Goal: Contribute content: Contribute content

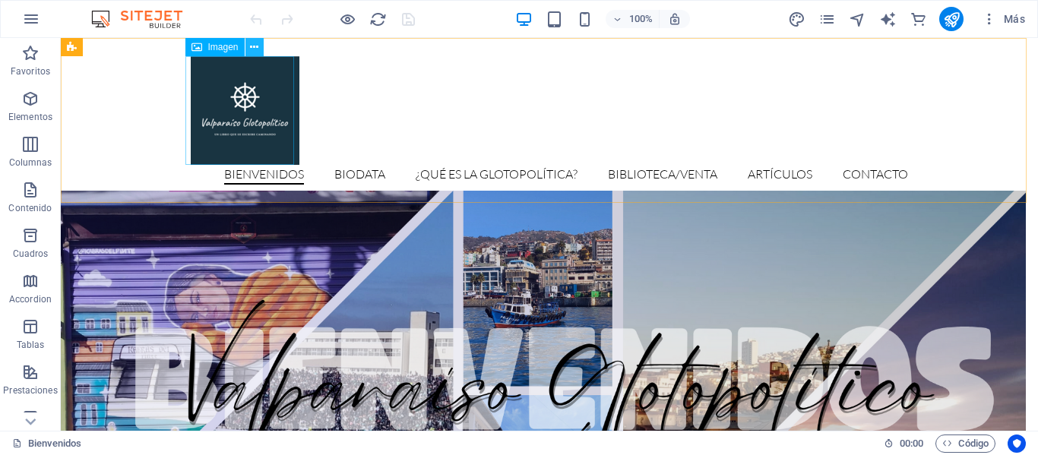
click at [258, 44] on icon at bounding box center [254, 48] width 8 height 16
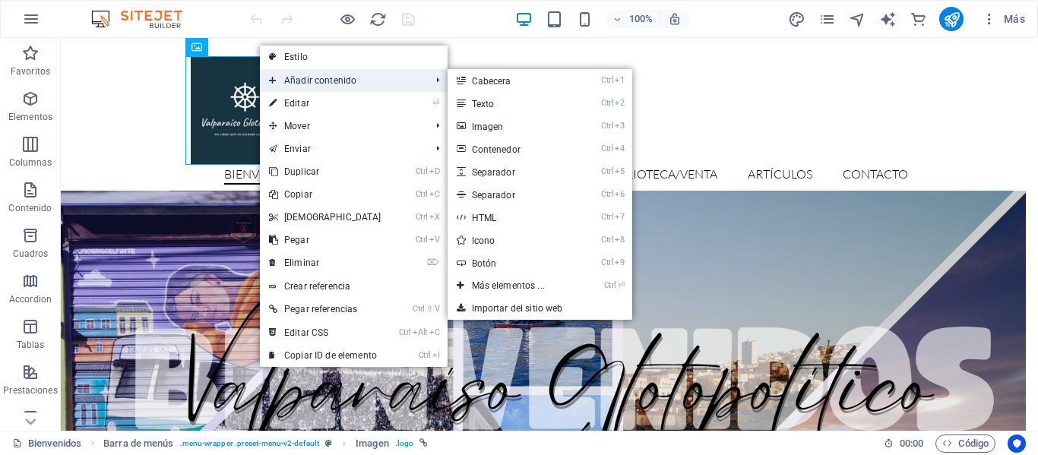
click at [293, 87] on span "Añadir contenido" at bounding box center [342, 80] width 165 height 23
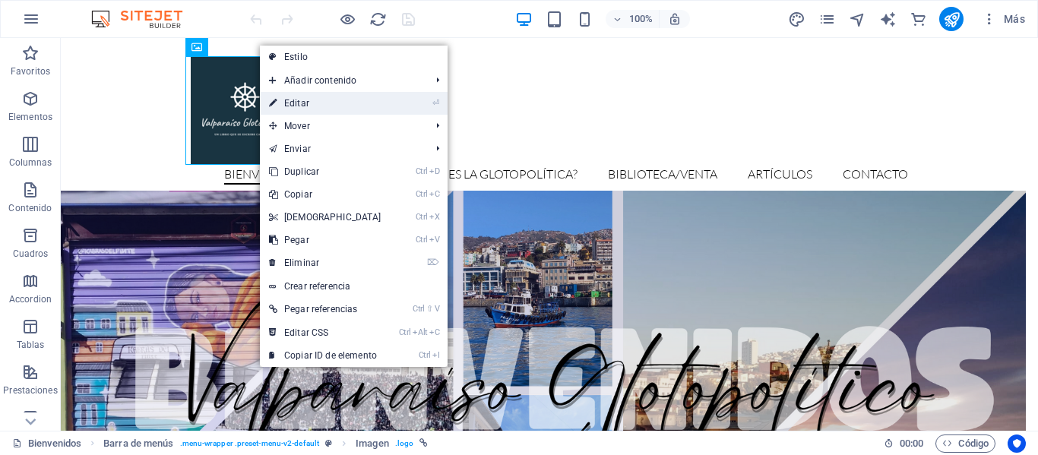
click at [345, 99] on link "⏎ Editar" at bounding box center [325, 103] width 131 height 23
select select "px"
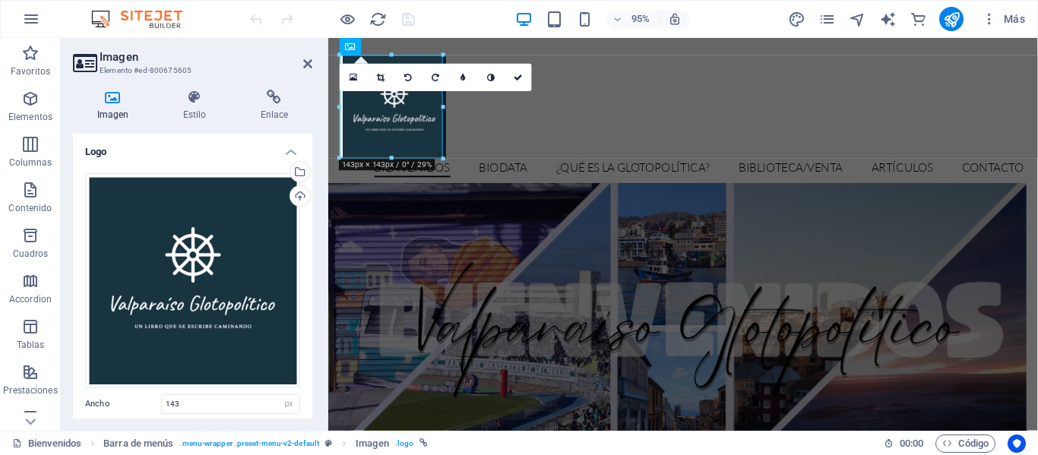
click at [310, 57] on h2 "Imagen" at bounding box center [206, 57] width 213 height 14
click at [305, 65] on icon at bounding box center [307, 64] width 9 height 12
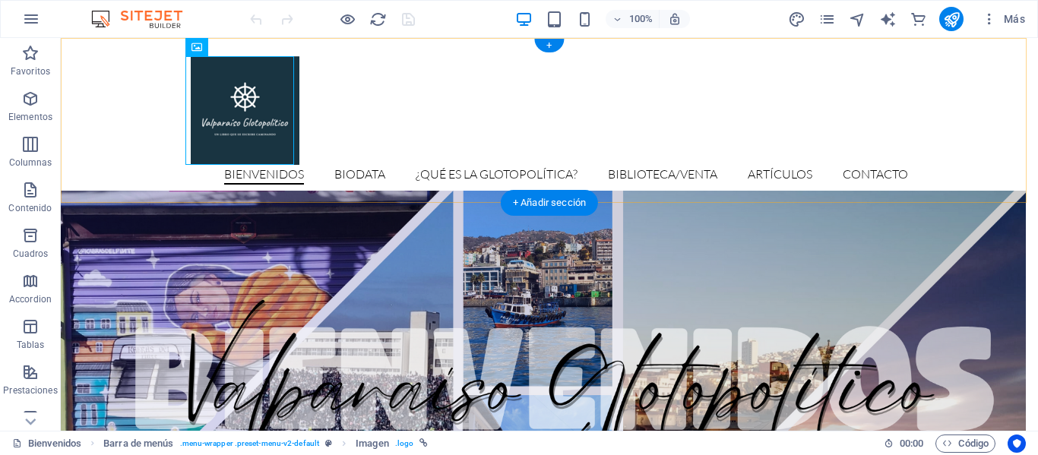
click at [397, 96] on div "Bienvenidos Biodata ¿Qué es la glotopolítica? Biblioteca/venta Artículos Contac…" at bounding box center [549, 120] width 977 height 165
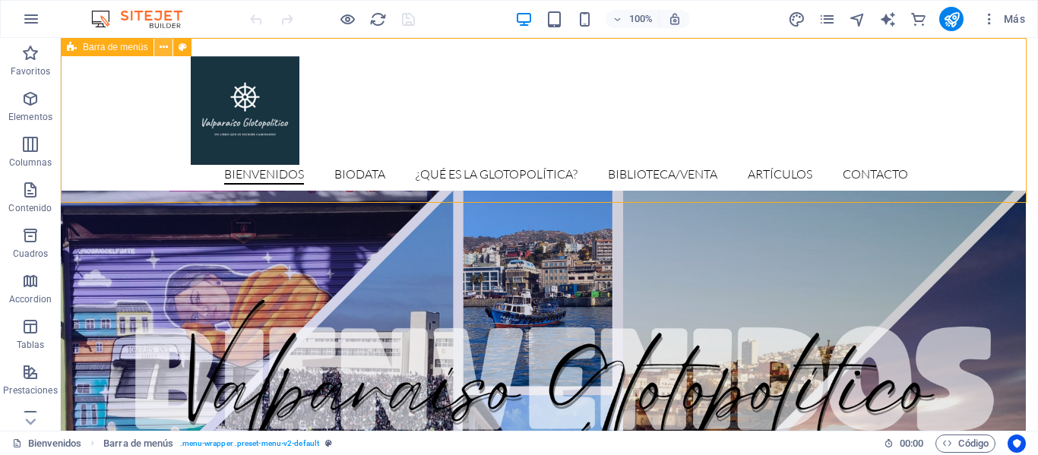
click at [166, 47] on icon at bounding box center [164, 48] width 8 height 16
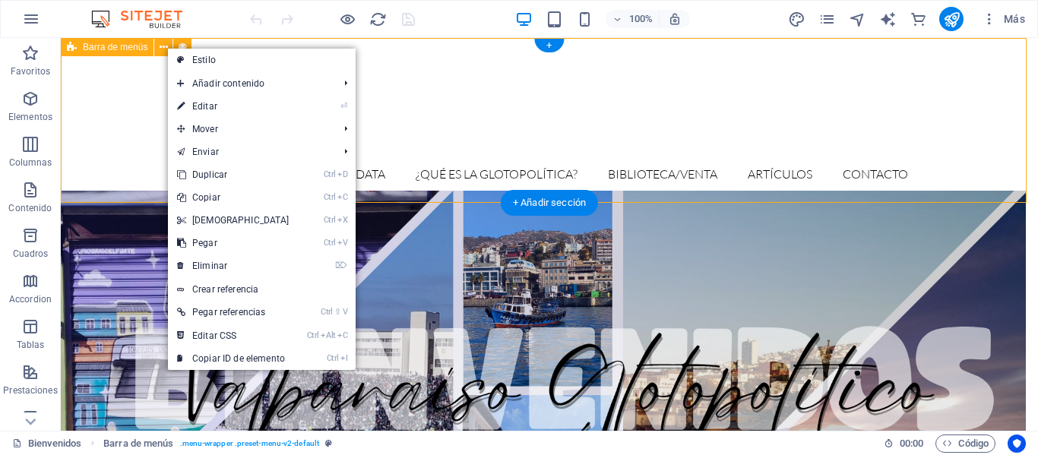
click at [428, 96] on div "Bienvenidos Biodata ¿Qué es la glotopolítica? Biblioteca/venta Artículos Contac…" at bounding box center [549, 120] width 977 height 165
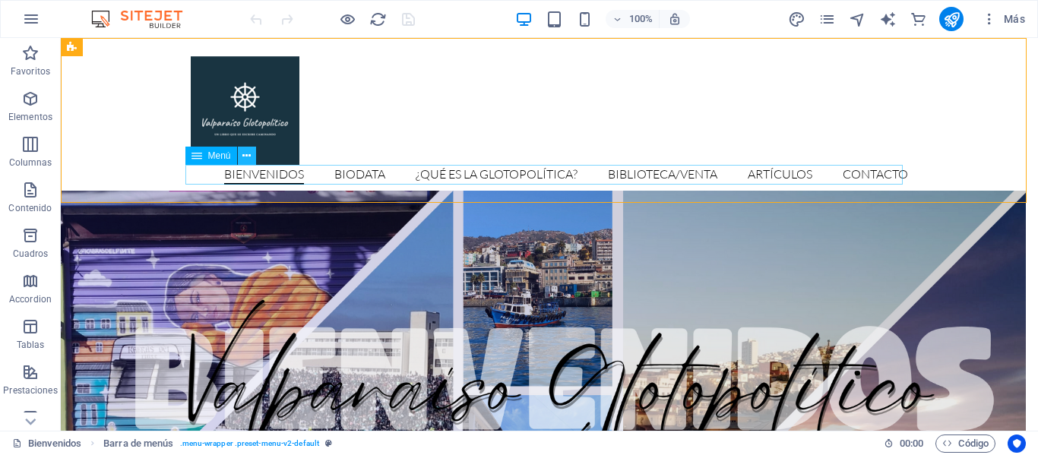
click at [249, 161] on icon at bounding box center [246, 156] width 8 height 16
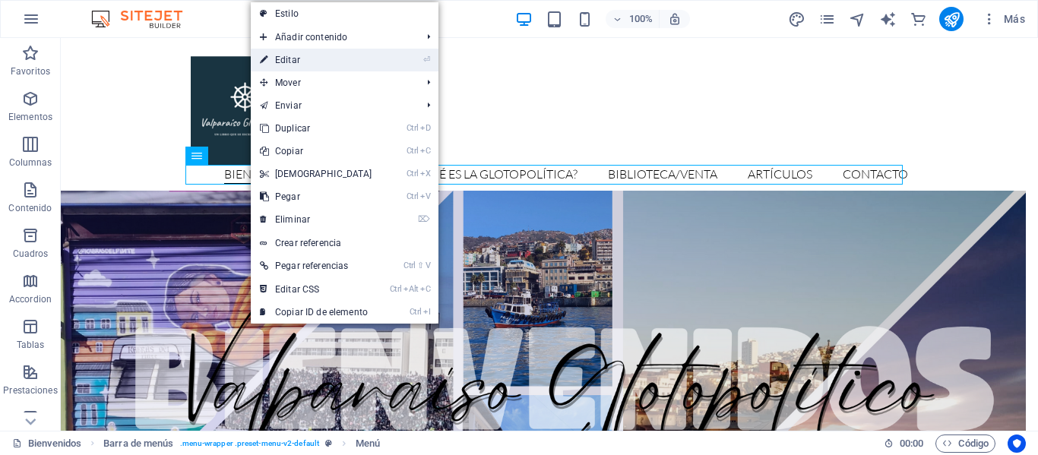
click at [296, 59] on link "⏎ Editar" at bounding box center [316, 60] width 131 height 23
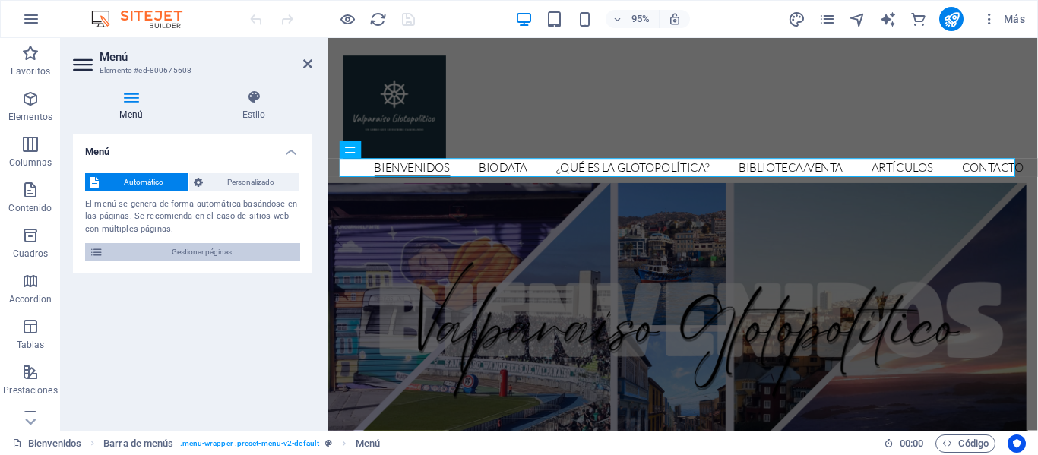
click at [221, 246] on span "Gestionar páginas" at bounding box center [202, 252] width 188 height 18
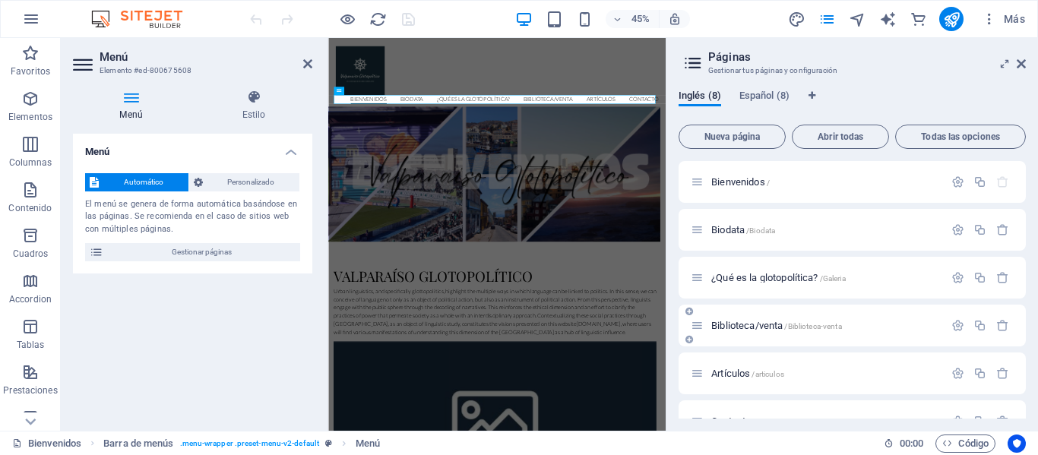
click at [735, 324] on span "Biblioteca/venta /Biblioteca-venta" at bounding box center [776, 325] width 131 height 11
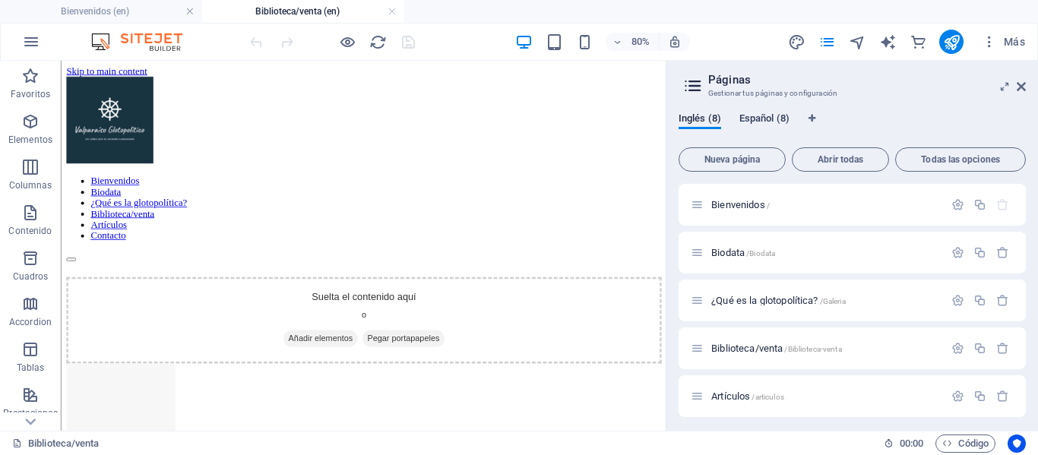
click at [757, 115] on span "Español (8)" at bounding box center [764, 119] width 50 height 21
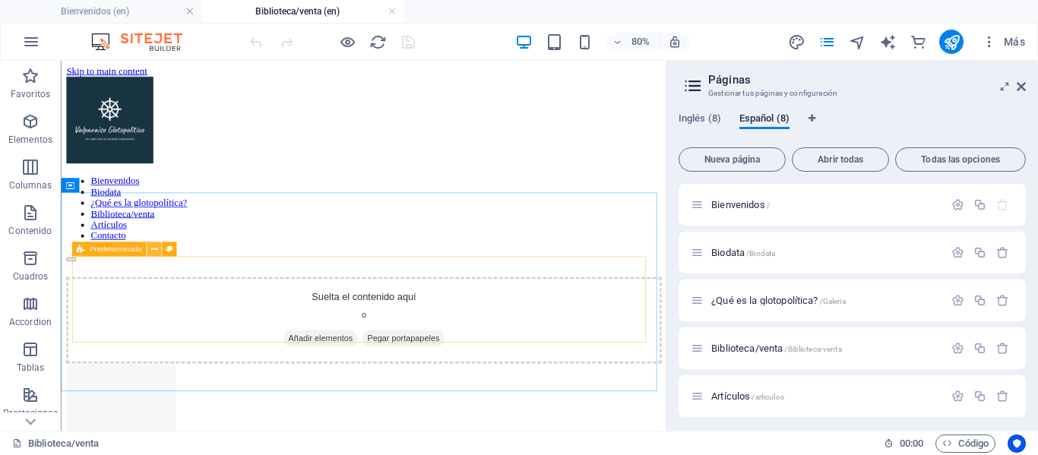
click at [158, 250] on button at bounding box center [154, 249] width 14 height 14
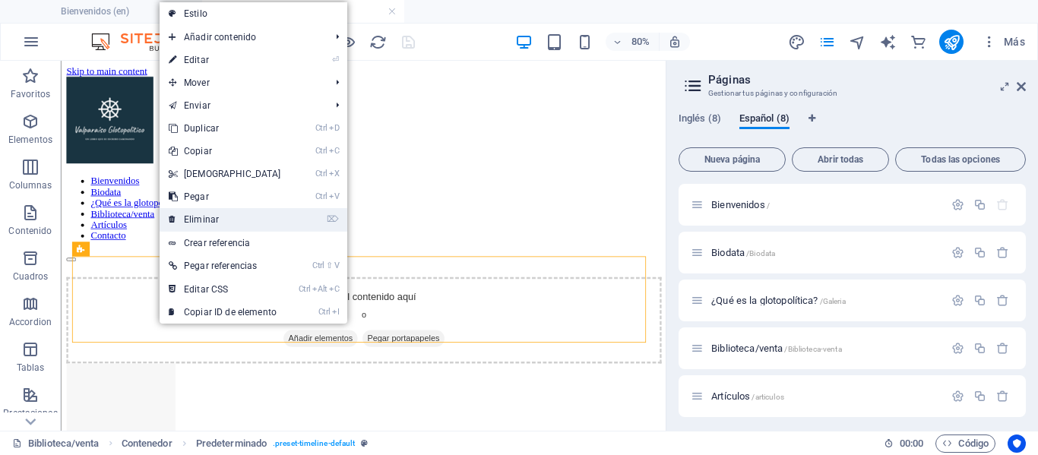
click at [201, 218] on link "⌦ Eliminar" at bounding box center [225, 219] width 131 height 23
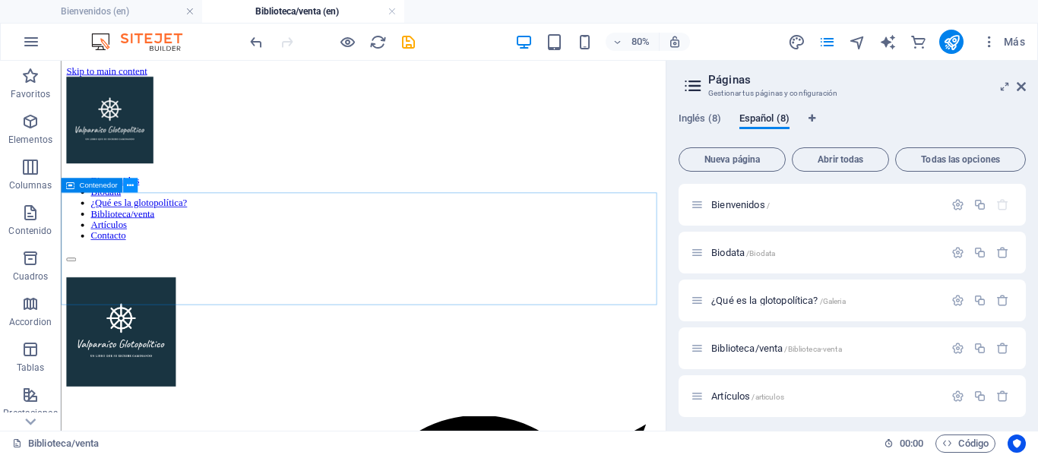
click at [132, 183] on icon at bounding box center [130, 185] width 7 height 13
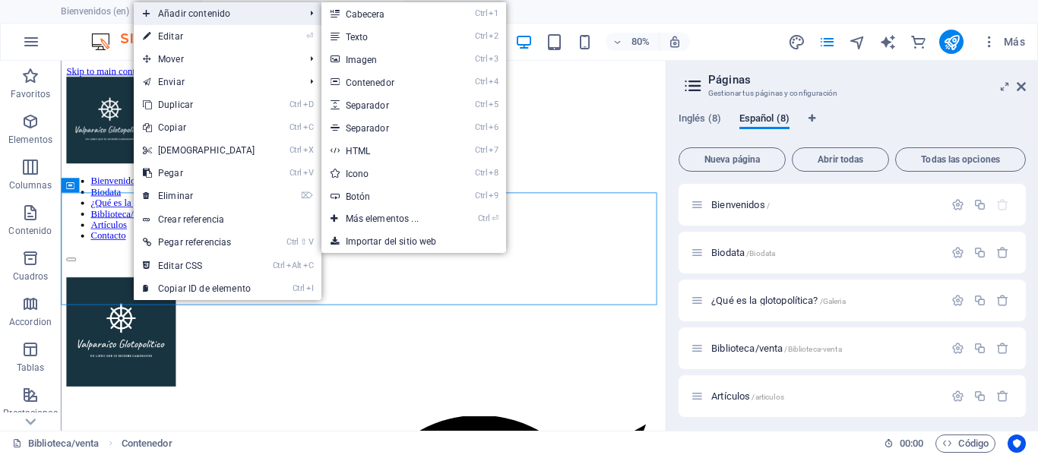
click at [247, 14] on span "Añadir contenido" at bounding box center [216, 13] width 165 height 23
click at [350, 65] on link "Ctrl 3 Imagen" at bounding box center [385, 59] width 128 height 23
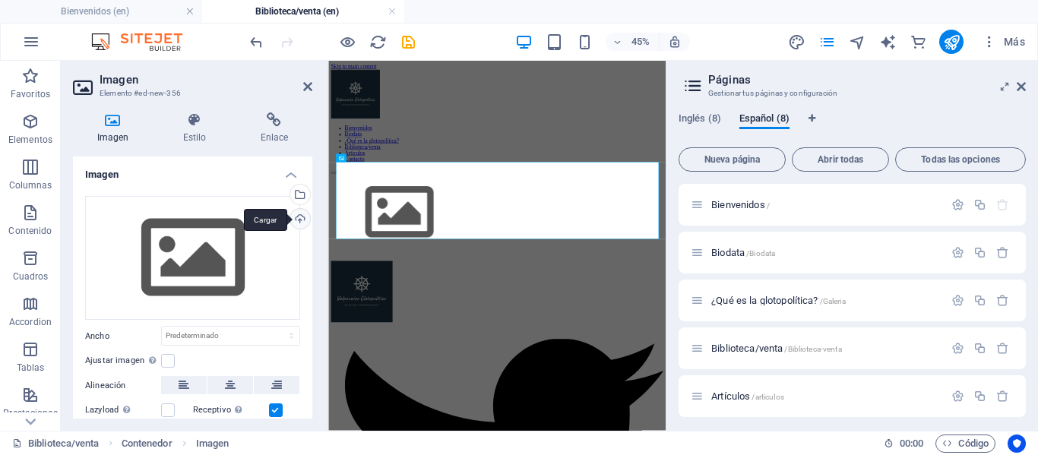
click at [298, 220] on div "Cargar" at bounding box center [298, 220] width 23 height 23
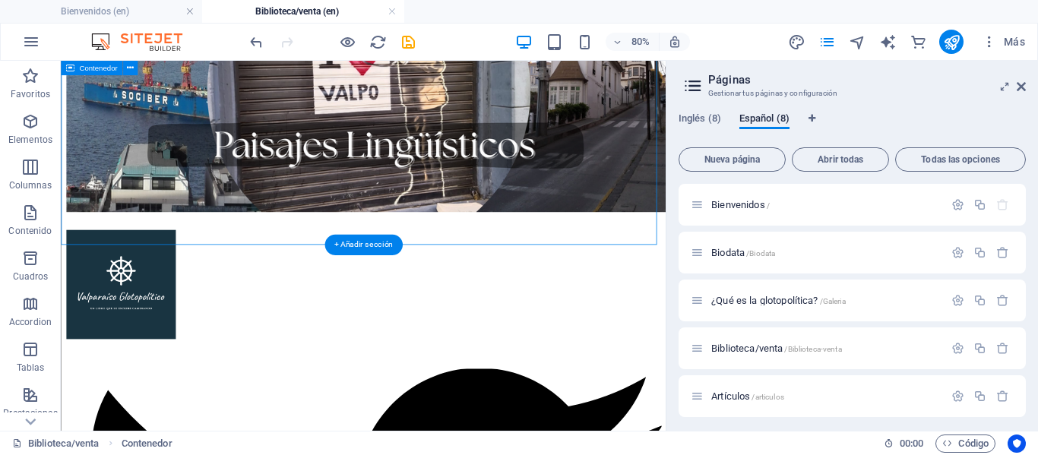
scroll to position [366, 0]
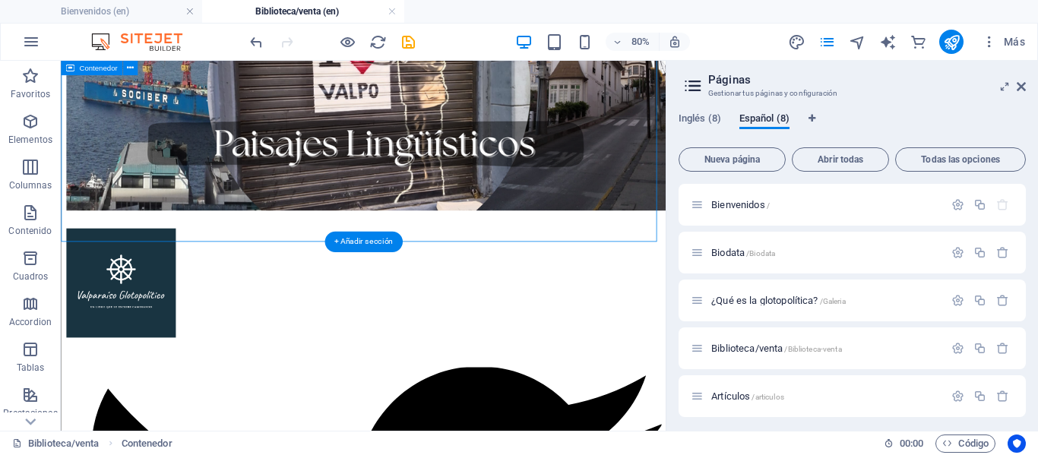
click at [536, 270] on div at bounding box center [439, 108] width 744 height 324
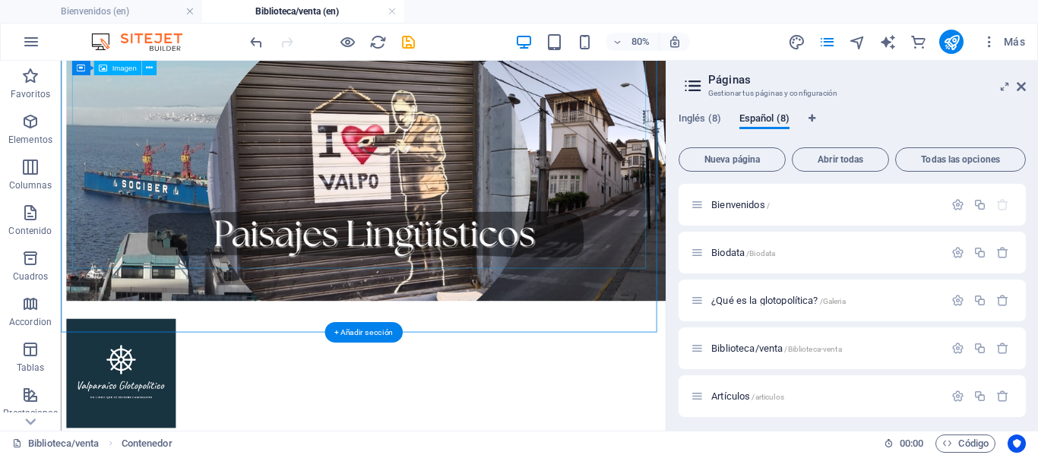
scroll to position [252, 0]
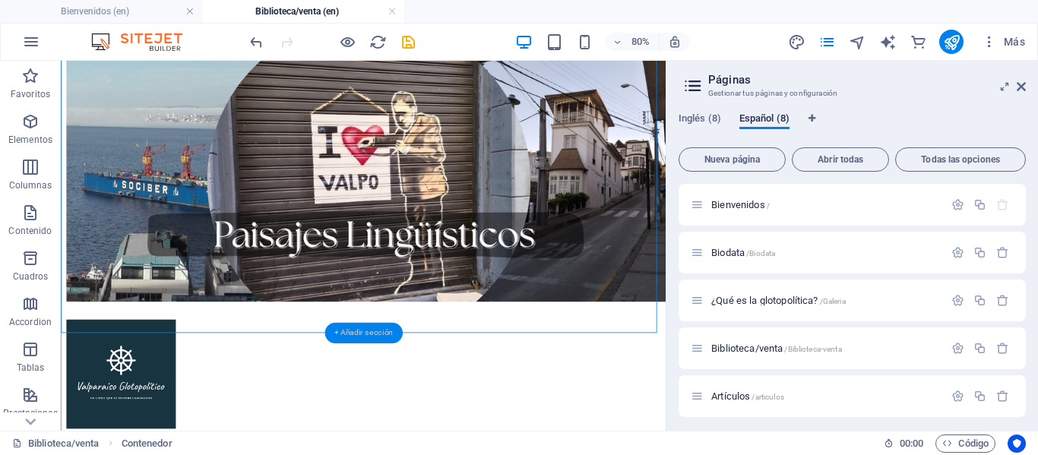
click at [378, 335] on div "+ Añadir sección" at bounding box center [363, 333] width 78 height 21
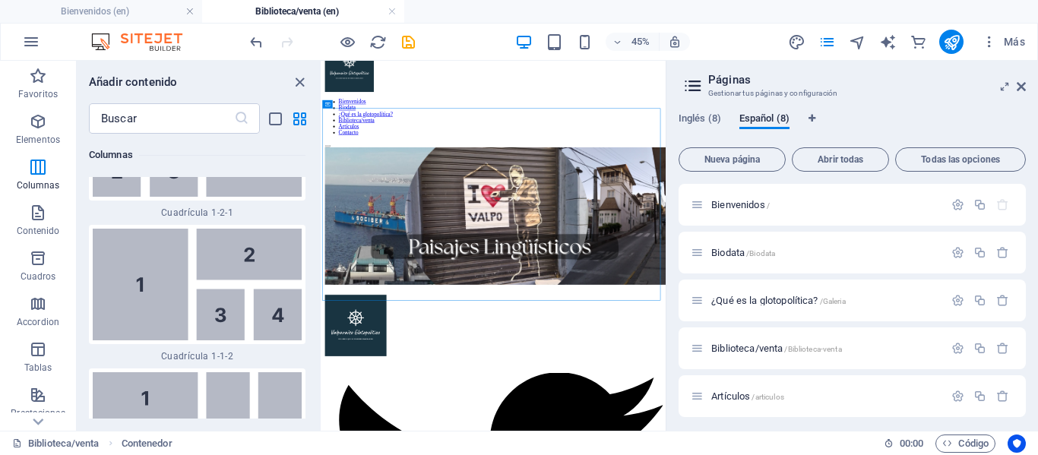
scroll to position [4350, 0]
drag, startPoint x: 189, startPoint y: 257, endPoint x: 128, endPoint y: 324, distance: 90.3
click at [128, 351] on span "Cuadrícula 1-1-2" at bounding box center [197, 357] width 216 height 12
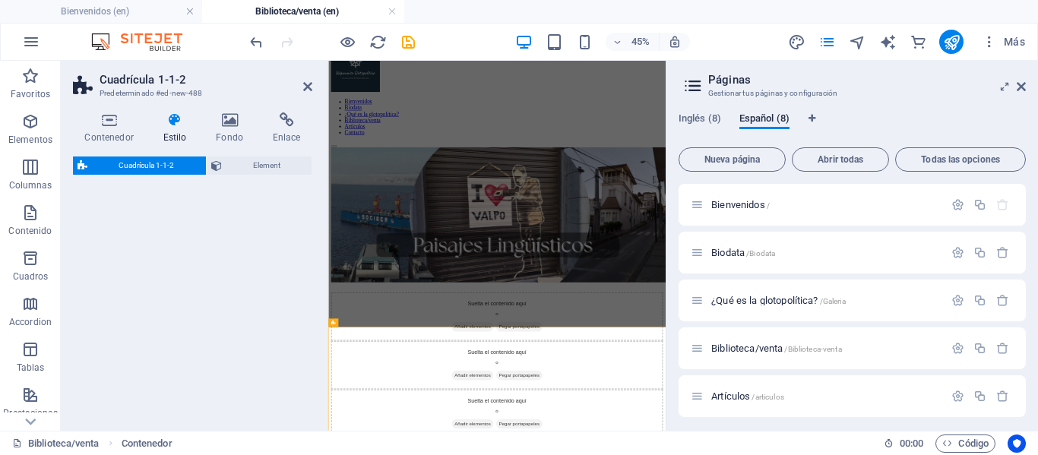
select select "rem"
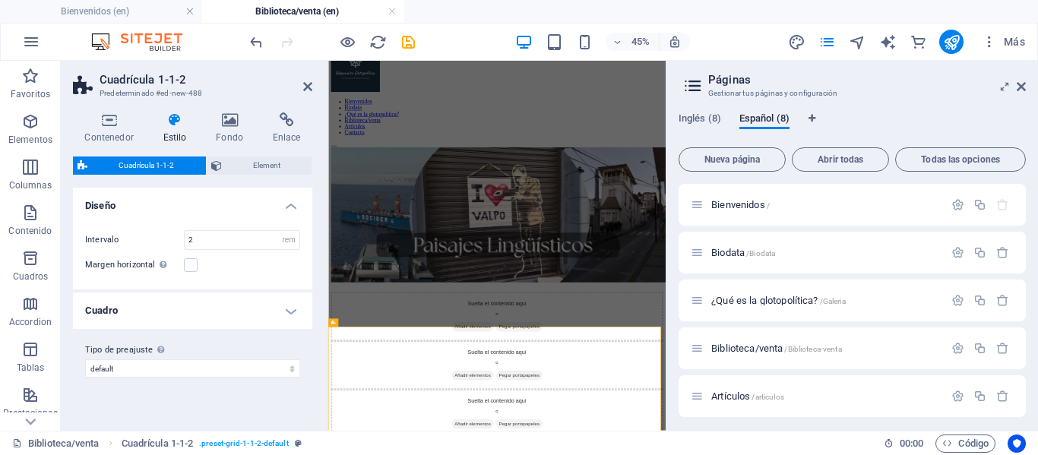
scroll to position [0, 0]
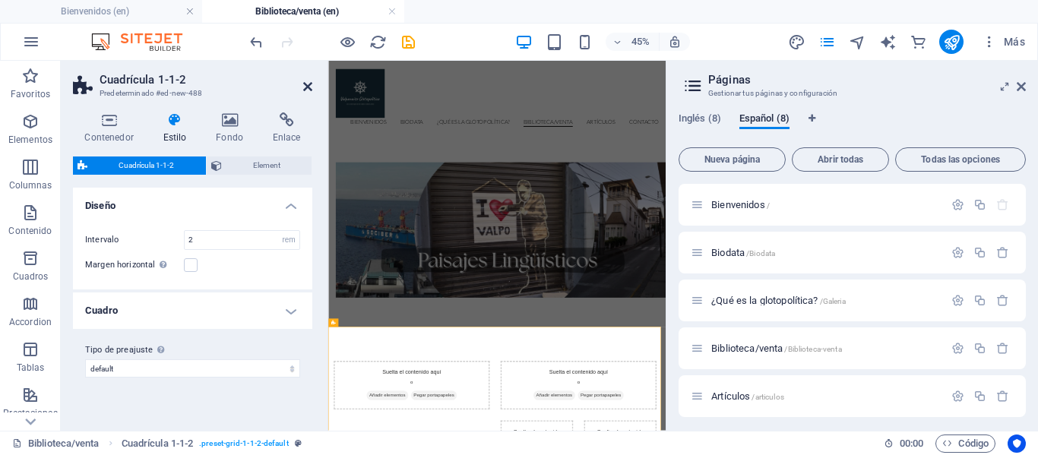
click at [309, 88] on icon at bounding box center [307, 87] width 9 height 12
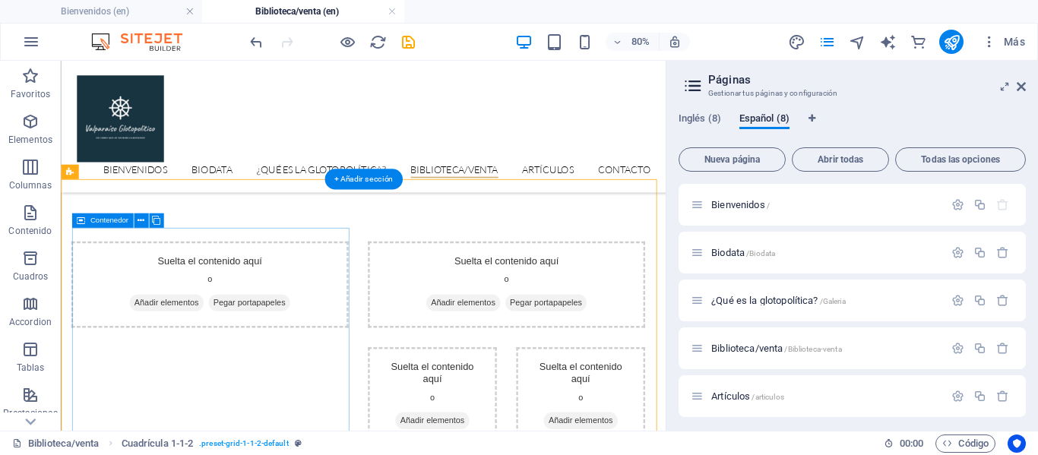
scroll to position [481, 0]
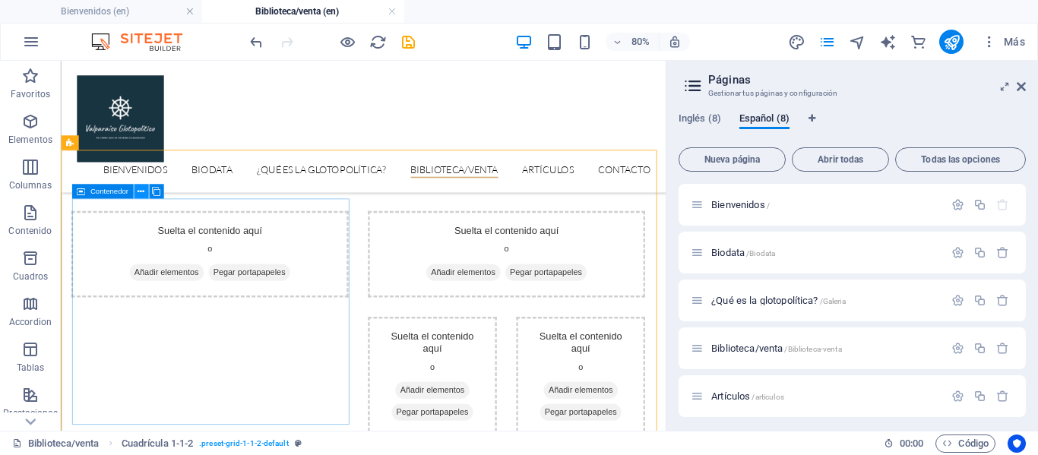
click at [142, 196] on icon at bounding box center [140, 191] width 7 height 13
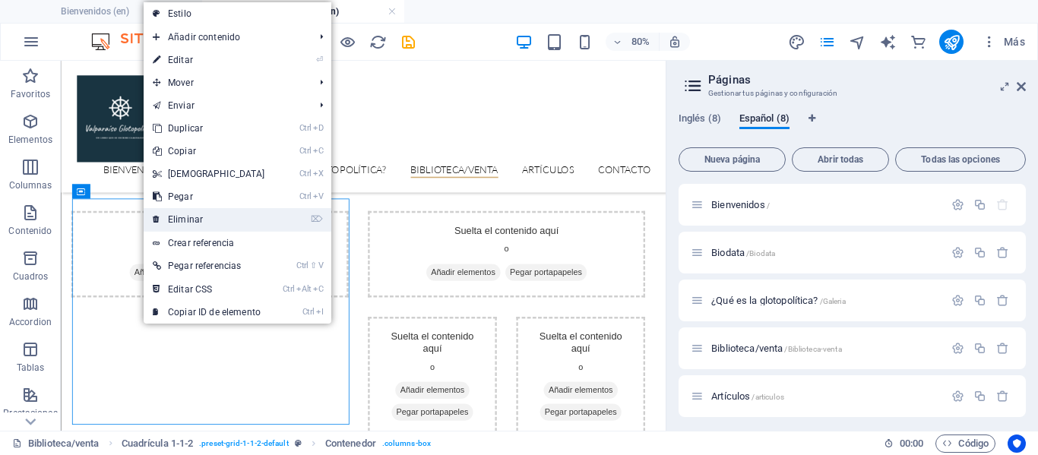
click at [162, 212] on link "⌦ Eliminar" at bounding box center [209, 219] width 131 height 23
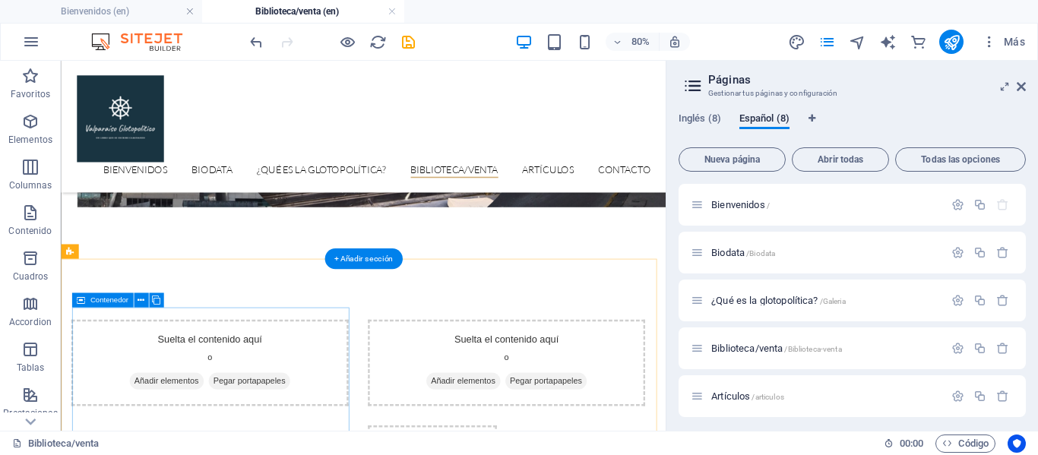
scroll to position [345, 0]
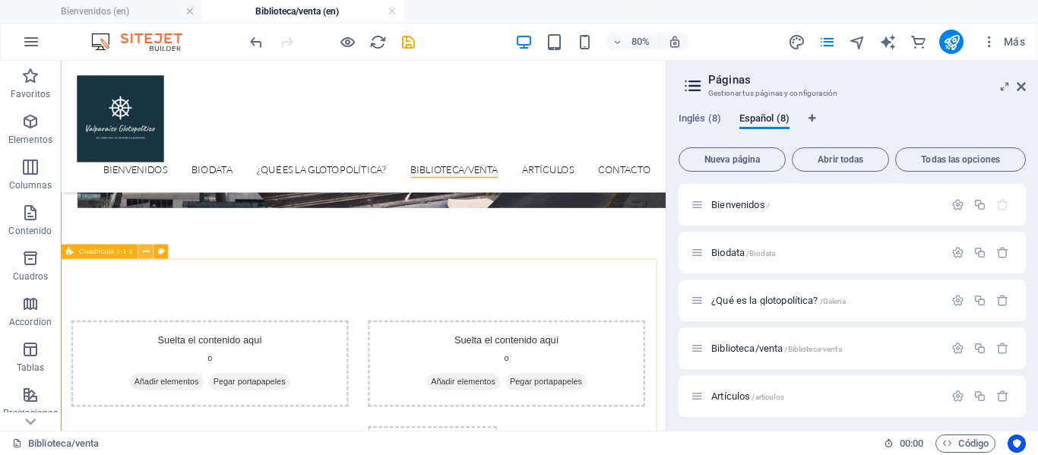
click at [146, 253] on icon at bounding box center [145, 251] width 7 height 13
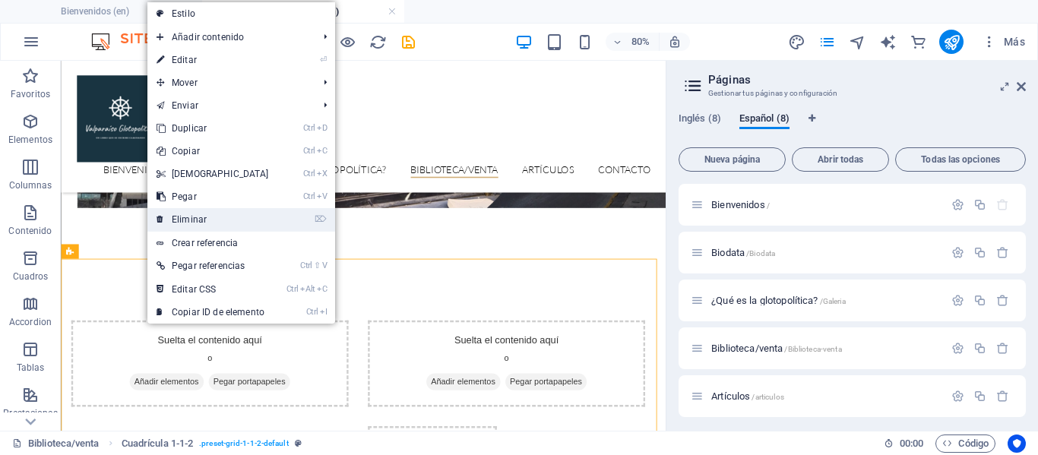
click at [196, 219] on link "⌦ Eliminar" at bounding box center [212, 219] width 131 height 23
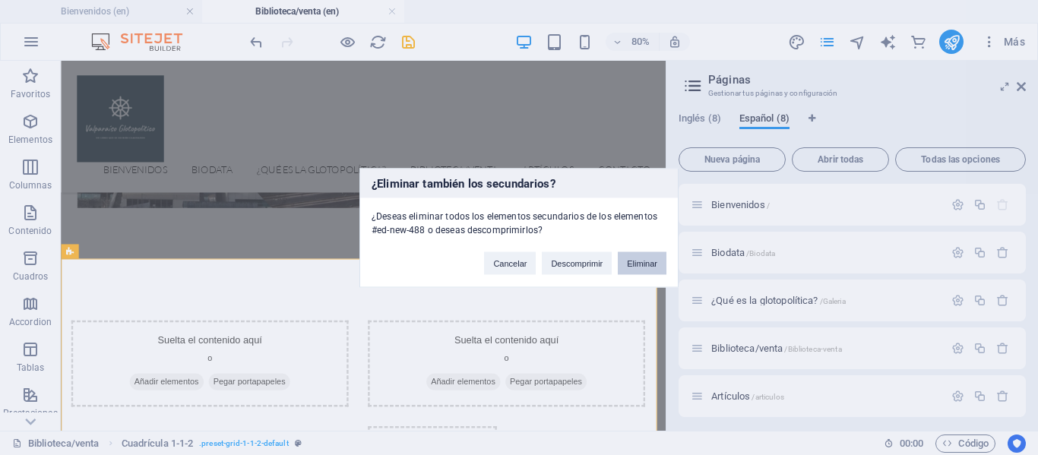
click at [654, 259] on button "Eliminar" at bounding box center [642, 262] width 49 height 23
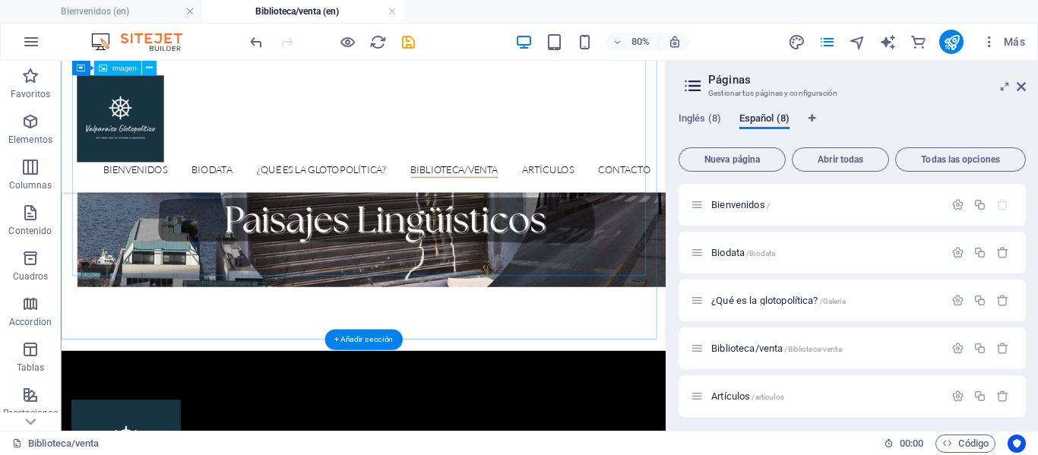
scroll to position [242, 0]
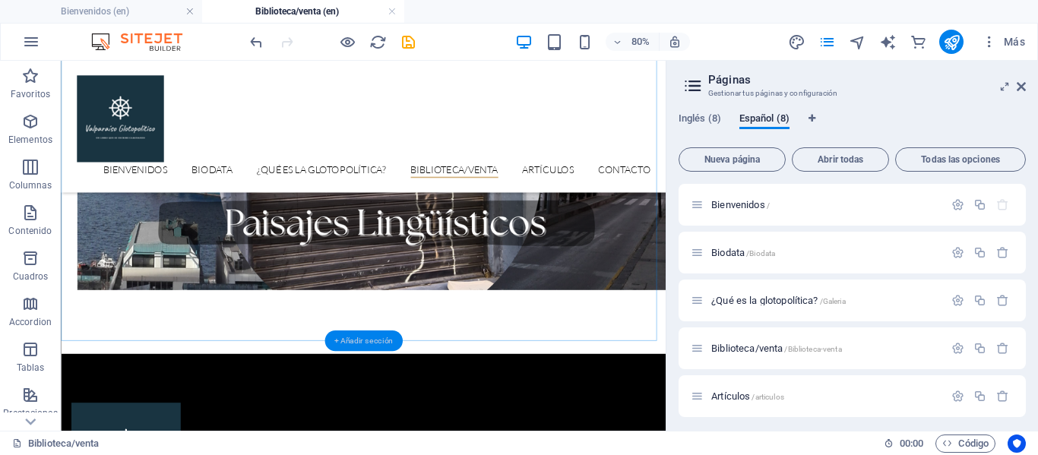
click at [348, 337] on div "+ Añadir sección" at bounding box center [363, 340] width 78 height 21
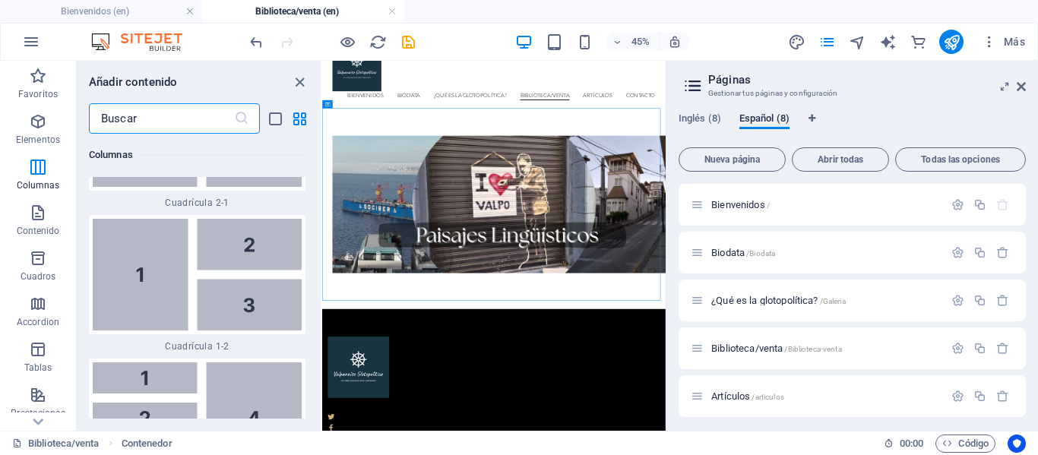
scroll to position [3501, 0]
click at [152, 261] on img at bounding box center [197, 274] width 209 height 112
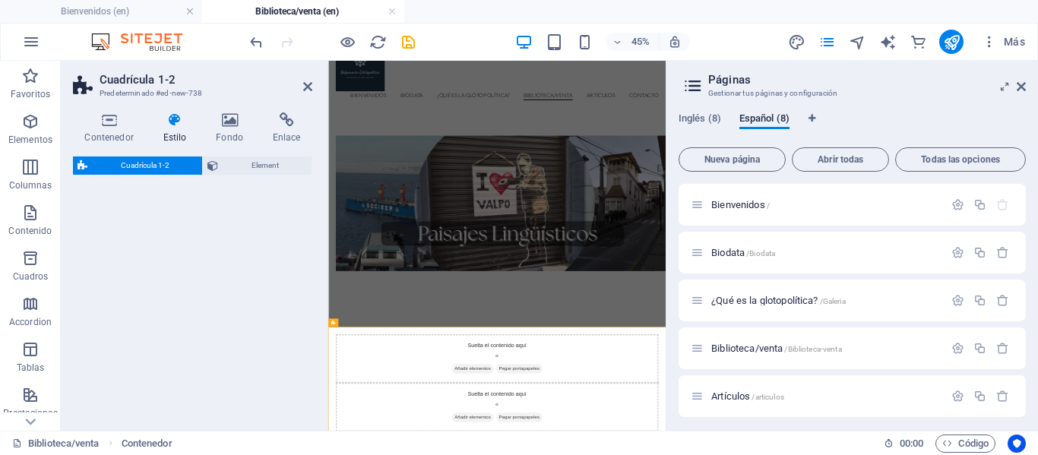
scroll to position [0, 0]
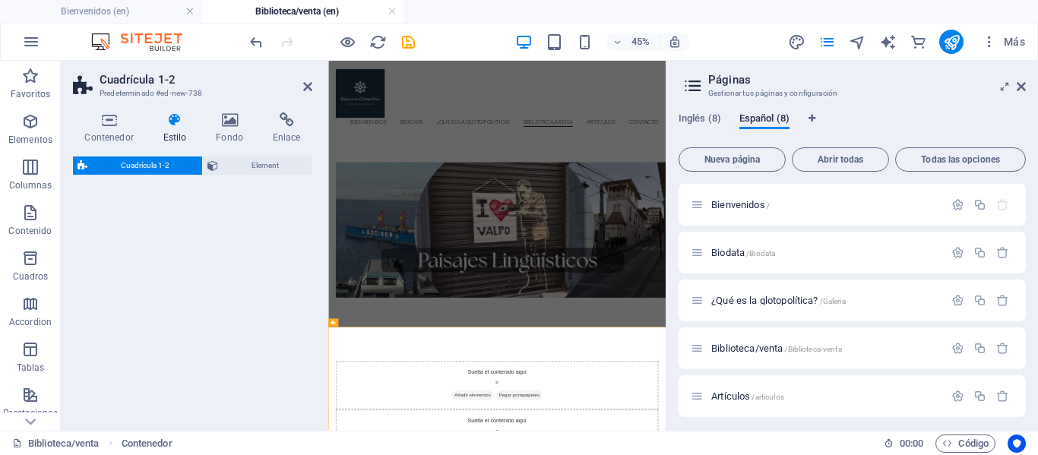
select select "rem"
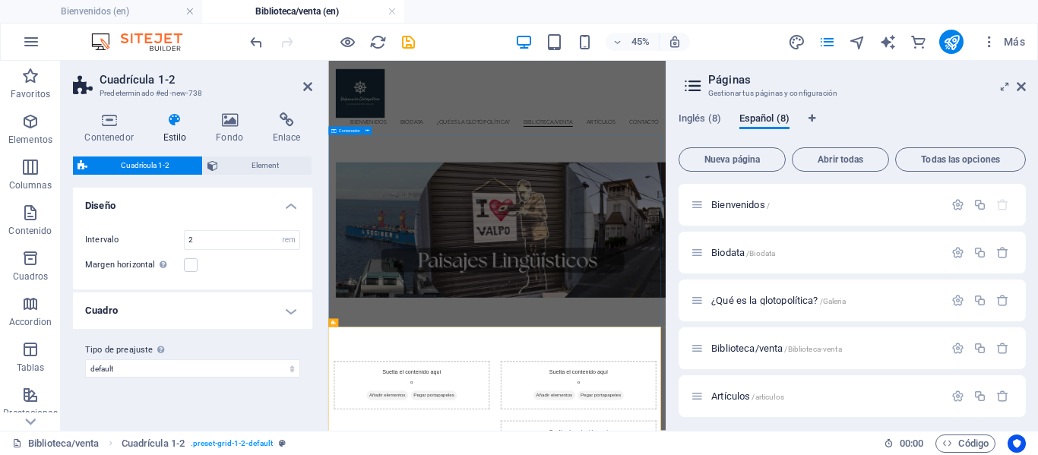
scroll to position [122, 0]
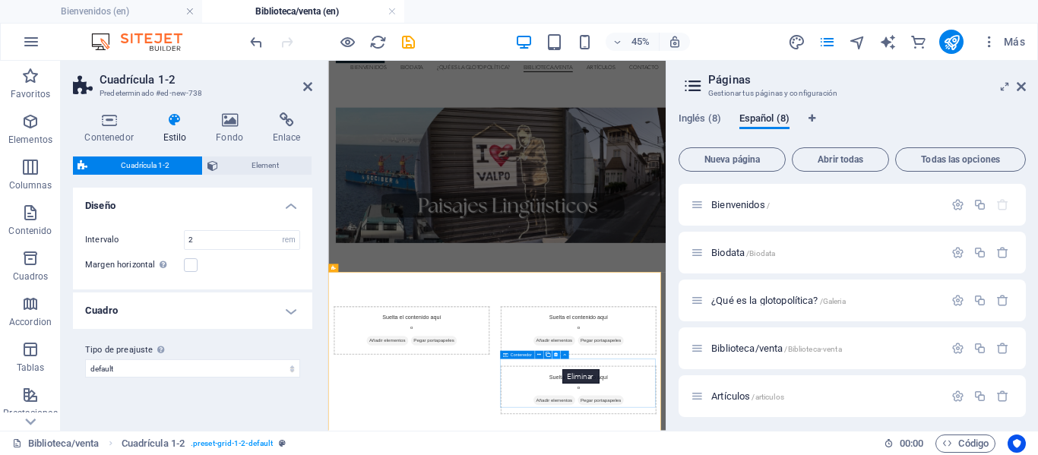
click at [554, 355] on icon at bounding box center [556, 355] width 4 height 7
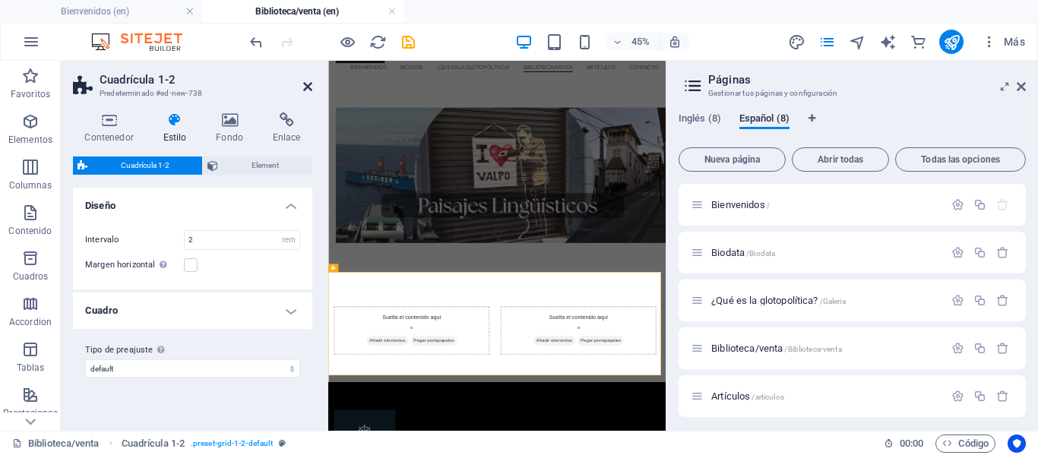
click at [308, 84] on icon at bounding box center [307, 87] width 9 height 12
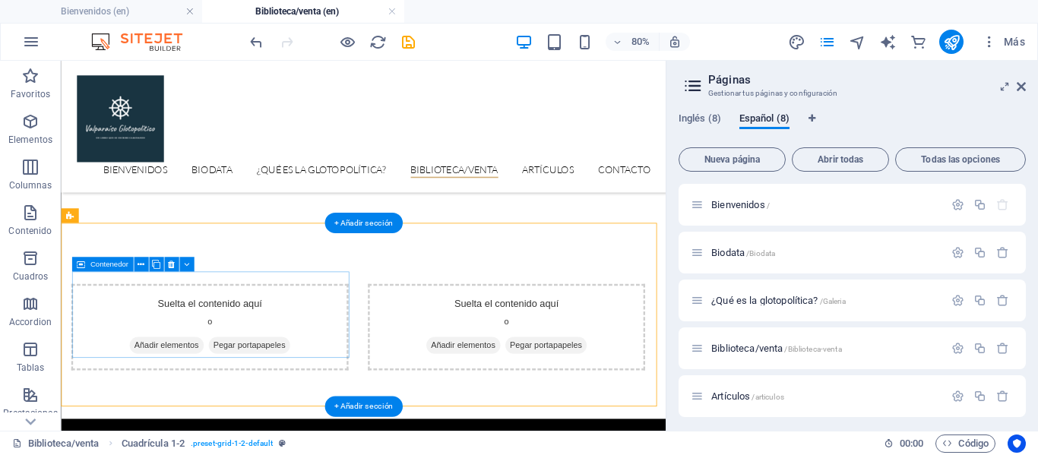
scroll to position [393, 0]
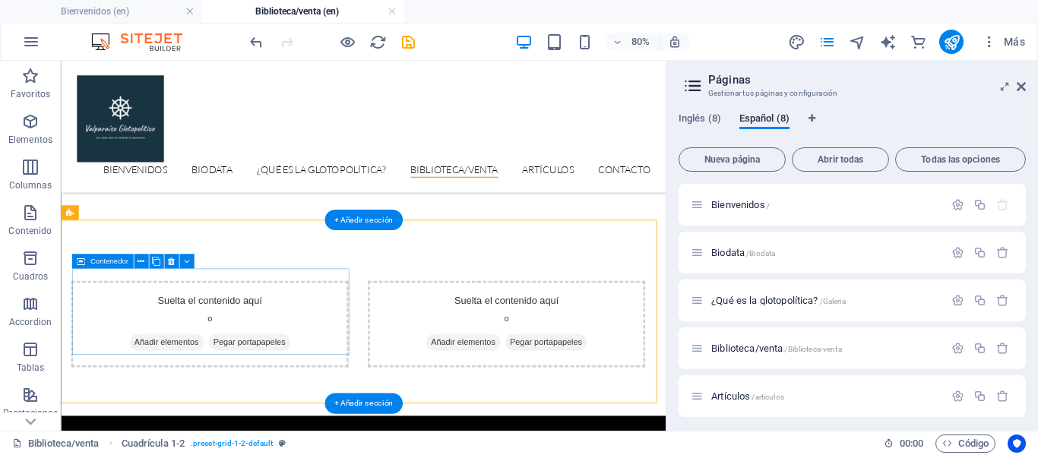
click at [202, 403] on span "Añadir elementos" at bounding box center [192, 413] width 93 height 21
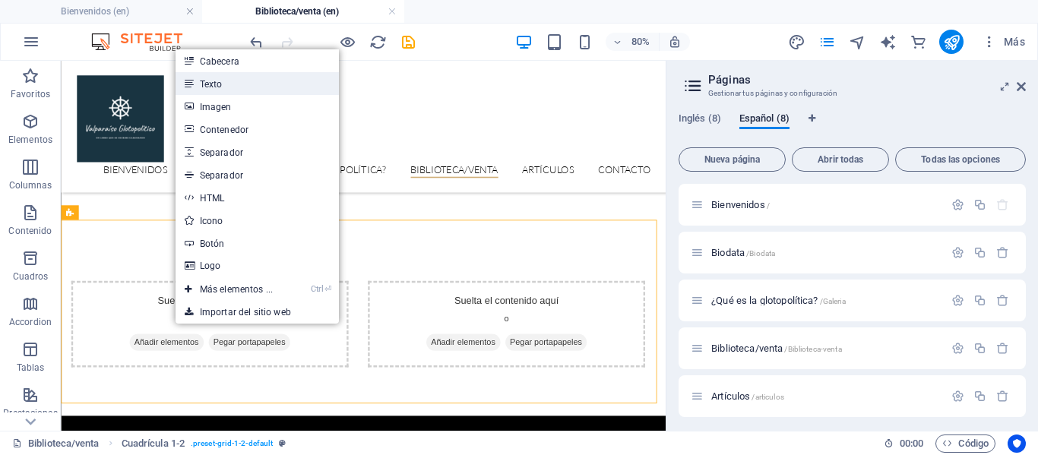
click at [210, 81] on link "Texto" at bounding box center [256, 83] width 163 height 23
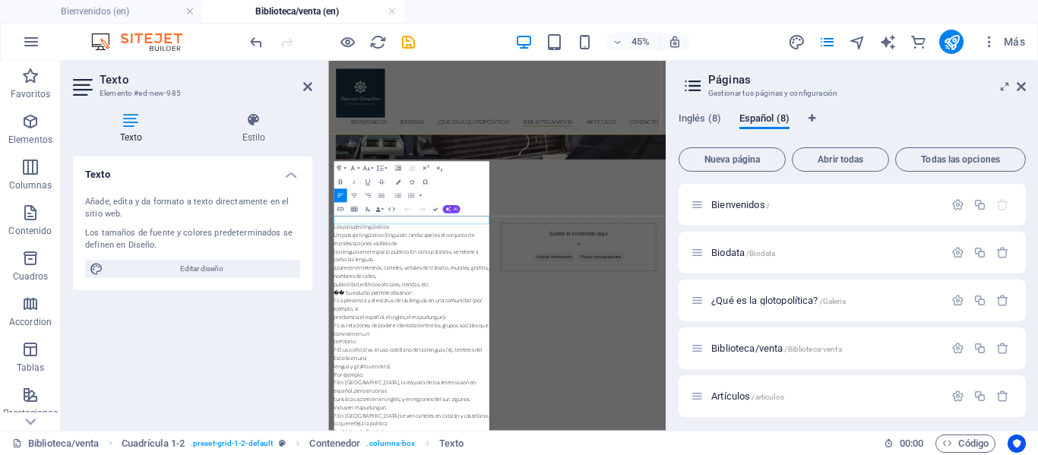
scroll to position [42103, 2]
click at [311, 89] on icon at bounding box center [307, 87] width 9 height 12
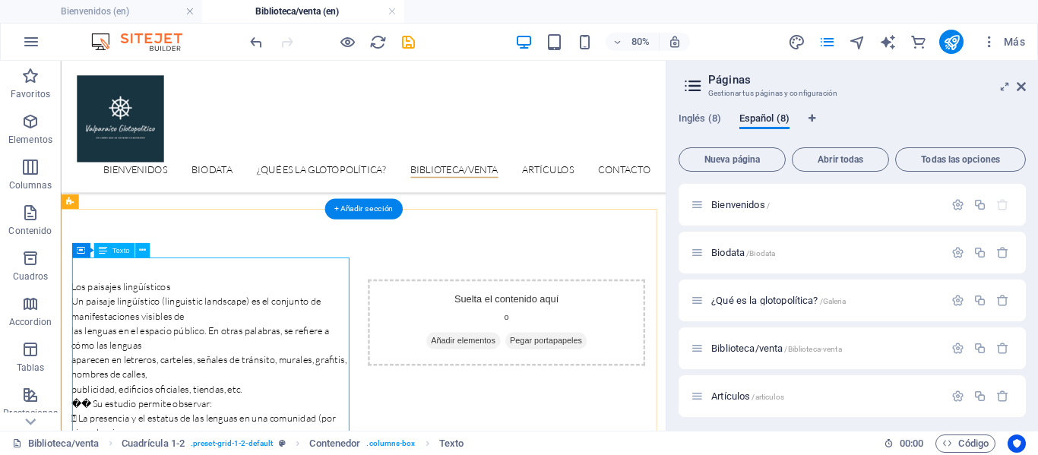
scroll to position [395, 0]
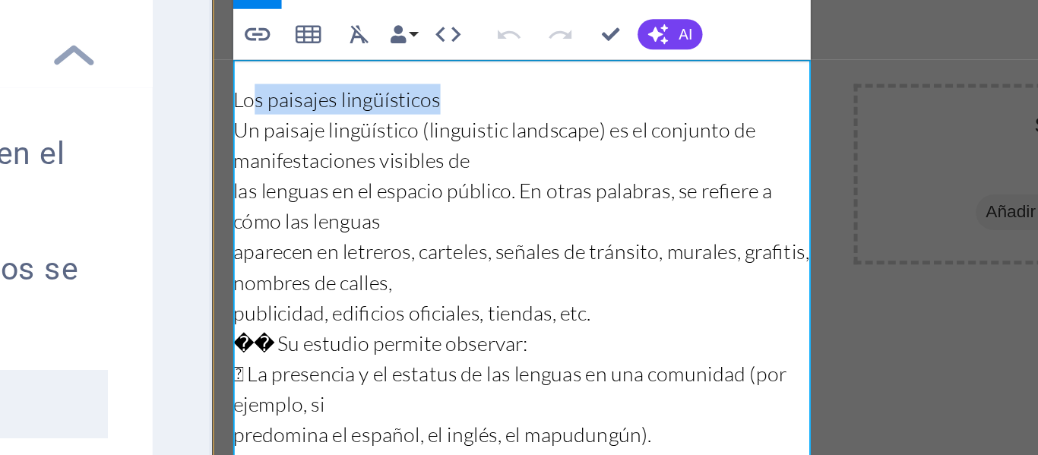
drag, startPoint x: 360, startPoint y: -107, endPoint x: 238, endPoint y: -108, distance: 122.3
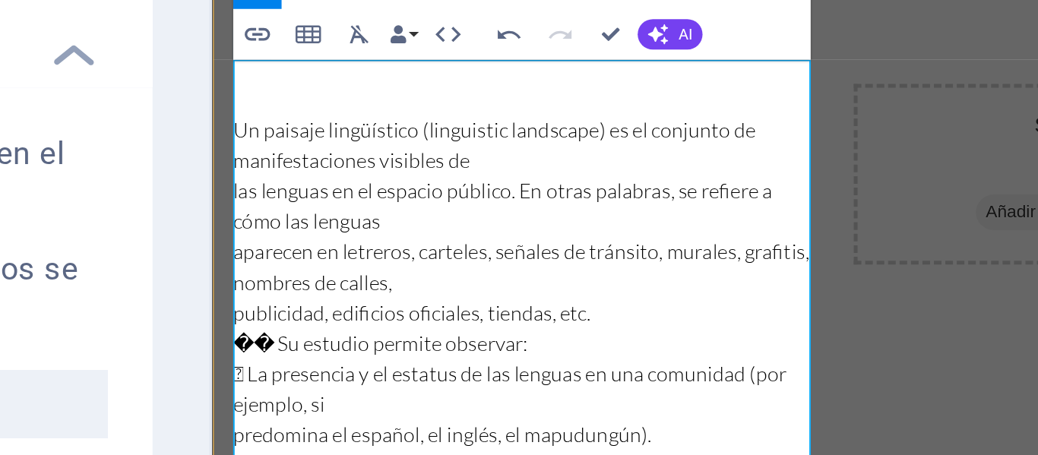
scroll to position [377, 0]
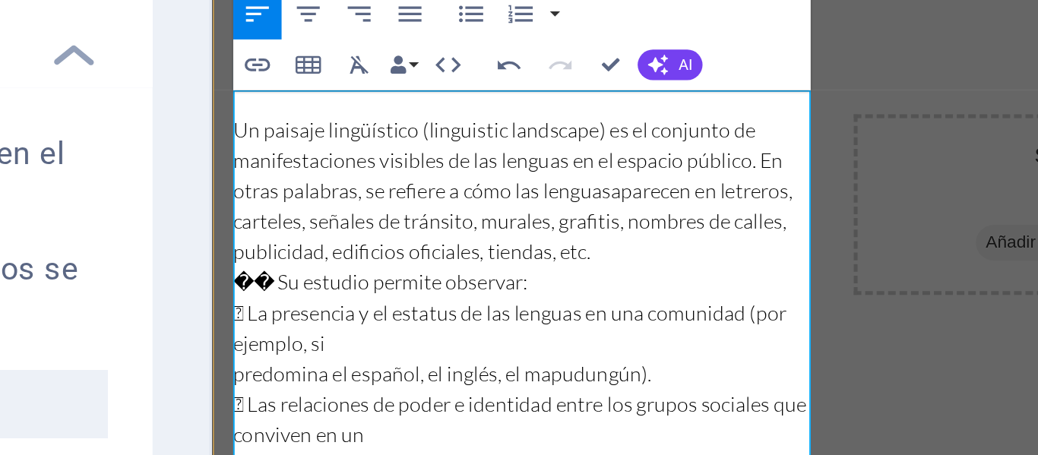
click at [253, 11] on p "�� Su estudio permite observar:" at bounding box center [396, 20] width 346 height 18
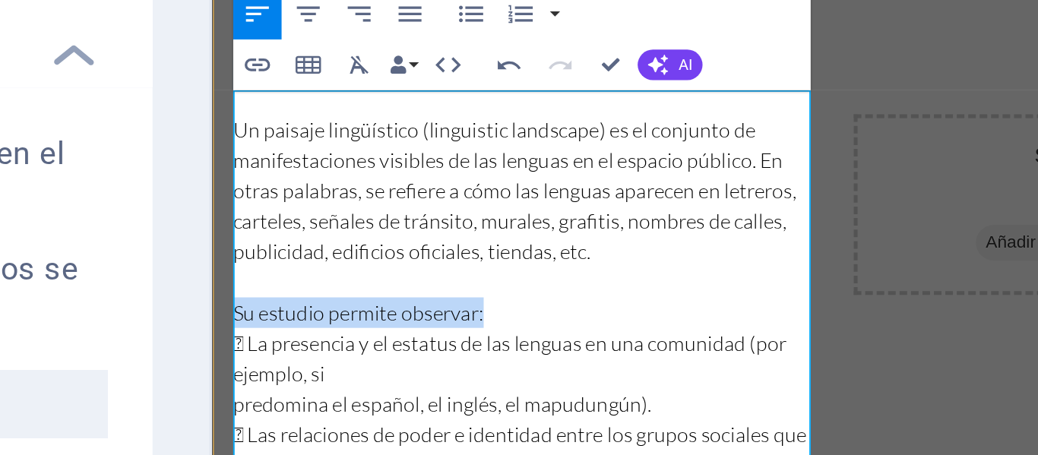
drag, startPoint x: 381, startPoint y: 29, endPoint x: 224, endPoint y: 27, distance: 157.3
click at [224, 30] on p "Su estudio permite observar:" at bounding box center [396, 39] width 346 height 18
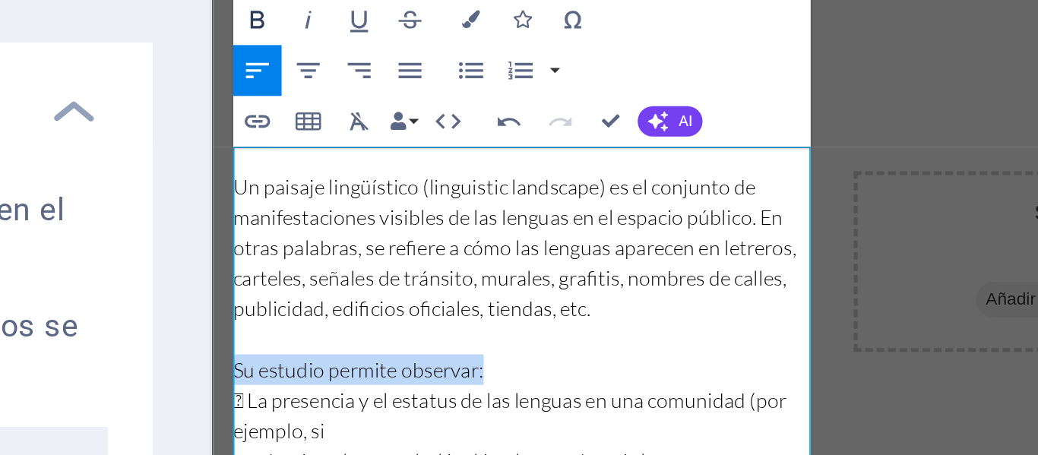
click at [341, 152] on icon "button" at bounding box center [340, 150] width 4 height 5
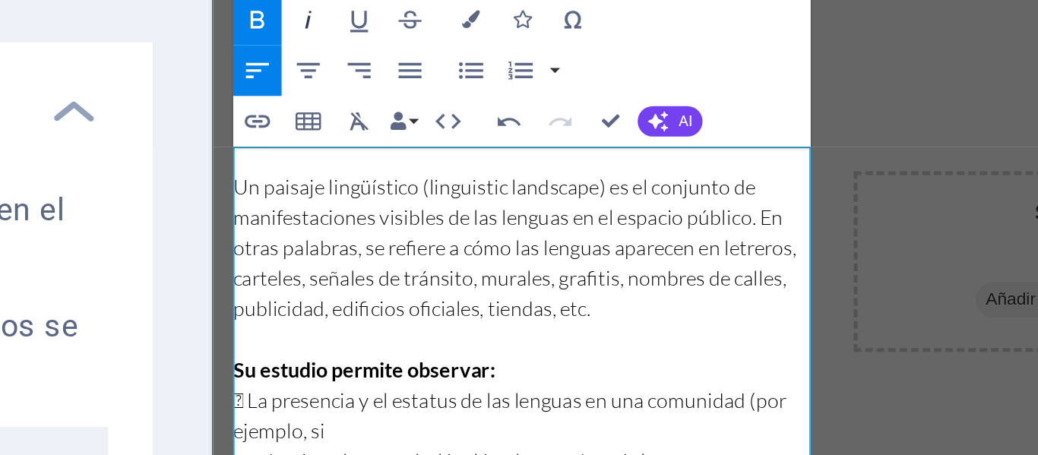
click at [352, 151] on icon "button" at bounding box center [353, 151] width 8 height 8
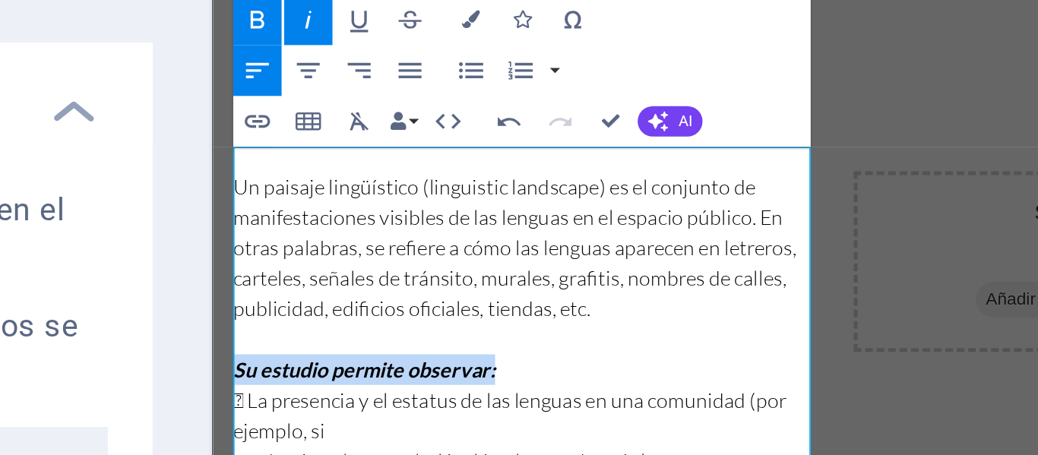
click at [354, 152] on icon "button" at bounding box center [353, 151] width 8 height 8
click at [409, 87] on p "Su estudio permite observar:" at bounding box center [396, 96] width 346 height 18
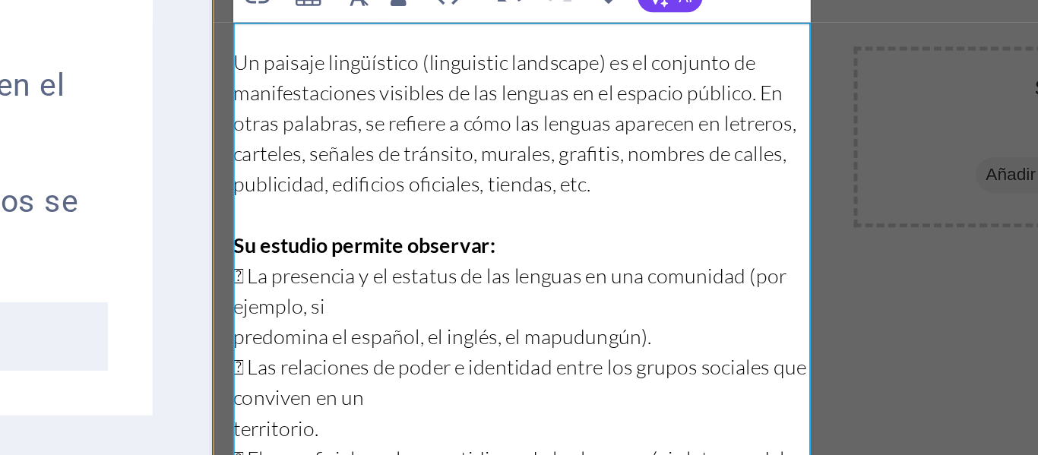
click at [232, 17] on p "predomina el español, el inglés, el mapudungún)." at bounding box center [396, 26] width 346 height 18
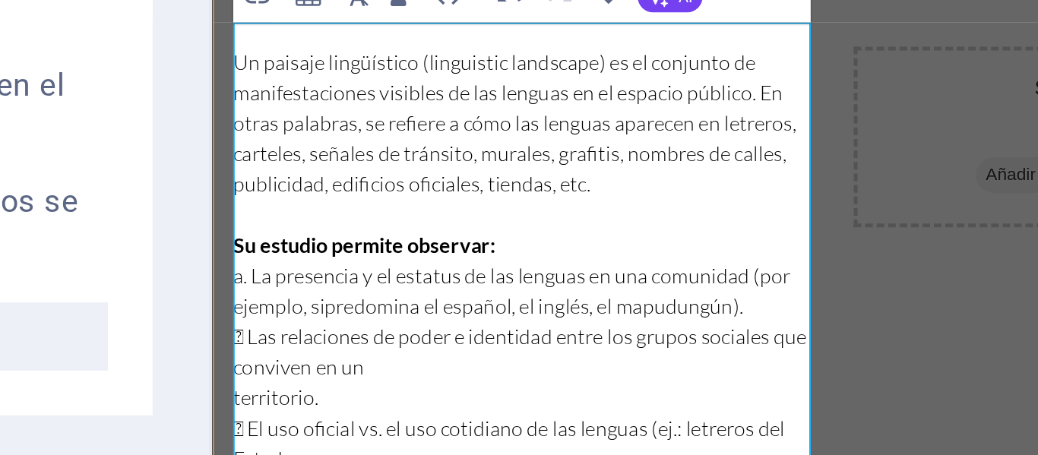
click at [231, 17] on p " Las relaciones de poder e identidad entre los grupos sociales que conviven en…" at bounding box center [396, 35] width 346 height 36
click at [230, 53] on p "territorio." at bounding box center [396, 62] width 346 height 18
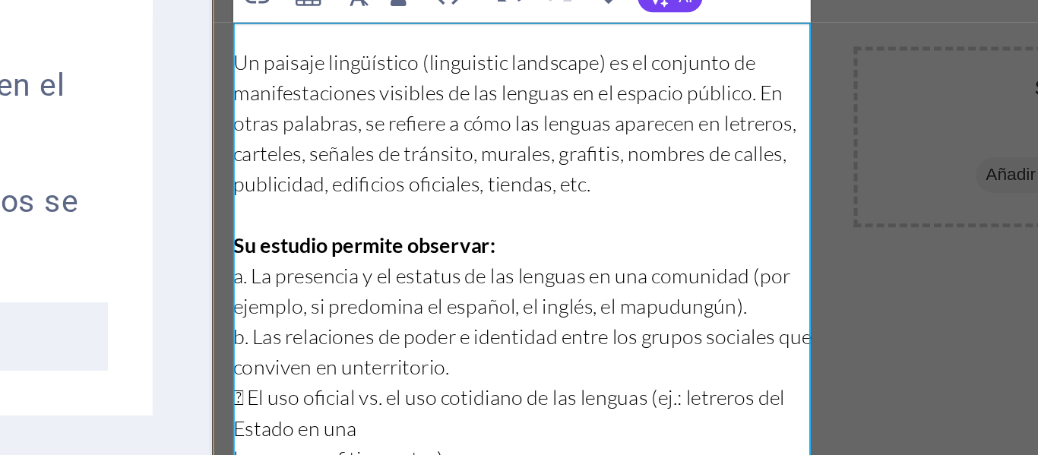
click at [234, 53] on p " El uso oficial vs. el uso cotidiano de las lenguas (ej.: letreros del Estado …" at bounding box center [396, 71] width 346 height 36
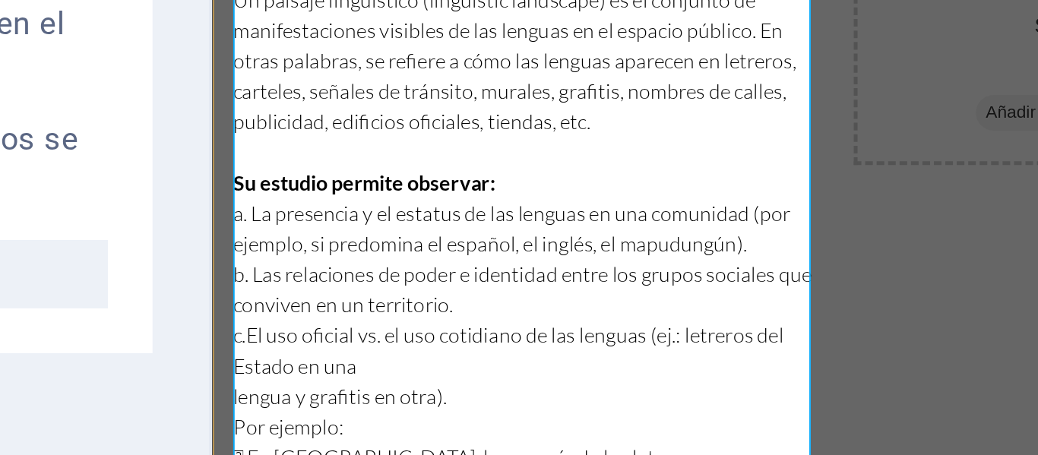
click at [232, 27] on p "lengua y grafitis en otra)." at bounding box center [396, 36] width 346 height 18
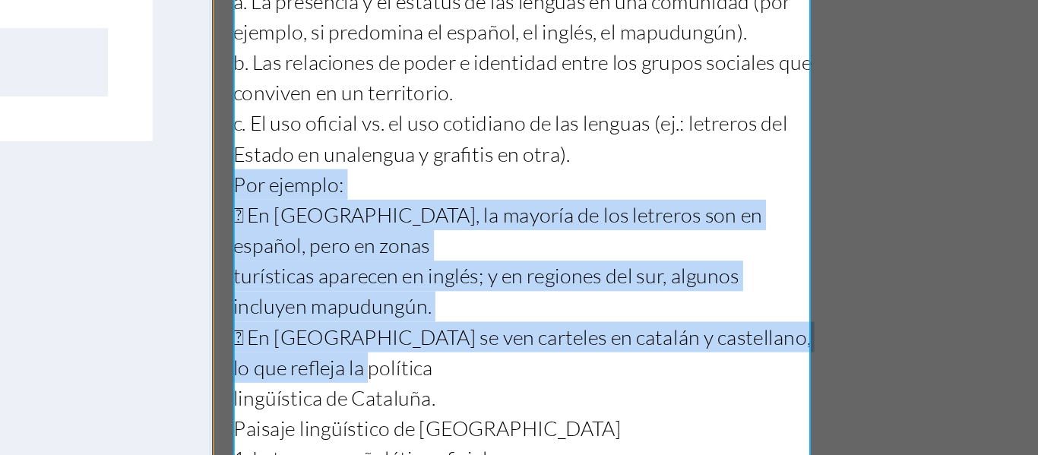
drag, startPoint x: 280, startPoint y: -84, endPoint x: 226, endPoint y: -185, distance: 115.2
click at [226, 0] on div "Un paisaje lingüístico (linguistic landscape) es el conjunto de manifestaciones…" at bounding box center [396, 225] width 346 height 1294
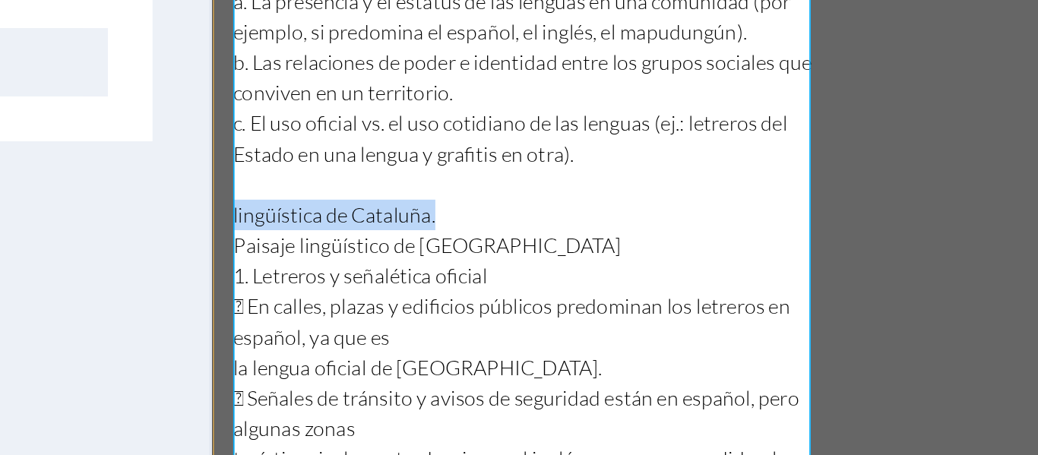
drag, startPoint x: 352, startPoint y: -169, endPoint x: 221, endPoint y: -166, distance: 131.4
click at [221, 0] on div "Un paisaje lingüístico (linguistic landscape) es el conjunto de manifestaciones…" at bounding box center [586, 171] width 750 height 1307
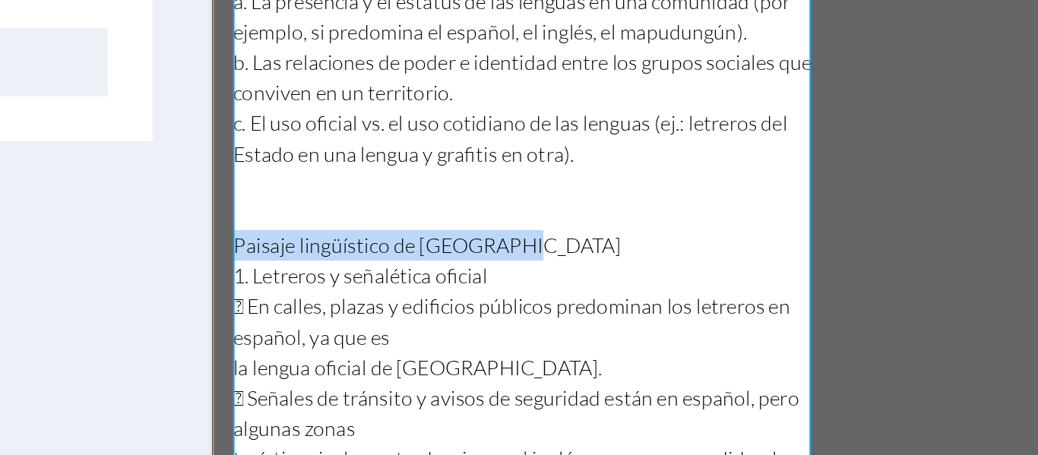
drag, startPoint x: 375, startPoint y: -157, endPoint x: 216, endPoint y: -155, distance: 158.0
click at [216, 0] on div "Un paisaje lingüístico (linguistic landscape) es el conjunto de manifestaciones…" at bounding box center [586, 171] width 750 height 1307
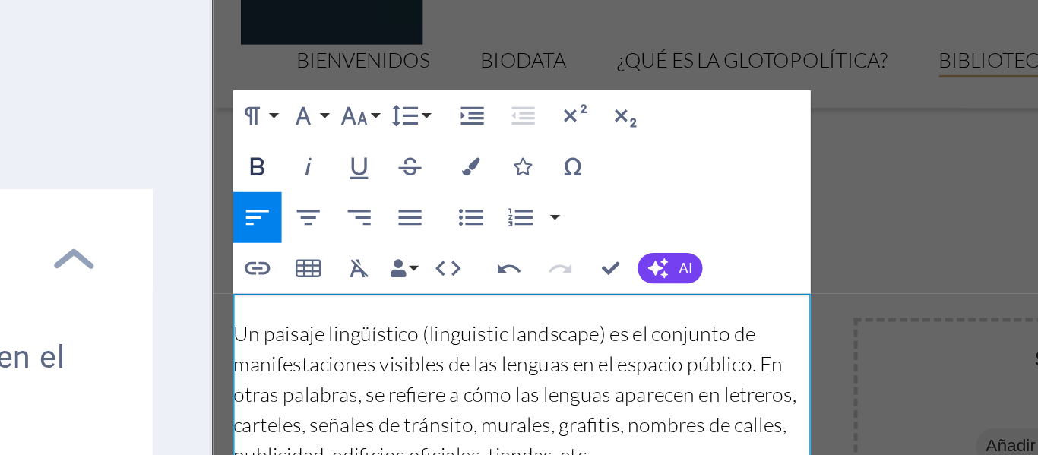
click at [340, 150] on icon "button" at bounding box center [340, 151] width 8 height 8
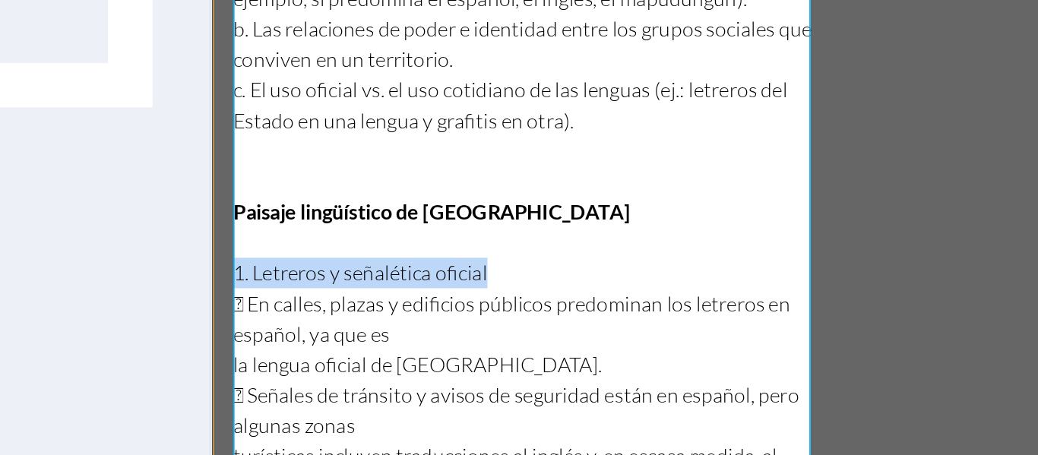
drag, startPoint x: 386, startPoint y: -153, endPoint x: 220, endPoint y: -150, distance: 166.4
click at [220, 0] on div "Un paisaje lingüístico (linguistic landscape) es el conjunto de manifestaciones…" at bounding box center [586, 146] width 750 height 1325
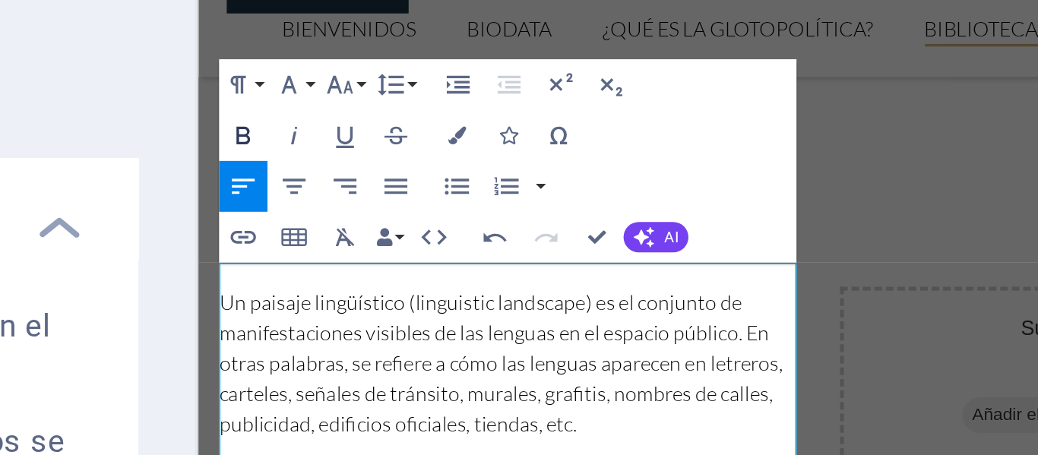
click at [342, 149] on icon "button" at bounding box center [340, 151] width 8 height 8
click at [356, 150] on icon "button" at bounding box center [353, 151] width 8 height 8
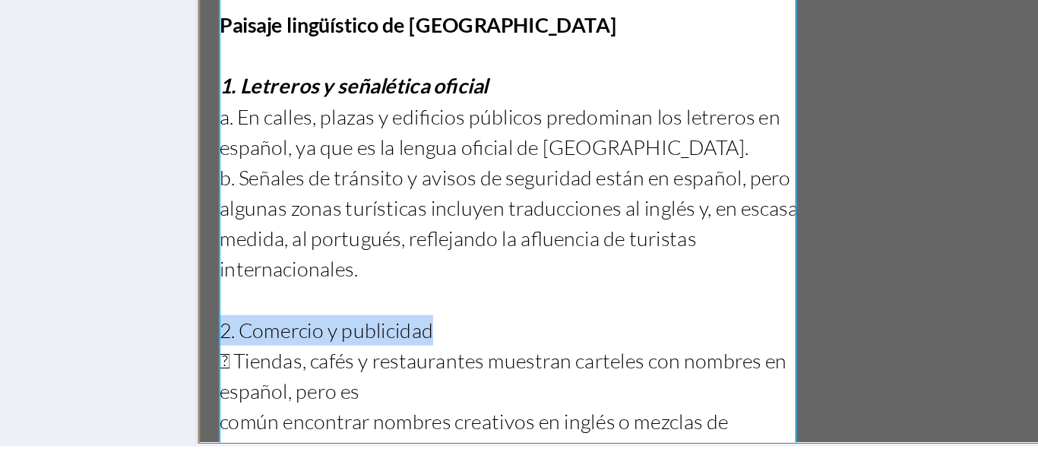
drag, startPoint x: 353, startPoint y: -187, endPoint x: 206, endPoint y: -194, distance: 147.6
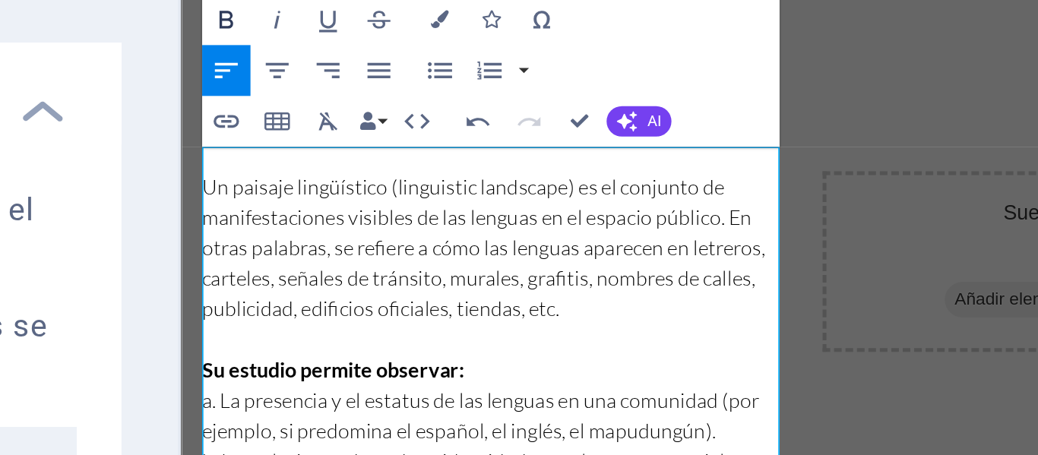
click at [341, 152] on icon "button" at bounding box center [340, 150] width 4 height 5
click at [356, 153] on icon "button" at bounding box center [353, 151] width 8 height 8
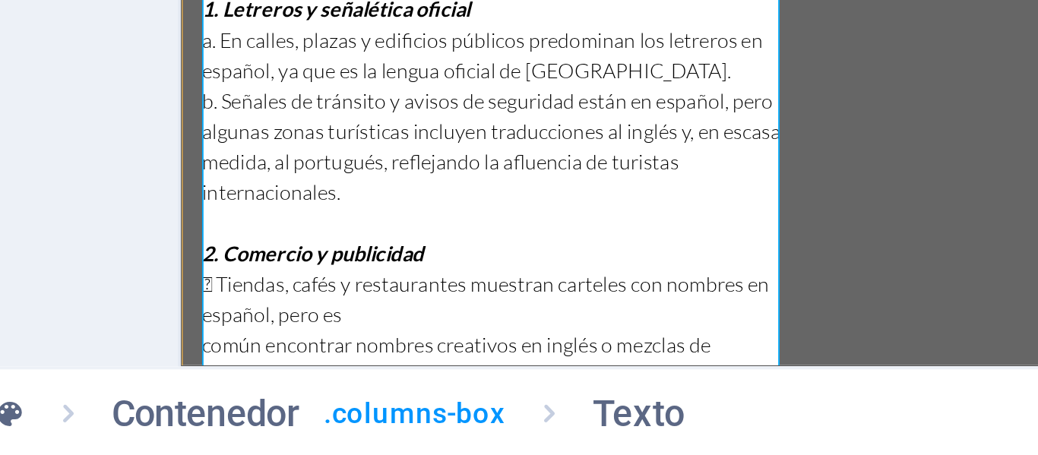
scroll to position [0, 0]
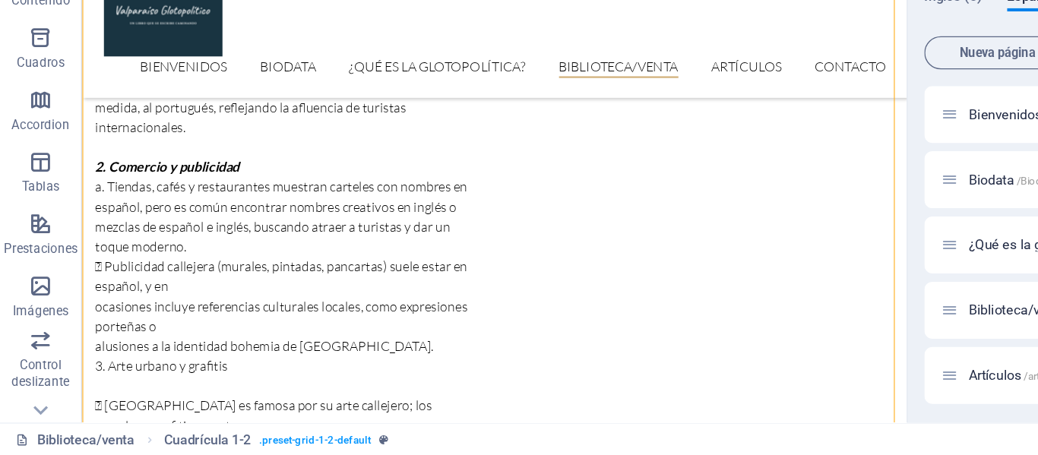
scroll to position [901, 0]
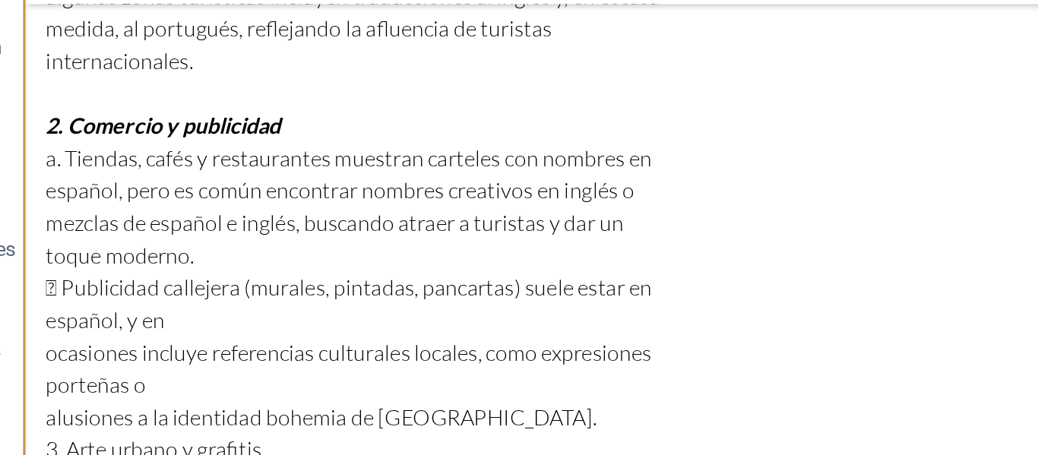
click at [60, 20] on div "Un paisaje lingüístico (linguistic landscape) es el conjunto de manifestaciones…" at bounding box center [209, 63] width 346 height 1167
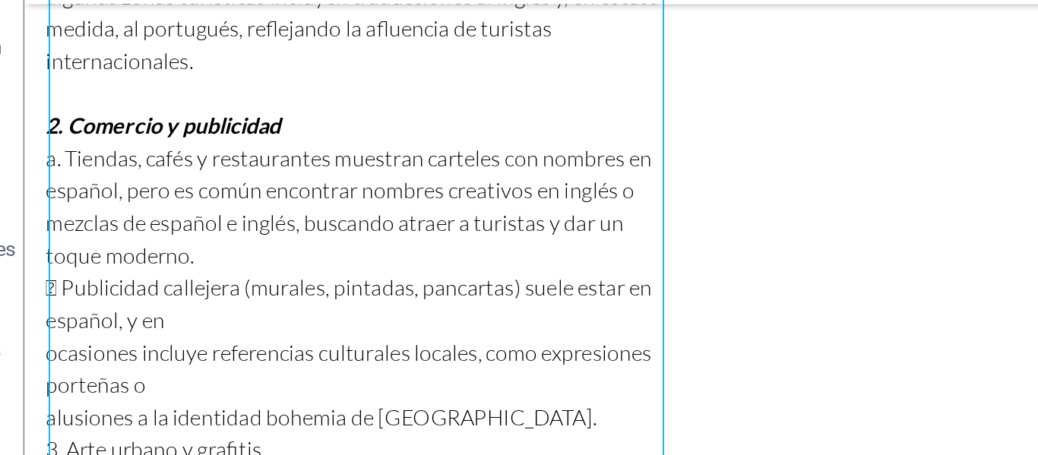
click at [60, 20] on div "Un paisaje lingüístico (linguistic landscape) es el conjunto de manifestaciones…" at bounding box center [209, 63] width 346 height 1167
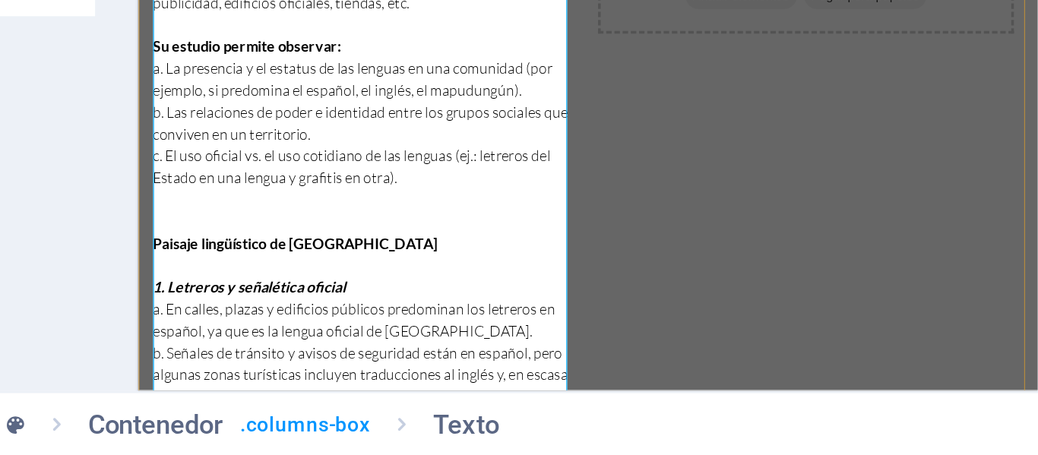
click at [566, 56] on div "Un paisaje lingüístico (linguistic landscape) es el conjunto de manifestaciones…" at bounding box center [512, 405] width 750 height 1288
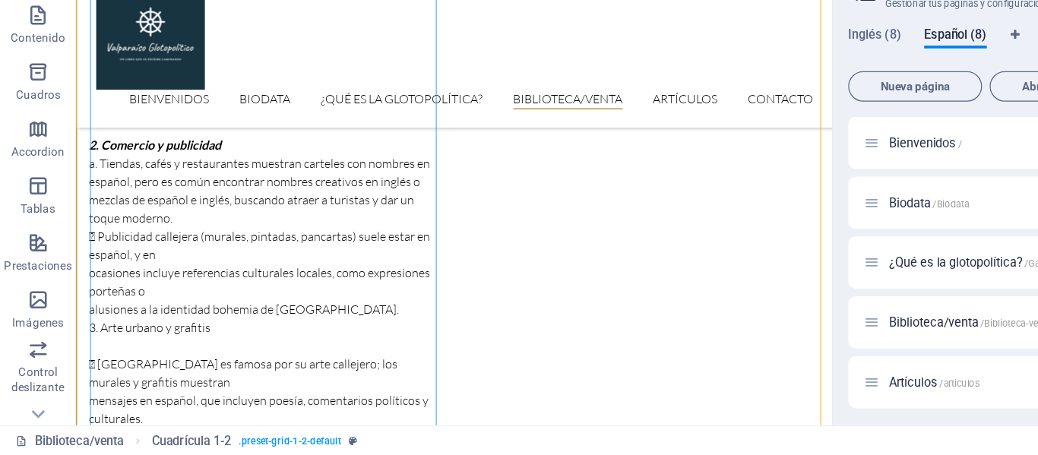
scroll to position [953, 0]
click at [106, 216] on div "Un paisaje lingüístico (linguistic landscape) es el conjunto de manifestaciones…" at bounding box center [261, 263] width 346 height 1167
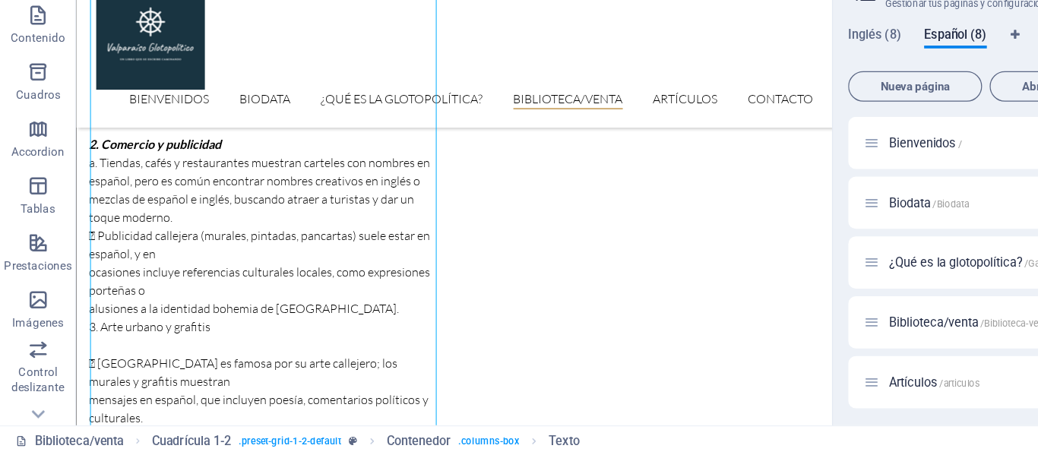
click at [133, 232] on div "Un paisaje lingüístico (linguistic landscape) es el conjunto de manifestaciones…" at bounding box center [261, 263] width 346 height 1167
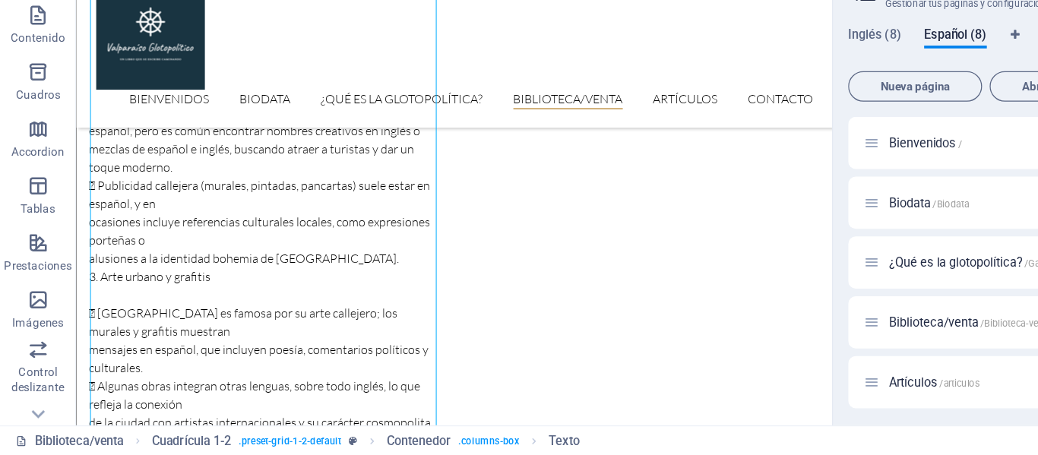
scroll to position [996, 0]
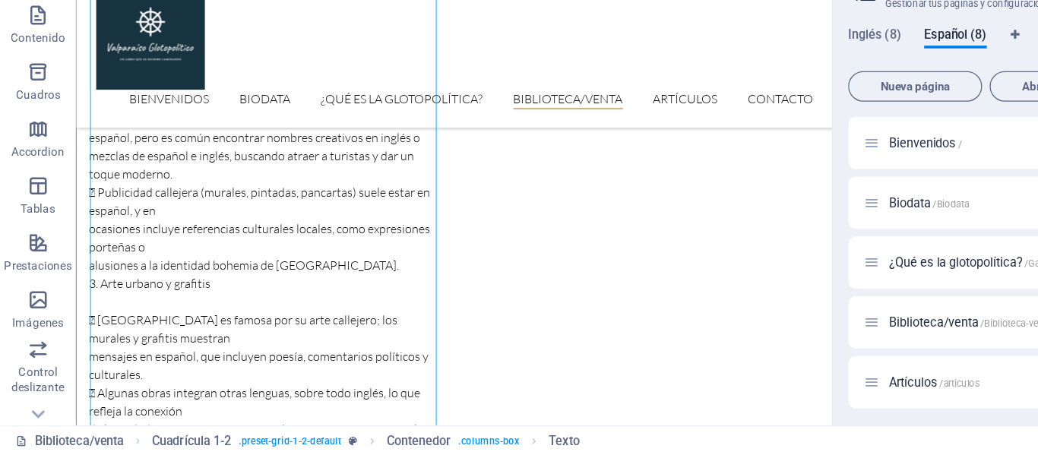
click at [122, 217] on div "Un paisaje lingüístico (linguistic landscape) es el conjunto de manifestaciones…" at bounding box center [261, 220] width 346 height 1167
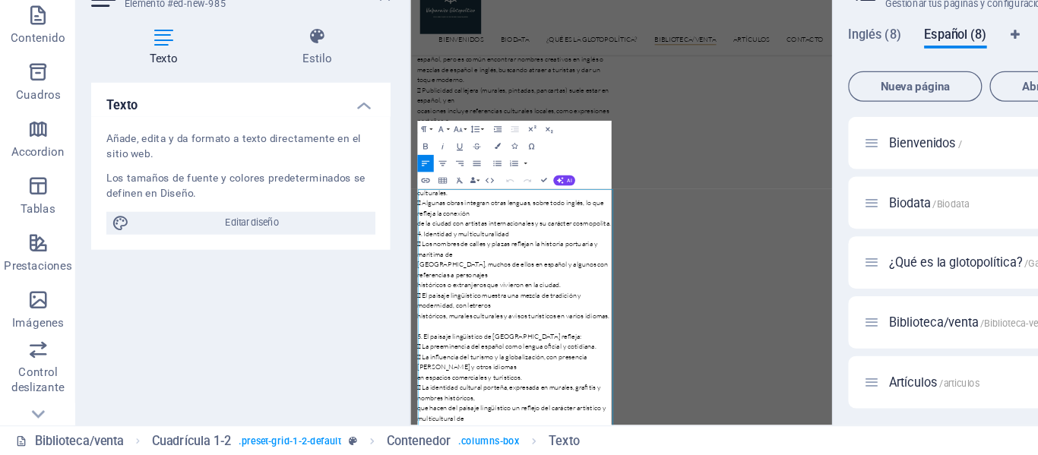
scroll to position [250, 0]
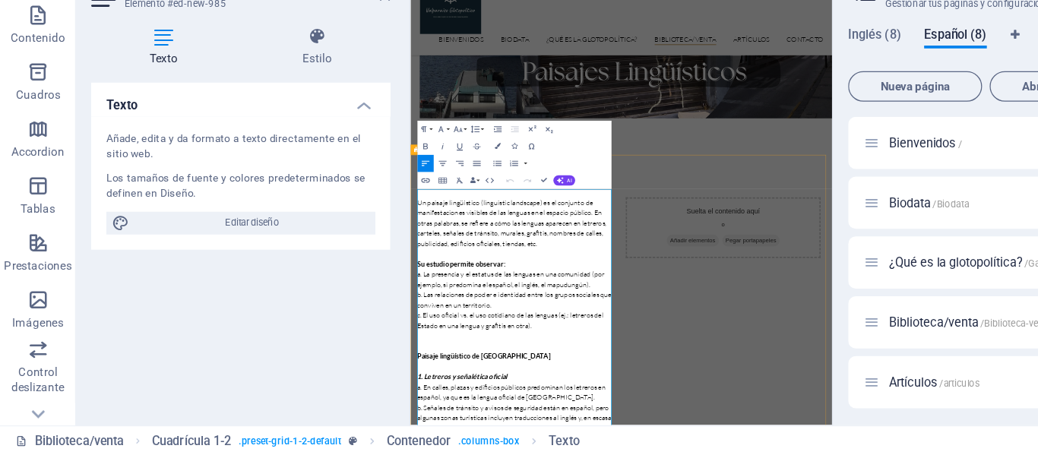
click at [551, 407] on p "Un paisaje lingüístico (linguistic landscape) es el conjunto de manifestaciones…" at bounding box center [595, 417] width 346 height 73
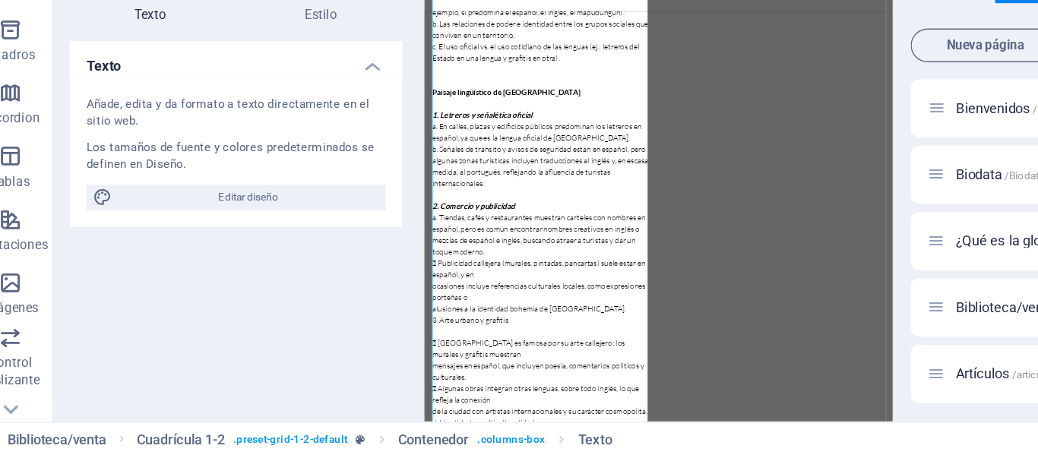
scroll to position [654, 0]
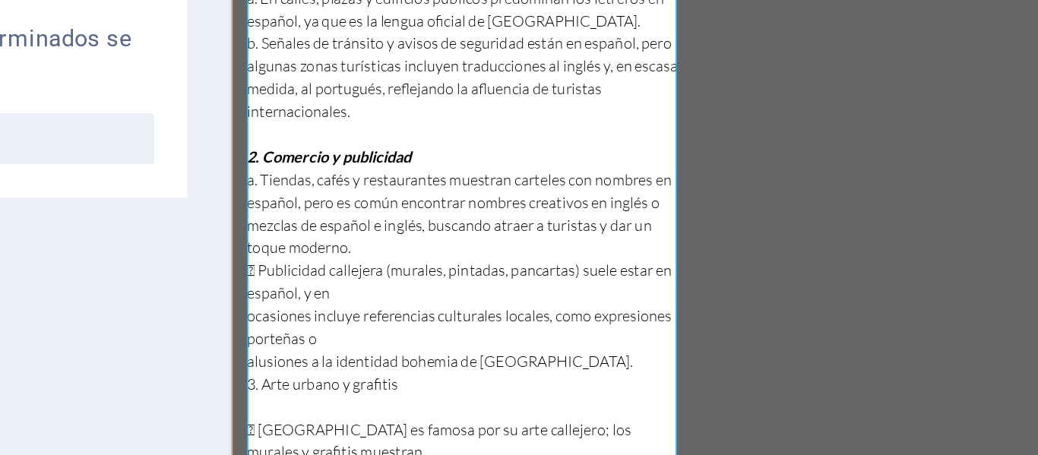
click at [249, 123] on p " Publicidad callejera (murales, pintadas, pancartas) suele estar en español, y…" at bounding box center [416, 141] width 346 height 36
click at [251, 160] on p "ocasiones incluye referencias culturales locales, como expresiones porteñas o" at bounding box center [416, 178] width 346 height 36
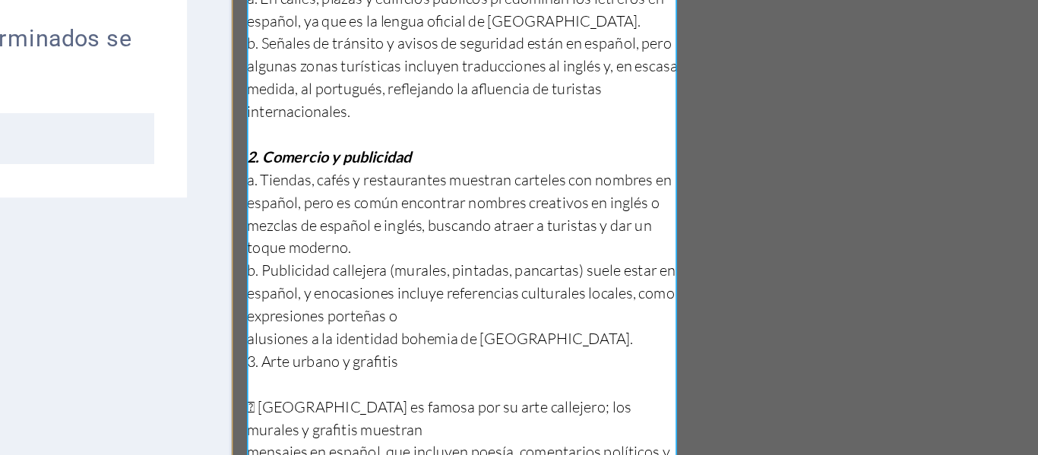
click at [251, 178] on p "alusiones a la identidad bohemia de Valparaíso." at bounding box center [416, 187] width 346 height 18
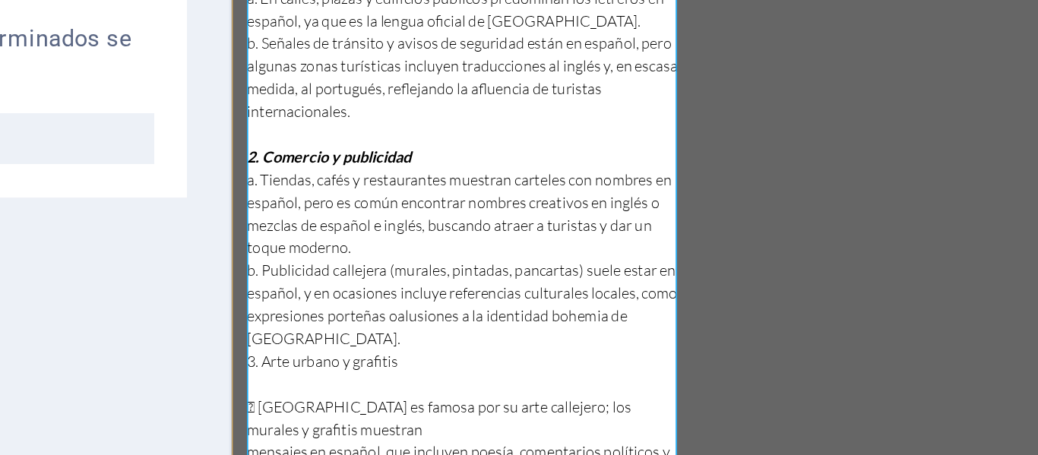
click at [246, 176] on p "b. Publicidad callejera (murales, pintadas, pancartas) suele estar en español, …" at bounding box center [416, 159] width 346 height 73
click at [316, 175] on p "b. Publicidad callejera (murales, pintadas, pancartas) suele estar en español, …" at bounding box center [416, 159] width 346 height 73
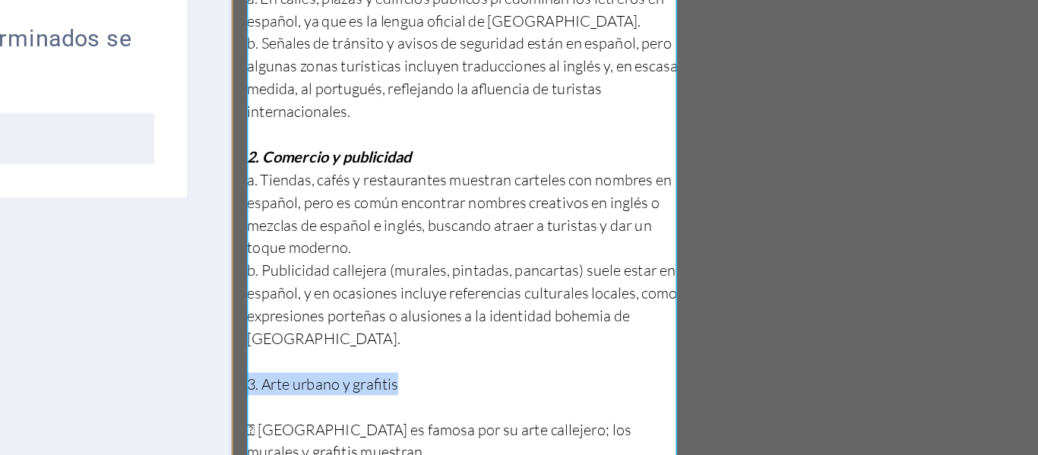
drag, startPoint x: 390, startPoint y: 213, endPoint x: 232, endPoint y: 209, distance: 158.1
click at [232, 209] on div "Un paisaje lingüístico (linguistic landscape) es el conjunto de manifestaciones…" at bounding box center [606, 159] width 750 height 1288
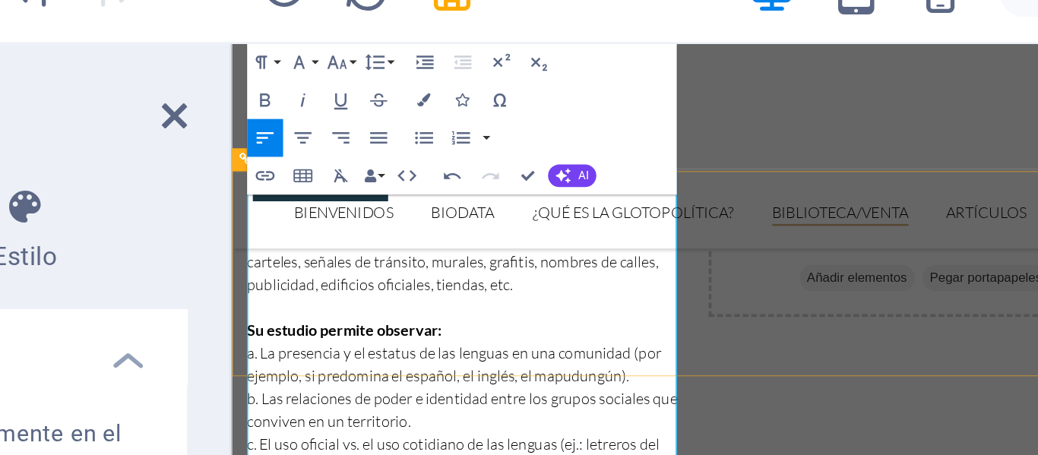
scroll to position [543, 0]
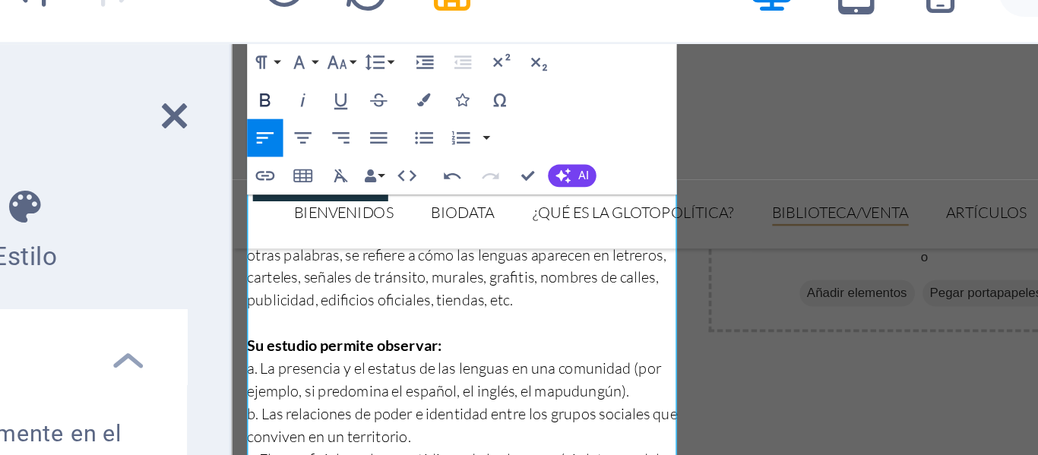
click at [340, 82] on icon "button" at bounding box center [340, 81] width 8 height 8
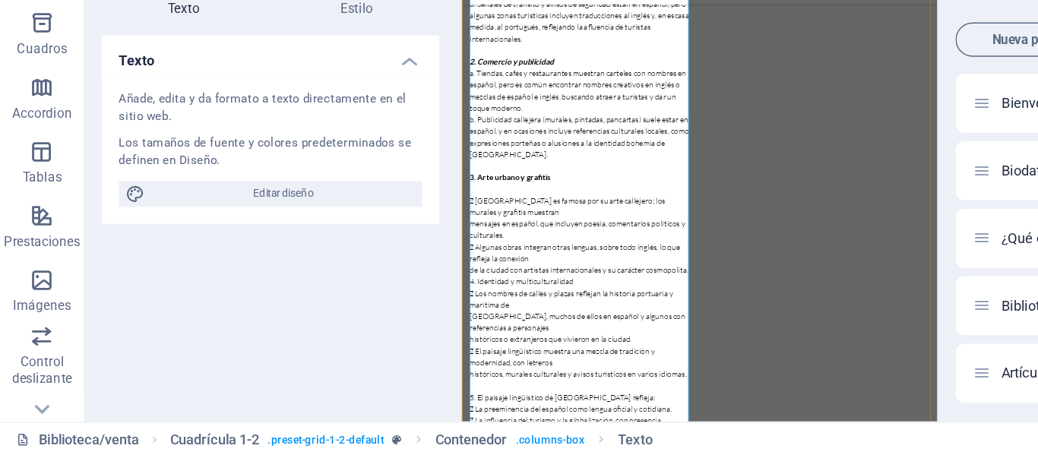
scroll to position [892, 0]
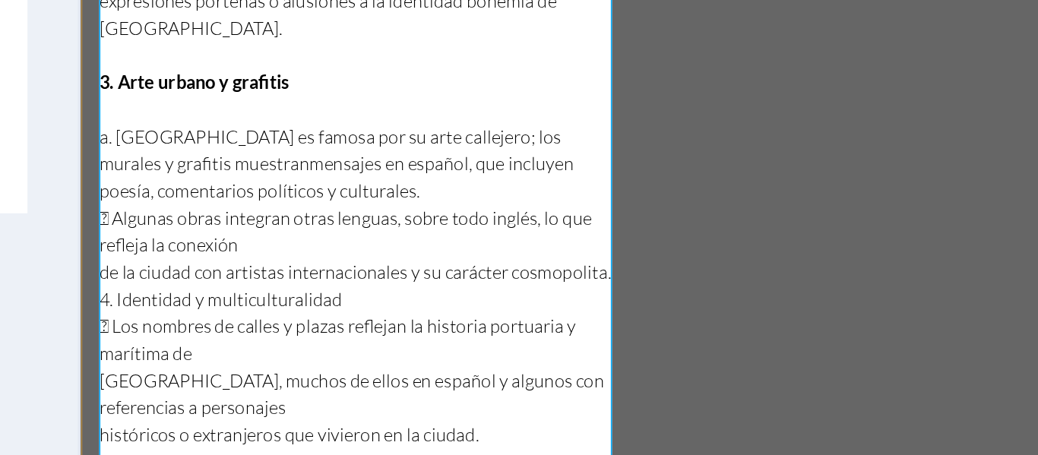
click at [99, 0] on p "de la ciudad con artistas internacionales y su carácter cosmopolita." at bounding box center [265, 6] width 346 height 18
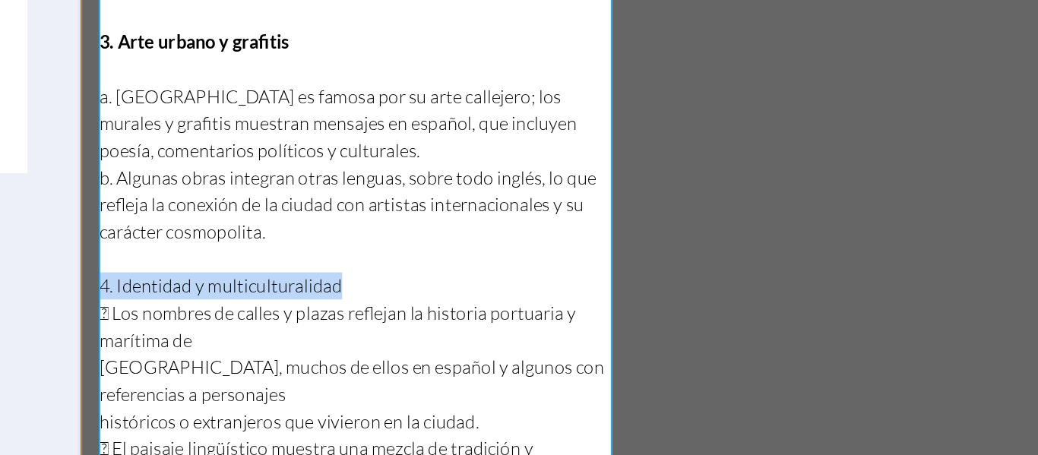
drag, startPoint x: 260, startPoint y: -15, endPoint x: 90, endPoint y: -17, distance: 169.4
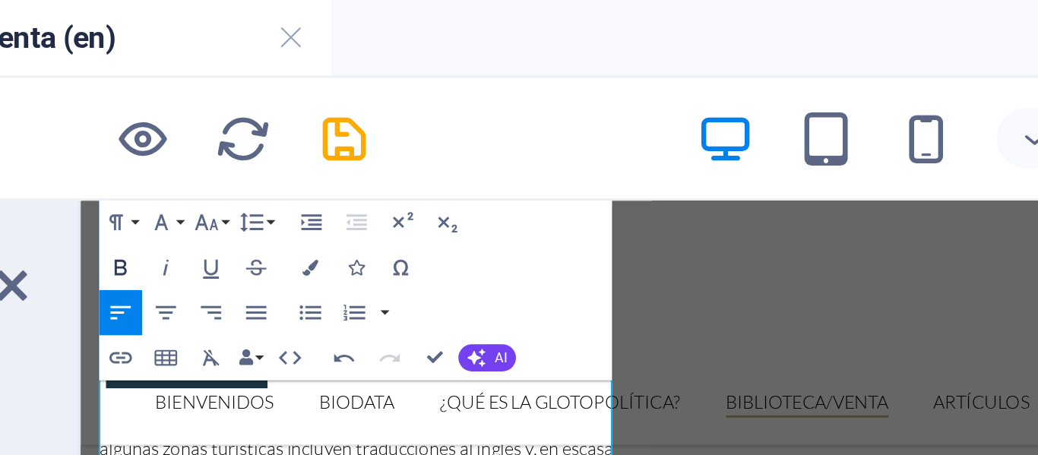
click at [337, 83] on icon "button" at bounding box center [340, 81] width 8 height 8
click at [355, 81] on icon "button" at bounding box center [353, 81] width 8 height 8
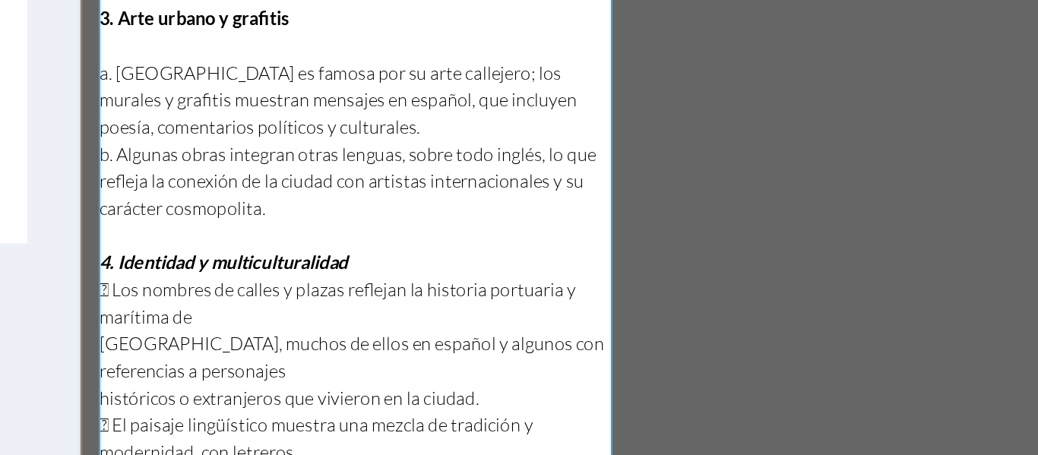
scroll to position [956, 0]
click at [100, 17] on p " Los nombres de calles y plazas reflejan la historia portuaria y marítima de" at bounding box center [265, 35] width 346 height 36
click at [98, 54] on p "Valparaíso, muchos de ellos en español y algunos con referencias a personajes" at bounding box center [265, 72] width 346 height 36
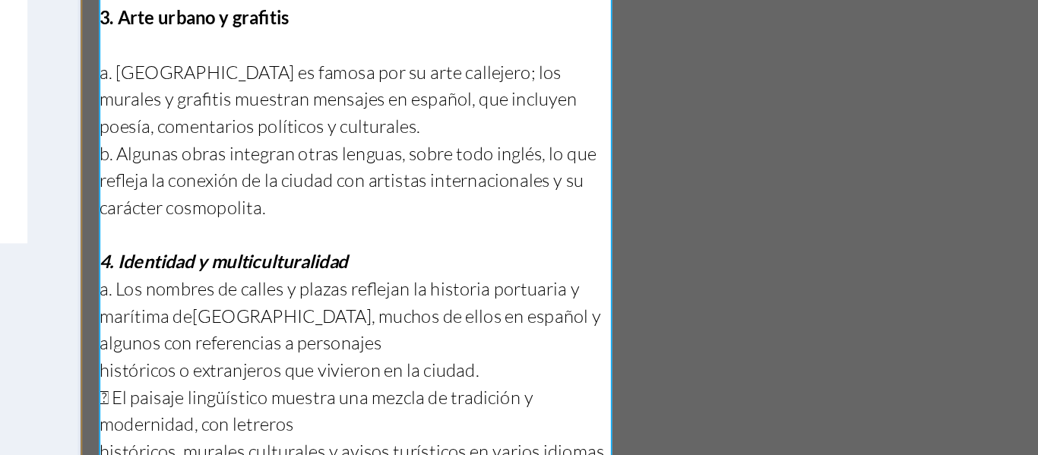
click at [97, 72] on p "históricos o extranjeros que vivieron en la ciudad." at bounding box center [265, 81] width 346 height 18
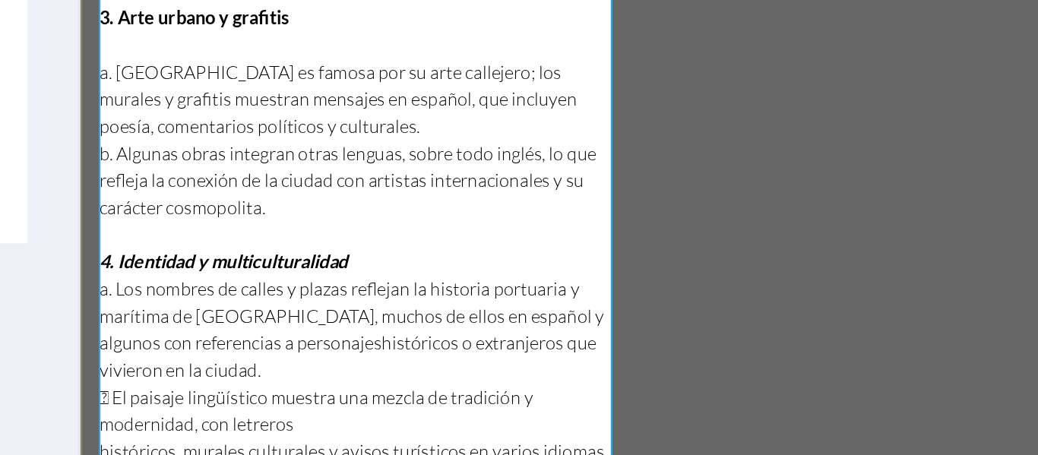
scroll to position [119, 0]
click at [100, 90] on p " El paisaje lingüístico muestra una mezcla de tradición y modernidad, con letr…" at bounding box center [265, 108] width 346 height 36
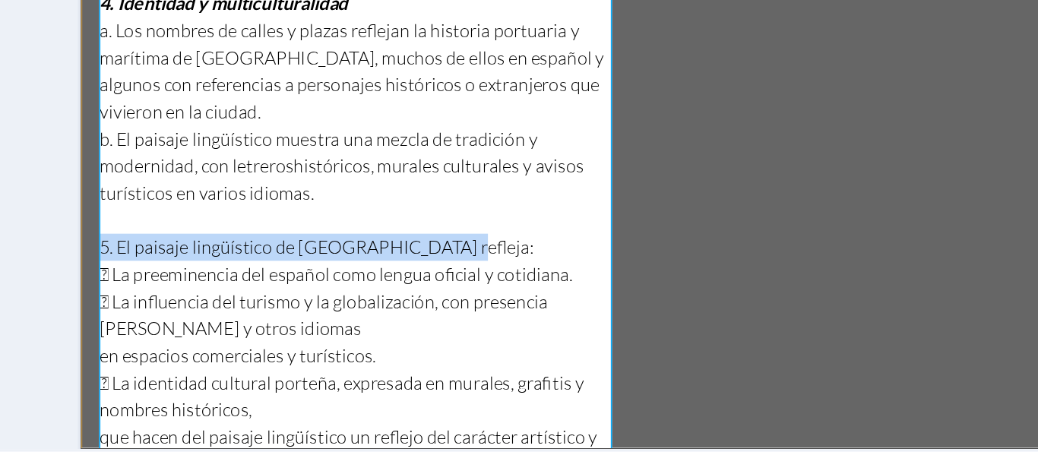
drag, startPoint x: 321, startPoint y: -98, endPoint x: 93, endPoint y: -102, distance: 227.9
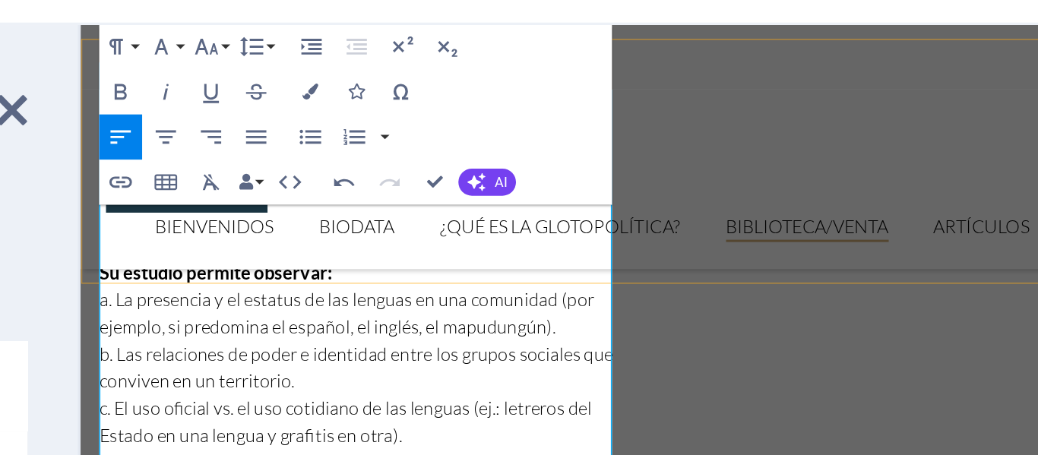
scroll to position [608, 0]
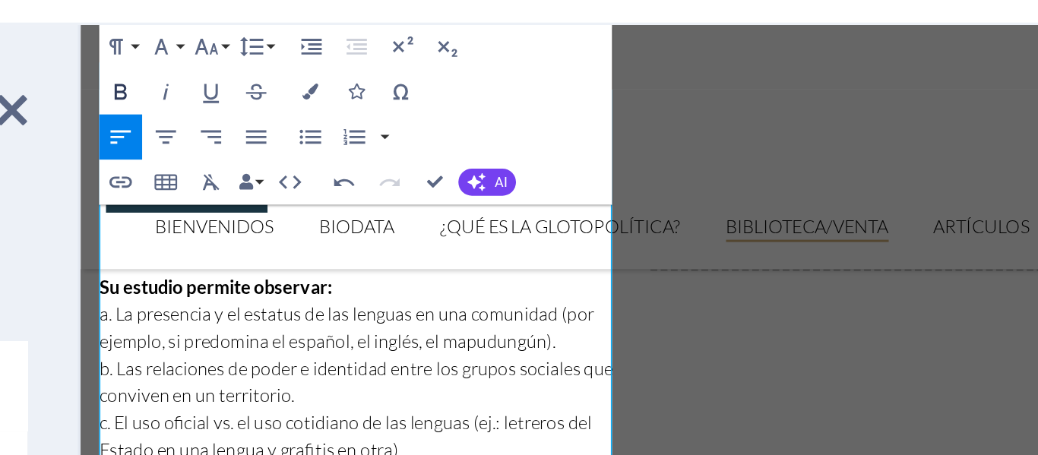
click at [340, 80] on icon "button" at bounding box center [340, 81] width 8 height 8
click at [354, 80] on icon "button" at bounding box center [353, 81] width 8 height 8
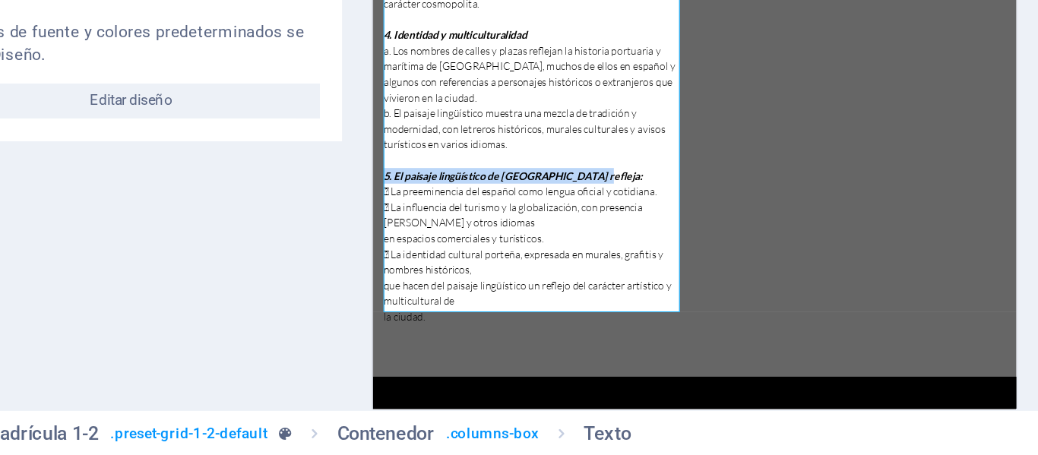
scroll to position [0, 0]
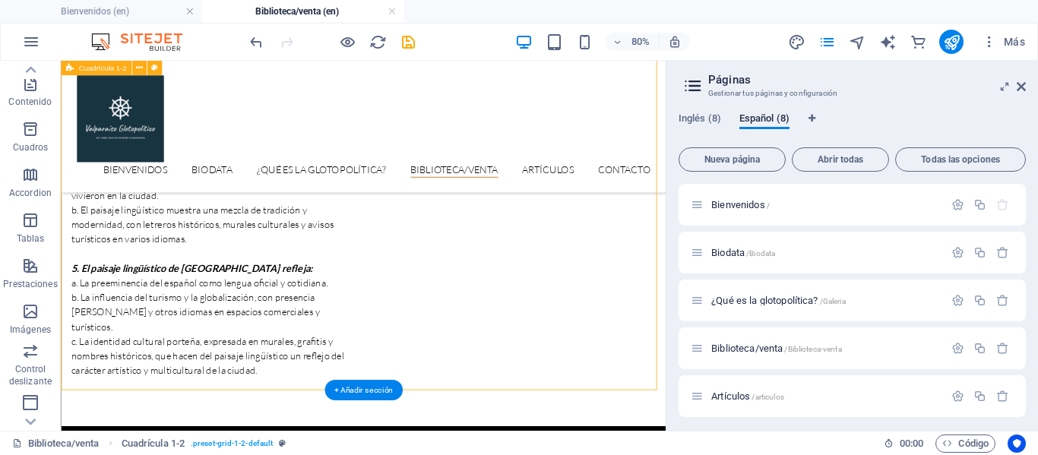
scroll to position [1398, 0]
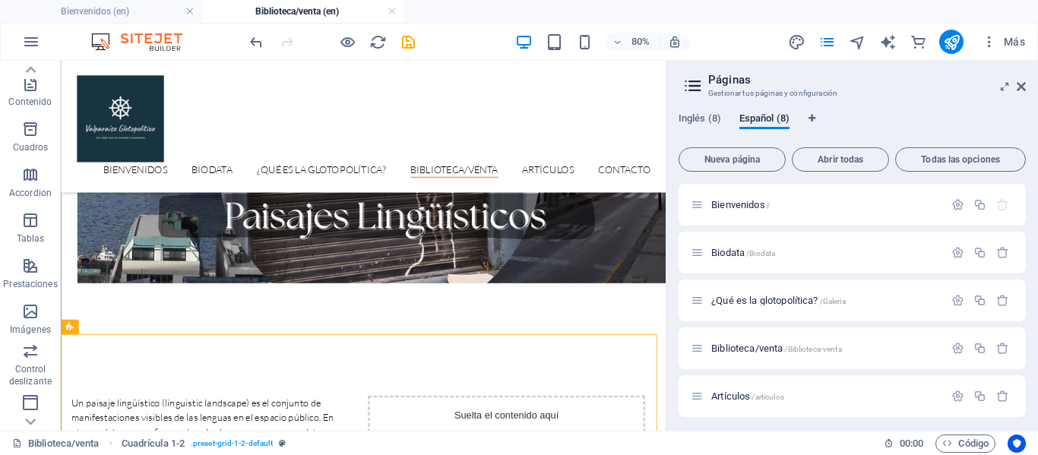
click at [134, 432] on div "Biblioteca/venta Cuadrícula 1-2 . preset-grid-1-2-default 00 : 00 Código" at bounding box center [519, 443] width 1038 height 24
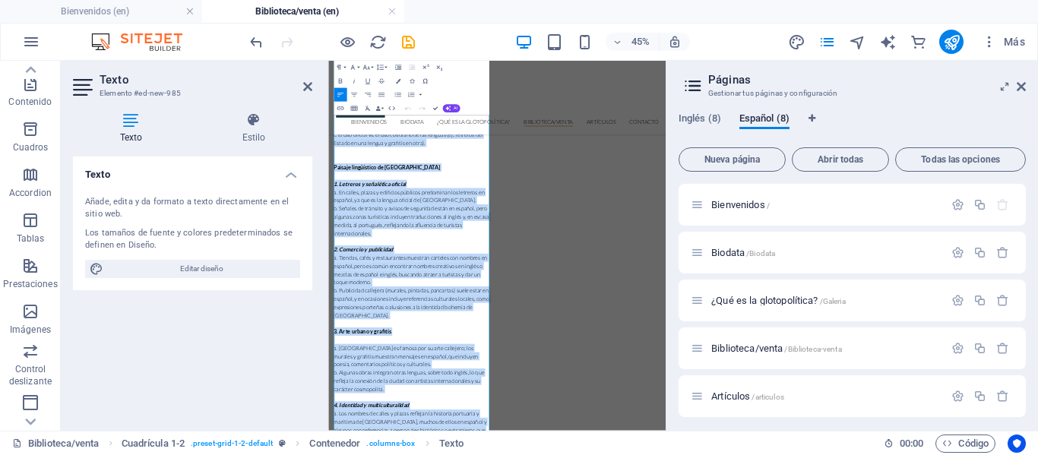
scroll to position [1134, 0]
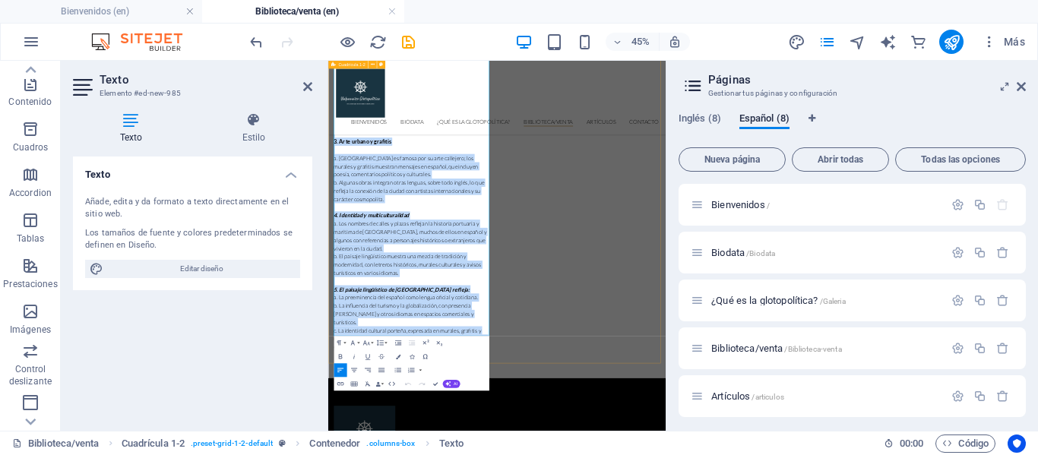
drag, startPoint x: 341, startPoint y: 470, endPoint x: 615, endPoint y: 707, distance: 361.9
click at [615, 454] on div "Un paisaje lingüístico (linguistic landscape) es el conjunto de manifestaciones…" at bounding box center [703, 150] width 750 height 1234
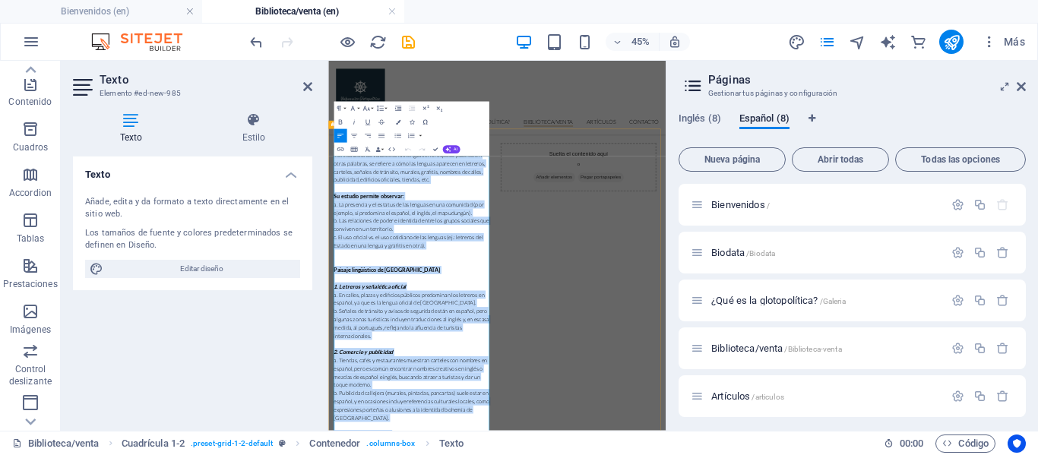
scroll to position [272, 0]
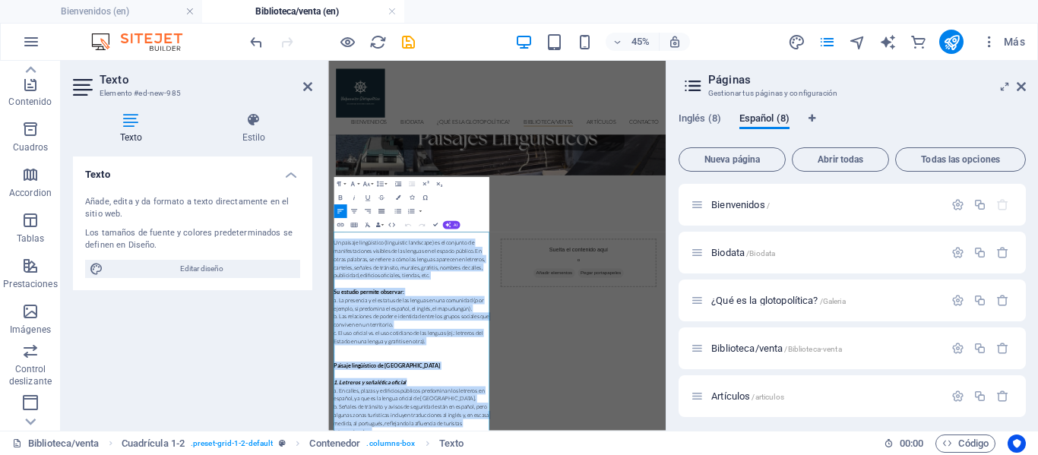
click at [380, 210] on icon "button" at bounding box center [381, 211] width 8 height 8
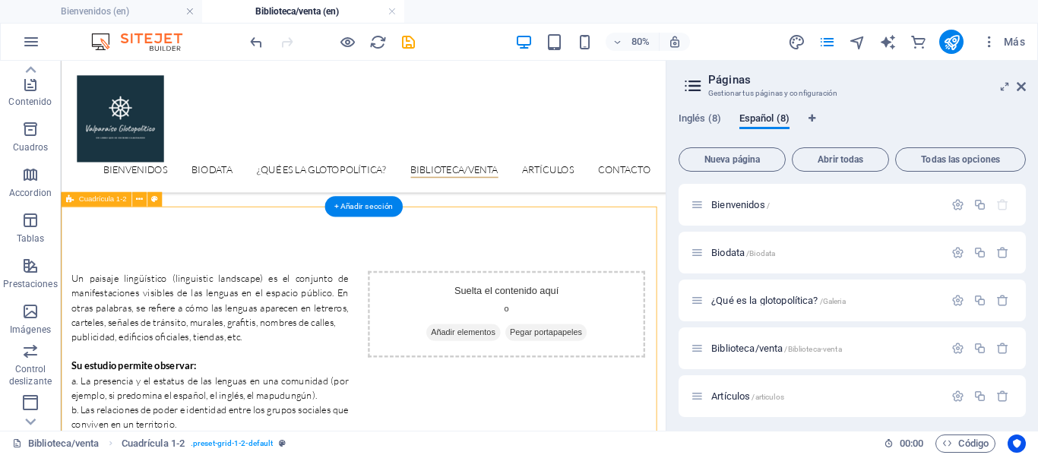
scroll to position [419, 0]
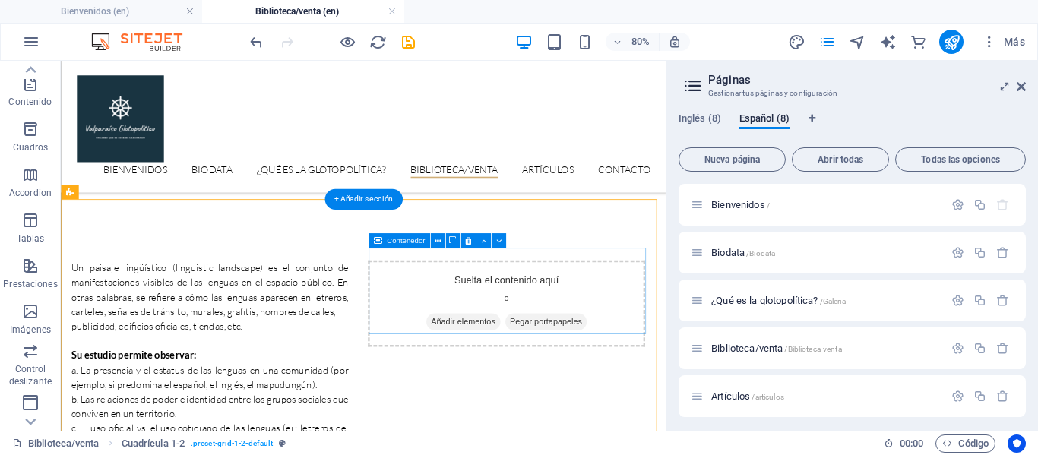
click at [578, 377] on span "Añadir elementos" at bounding box center [563, 387] width 93 height 21
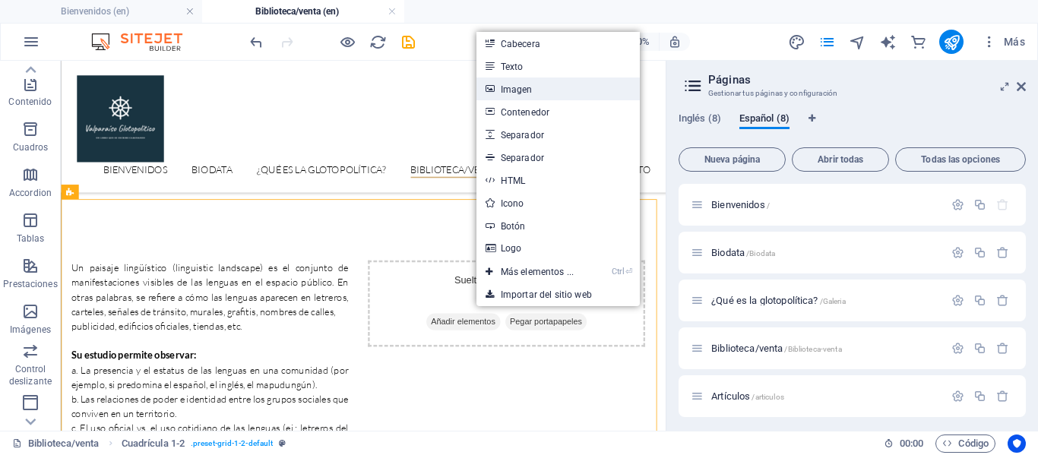
click at [533, 87] on link "Imagen" at bounding box center [557, 88] width 163 height 23
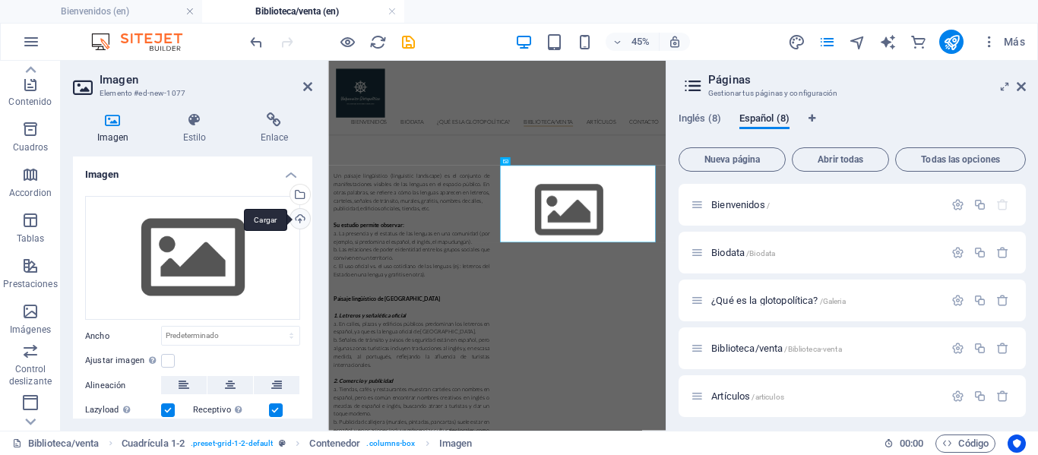
click at [299, 218] on div "Cargar" at bounding box center [298, 220] width 23 height 23
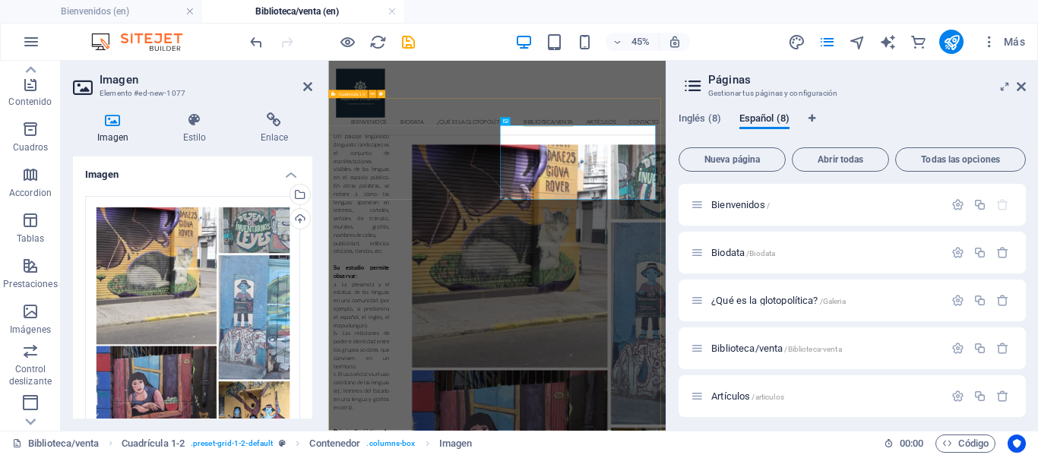
scroll to position [505, 0]
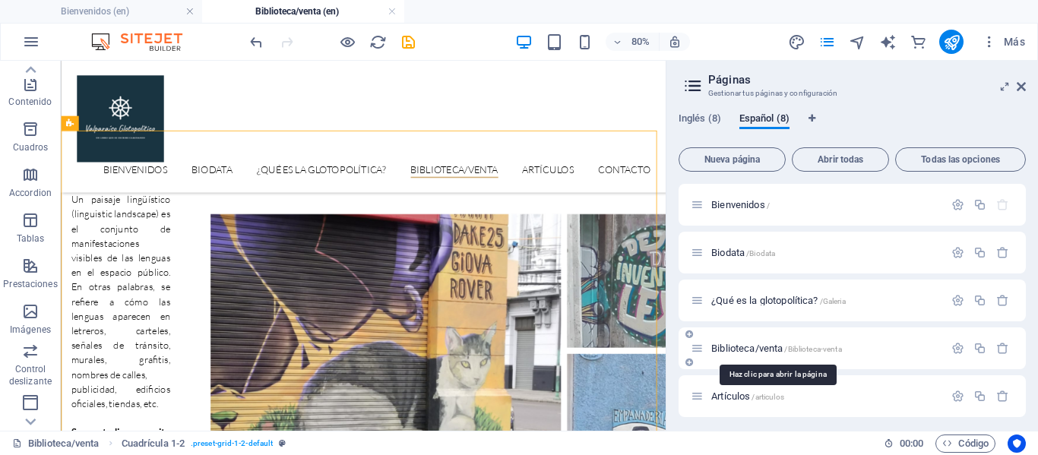
click at [767, 346] on span "Biblioteca/venta /Biblioteca-venta" at bounding box center [776, 348] width 131 height 11
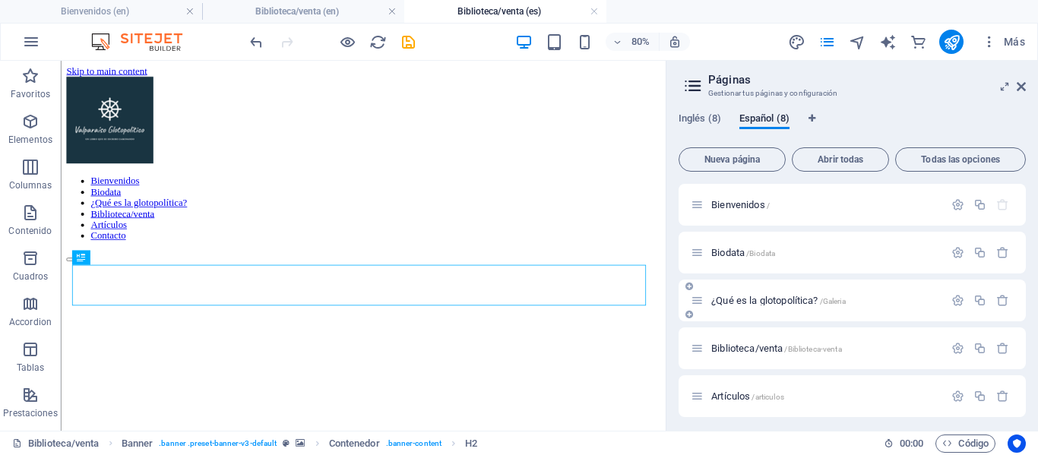
scroll to position [0, 0]
click at [696, 116] on span "Inglés (8)" at bounding box center [699, 119] width 43 height 21
click at [716, 340] on div "Biblioteca/venta /Biblioteca-venta" at bounding box center [817, 348] width 253 height 17
click at [719, 346] on span "Biblioteca/venta /Biblioteca-venta" at bounding box center [776, 348] width 131 height 11
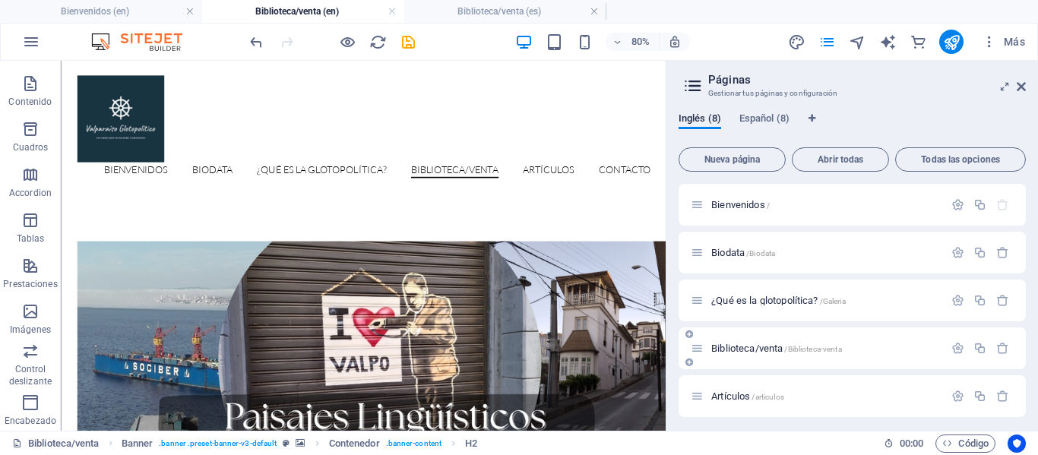
scroll to position [502, 0]
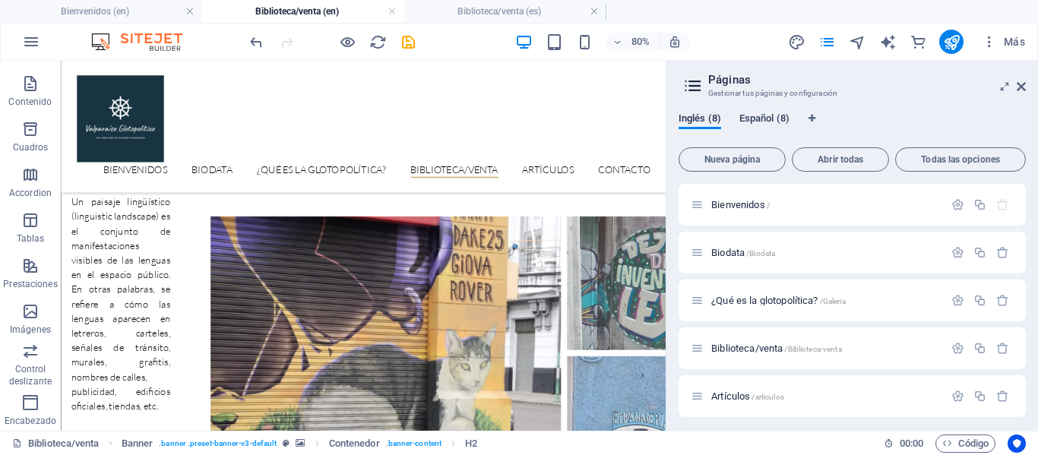
click at [776, 117] on span "Español (8)" at bounding box center [764, 119] width 50 height 21
click at [755, 346] on span "Biblioteca/venta /Biblioteca-venta" at bounding box center [776, 348] width 131 height 11
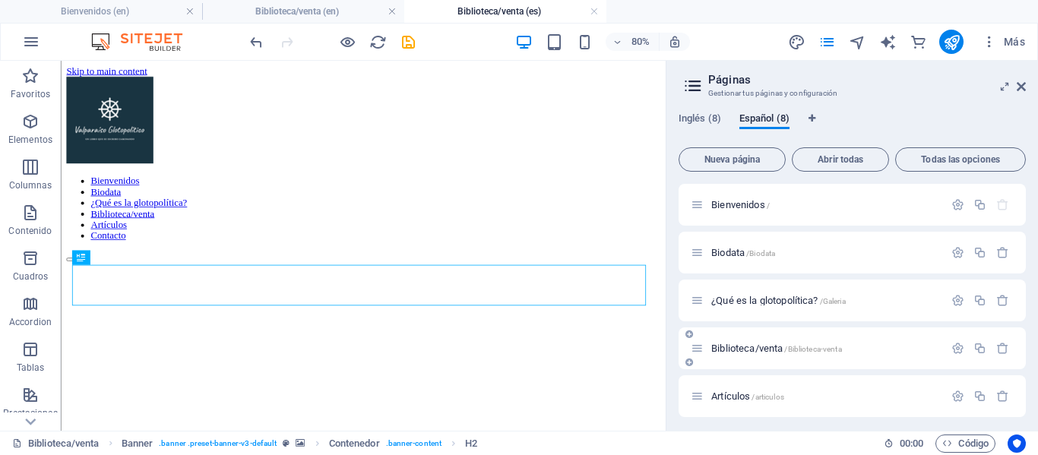
scroll to position [0, 0]
click at [152, 186] on icon at bounding box center [151, 185] width 7 height 13
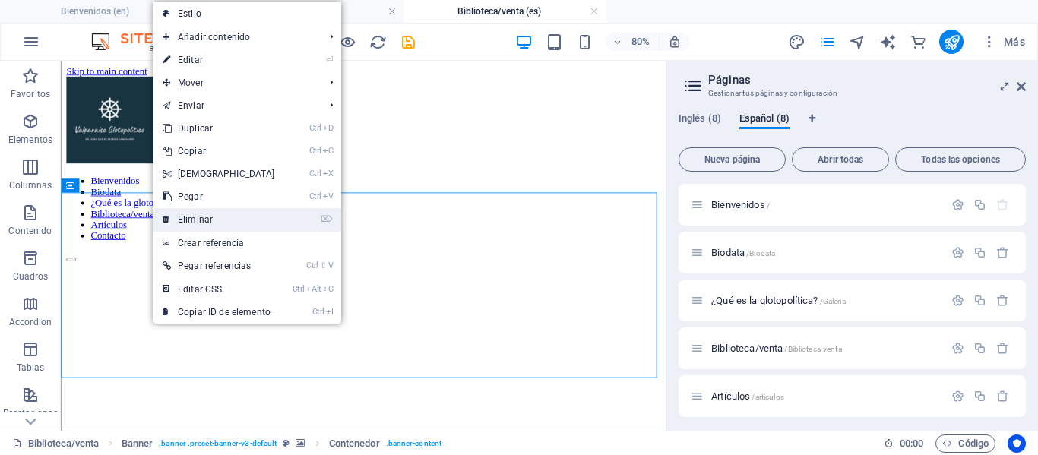
click at [194, 214] on link "⌦ Eliminar" at bounding box center [218, 219] width 131 height 23
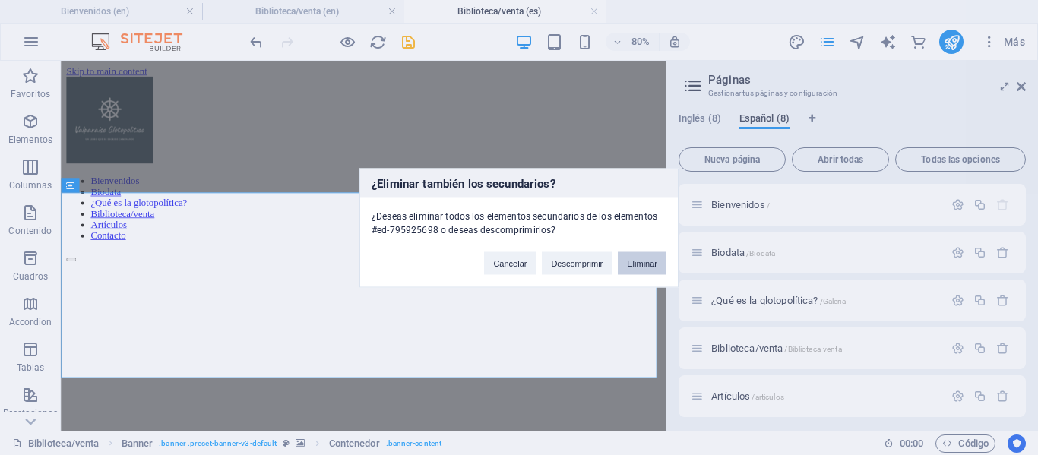
click at [653, 267] on button "Eliminar" at bounding box center [642, 262] width 49 height 23
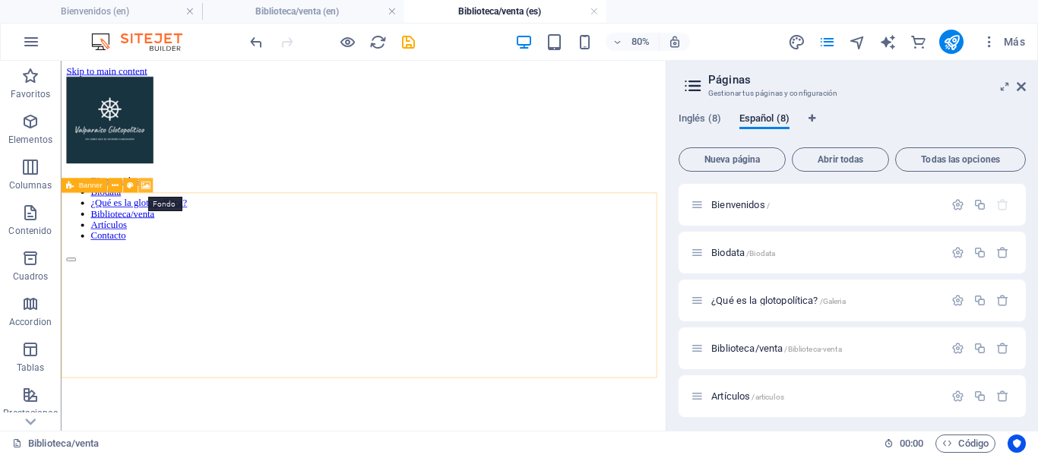
click at [147, 186] on icon at bounding box center [145, 185] width 9 height 13
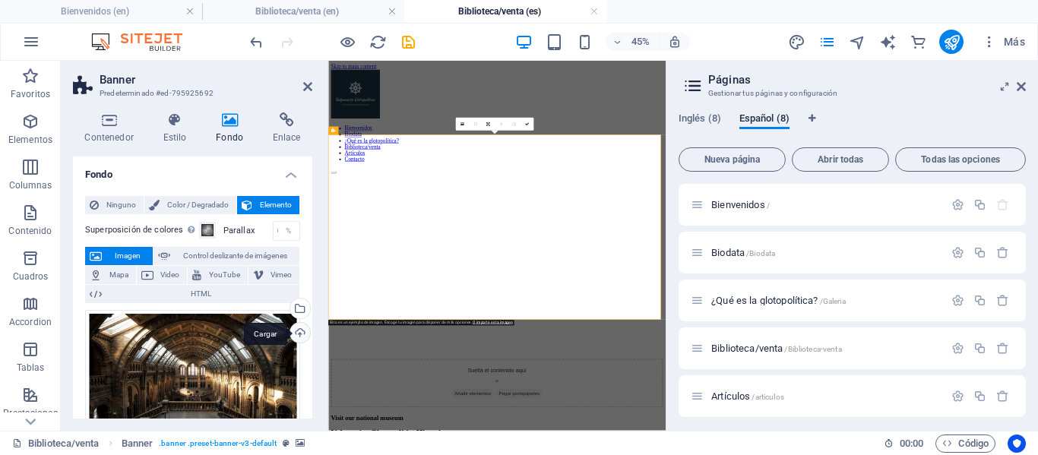
click at [295, 333] on div "Cargar" at bounding box center [298, 334] width 23 height 23
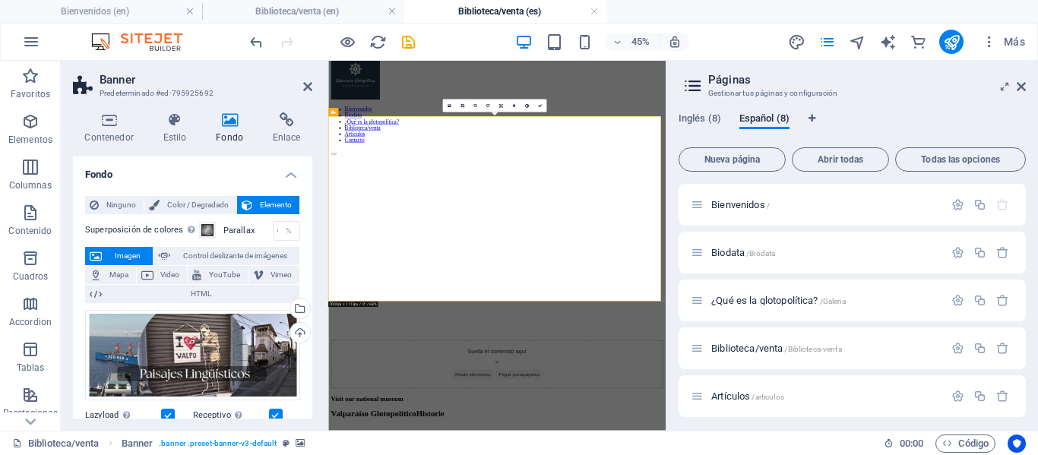
click at [735, 271] on figure at bounding box center [703, 271] width 738 height 0
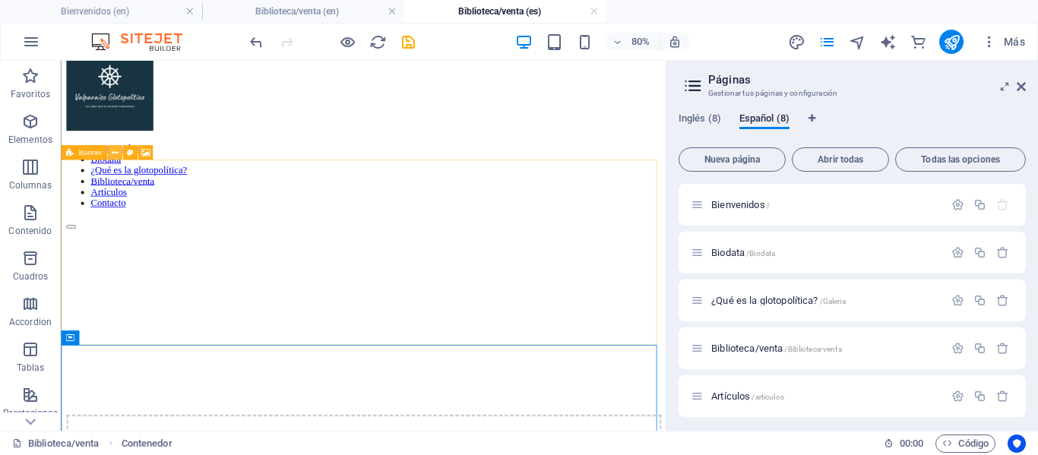
click at [118, 152] on icon at bounding box center [115, 153] width 7 height 13
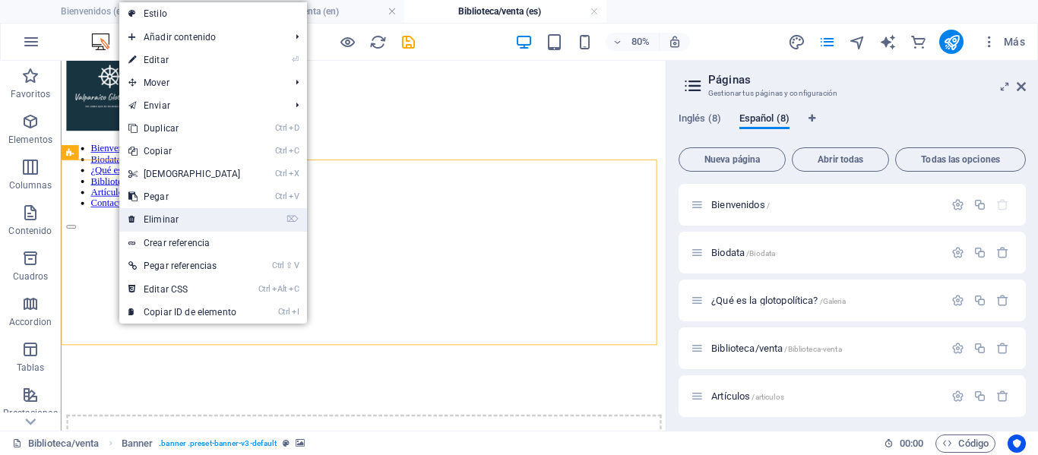
click at [164, 224] on link "⌦ Eliminar" at bounding box center [184, 219] width 131 height 23
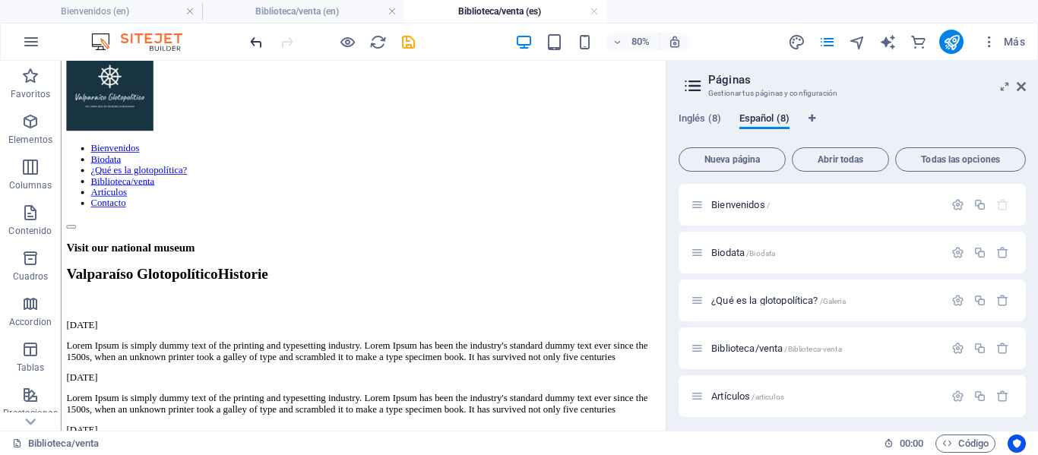
click at [256, 44] on icon "undo" at bounding box center [256, 41] width 17 height 17
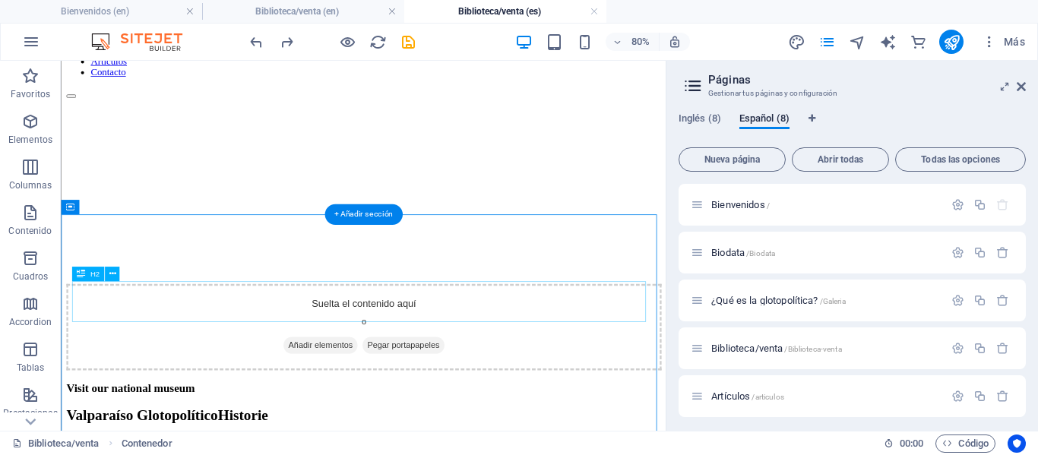
scroll to position [205, 0]
click at [110, 254] on icon at bounding box center [112, 255] width 7 height 13
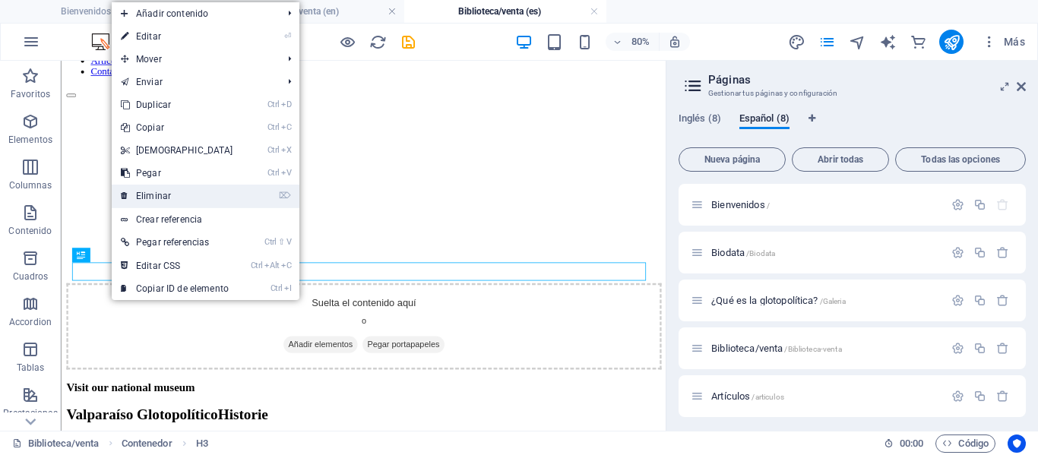
click at [174, 196] on link "⌦ Eliminar" at bounding box center [177, 196] width 131 height 23
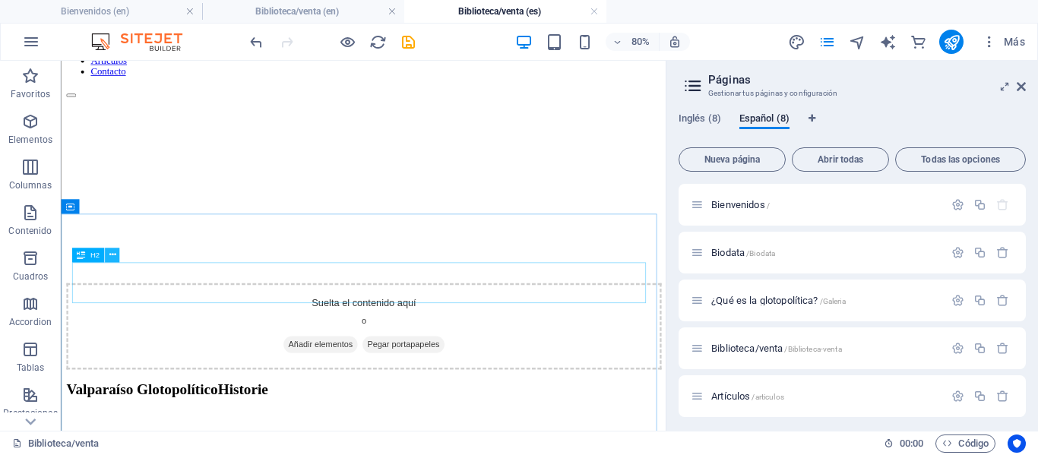
click at [115, 255] on icon at bounding box center [112, 255] width 7 height 13
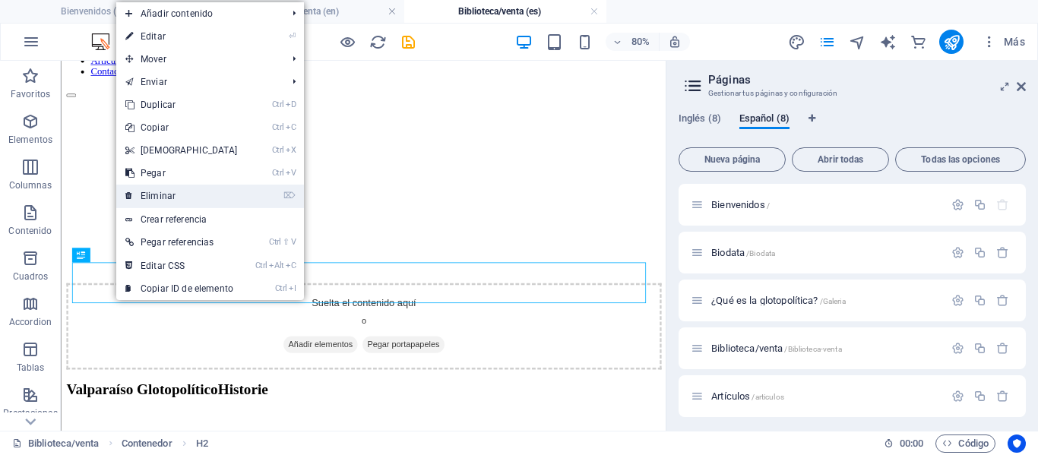
click at [170, 198] on link "⌦ Eliminar" at bounding box center [181, 196] width 131 height 23
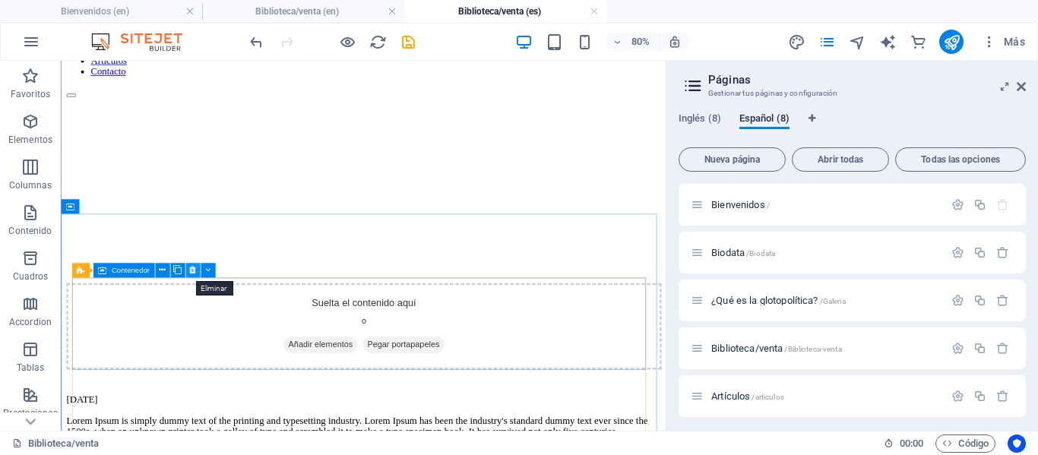
click at [193, 270] on icon at bounding box center [192, 270] width 7 height 13
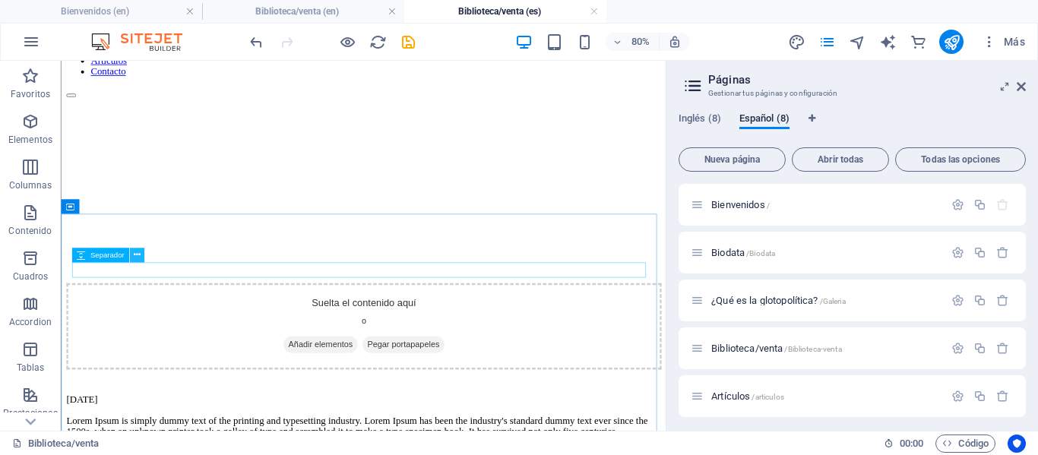
click at [138, 258] on icon at bounding box center [137, 255] width 7 height 13
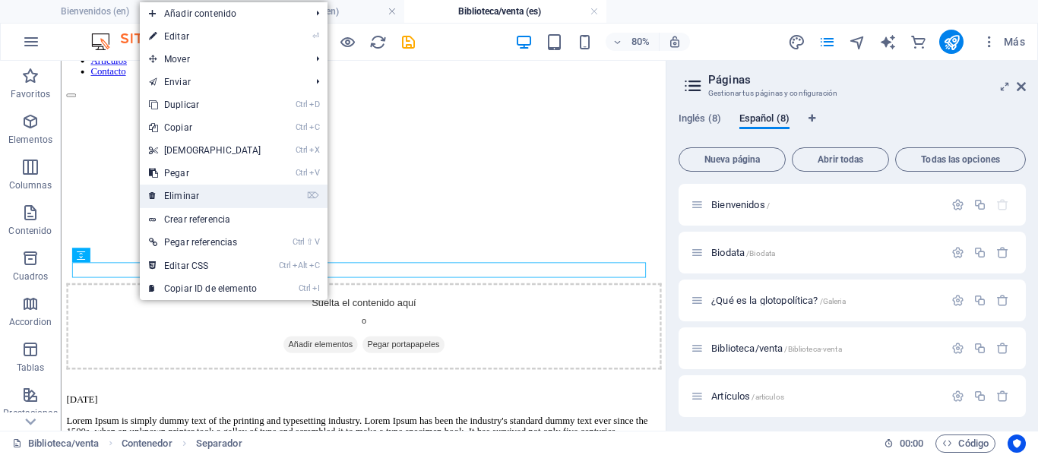
click at [182, 203] on link "⌦ Eliminar" at bounding box center [205, 196] width 131 height 23
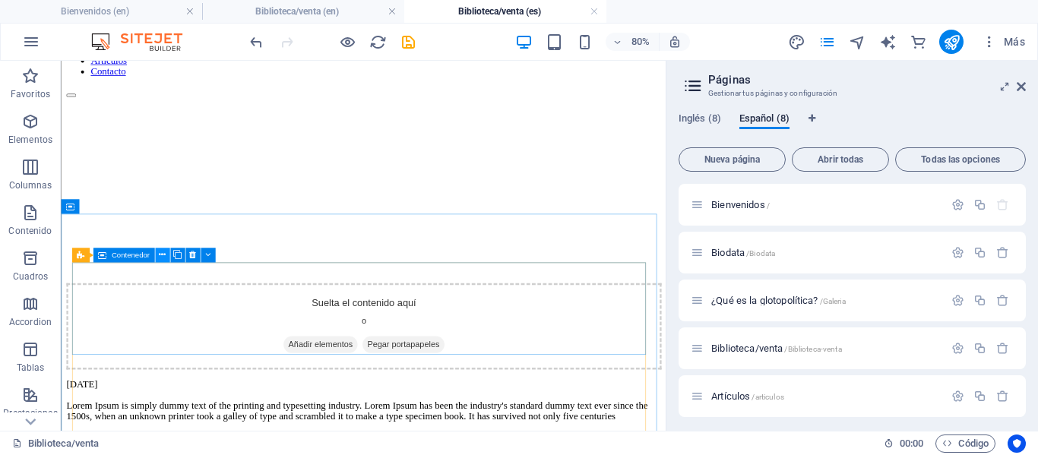
click at [164, 257] on icon at bounding box center [162, 255] width 7 height 13
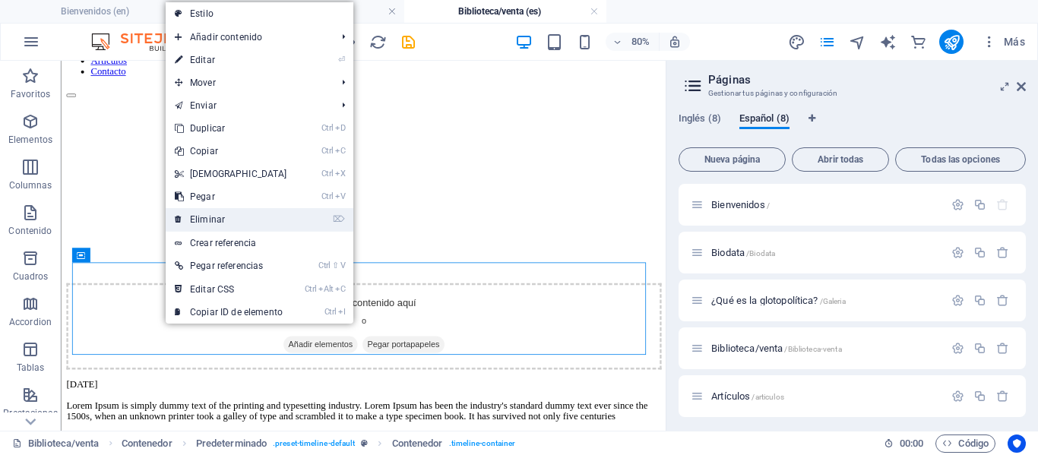
click at [199, 218] on link "⌦ Eliminar" at bounding box center [231, 219] width 131 height 23
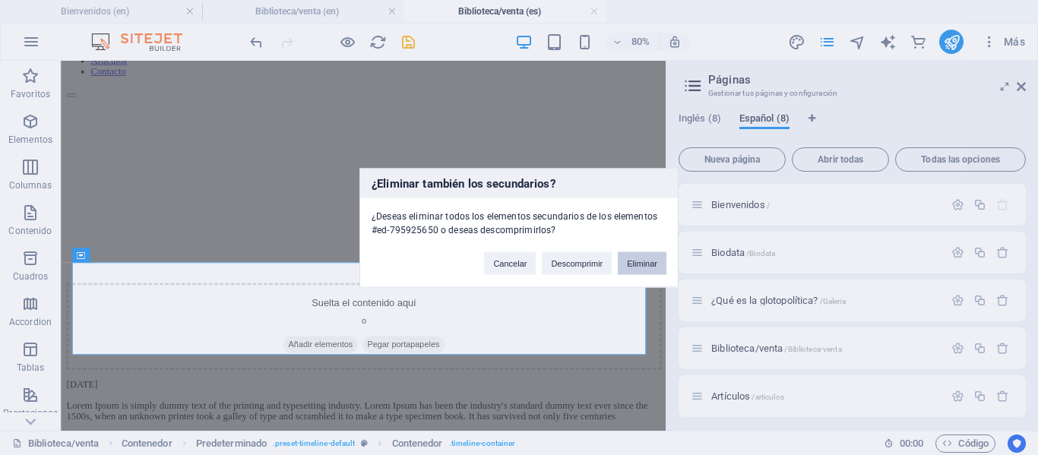
click at [627, 266] on button "Eliminar" at bounding box center [642, 262] width 49 height 23
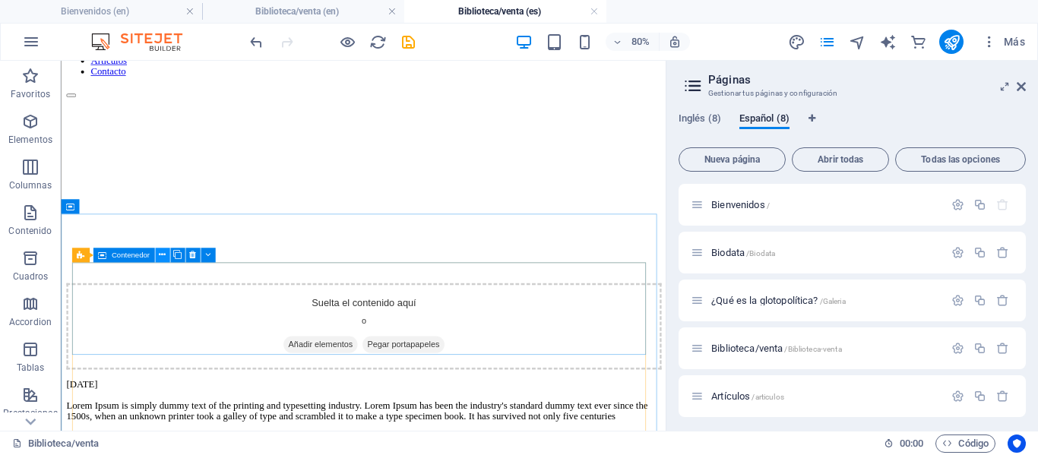
click at [156, 254] on button at bounding box center [162, 255] width 14 height 14
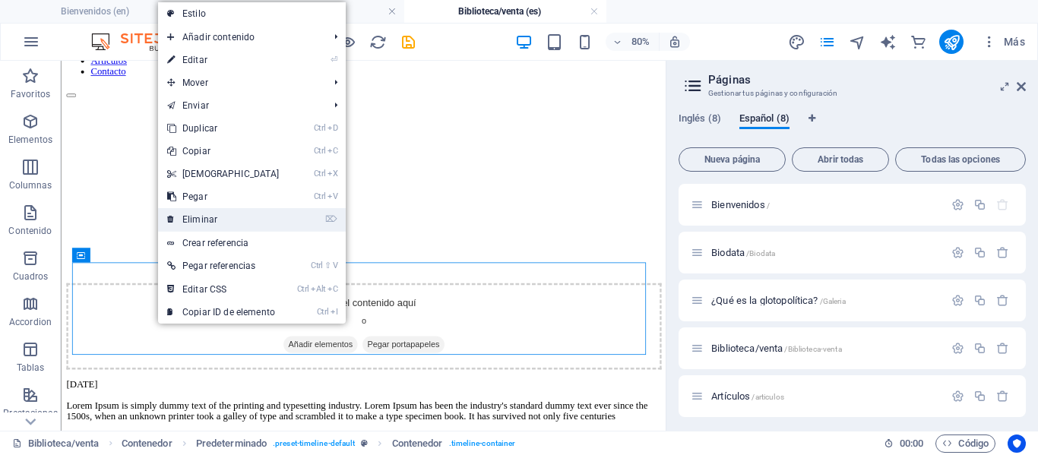
click at [213, 223] on link "⌦ Eliminar" at bounding box center [223, 219] width 131 height 23
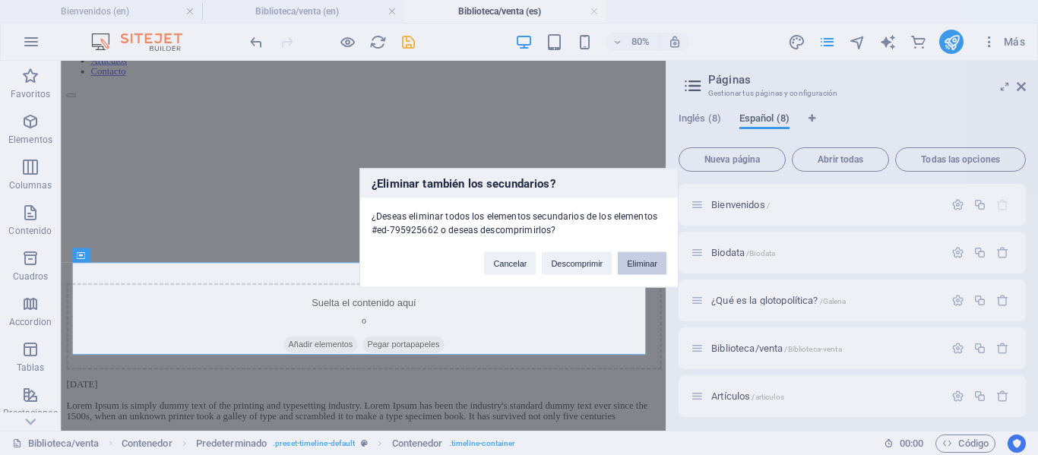
click at [649, 262] on button "Eliminar" at bounding box center [642, 262] width 49 height 23
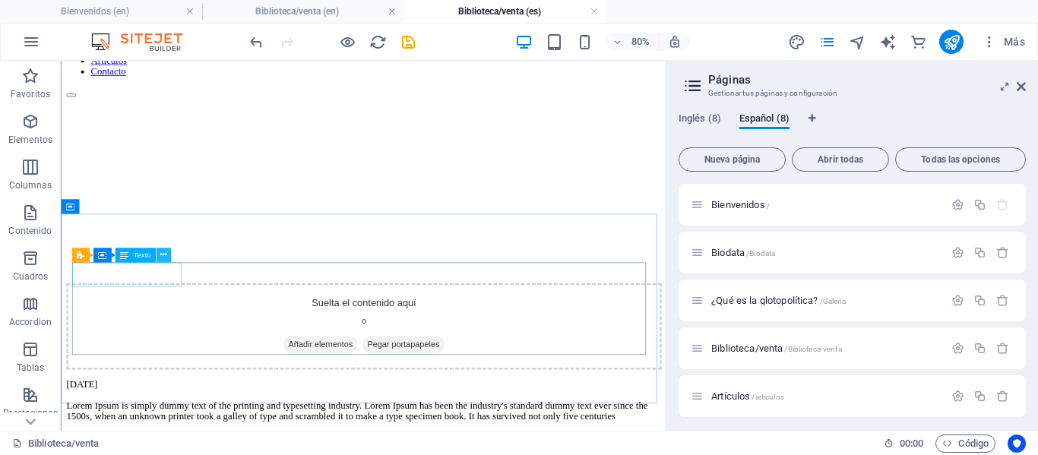
click at [164, 252] on icon at bounding box center [163, 255] width 7 height 13
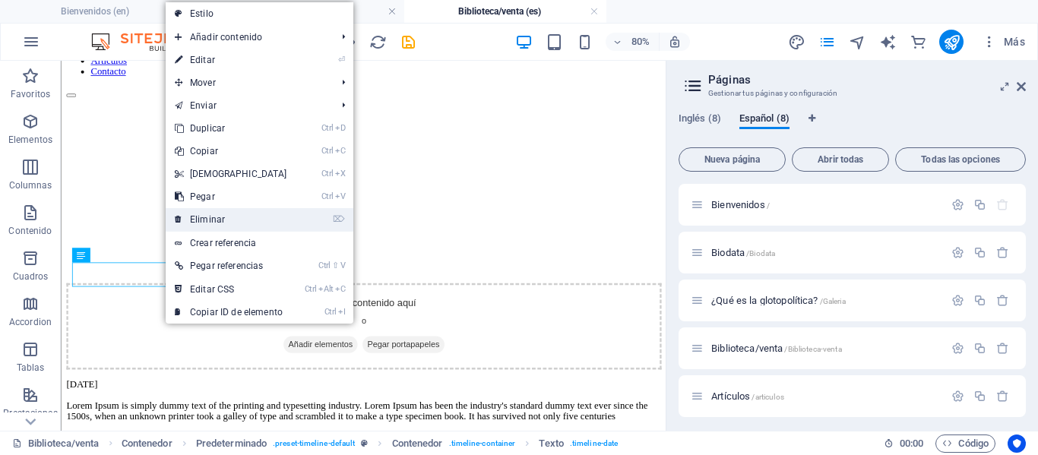
click at [280, 222] on link "⌦ Eliminar" at bounding box center [231, 219] width 131 height 23
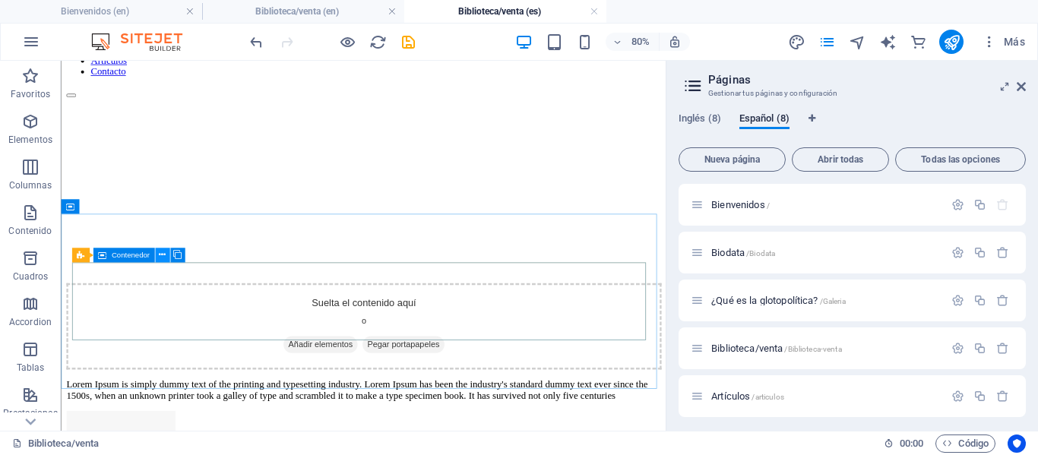
click at [159, 253] on icon at bounding box center [162, 255] width 7 height 13
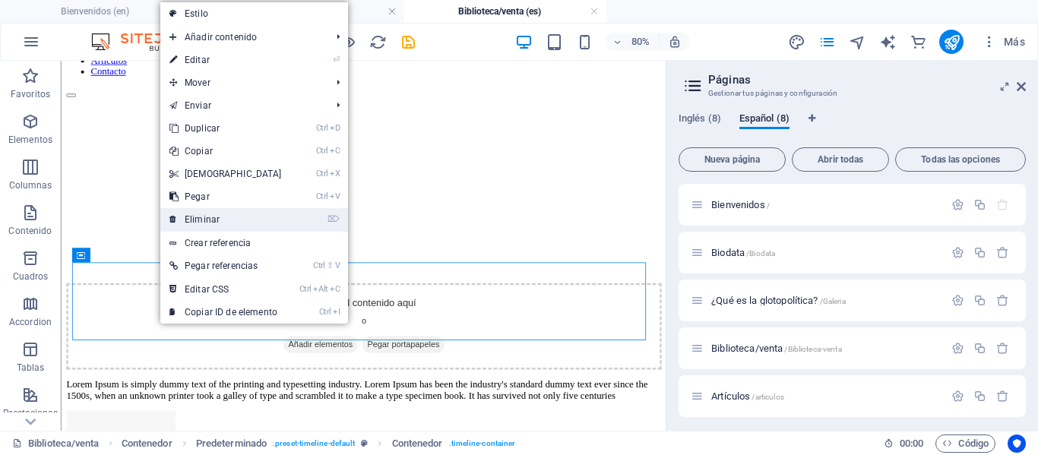
click at [226, 220] on link "⌦ Eliminar" at bounding box center [225, 219] width 131 height 23
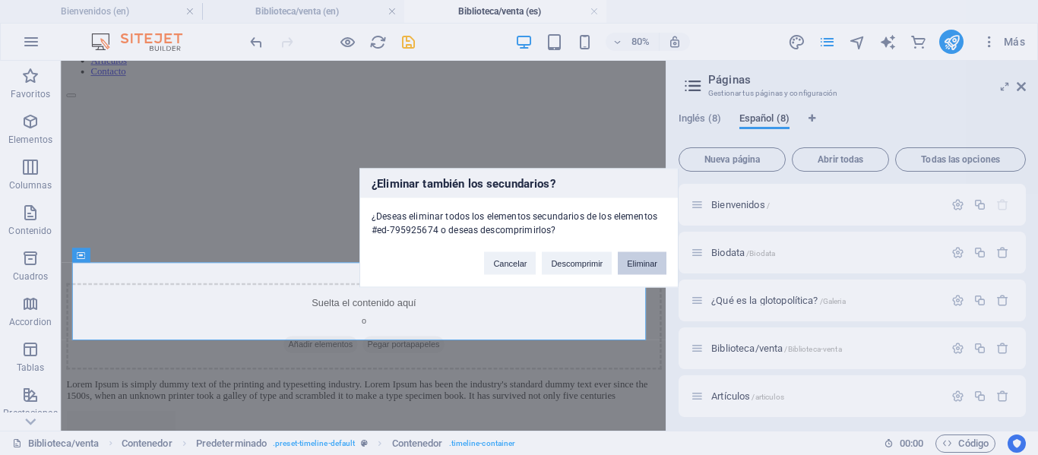
click at [634, 264] on button "Eliminar" at bounding box center [642, 262] width 49 height 23
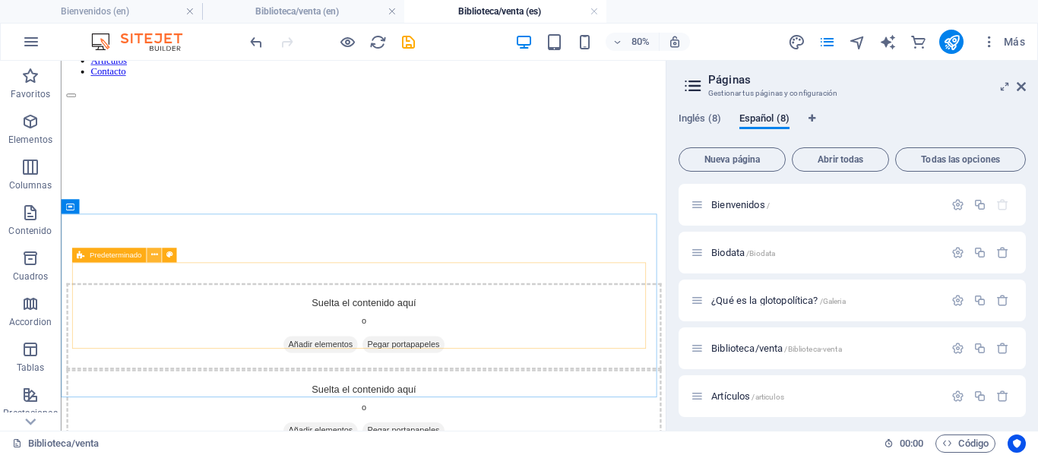
click at [150, 255] on icon at bounding box center [153, 255] width 7 height 13
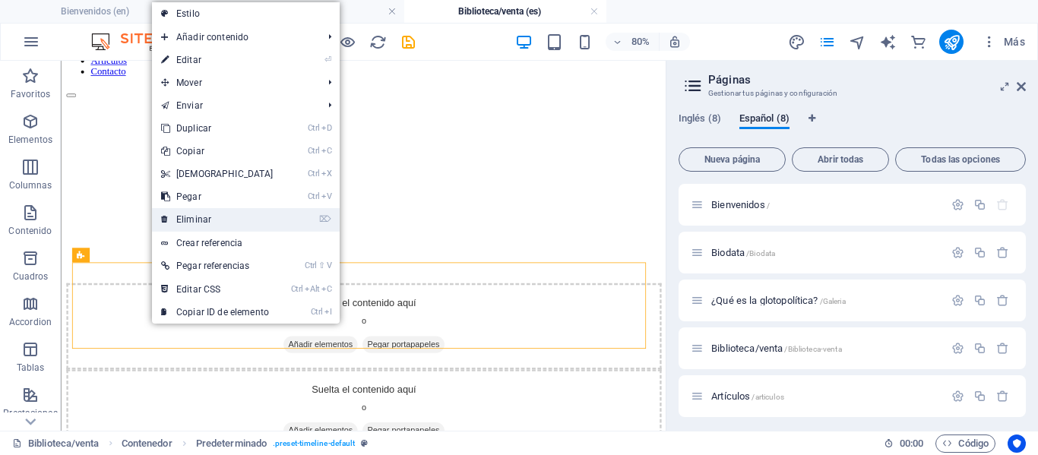
click at [203, 219] on link "⌦ Eliminar" at bounding box center [217, 219] width 131 height 23
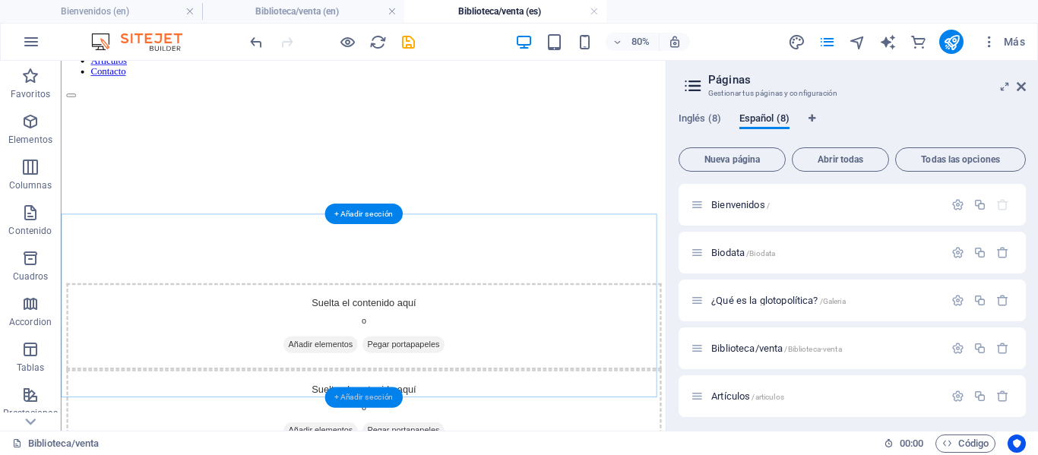
click at [361, 401] on div "+ Añadir sección" at bounding box center [363, 397] width 78 height 21
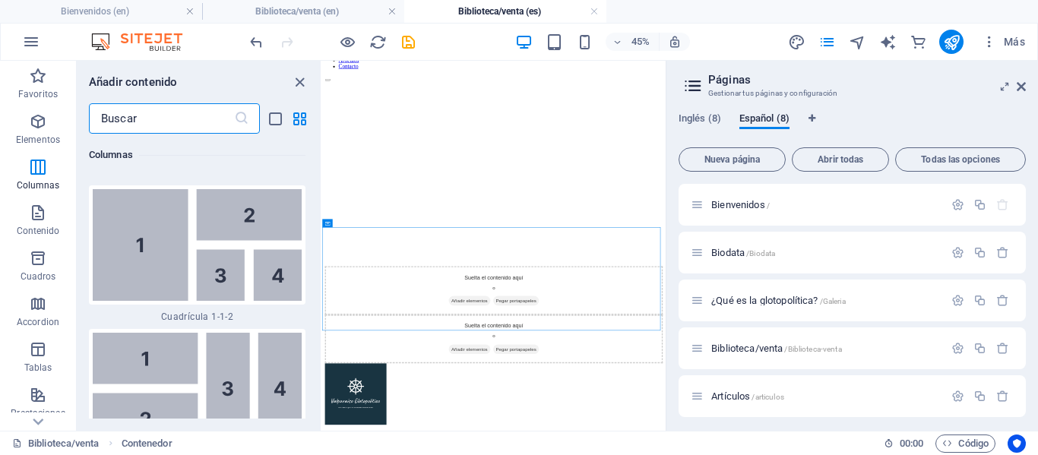
scroll to position [4287, 0]
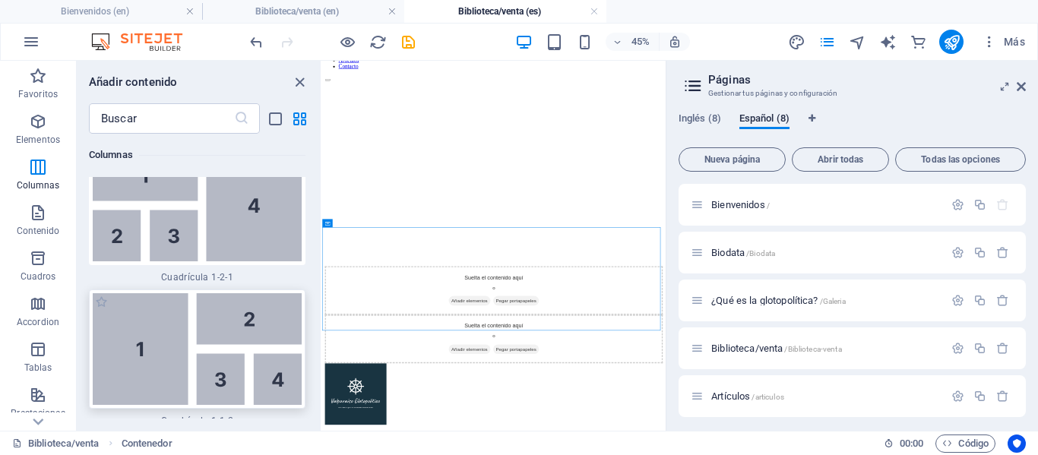
click at [149, 321] on img at bounding box center [197, 349] width 209 height 112
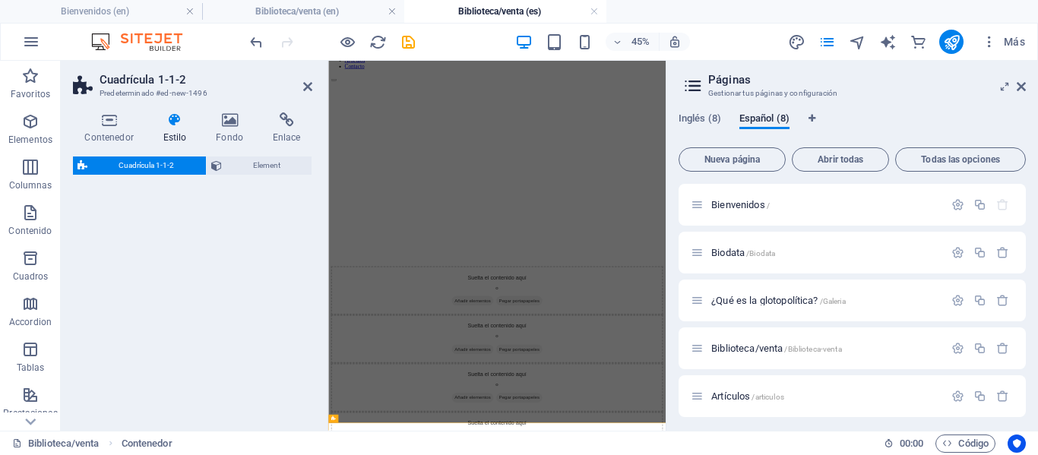
select select "rem"
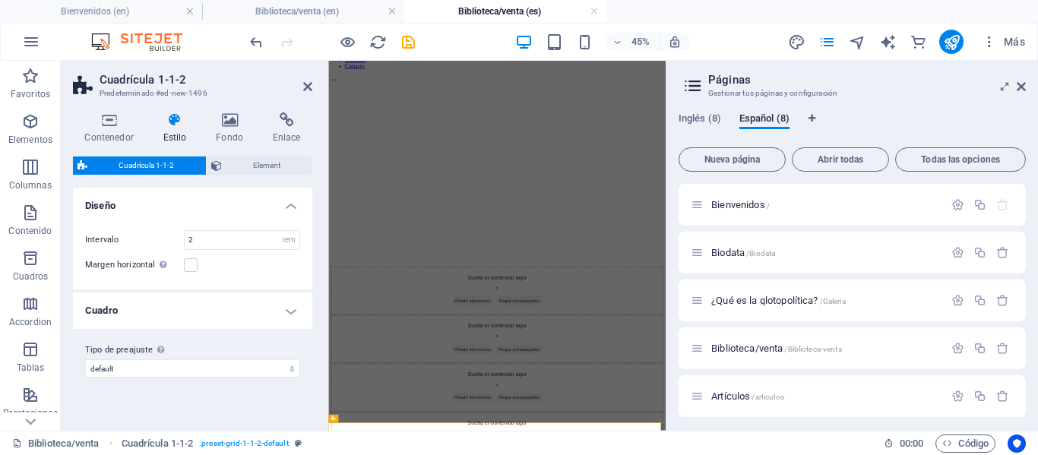
scroll to position [0, 0]
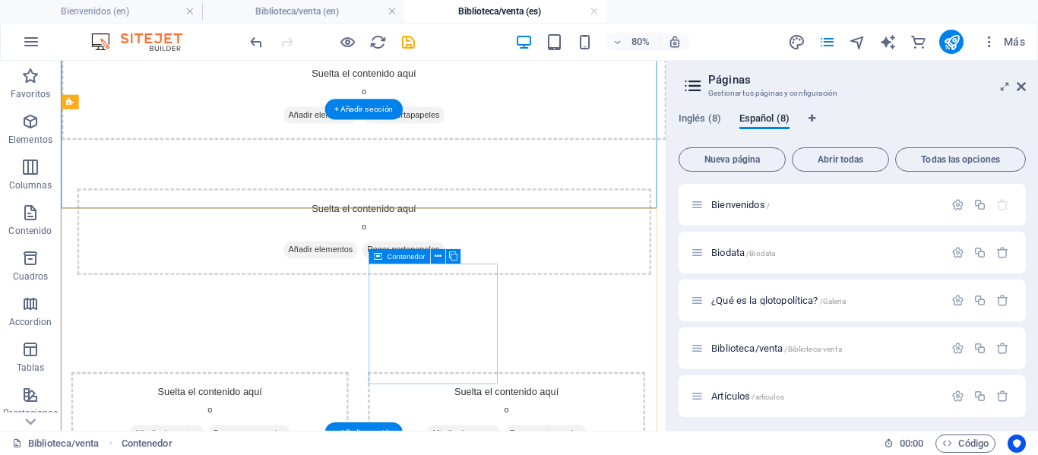
scroll to position [365, 0]
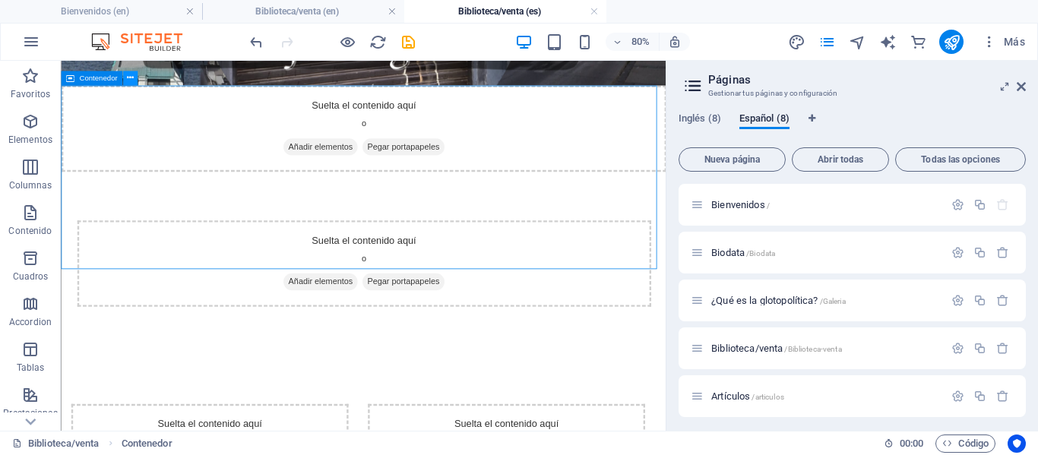
click at [125, 77] on button at bounding box center [129, 78] width 14 height 14
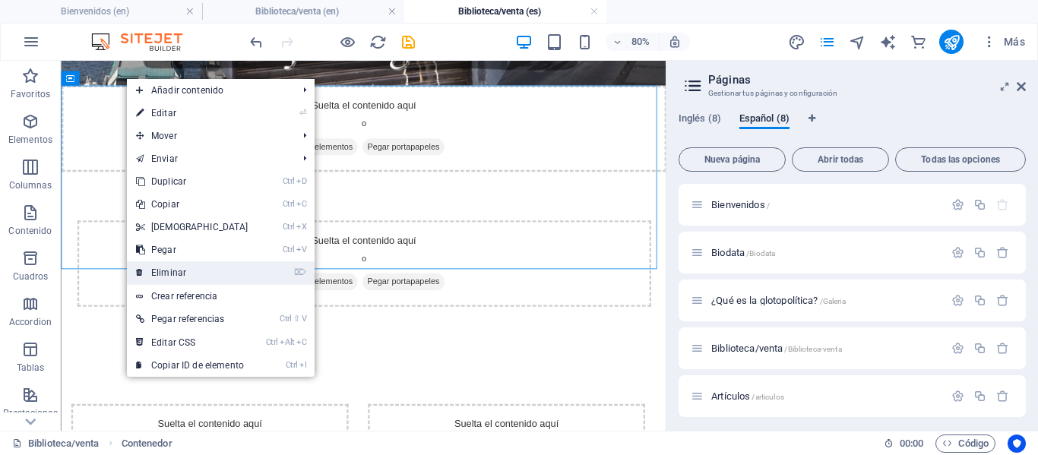
click at [179, 277] on link "⌦ Eliminar" at bounding box center [192, 272] width 131 height 23
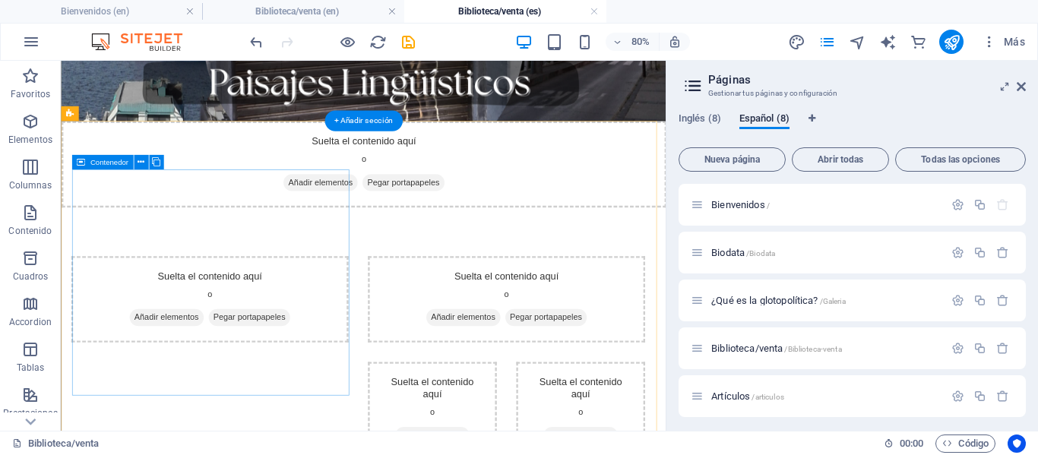
scroll to position [320, 0]
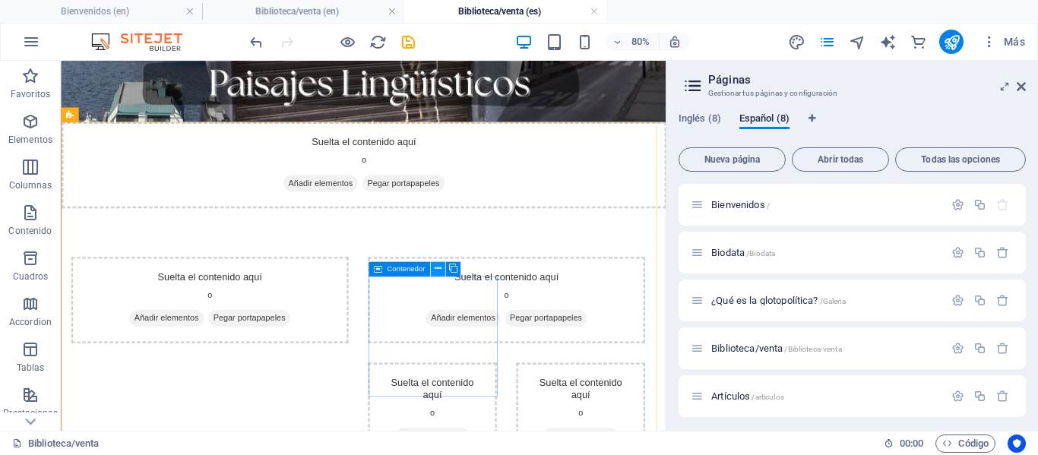
click at [439, 275] on icon at bounding box center [437, 269] width 7 height 13
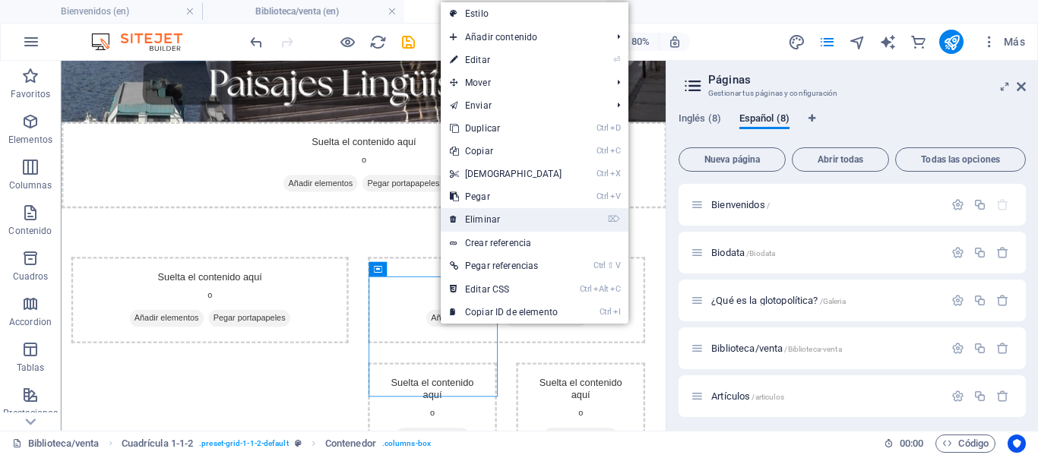
click at [486, 216] on link "⌦ Eliminar" at bounding box center [506, 219] width 131 height 23
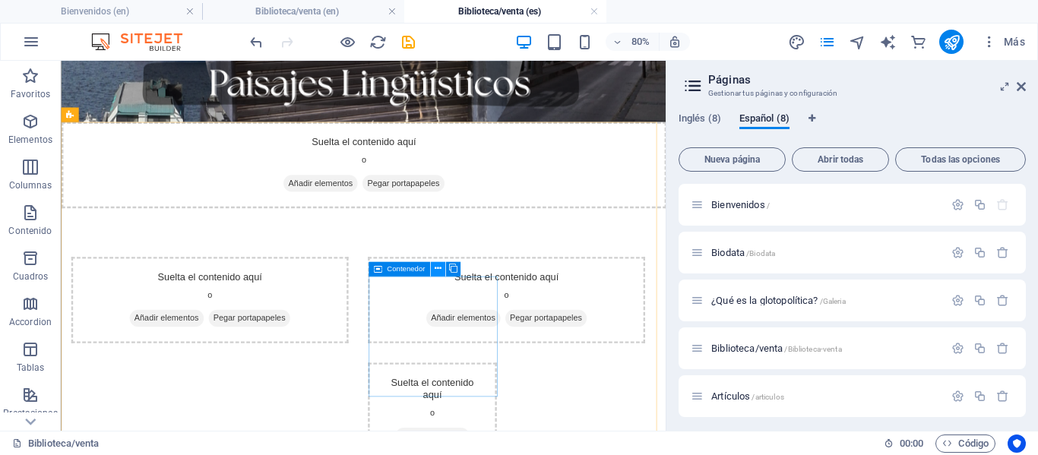
click at [438, 273] on icon at bounding box center [437, 269] width 7 height 13
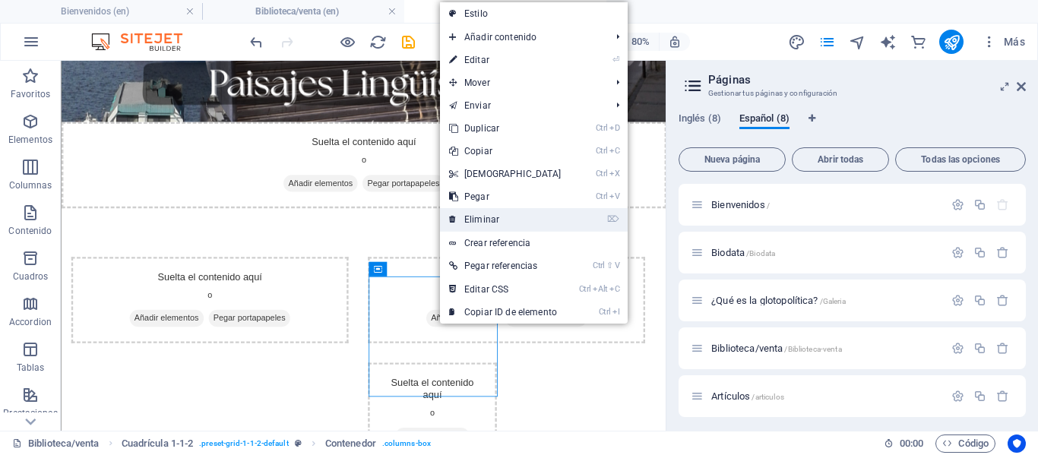
click at [491, 221] on link "⌦ Eliminar" at bounding box center [505, 219] width 131 height 23
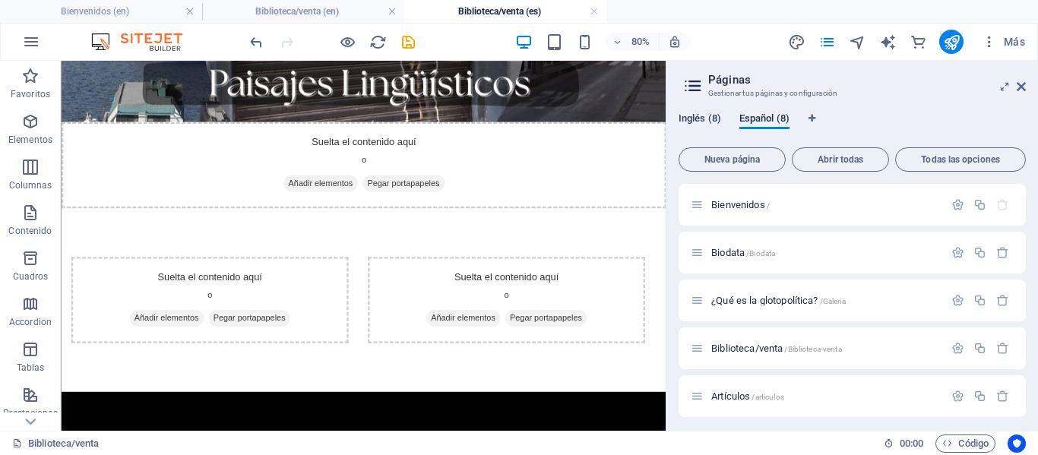
click at [700, 119] on span "Inglés (8)" at bounding box center [699, 119] width 43 height 21
click at [734, 347] on span "Biblioteca/venta /Biblioteca-venta" at bounding box center [776, 348] width 131 height 11
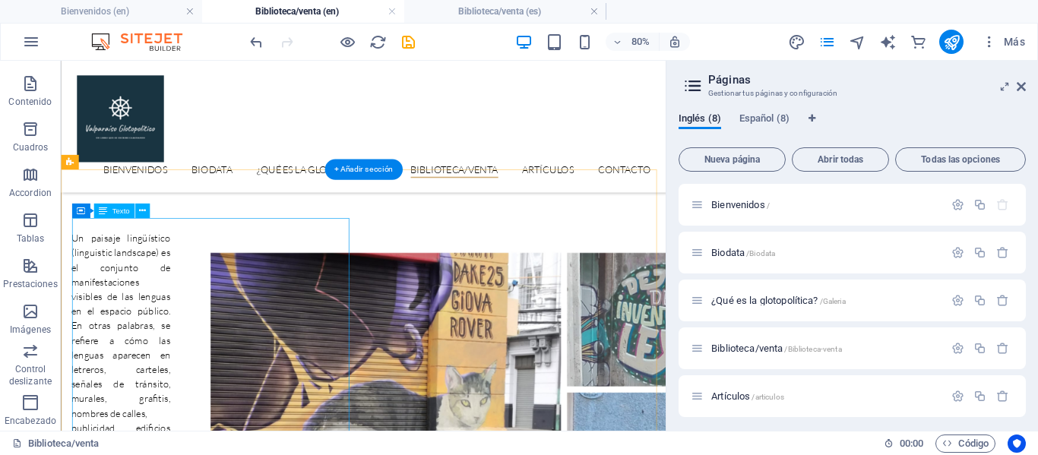
scroll to position [457, 0]
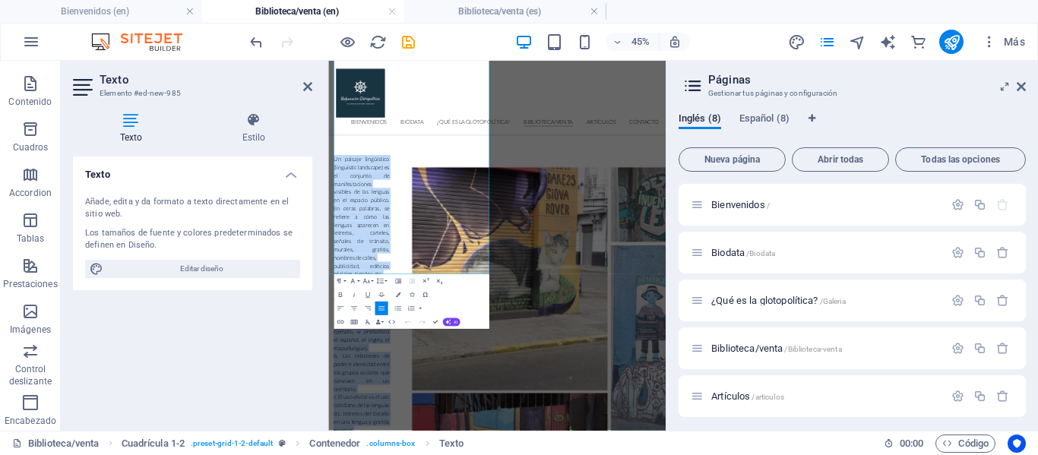
scroll to position [1293, 0]
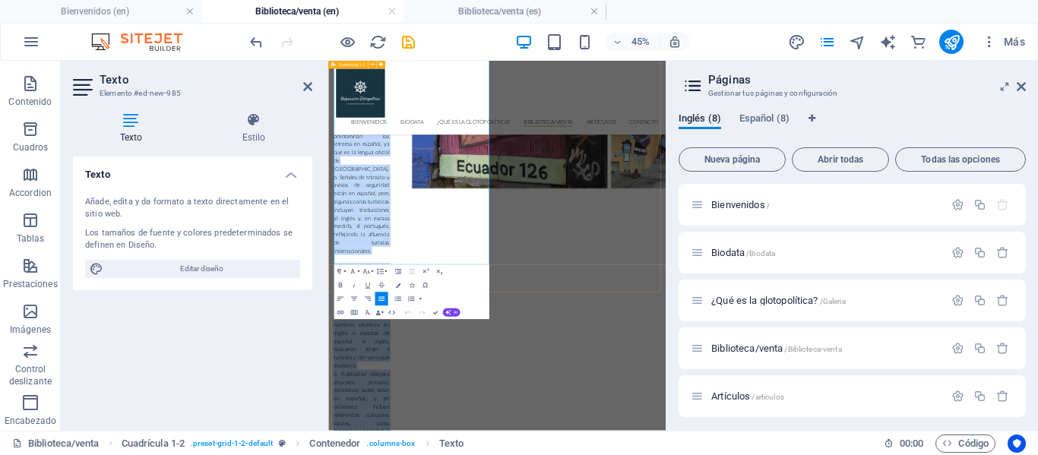
drag, startPoint x: 341, startPoint y: 260, endPoint x: 779, endPoint y: 326, distance: 443.3
copy div "Un paisaje lingüístico (linguistic landscape) es el conjunto de manifestaciones…"
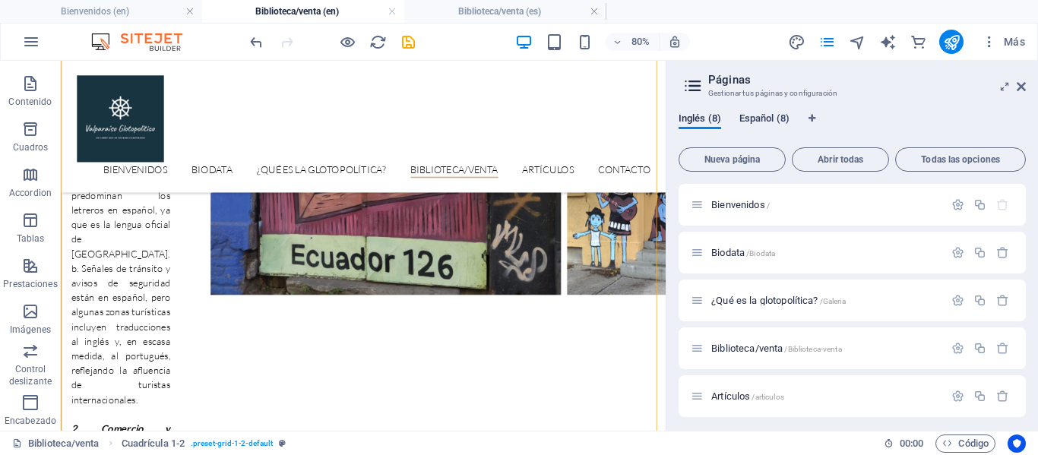
click at [777, 121] on span "Español (8)" at bounding box center [764, 119] width 50 height 21
click at [763, 352] on span "Biblioteca/venta /Biblioteca-venta" at bounding box center [776, 348] width 131 height 11
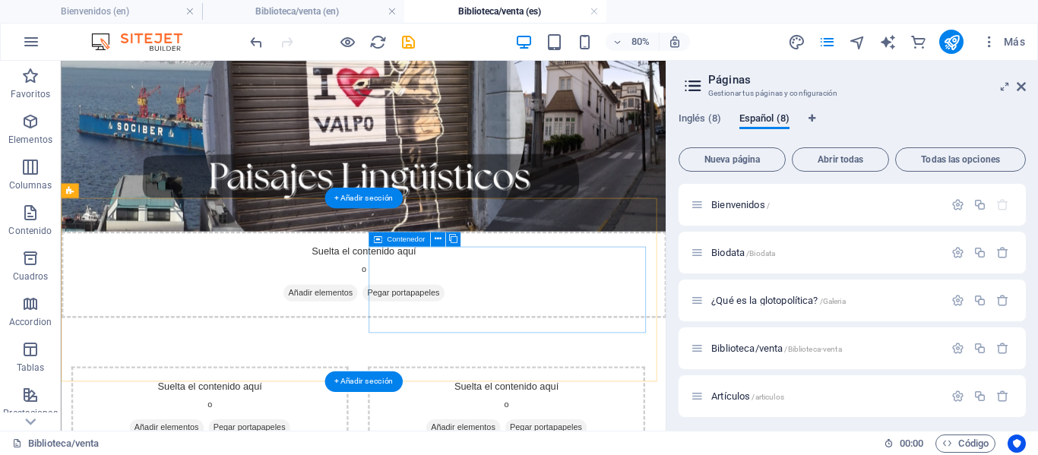
scroll to position [225, 0]
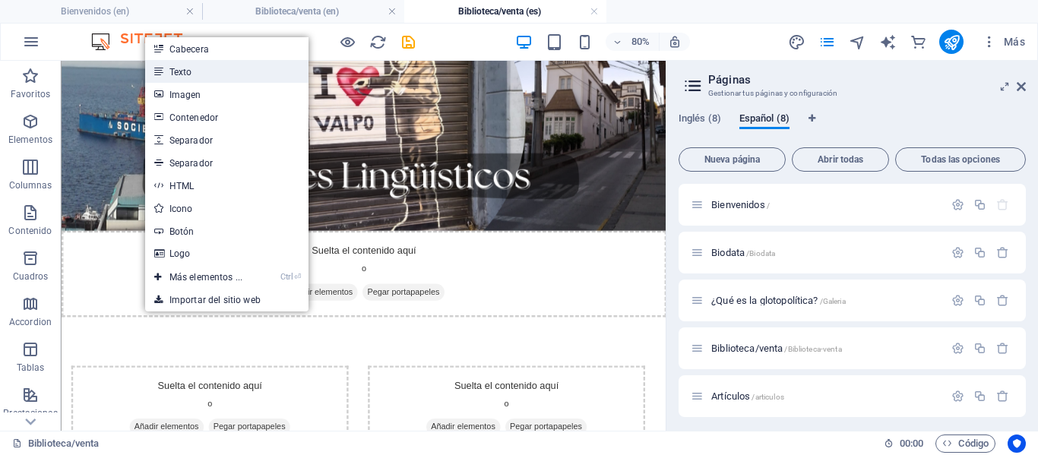
click at [205, 74] on link "Texto" at bounding box center [226, 71] width 163 height 23
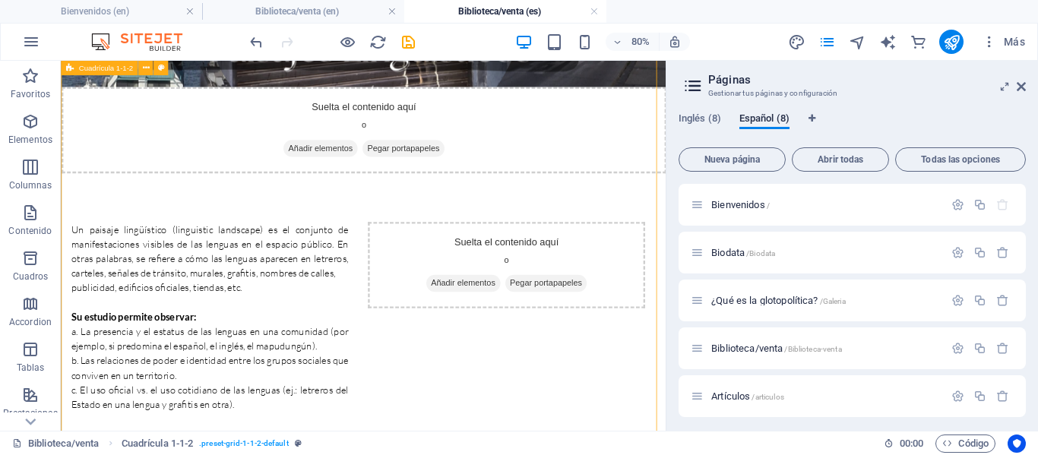
scroll to position [362, 0]
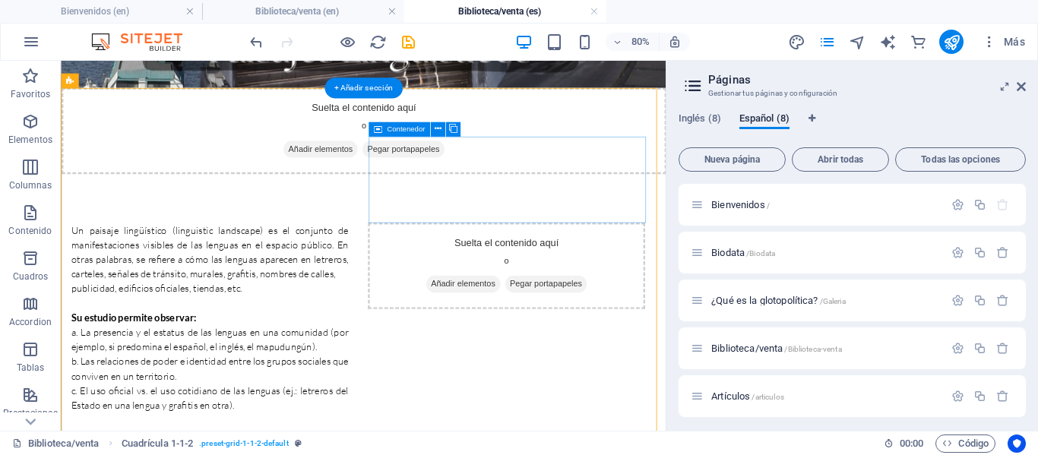
click at [581, 330] on span "Añadir elementos" at bounding box center [563, 340] width 93 height 21
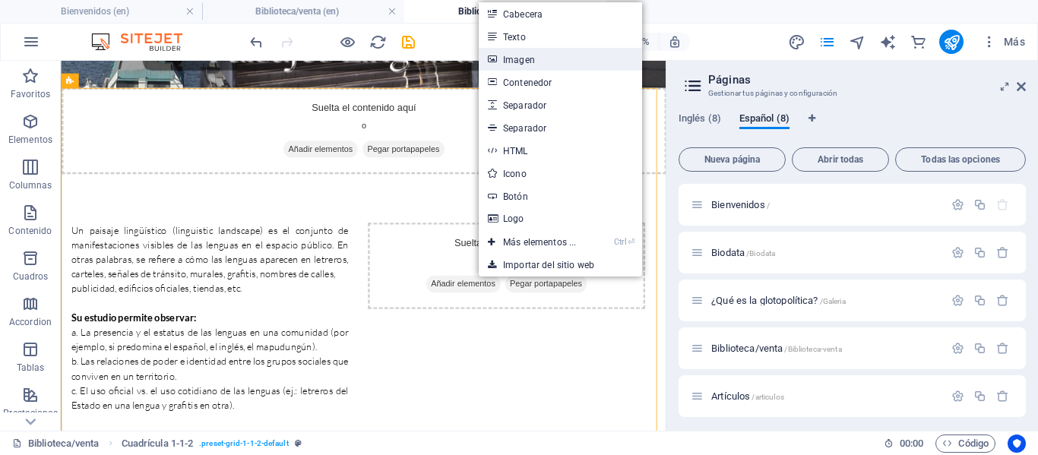
click at [542, 65] on link "Imagen" at bounding box center [560, 59] width 163 height 23
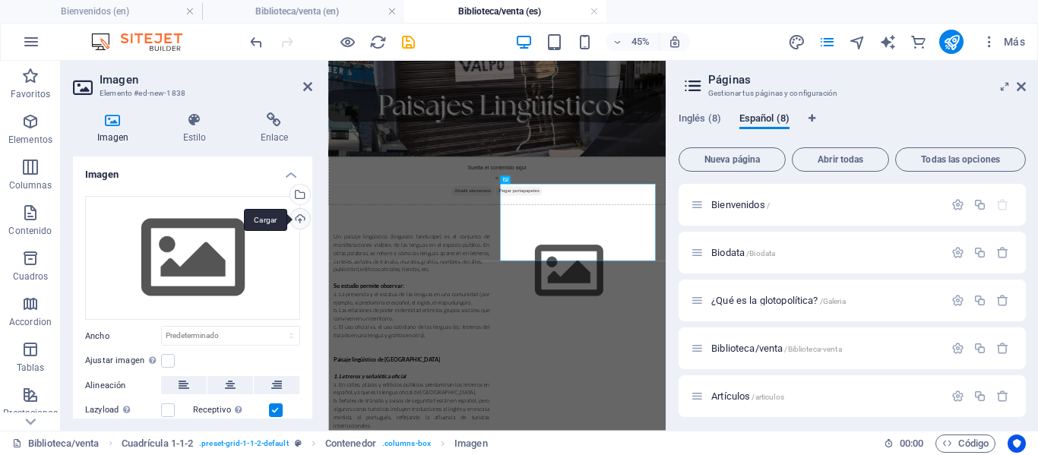
click at [294, 219] on div "Cargar" at bounding box center [298, 220] width 23 height 23
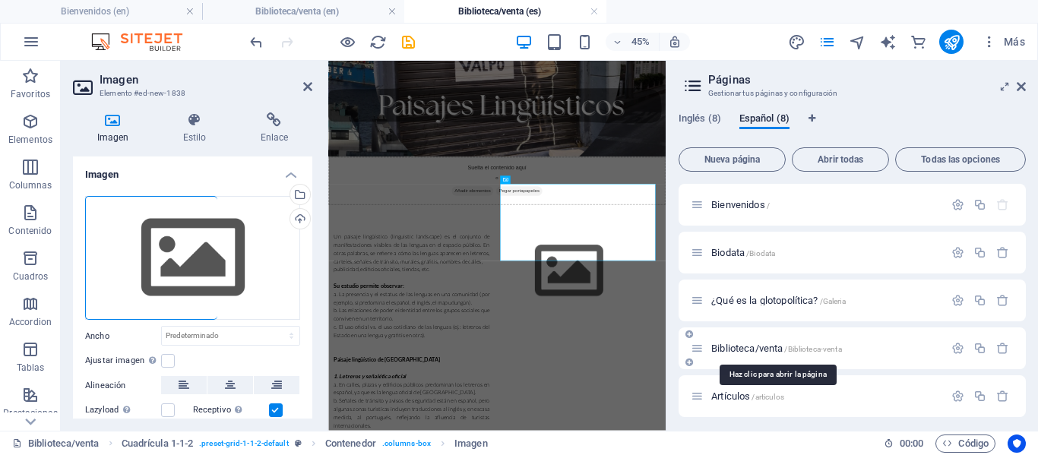
click at [763, 345] on span "Biblioteca/venta /Biblioteca-venta" at bounding box center [776, 348] width 131 height 11
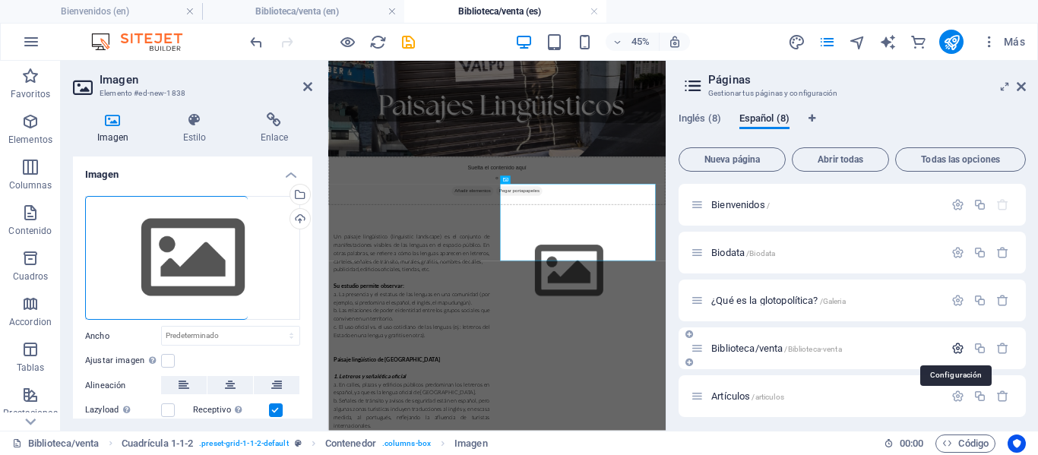
click at [951, 349] on icon "button" at bounding box center [957, 348] width 13 height 13
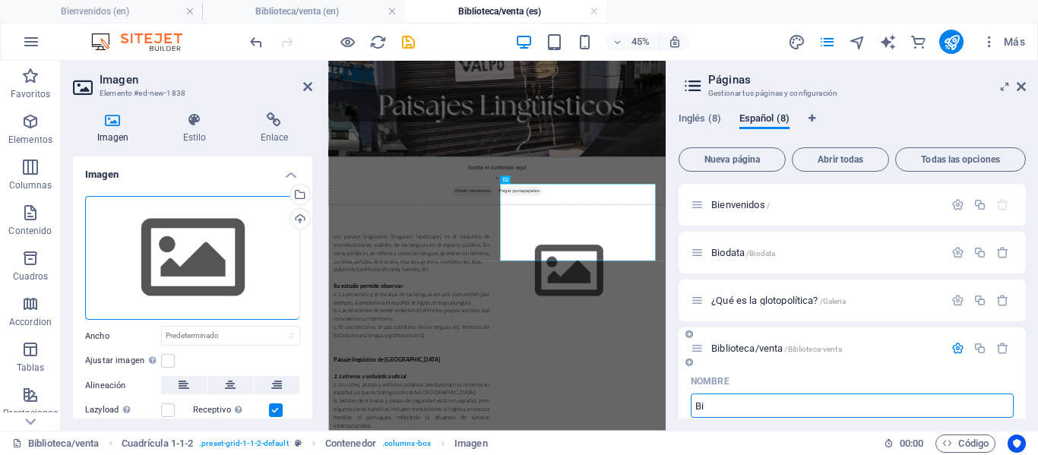
type input "B"
type input "Pai"
type input "Paisae"
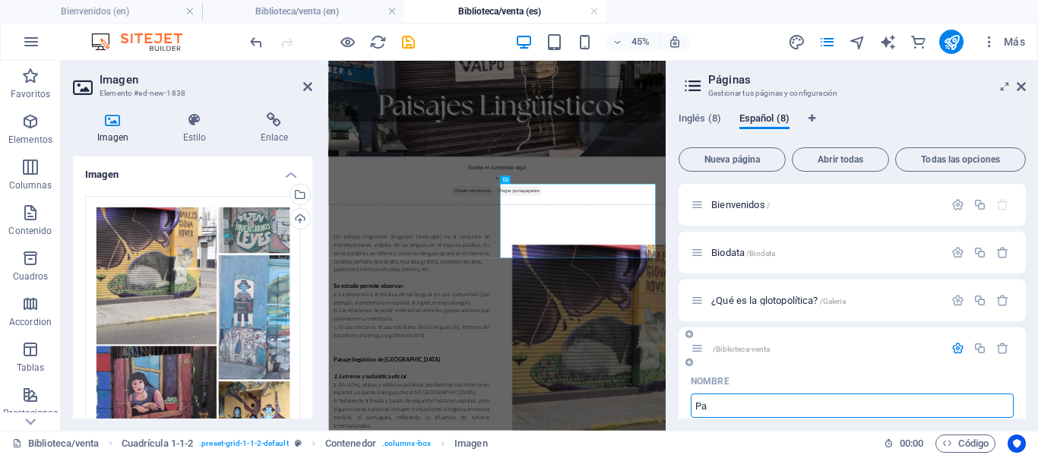
type input "Pai"
type input "P"
type input "Paisaj"
type input "Pa"
type input "Paisajes li"
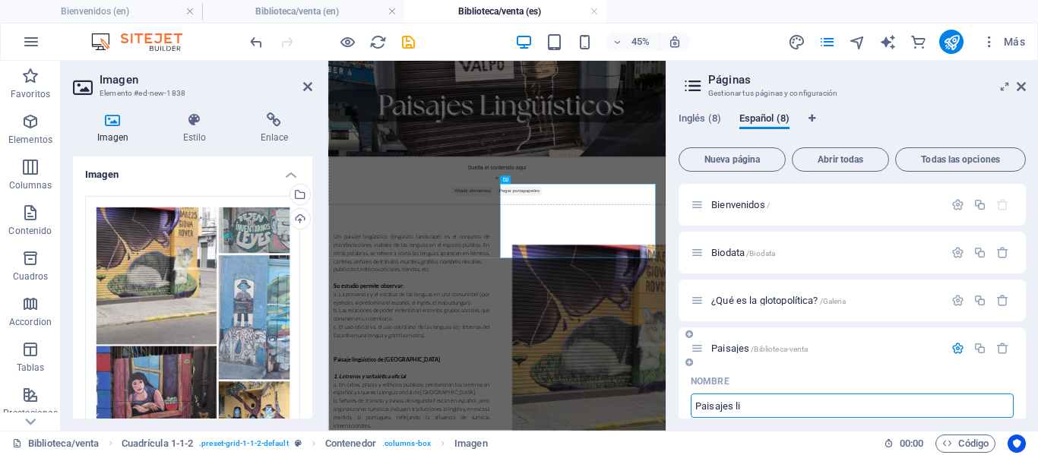
type input "Paisajes"
type input "Paisajes lig"
type input "Paisajes ligú"
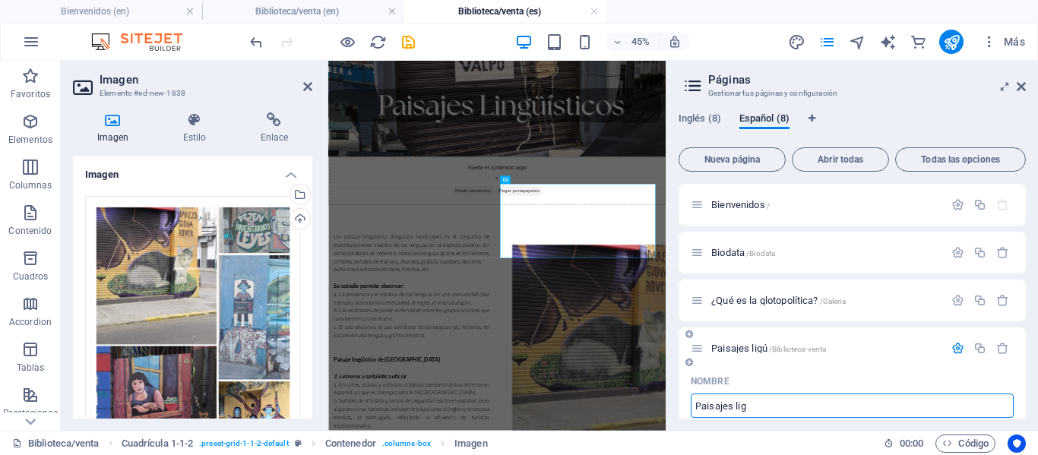
type input "Paisajes lig"
type input "Paisajes ligüis"
type input "Paisajes ligü"
click at [770, 374] on div "Nombre" at bounding box center [852, 381] width 323 height 24
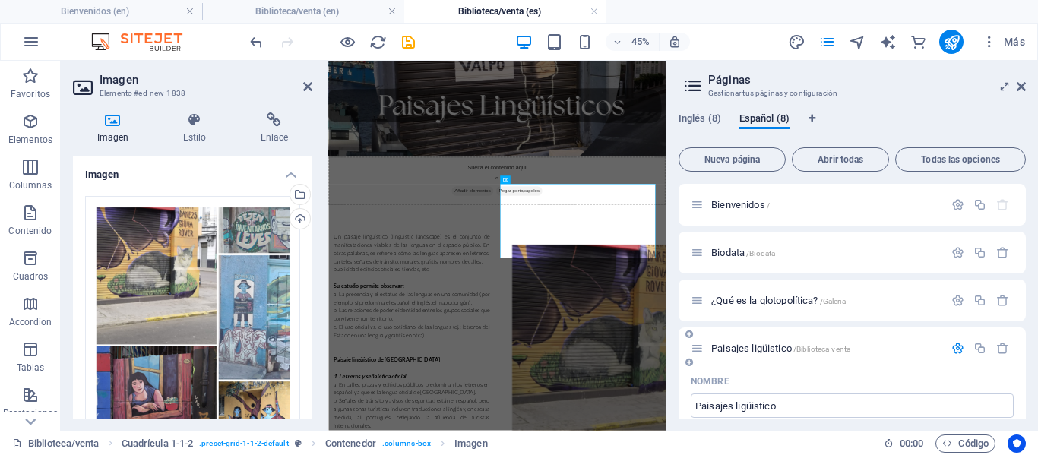
type input "Paisajes ligüistico"
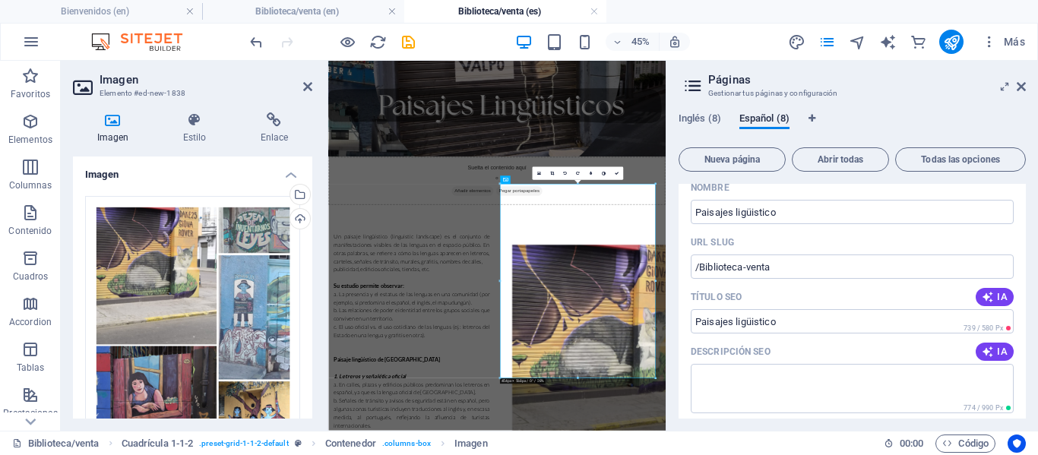
scroll to position [193, 0]
click at [773, 264] on input "/Biblioteca-venta" at bounding box center [852, 267] width 323 height 24
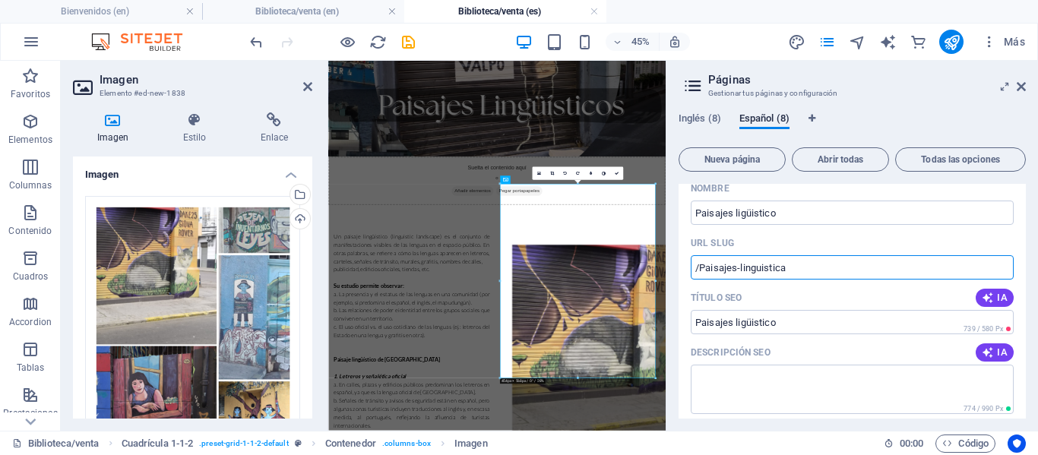
click at [814, 277] on input "/Paisajes-linguistica" at bounding box center [852, 267] width 323 height 24
type input "/Paisajes-linguistica"
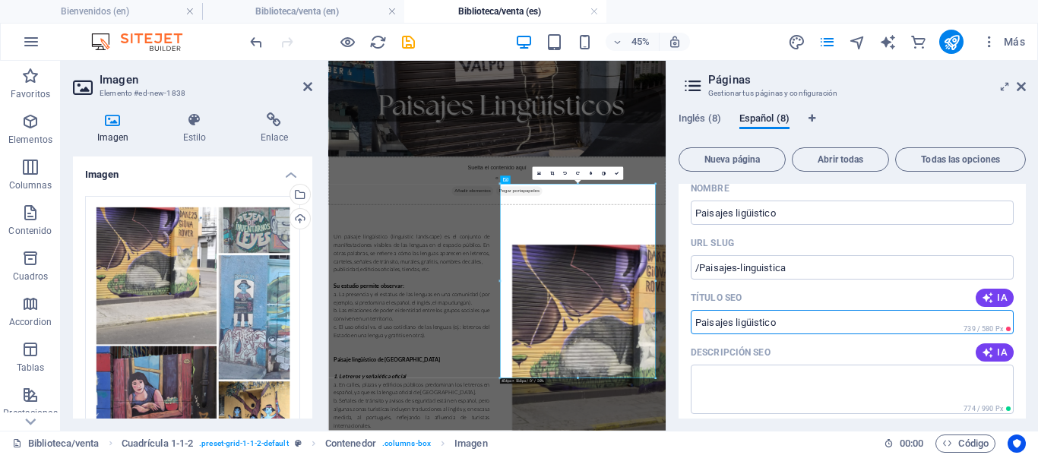
click at [794, 318] on input "Paisajes ligüistico" at bounding box center [852, 322] width 323 height 24
type input "Paisajes ligüistico"
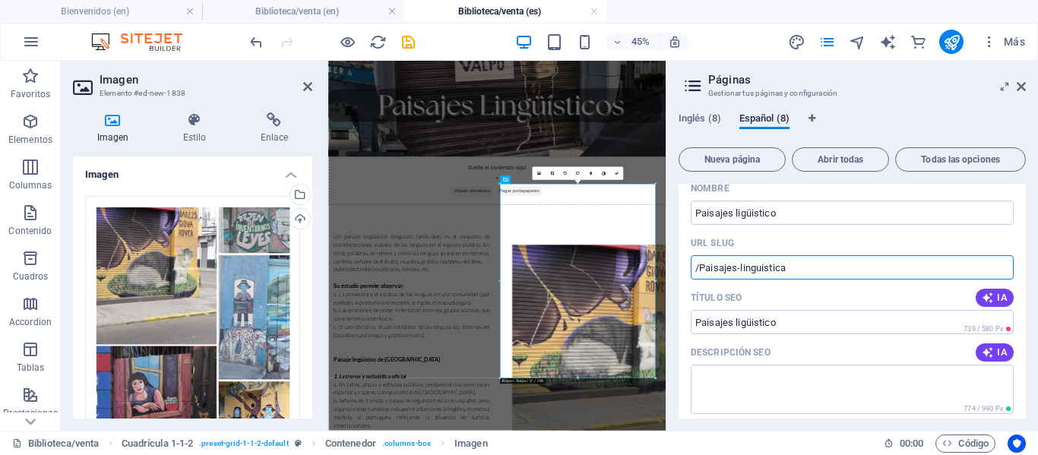
click at [785, 267] on input "/Paisajes-linguistica" at bounding box center [852, 267] width 323 height 24
click at [800, 288] on div "Título SEO IA" at bounding box center [852, 298] width 323 height 24
type input "/Paisajes-linguistico"
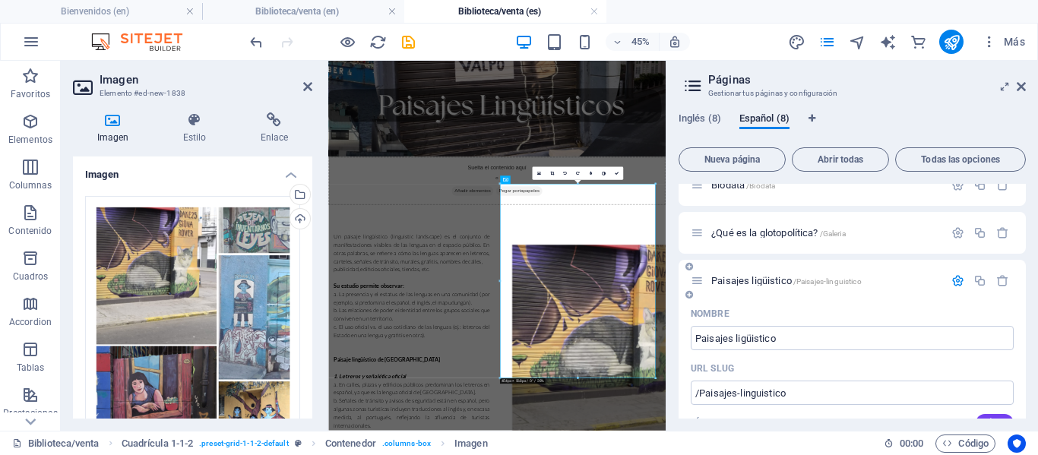
scroll to position [65, 0]
click at [956, 288] on icon "button" at bounding box center [957, 283] width 13 height 13
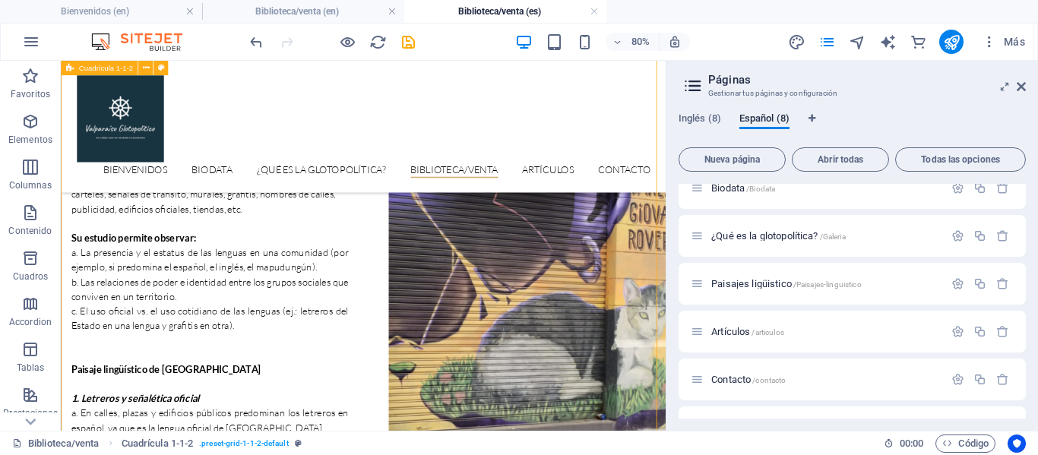
scroll to position [468, 0]
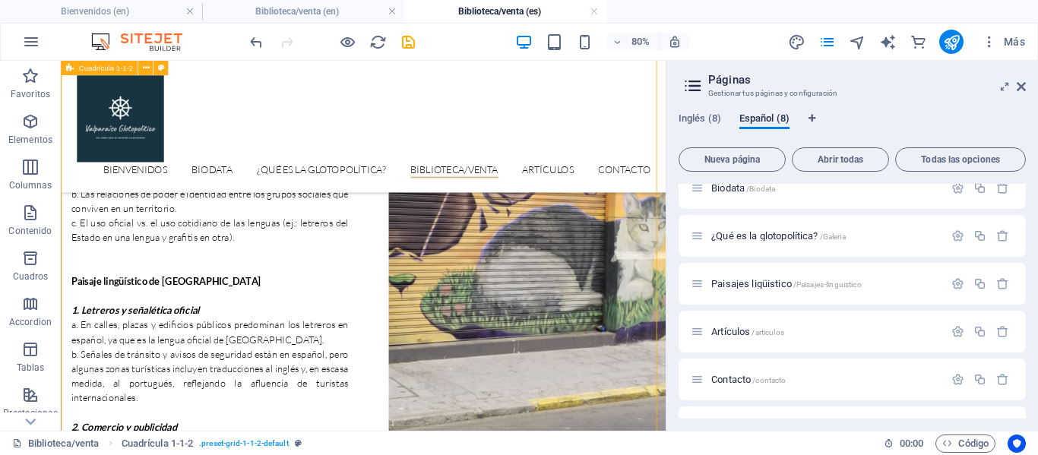
scroll to position [618, 0]
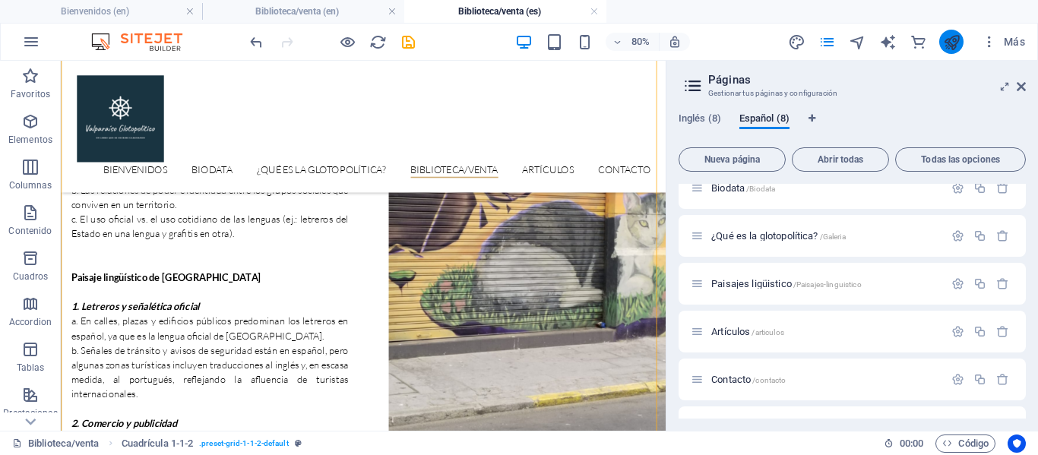
click at [954, 52] on button "publish" at bounding box center [951, 42] width 24 height 24
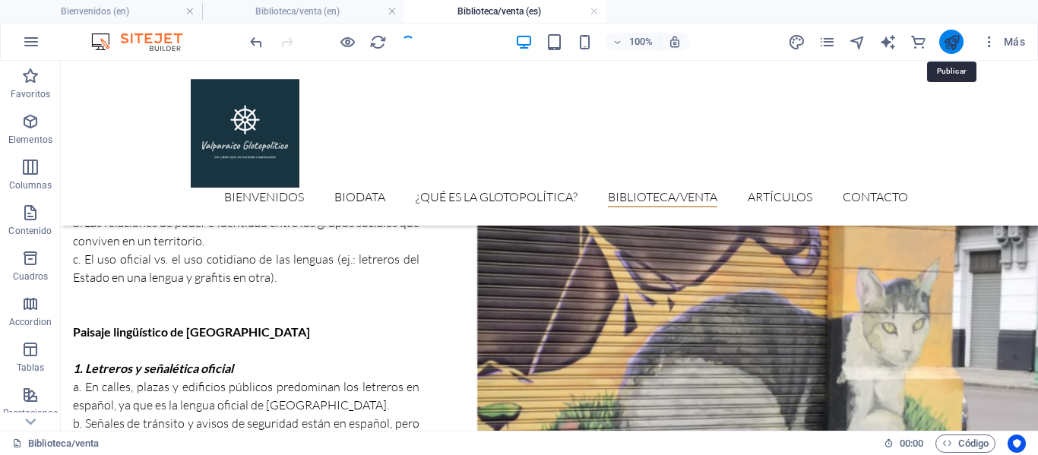
click at [954, 43] on icon "publish" at bounding box center [951, 41] width 17 height 17
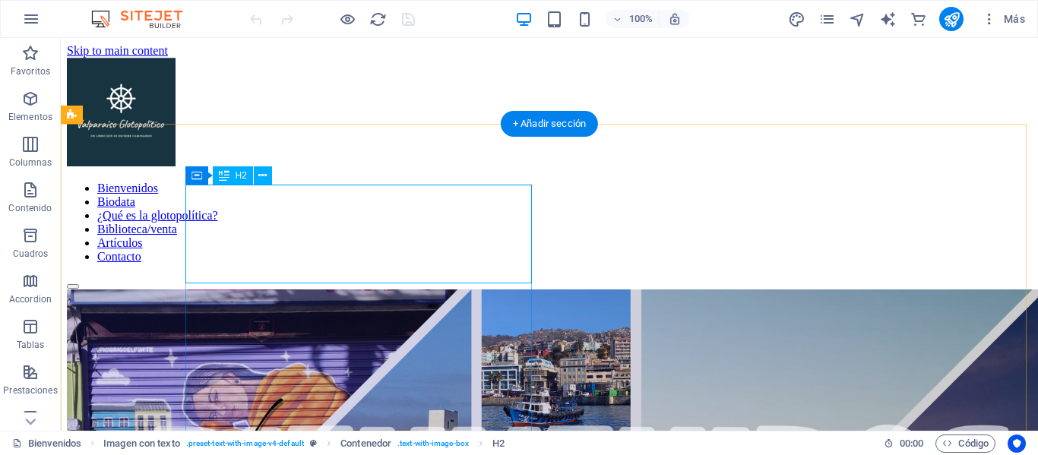
scroll to position [445, 0]
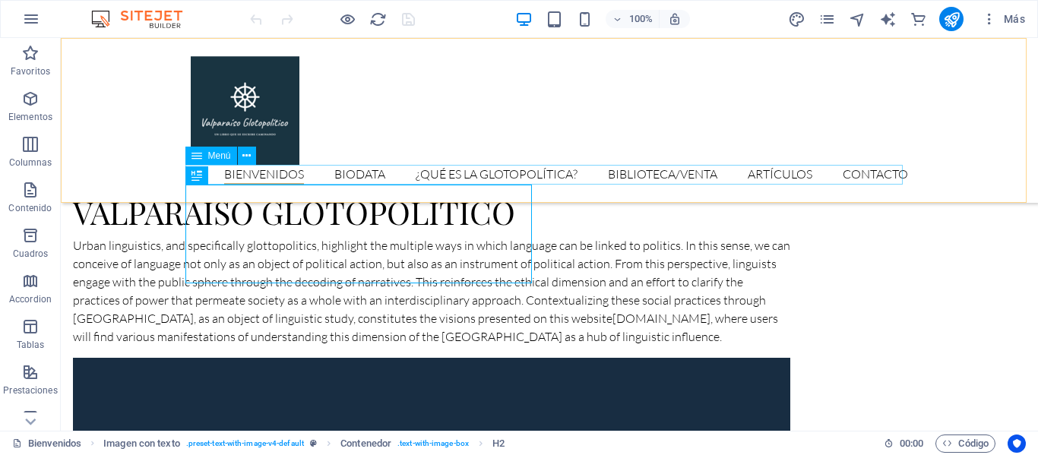
click at [649, 170] on nav "Bienvenidos Biodata ¿Qué es la glotopolítica? Biblioteca/venta Artículos Contac…" at bounding box center [549, 175] width 717 height 20
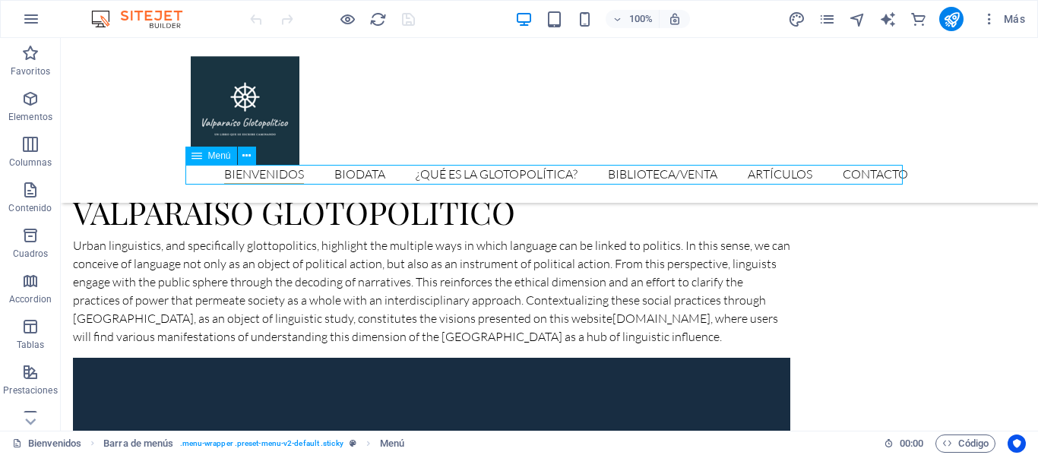
click at [671, 170] on nav "Bienvenidos Biodata ¿Qué es la glotopolítica? Biblioteca/venta Artículos Contac…" at bounding box center [549, 175] width 717 height 20
click at [247, 155] on icon at bounding box center [246, 156] width 8 height 16
click at [703, 71] on div "Bienvenidos Biodata ¿Qué es la glotopolítica? Biblioteca/venta Artículos Contac…" at bounding box center [549, 120] width 977 height 165
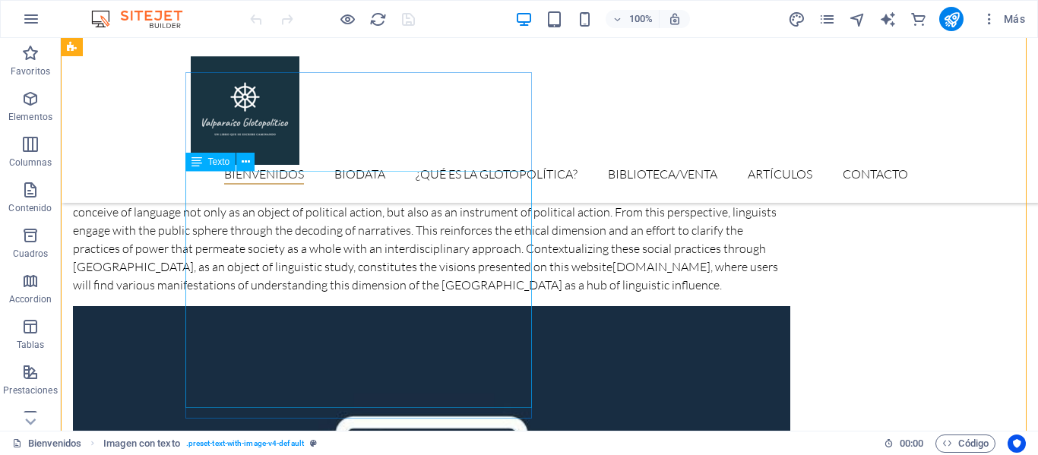
scroll to position [494, 0]
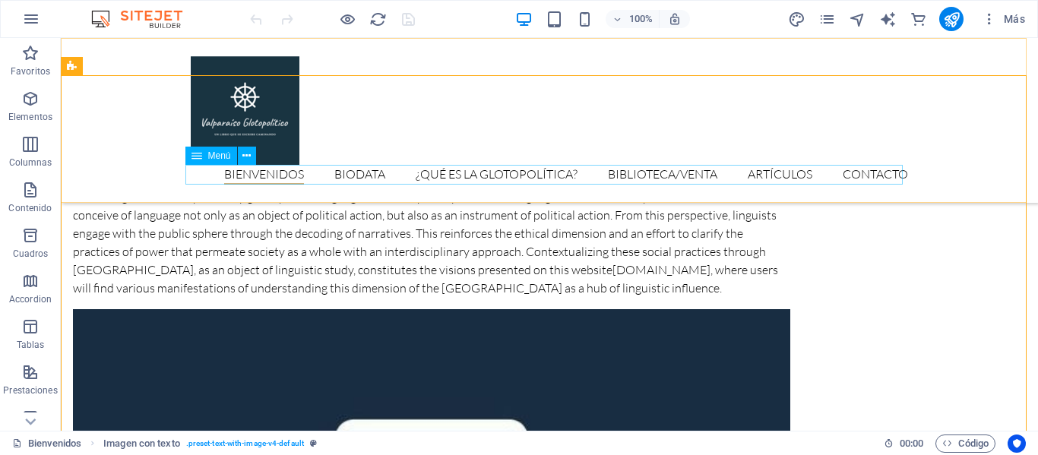
click at [684, 170] on nav "Bienvenidos Biodata ¿Qué es la glotopolítica? Biblioteca/venta Artículos Contac…" at bounding box center [549, 175] width 717 height 20
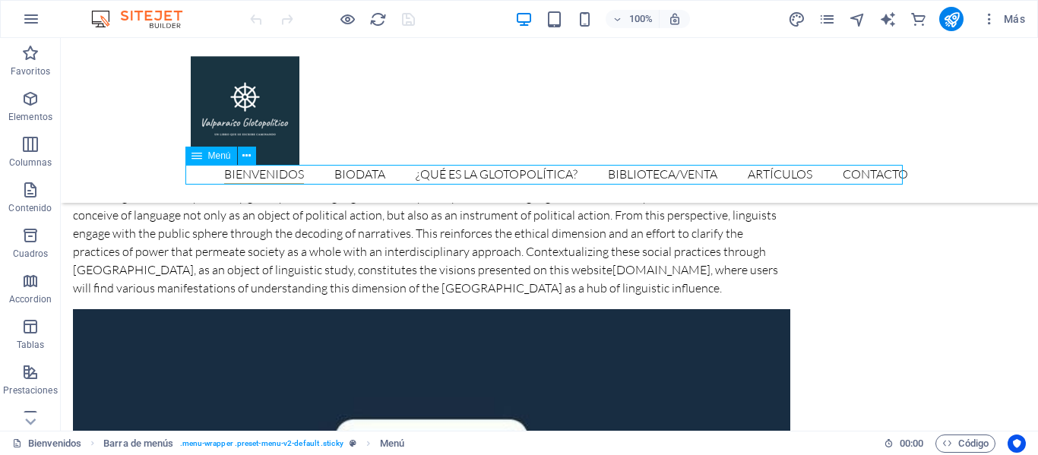
click at [684, 170] on nav "Bienvenidos Biodata ¿Qué es la glotopolítica? Biblioteca/venta Artículos Contac…" at bounding box center [549, 175] width 717 height 20
click at [435, 177] on nav "Bienvenidos Biodata ¿Qué es la glotopolítica? Biblioteca/venta Artículos Contac…" at bounding box center [549, 175] width 717 height 20
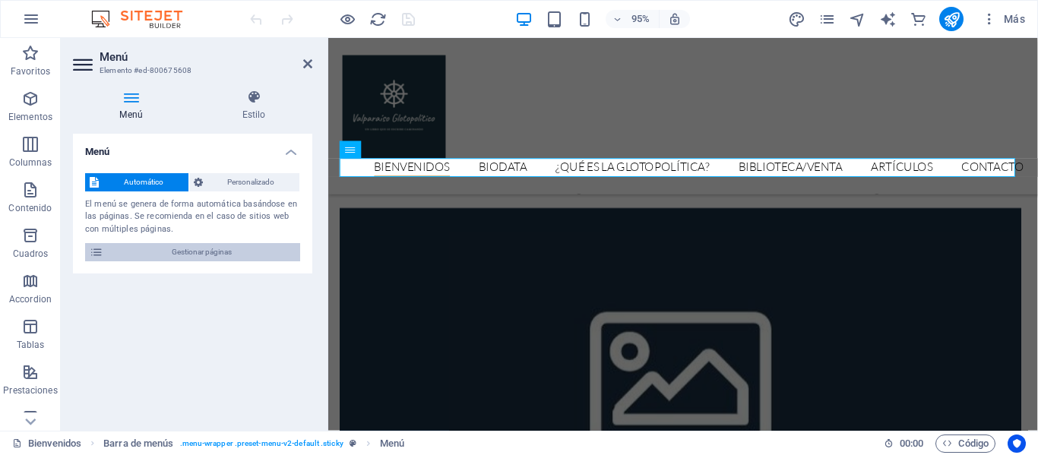
click at [192, 250] on span "Gestionar páginas" at bounding box center [202, 252] width 188 height 18
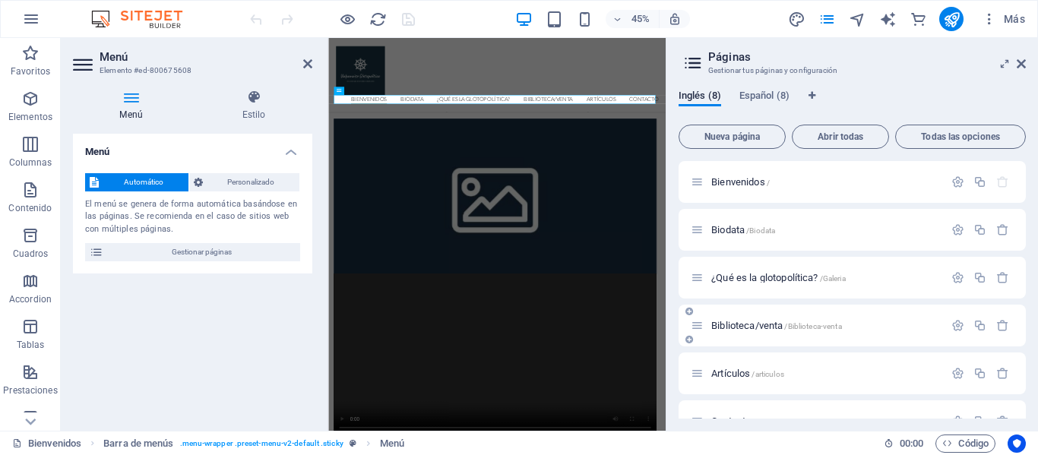
click at [741, 329] on span "Biblioteca/venta /Biblioteca-venta" at bounding box center [776, 325] width 131 height 11
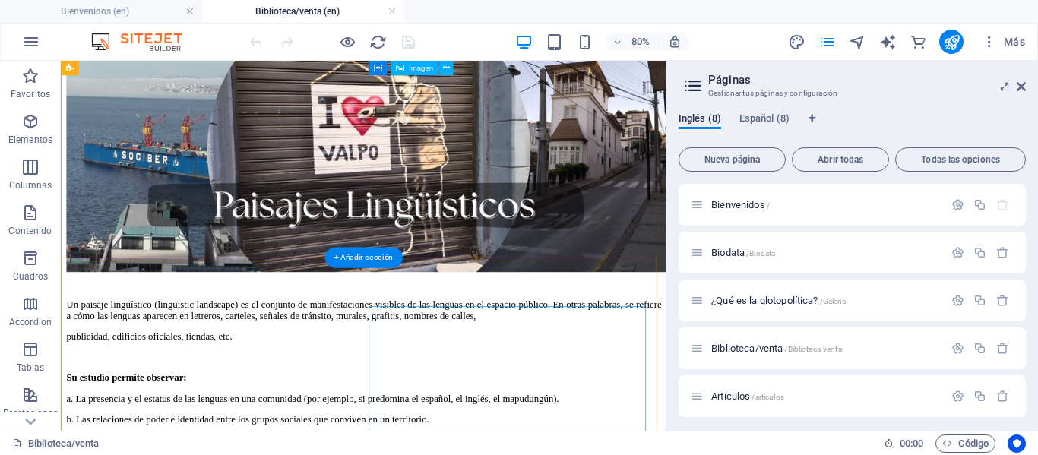
scroll to position [254, 0]
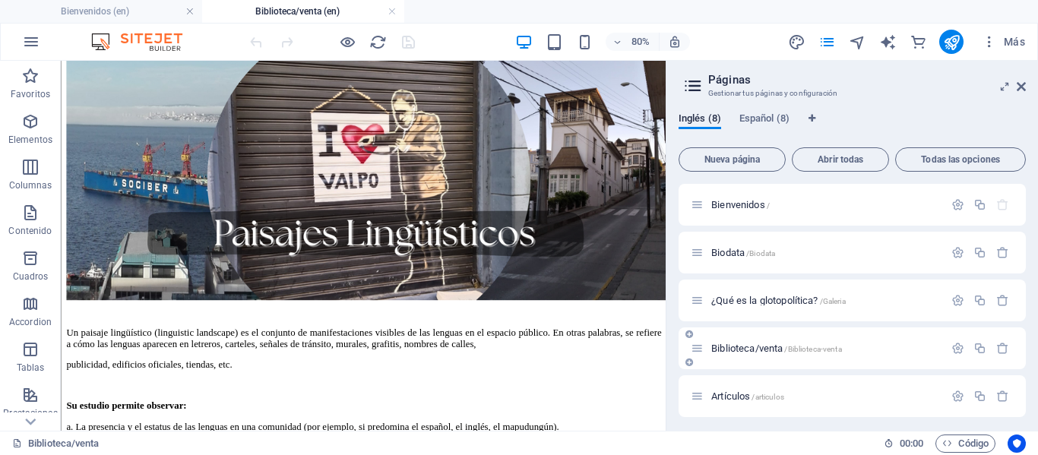
click at [771, 346] on span "Biblioteca/venta /Biblioteca-venta" at bounding box center [776, 348] width 131 height 11
click at [760, 348] on span "Biblioteca/venta /Biblioteca-venta" at bounding box center [776, 348] width 131 height 11
click at [955, 349] on icon "button" at bounding box center [957, 348] width 13 height 13
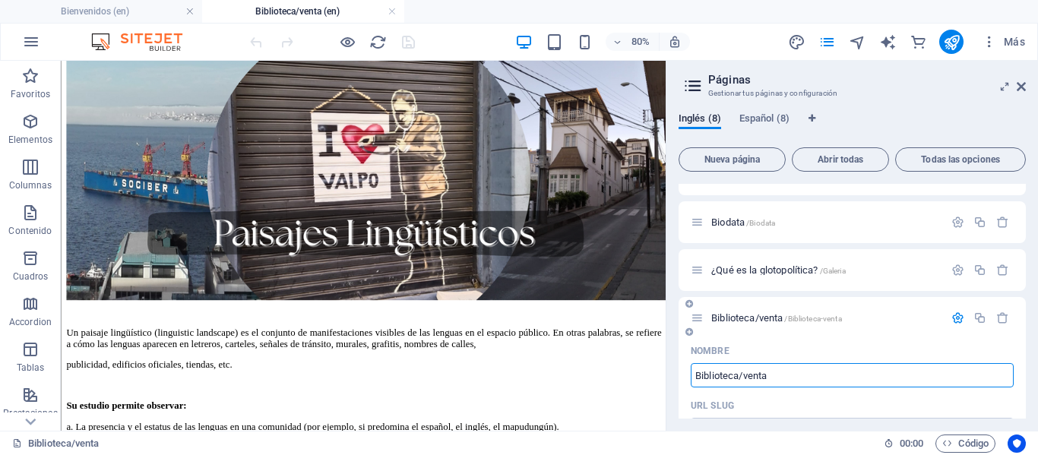
scroll to position [30, 0]
type input "B"
type input "P"
type input "Pai"
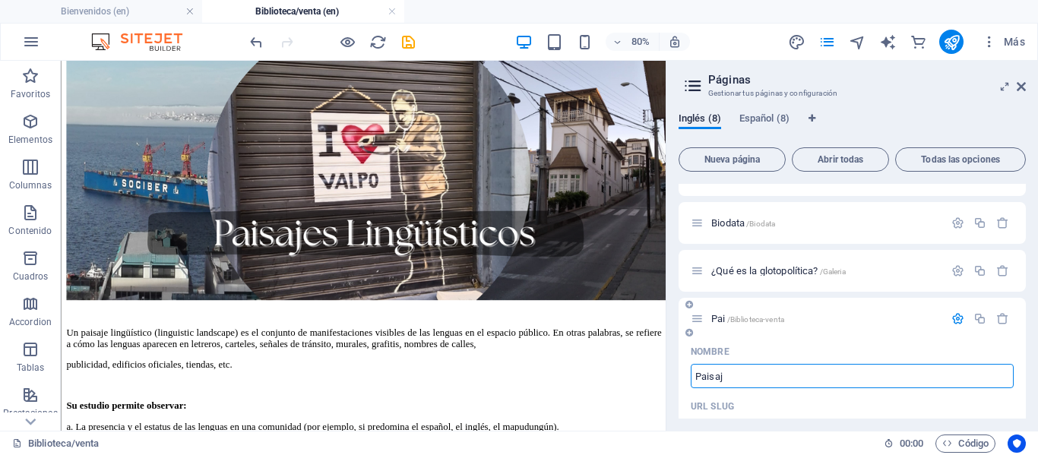
type input "Paisaj"
type input "Paisajes"
type input "Paisajes Ling"
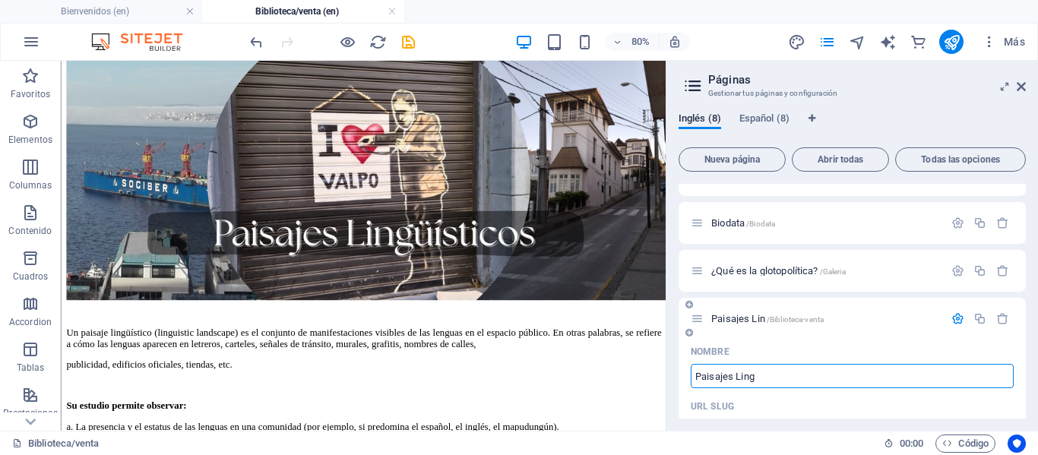
type input "Paisajes Lin"
type input "Paisajes Lingúisticos"
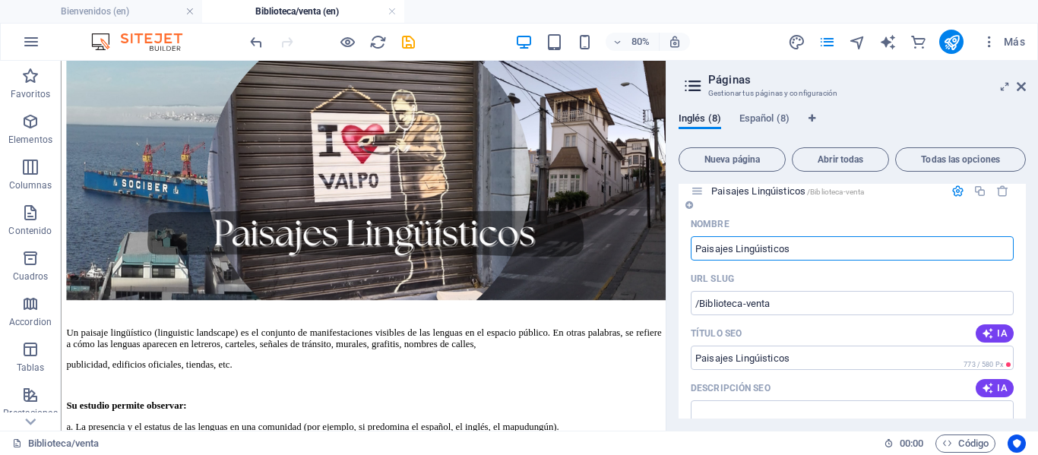
scroll to position [161, 0]
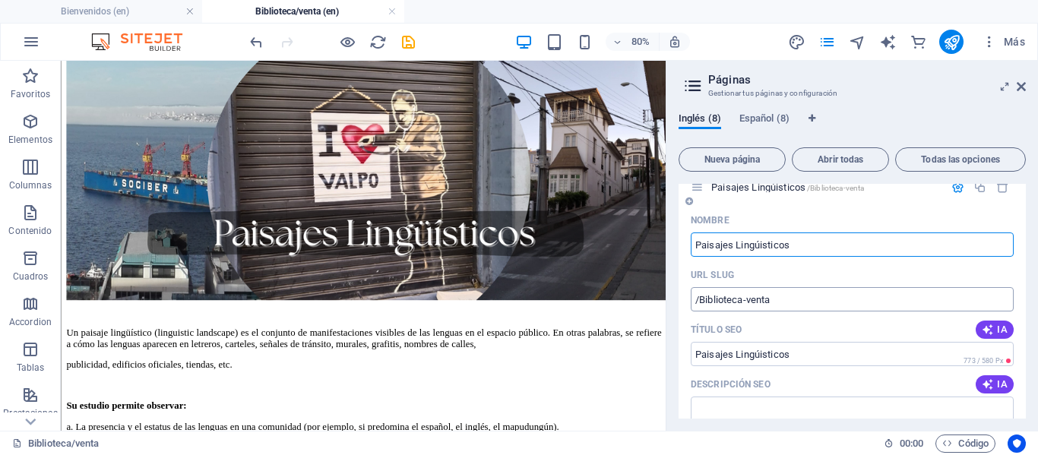
type input "Paisajes Lingúisticos"
click at [777, 304] on input "/Biblioteca-venta" at bounding box center [852, 299] width 323 height 24
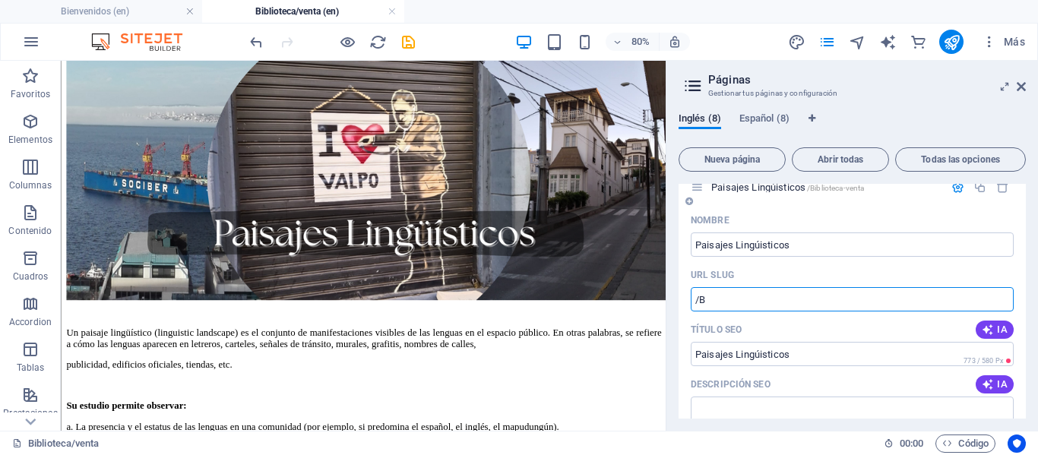
type input "/"
click at [777, 304] on input "URL SLUG" at bounding box center [852, 299] width 323 height 24
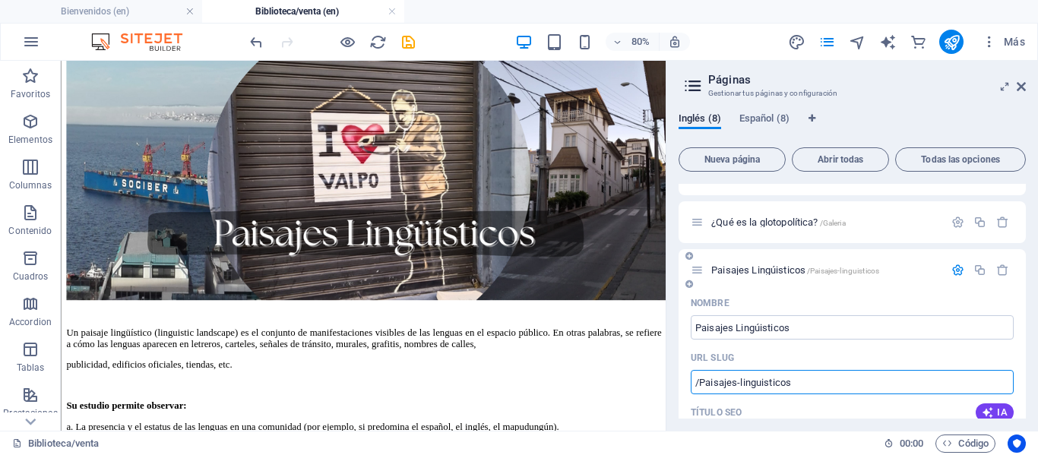
scroll to position [77, 0]
type input "/Paisajes-linguisticos"
click at [738, 221] on span "¿Qué es la glotopolítica? /Galeria" at bounding box center [778, 222] width 134 height 11
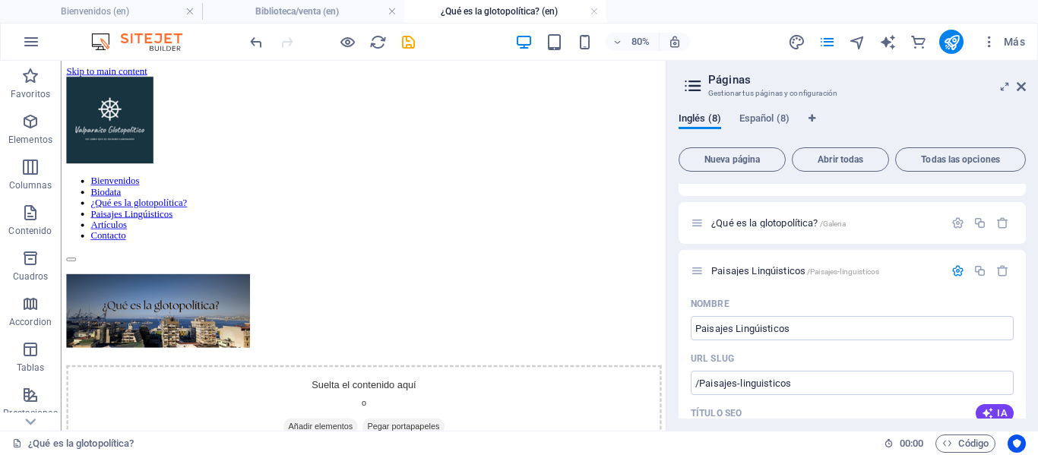
scroll to position [0, 0]
click at [825, 272] on span "/Paisajes-linguisticos" at bounding box center [843, 271] width 72 height 8
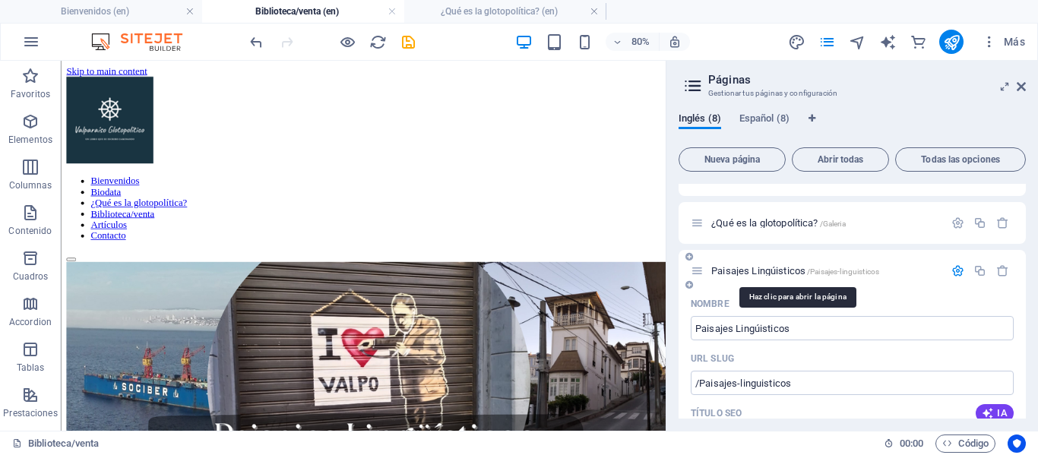
scroll to position [250, 0]
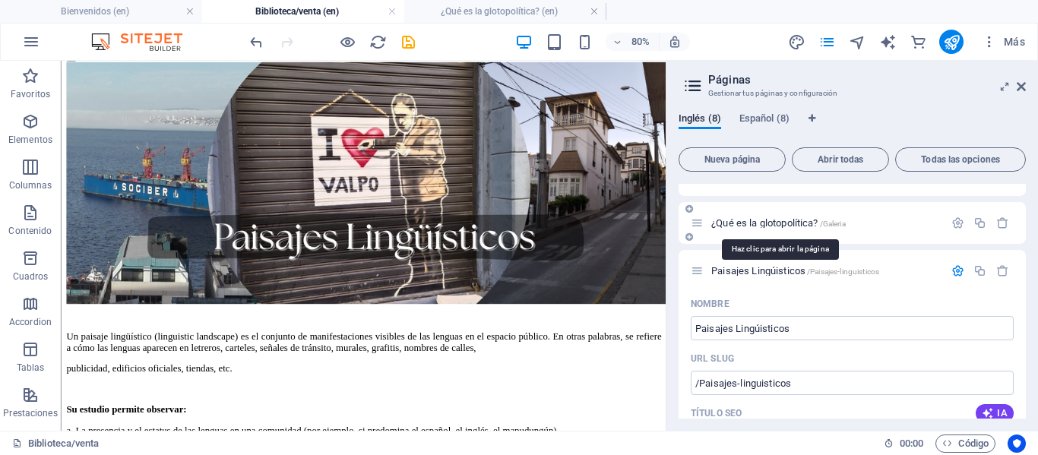
click at [791, 226] on span "¿Qué es la glotopolítica? /Galeria" at bounding box center [778, 222] width 134 height 11
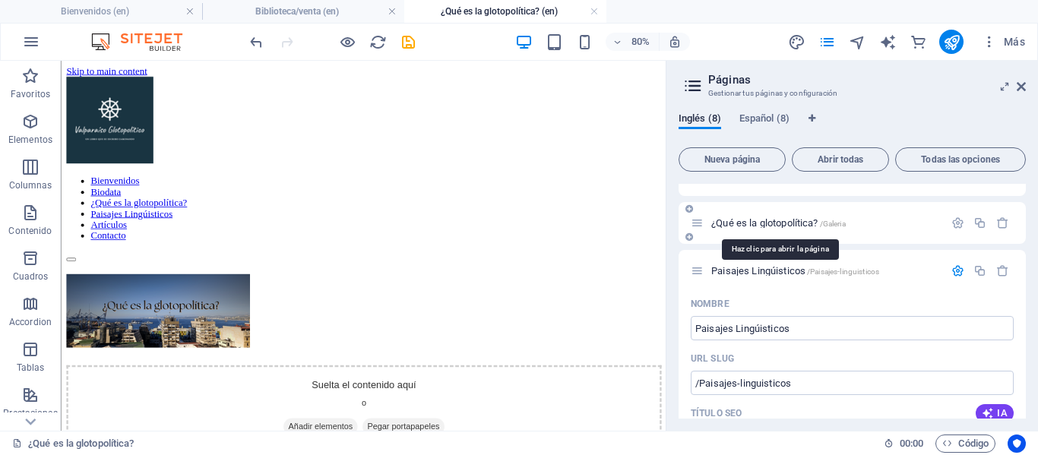
scroll to position [0, 0]
click at [777, 276] on div "Paisajes Lingúisticos /Paisajes-linguisticos" at bounding box center [817, 270] width 253 height 17
click at [770, 122] on span "Español (8)" at bounding box center [764, 119] width 50 height 21
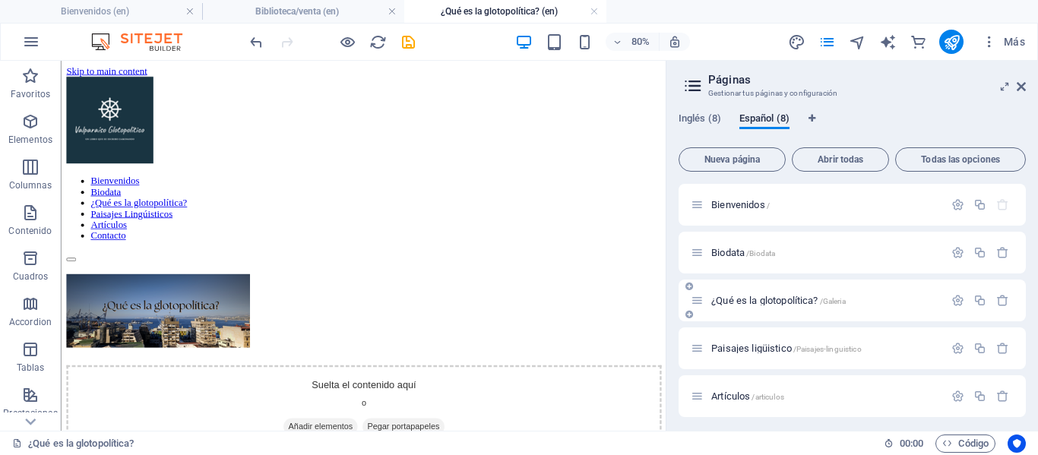
click at [779, 304] on span "¿Qué es la glotopolítica? /Galeria" at bounding box center [778, 300] width 134 height 11
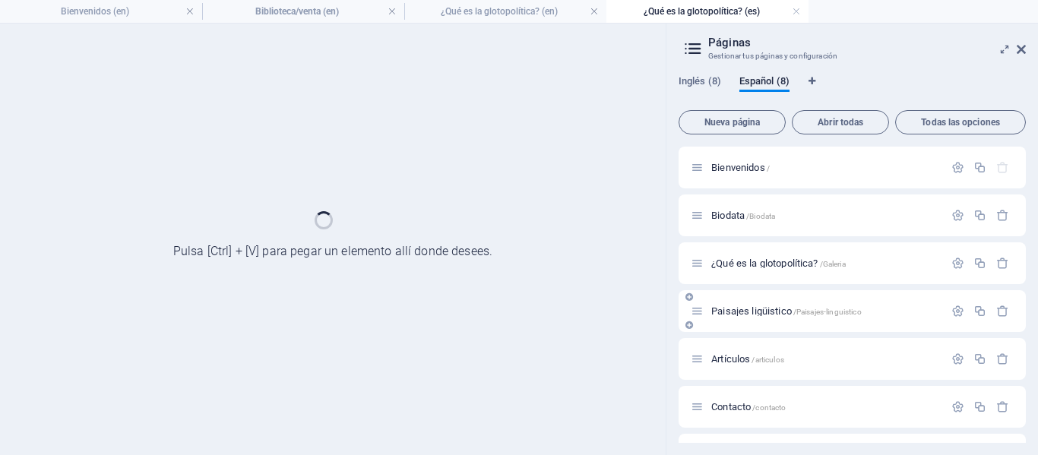
click at [767, 284] on div "¿Qué es la glotopolítica? /Galeria" at bounding box center [851, 263] width 347 height 42
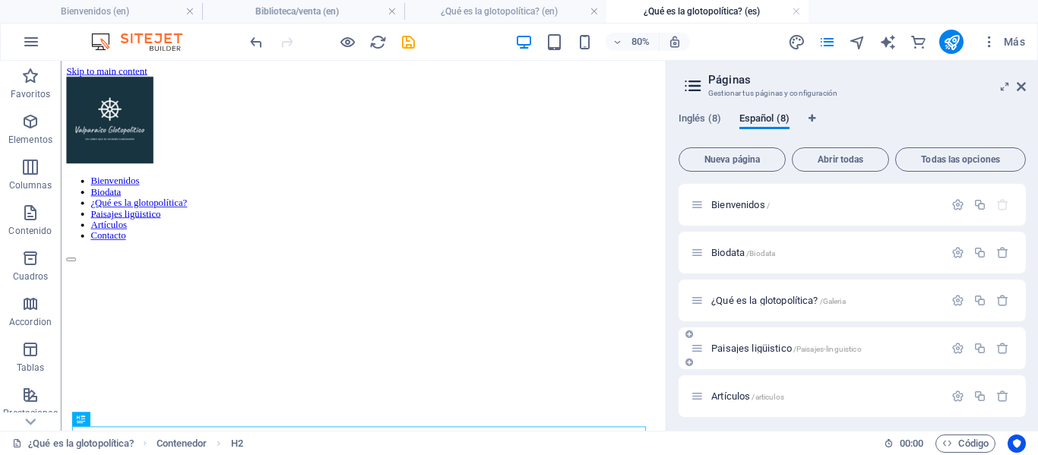
click at [748, 348] on span "Paisajes ligüistico /Paisajes-linguistico" at bounding box center [786, 348] width 150 height 11
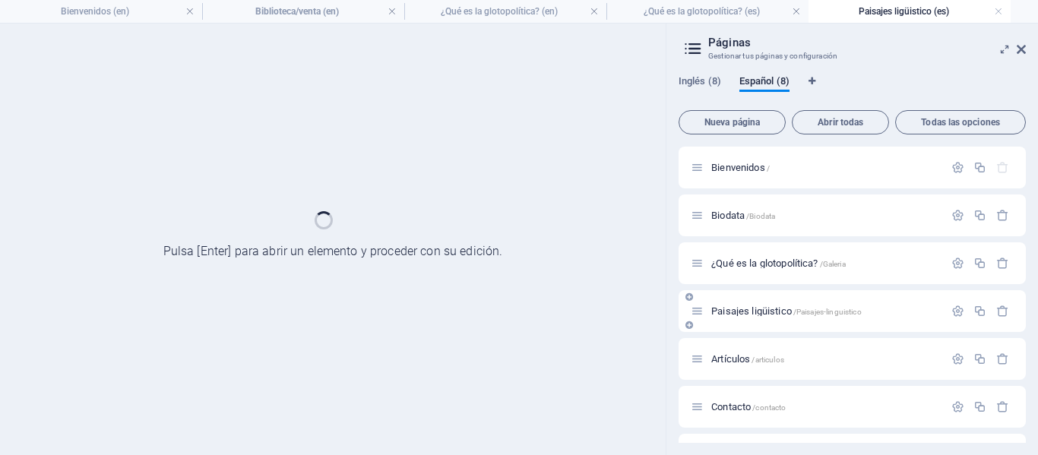
click at [748, 348] on div "Artículos /articulos" at bounding box center [851, 359] width 347 height 42
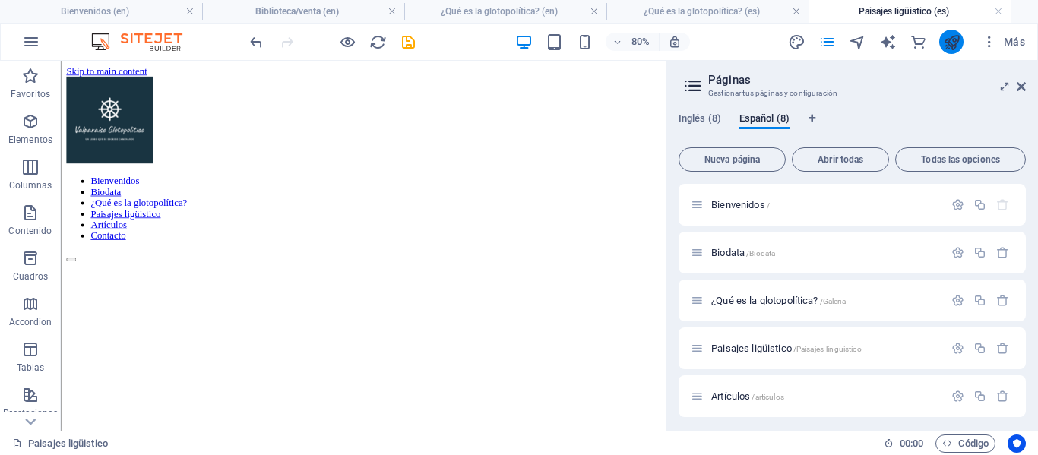
click at [961, 37] on button "publish" at bounding box center [951, 42] width 24 height 24
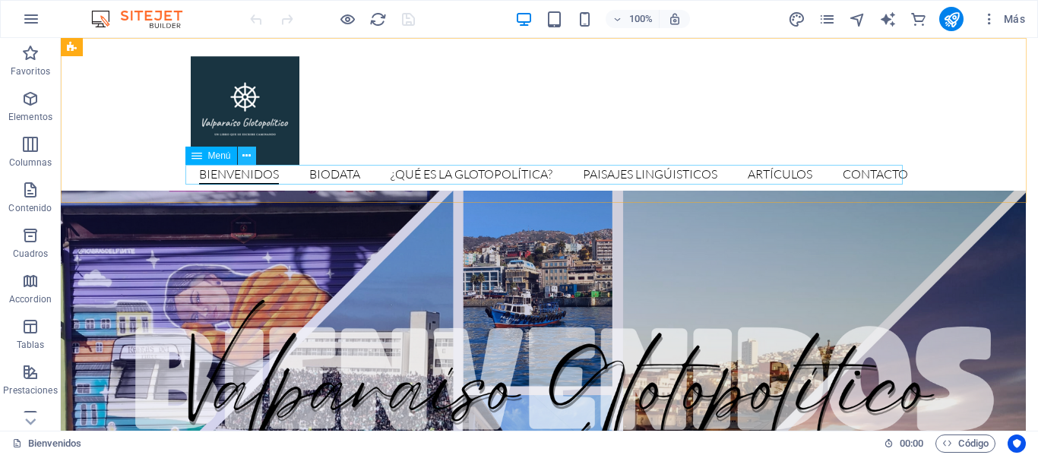
click at [243, 157] on icon at bounding box center [246, 156] width 8 height 16
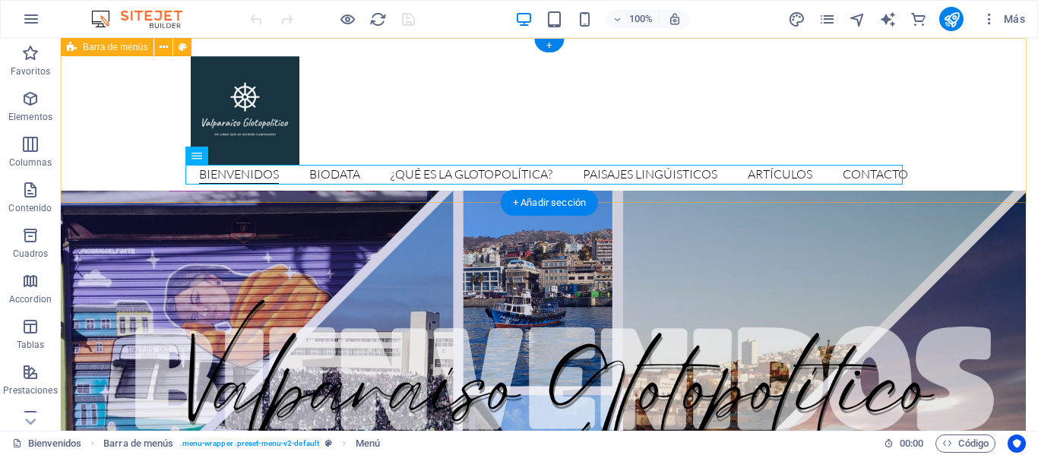
click at [678, 81] on div "Bienvenidos Biodata ¿Qué es la glotopolítica? Paisajes Lingúisticos Artículos C…" at bounding box center [549, 120] width 977 height 165
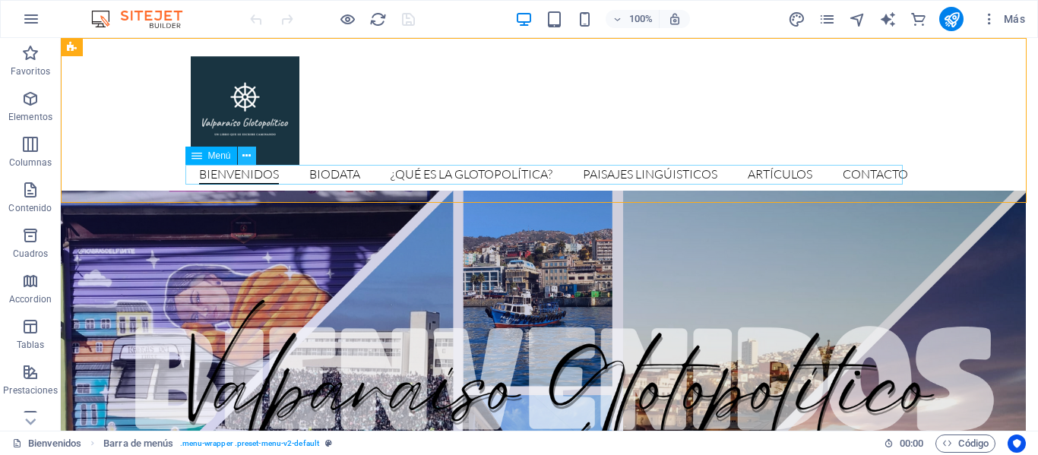
click at [249, 153] on icon at bounding box center [246, 156] width 8 height 16
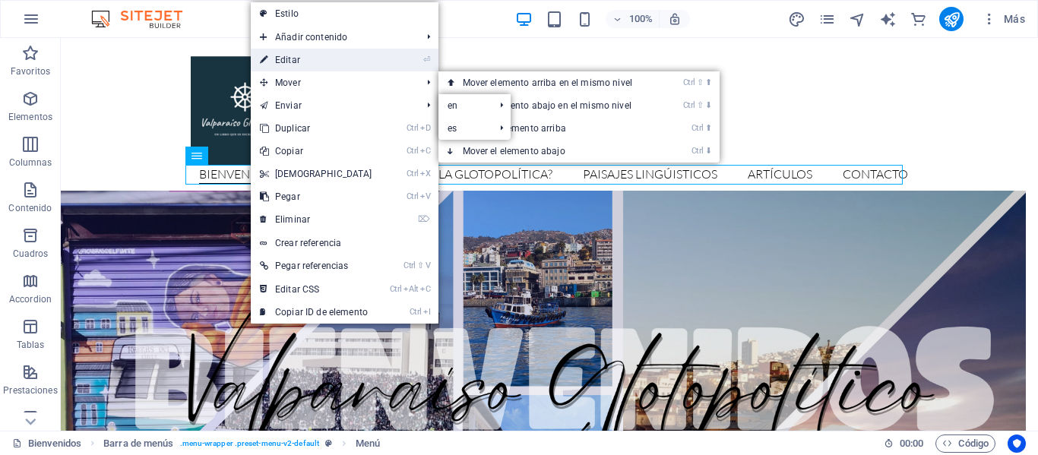
click at [322, 55] on link "⏎ Editar" at bounding box center [316, 60] width 131 height 23
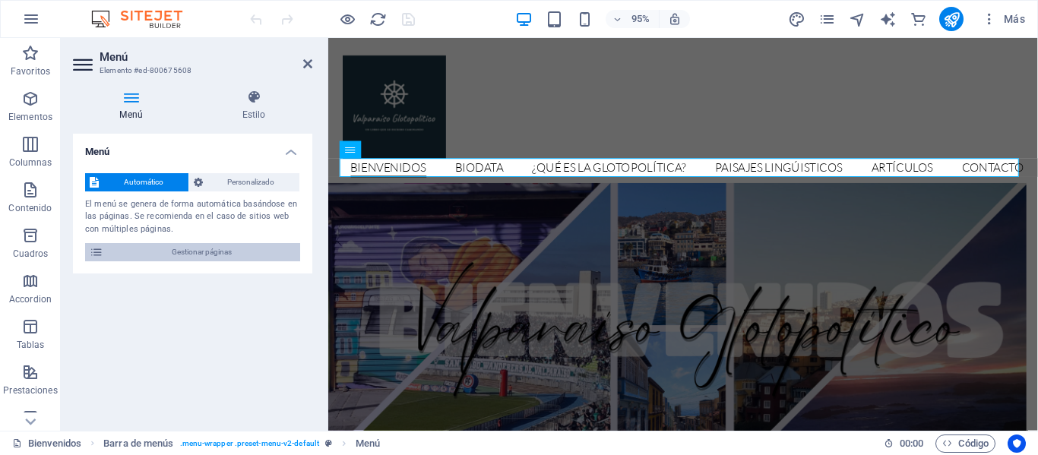
click at [220, 247] on span "Gestionar páginas" at bounding box center [202, 252] width 188 height 18
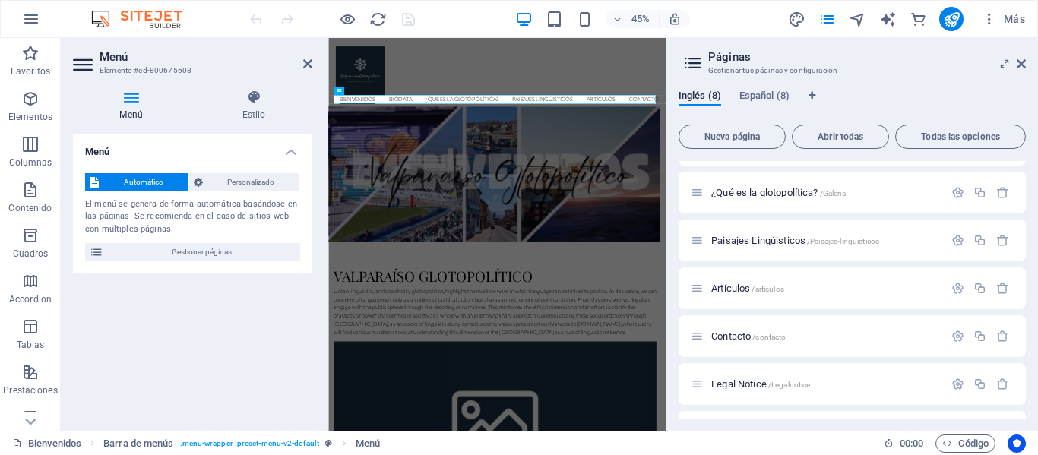
scroll to position [86, 0]
click at [735, 289] on span "Artículos /articulos" at bounding box center [747, 287] width 73 height 11
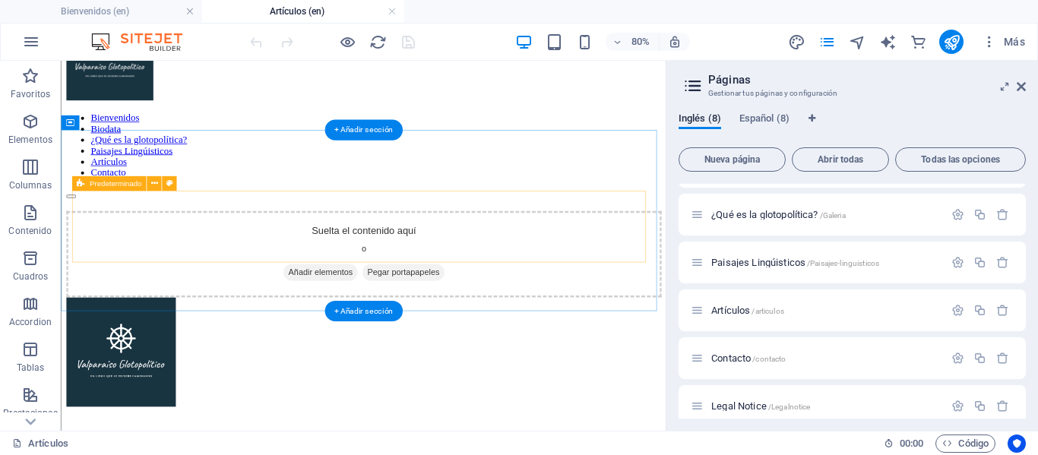
scroll to position [80, 0]
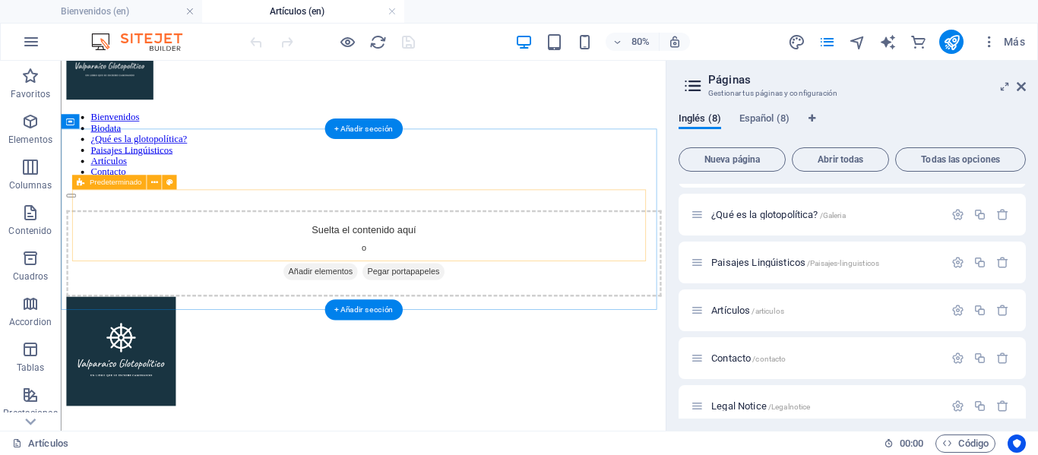
click at [381, 314] on span "Añadir elementos" at bounding box center [384, 324] width 93 height 21
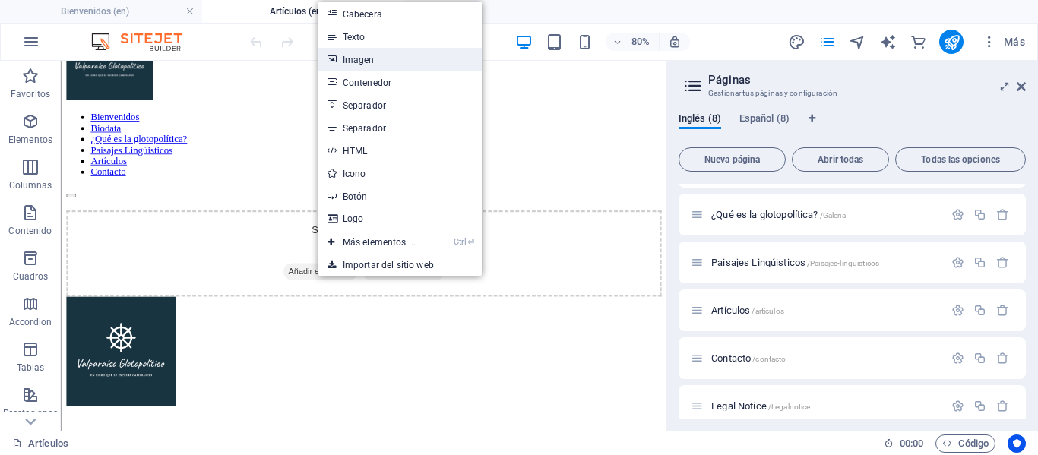
click at [376, 57] on link "Imagen" at bounding box center [399, 59] width 163 height 23
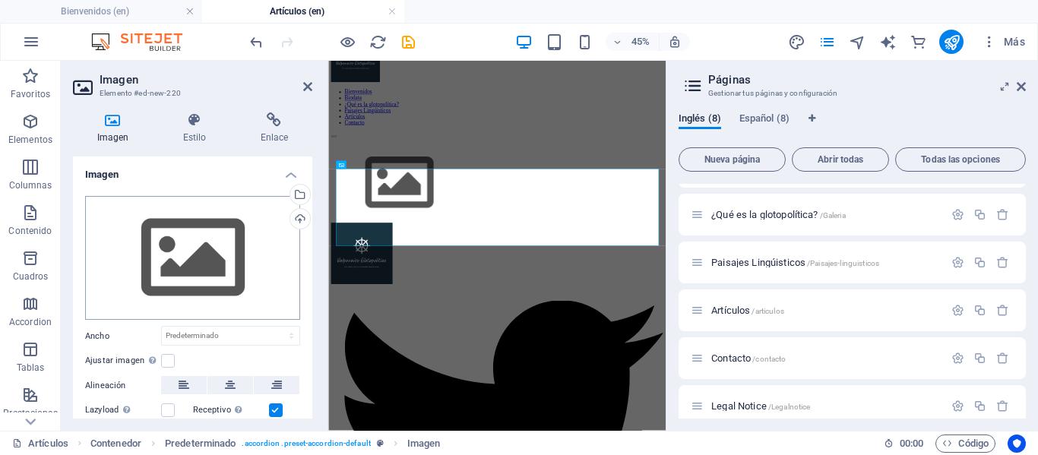
scroll to position [0, 0]
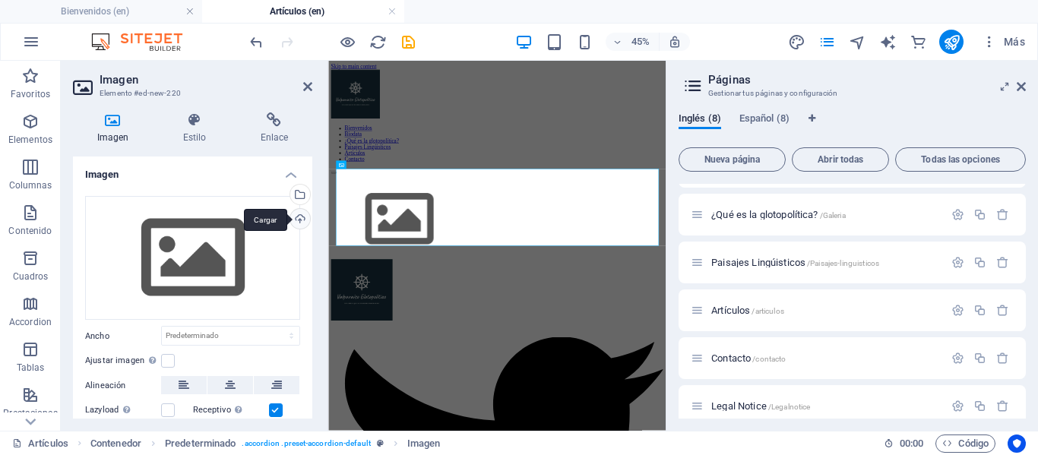
click at [297, 216] on div "Cargar" at bounding box center [298, 220] width 23 height 23
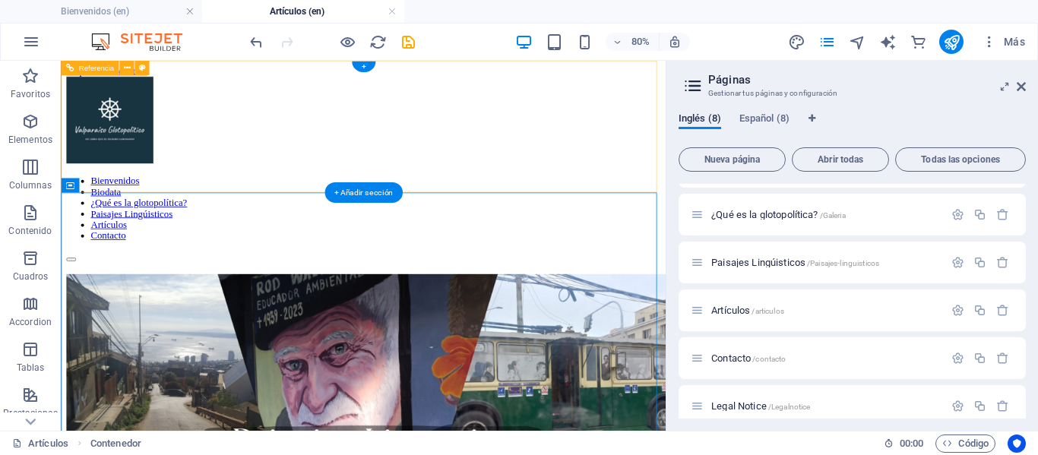
click at [386, 150] on div "Bienvenidos Biodata ¿Qué es la glotopolítica? Paisajes Lingúisticos Artículos C…" at bounding box center [439, 197] width 744 height 232
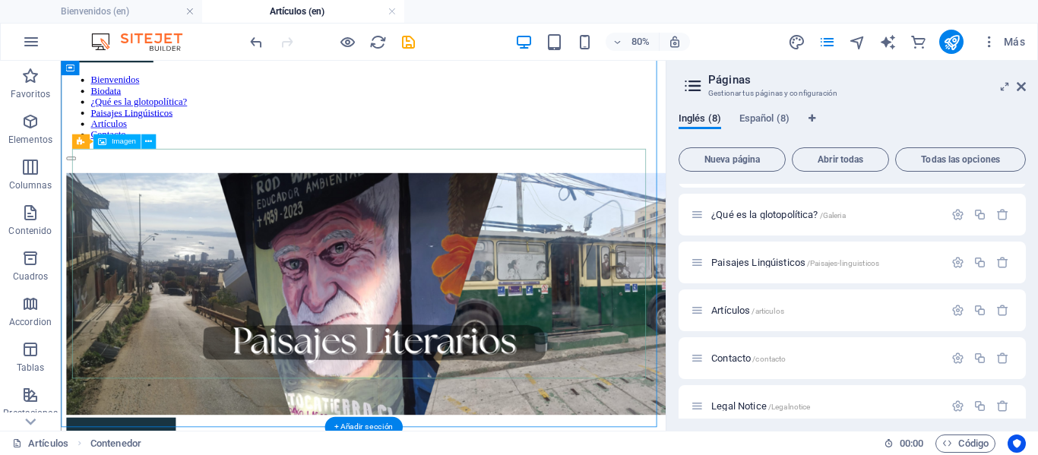
scroll to position [125, 0]
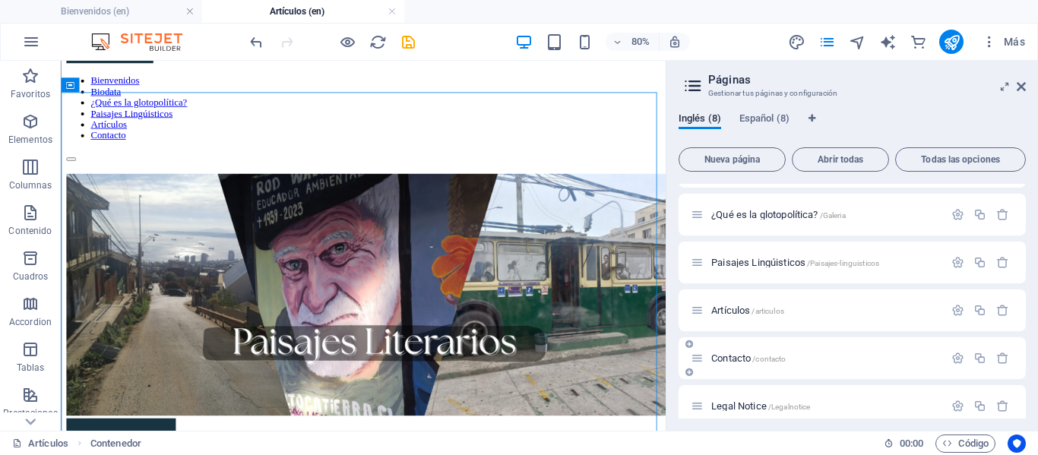
click at [714, 358] on span "Contacto /contacto" at bounding box center [748, 357] width 74 height 11
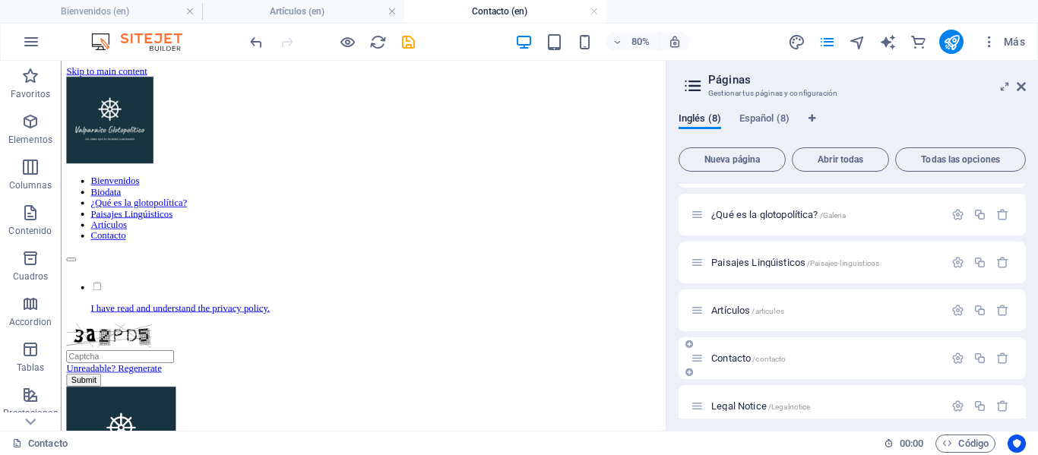
scroll to position [0, 0]
click at [773, 121] on span "Español (8)" at bounding box center [764, 119] width 50 height 21
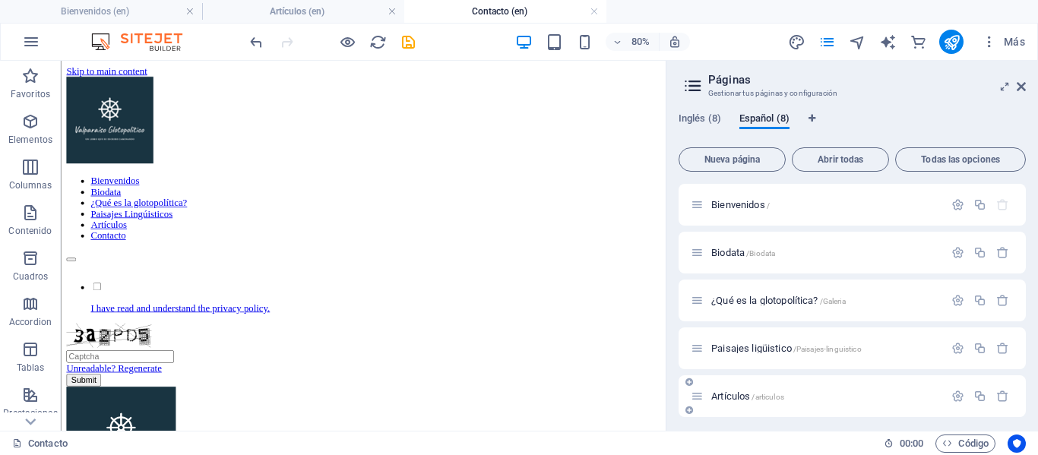
click at [732, 398] on span "Artículos /articulos" at bounding box center [747, 395] width 73 height 11
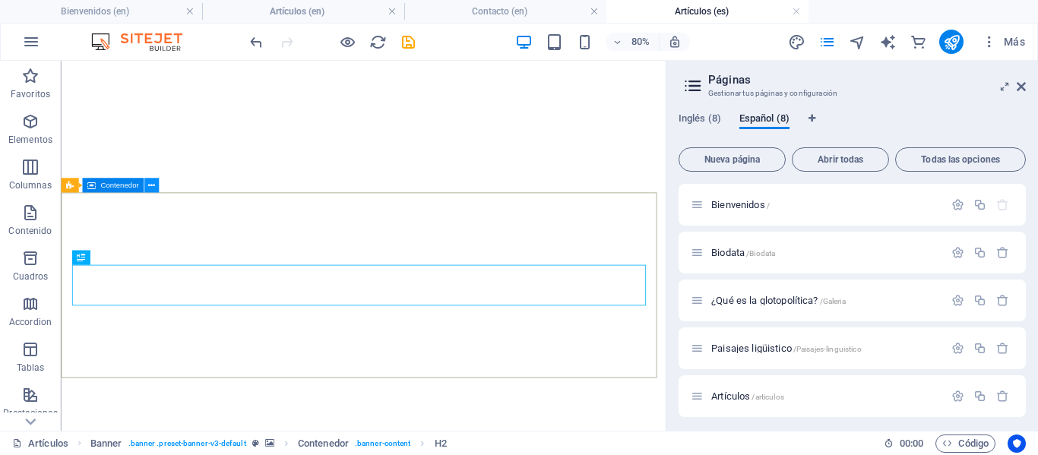
click at [150, 188] on icon at bounding box center [151, 185] width 7 height 13
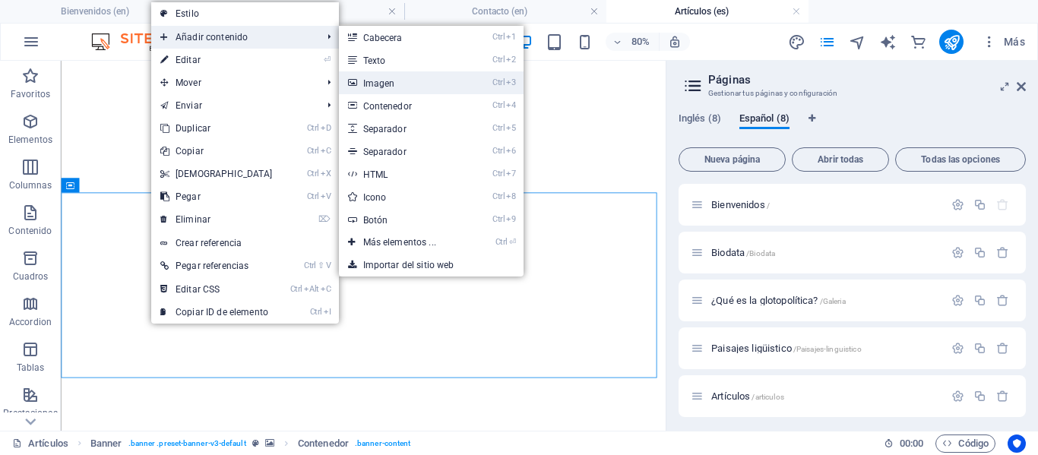
click at [362, 85] on link "Ctrl 3 Imagen" at bounding box center [403, 82] width 128 height 23
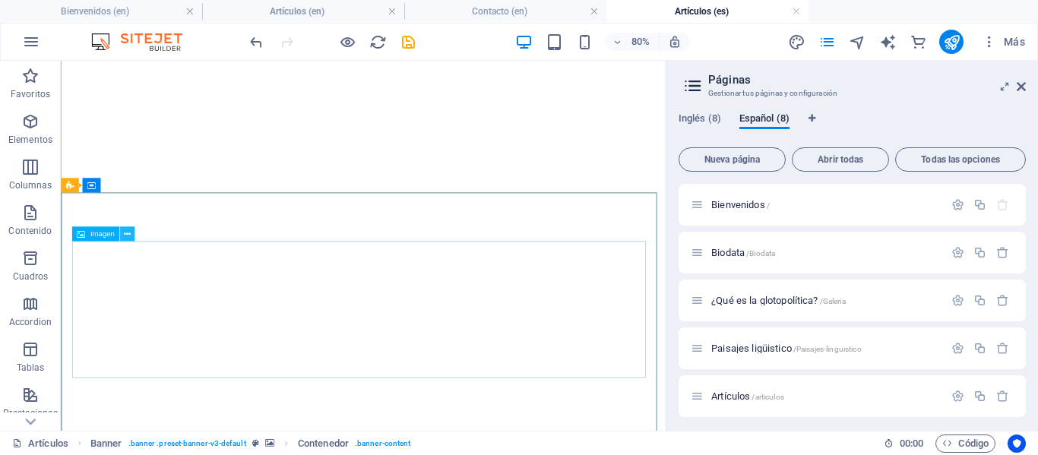
click at [127, 237] on icon at bounding box center [127, 234] width 7 height 13
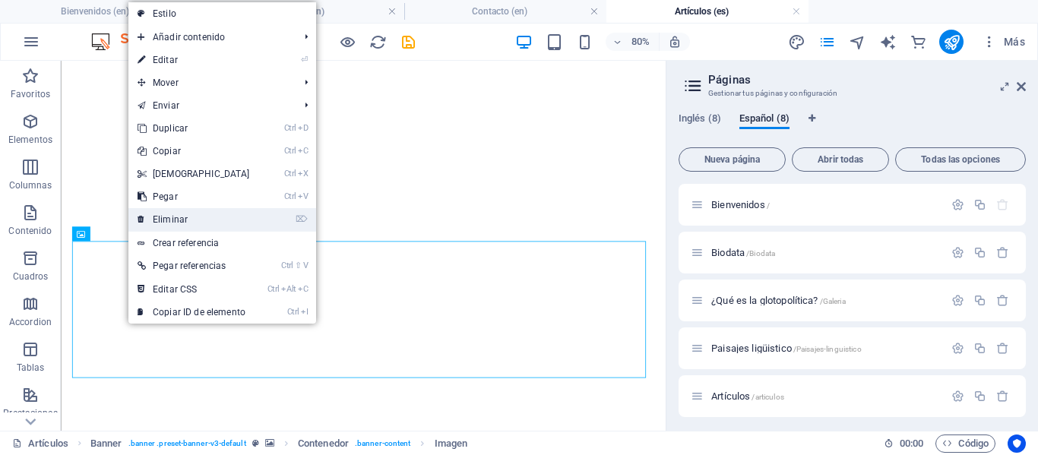
click at [163, 226] on link "⌦ Eliminar" at bounding box center [193, 219] width 131 height 23
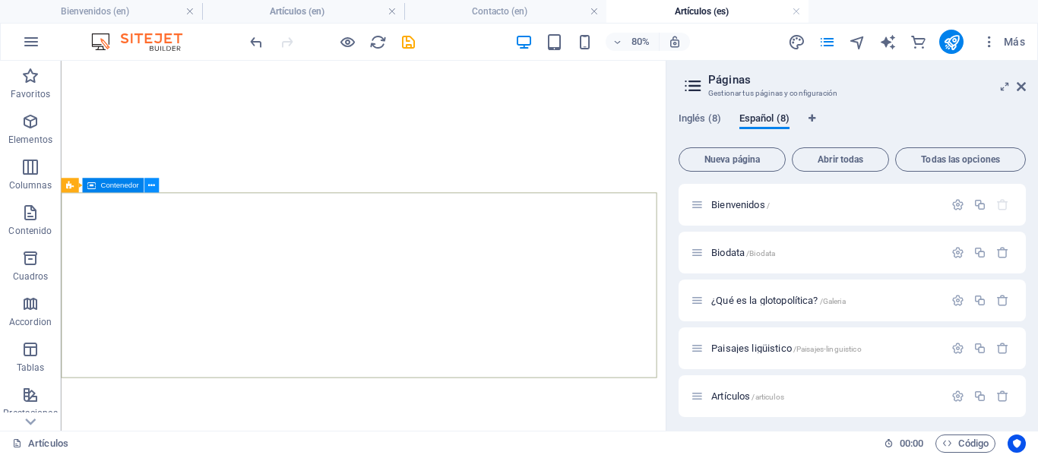
click at [152, 187] on icon at bounding box center [151, 185] width 7 height 13
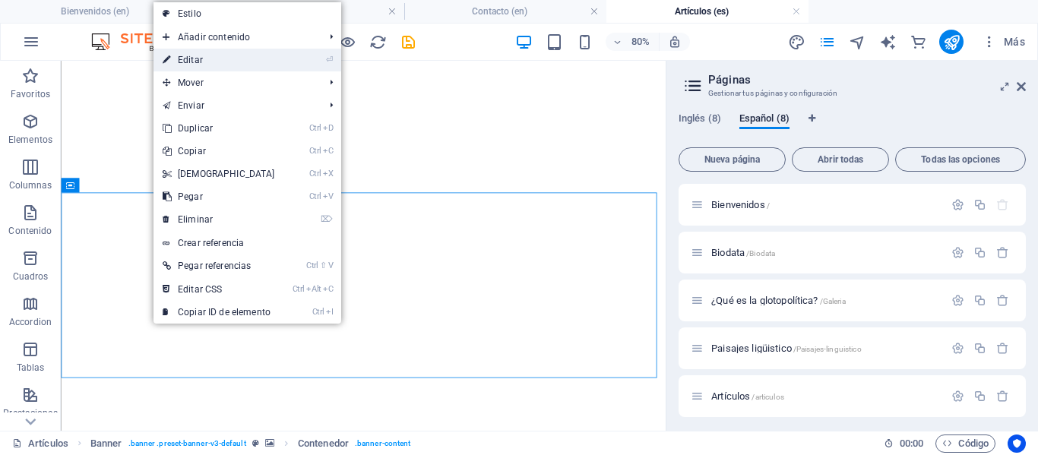
click at [229, 61] on link "⏎ Editar" at bounding box center [218, 60] width 131 height 23
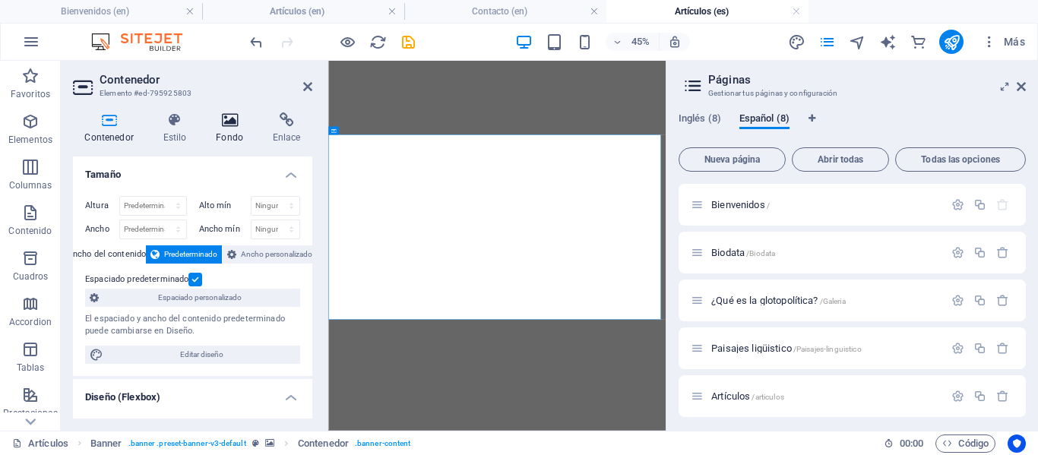
click at [231, 137] on h4 "Fondo" at bounding box center [232, 128] width 57 height 32
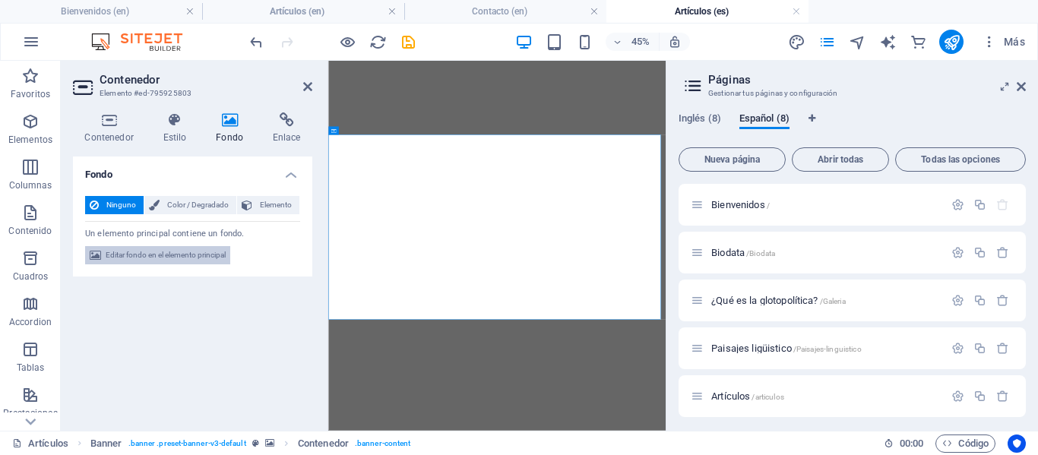
click at [212, 254] on span "Editar fondo en el elemento principal" at bounding box center [166, 255] width 120 height 18
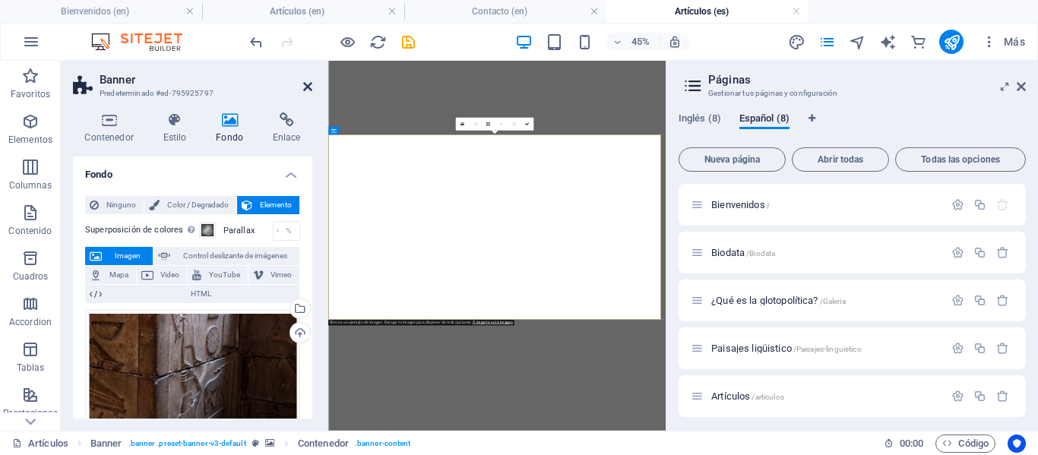
click at [309, 91] on icon at bounding box center [307, 87] width 9 height 12
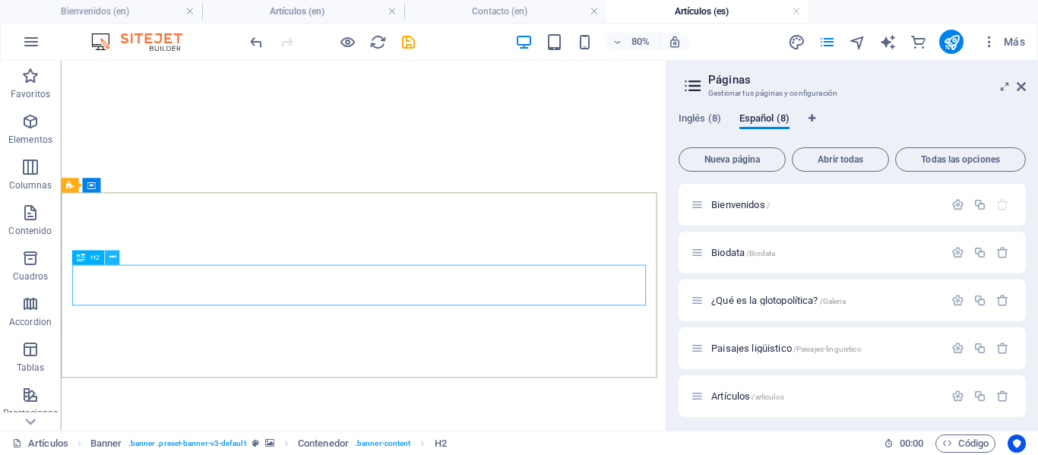
click at [113, 254] on icon at bounding box center [112, 257] width 7 height 13
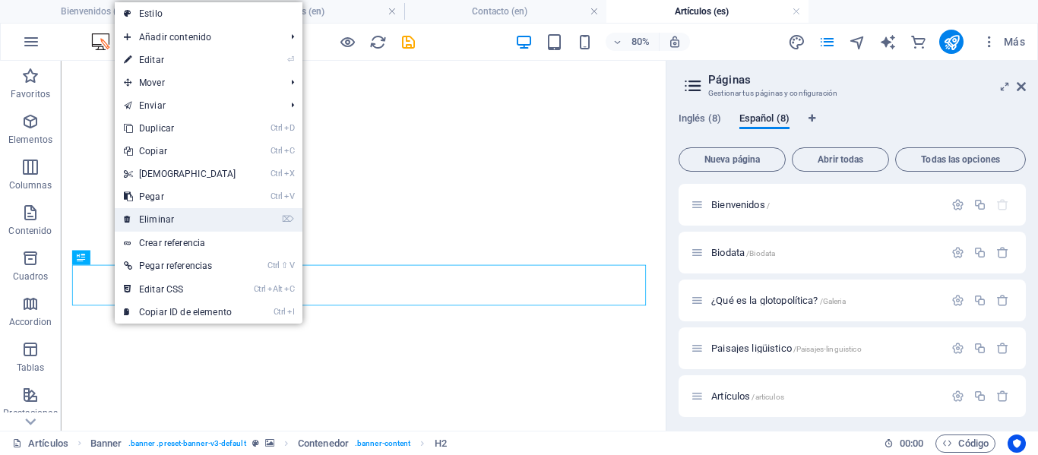
click at [146, 215] on link "⌦ Eliminar" at bounding box center [180, 219] width 131 height 23
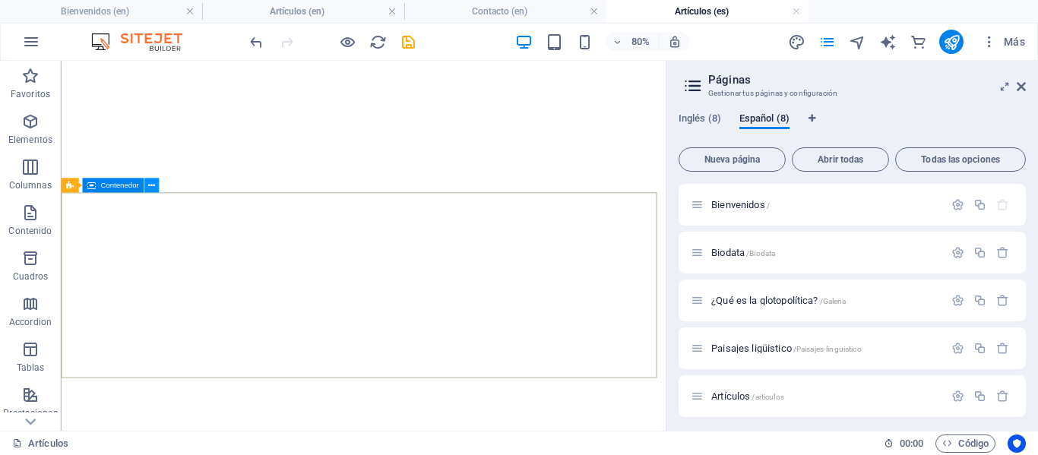
click at [152, 187] on icon at bounding box center [151, 185] width 7 height 13
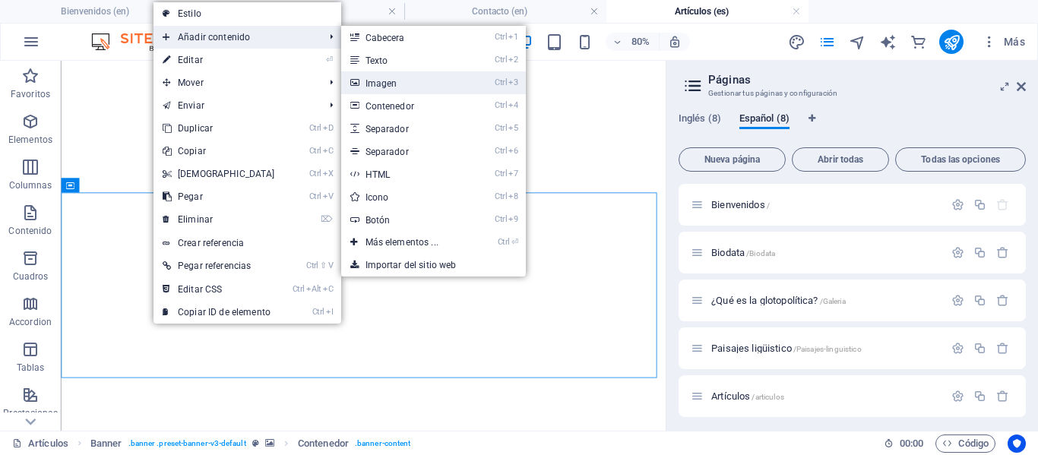
click at [379, 79] on link "Ctrl 3 Imagen" at bounding box center [405, 82] width 128 height 23
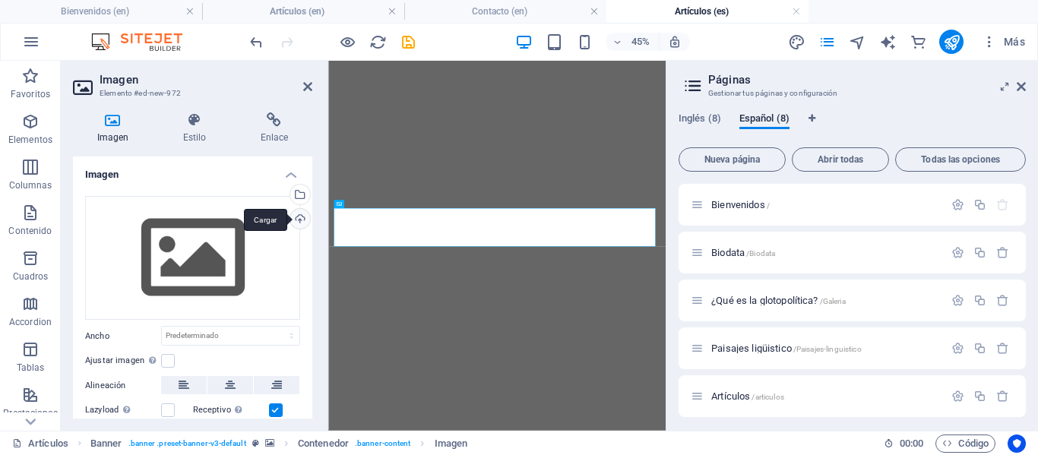
click at [299, 221] on div "Cargar" at bounding box center [298, 220] width 23 height 23
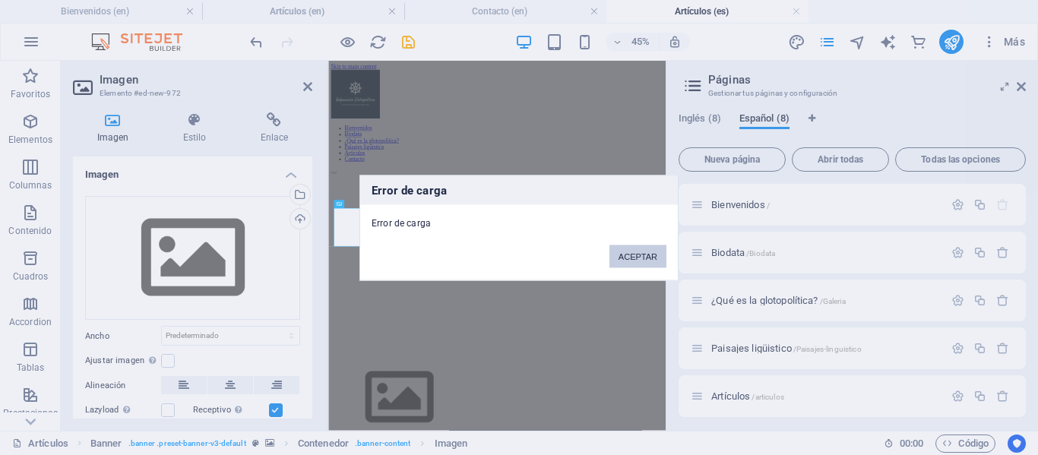
click at [629, 249] on button "ACEPTAR" at bounding box center [637, 256] width 57 height 23
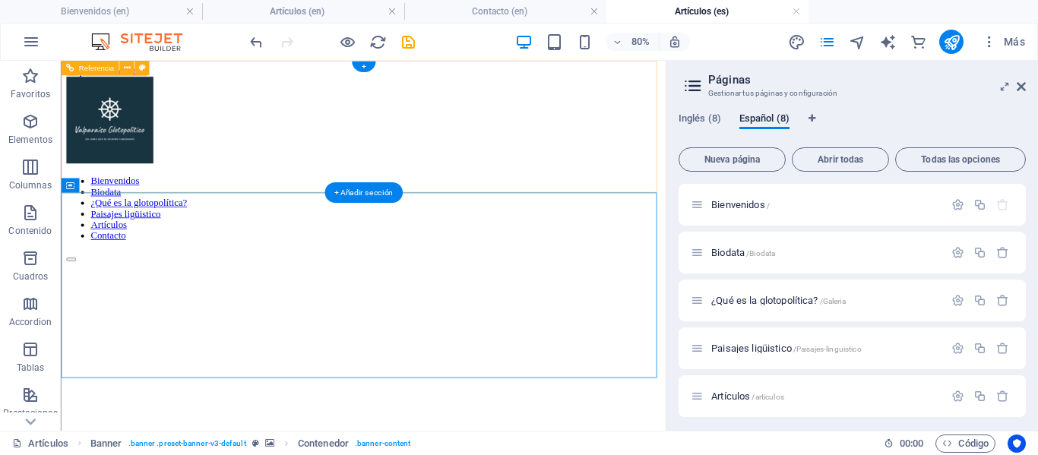
click at [457, 150] on div "Bienvenidos Biodata ¿Qué es la glotopolítica? Paisajes ligüistico Artículos Con…" at bounding box center [439, 197] width 744 height 232
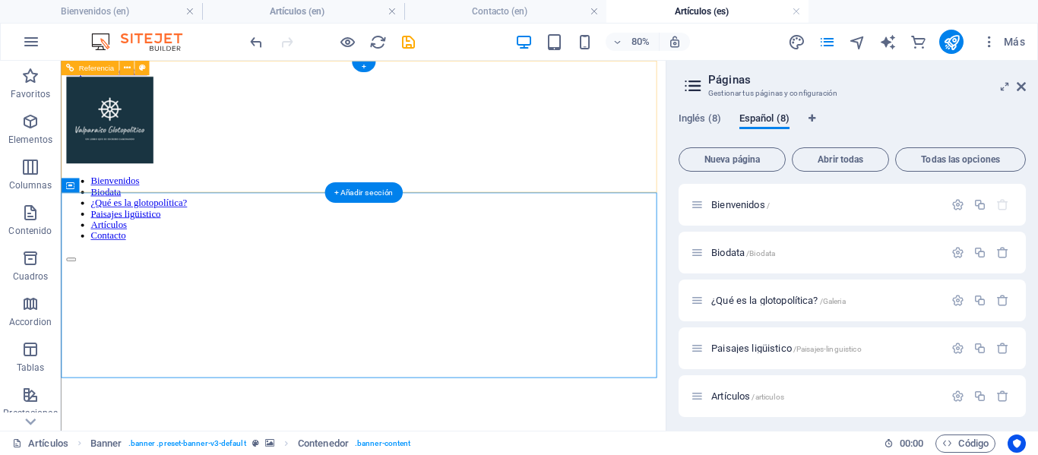
click at [171, 204] on nav "Bienvenidos Biodata ¿Qué es la glotopolítica? Paisajes ligüistico Artículos Con…" at bounding box center [439, 245] width 744 height 82
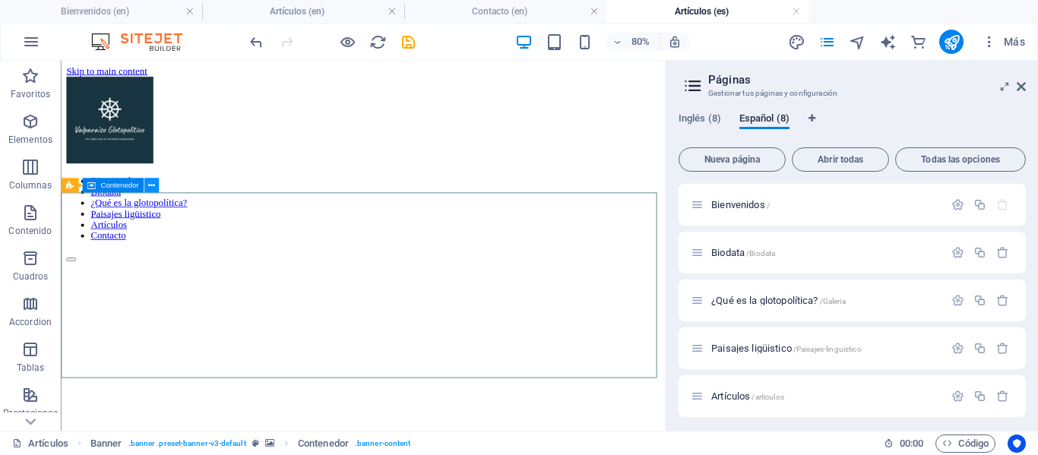
click at [150, 183] on icon at bounding box center [151, 185] width 7 height 13
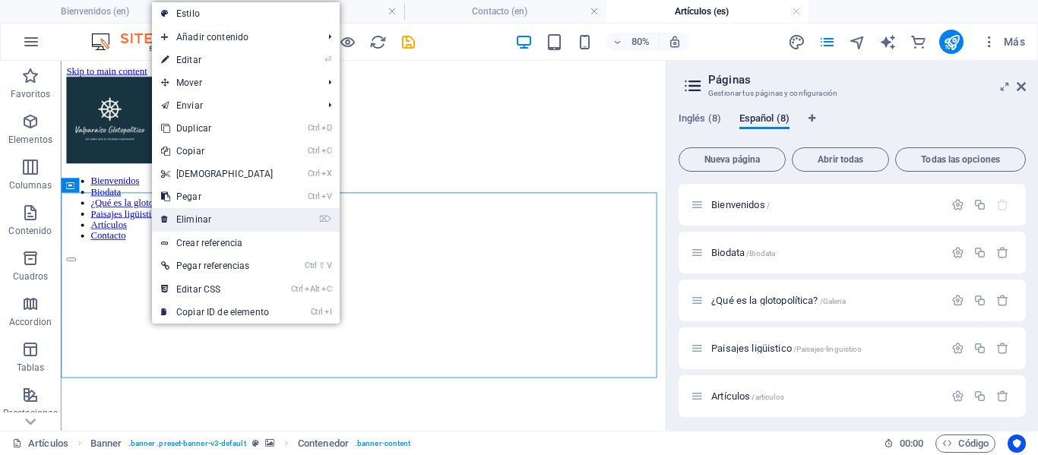
click at [223, 220] on link "⌦ Eliminar" at bounding box center [217, 219] width 131 height 23
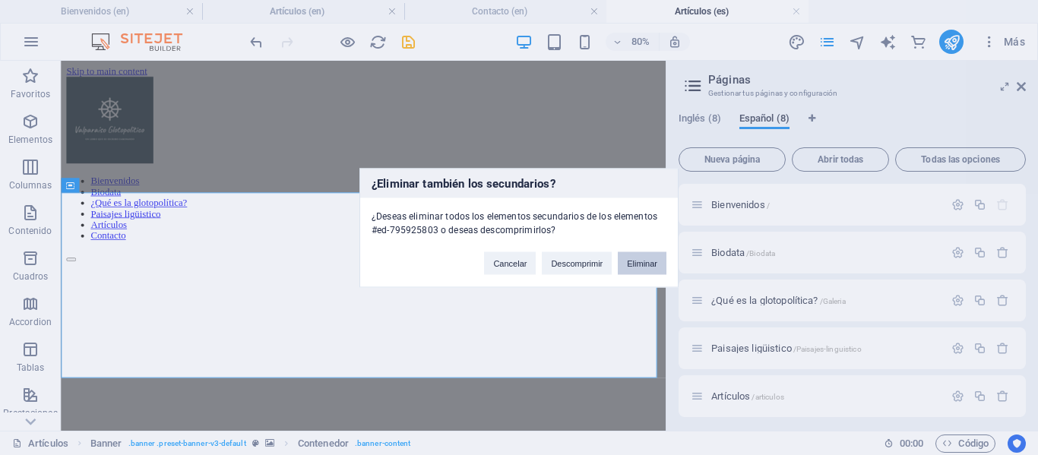
click at [637, 261] on button "Eliminar" at bounding box center [642, 262] width 49 height 23
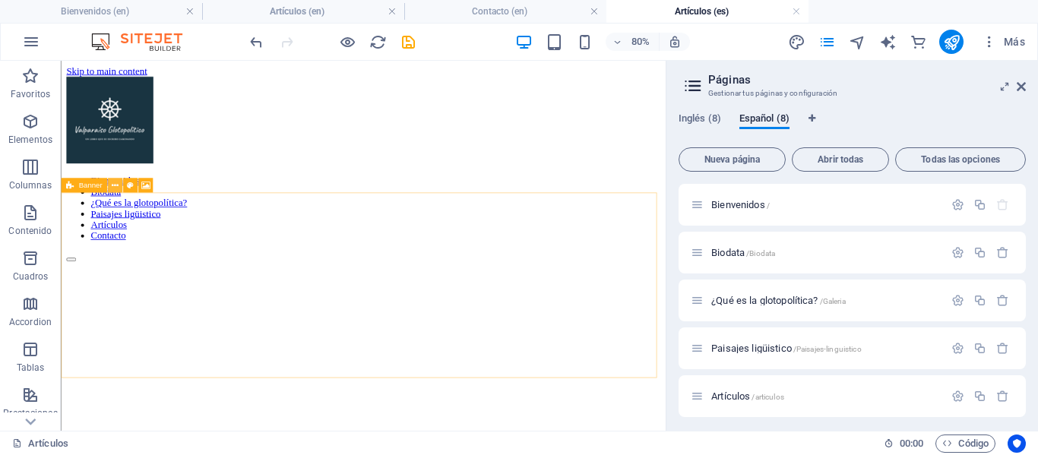
click at [112, 185] on icon at bounding box center [115, 185] width 7 height 13
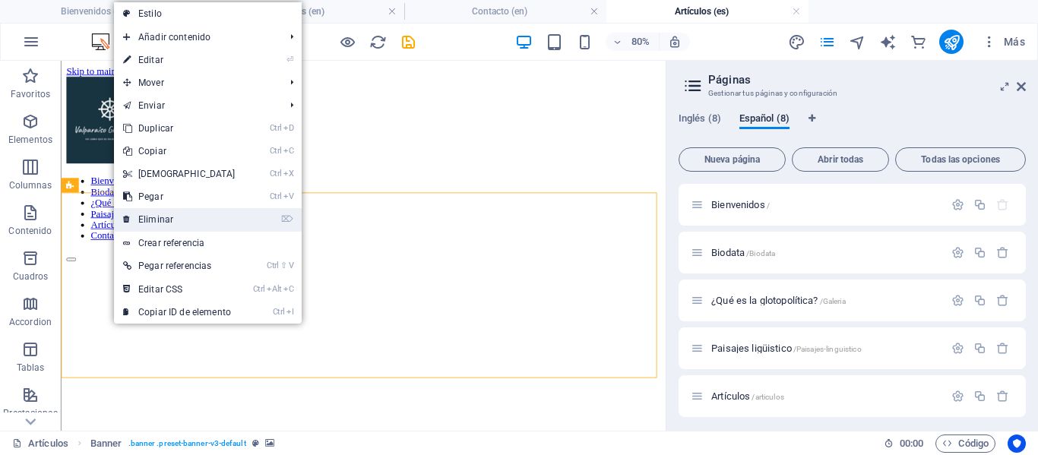
click at [179, 216] on link "⌦ Eliminar" at bounding box center [179, 219] width 131 height 23
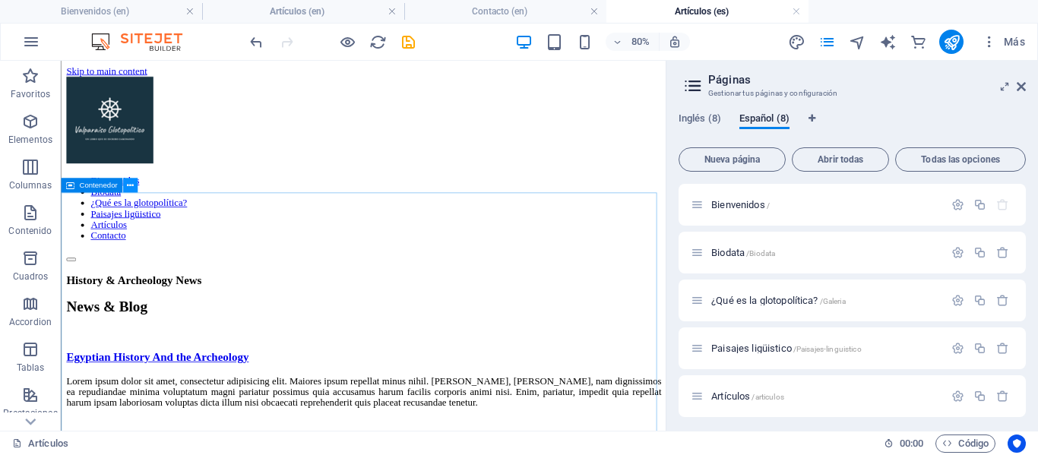
click at [124, 188] on button at bounding box center [129, 186] width 14 height 14
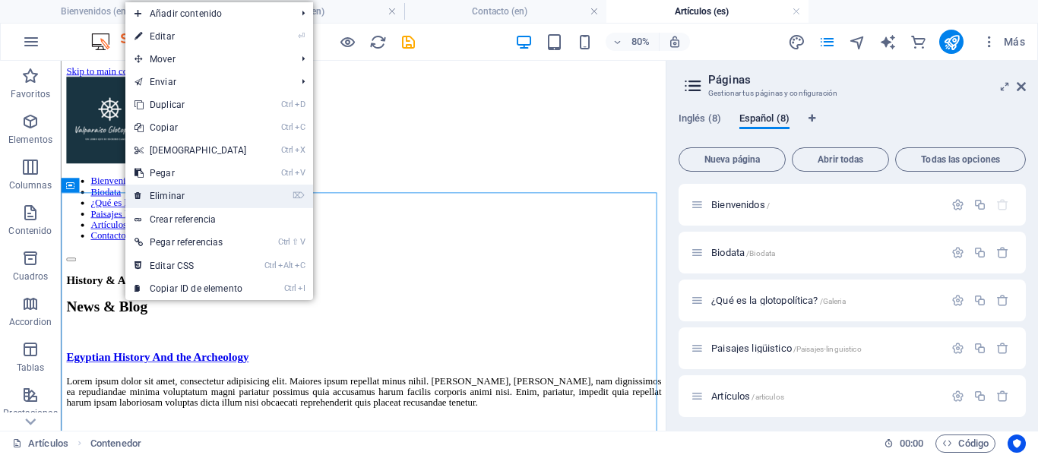
click at [162, 194] on link "⌦ Eliminar" at bounding box center [190, 196] width 131 height 23
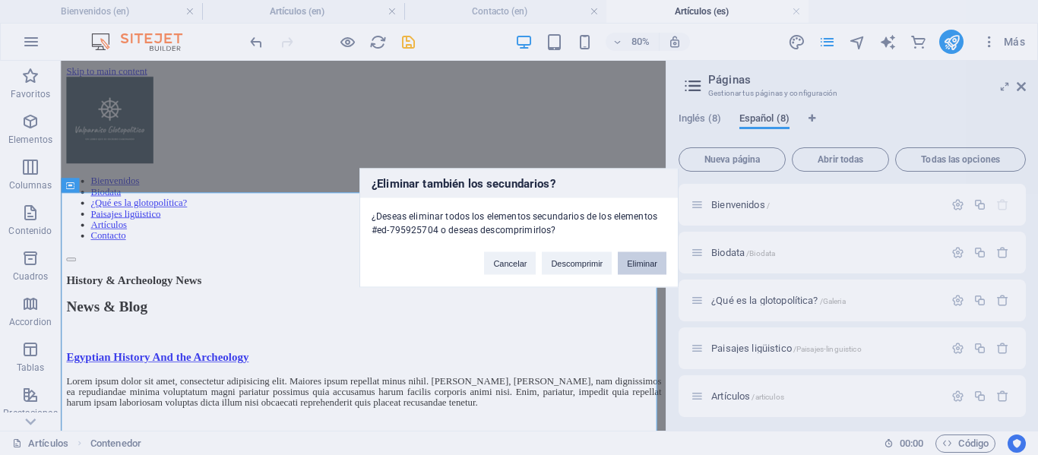
click at [643, 267] on button "Eliminar" at bounding box center [642, 262] width 49 height 23
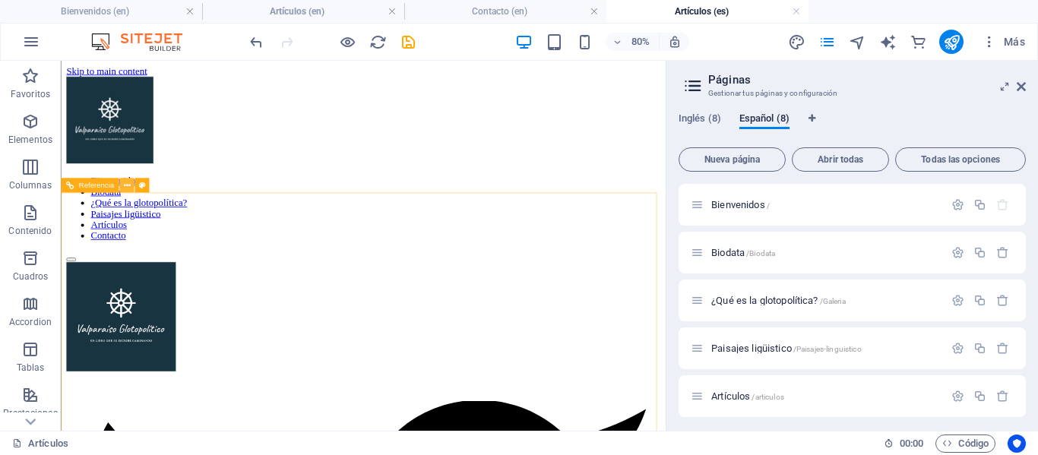
click at [128, 188] on icon at bounding box center [126, 185] width 7 height 13
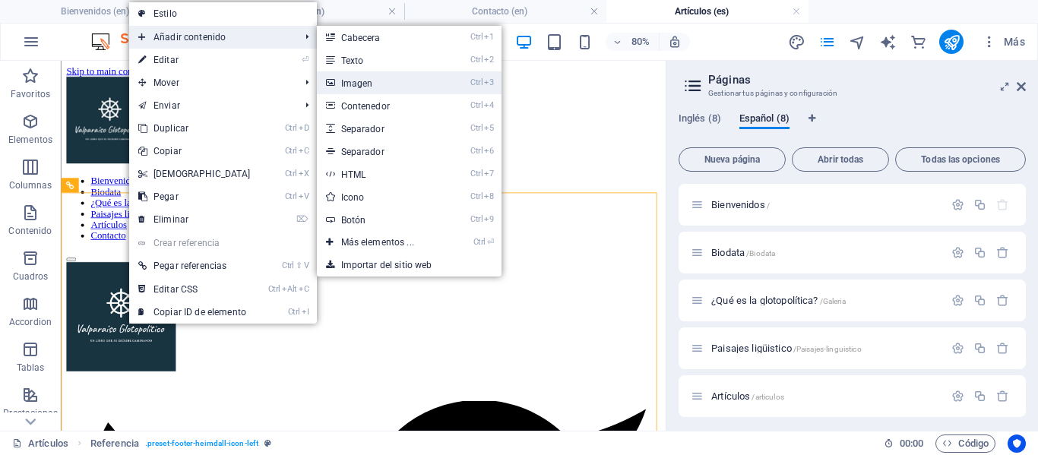
click at [360, 81] on link "Ctrl 3 Imagen" at bounding box center [381, 82] width 128 height 23
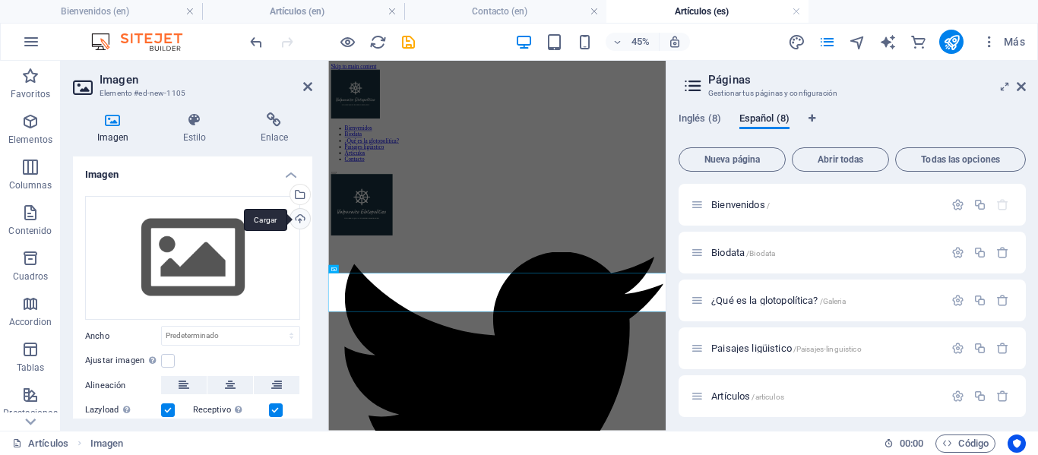
click at [301, 223] on div "Cargar" at bounding box center [298, 220] width 23 height 23
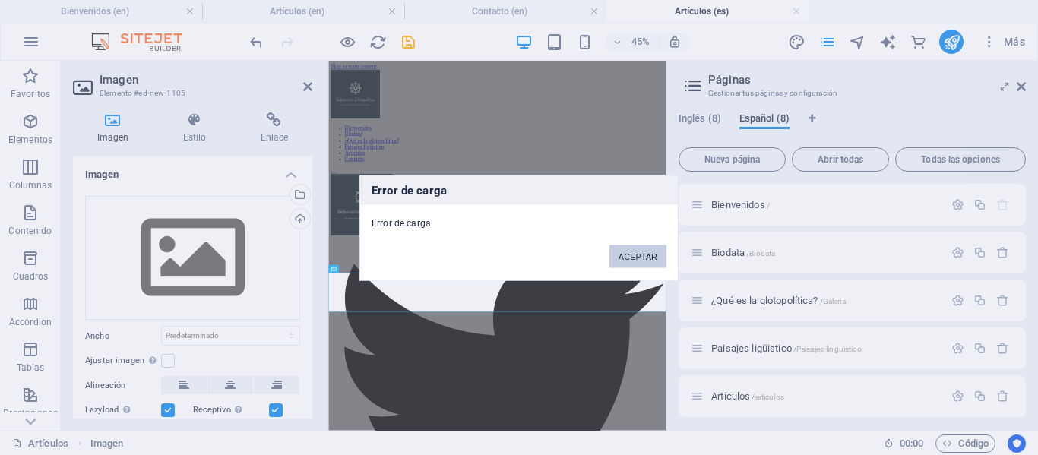
click at [658, 263] on button "ACEPTAR" at bounding box center [637, 256] width 57 height 23
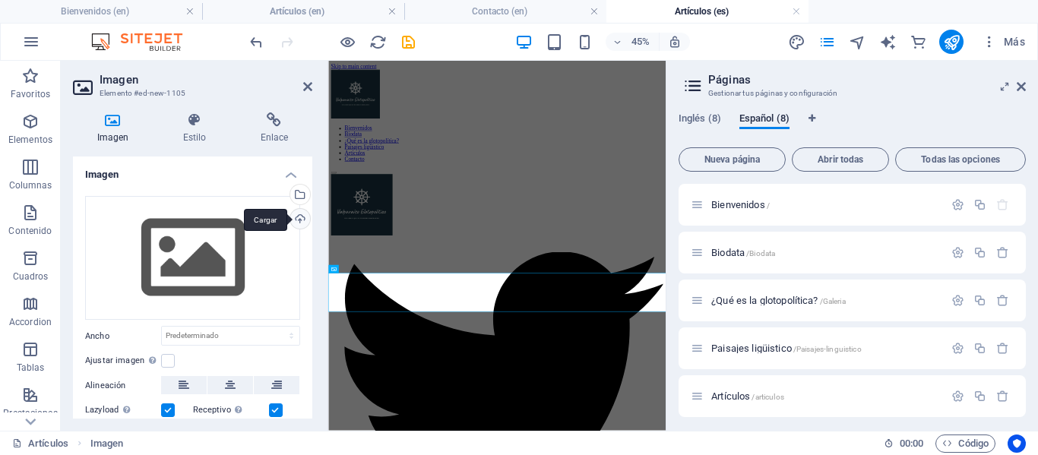
click at [298, 220] on div "Cargar" at bounding box center [298, 220] width 23 height 23
click at [308, 82] on icon at bounding box center [307, 87] width 9 height 12
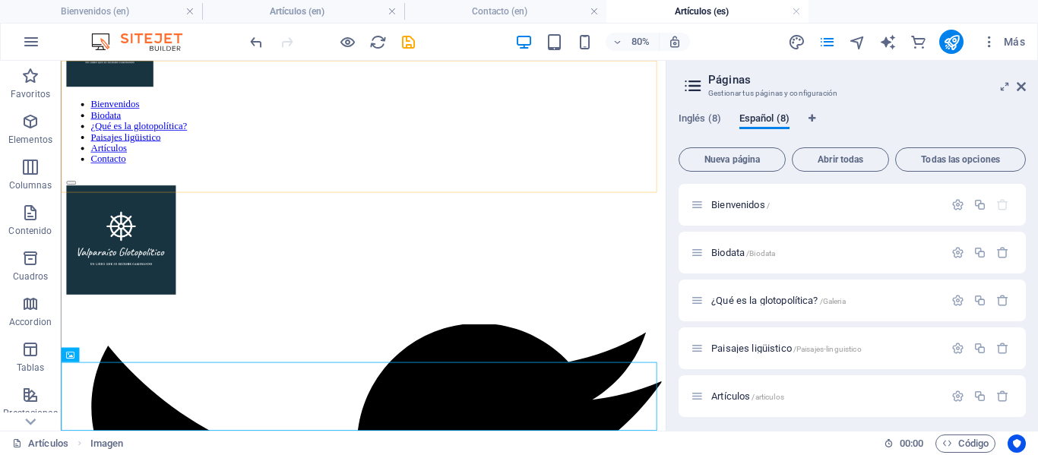
click at [556, 145] on div "Bienvenidos Biodata ¿Qué es la glotopolítica? Paisajes ligüistico Artículos Con…" at bounding box center [439, 101] width 744 height 232
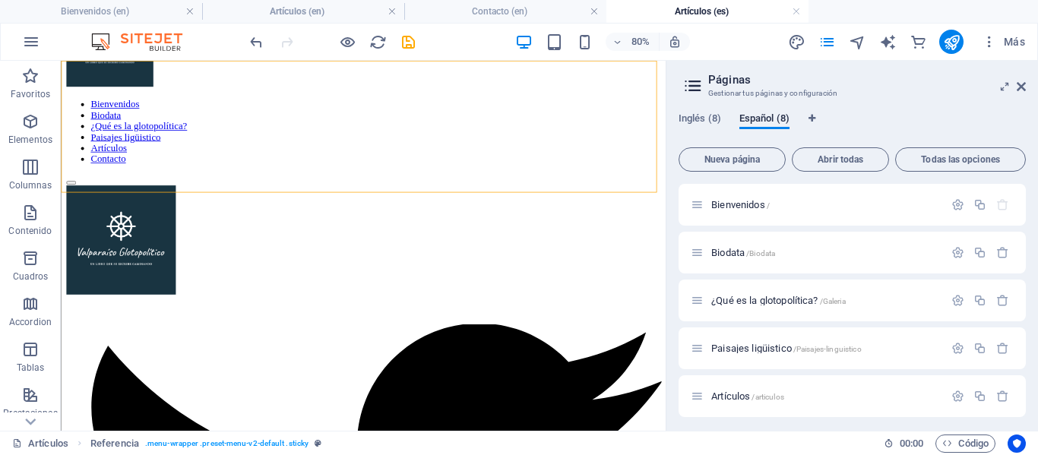
scroll to position [0, 0]
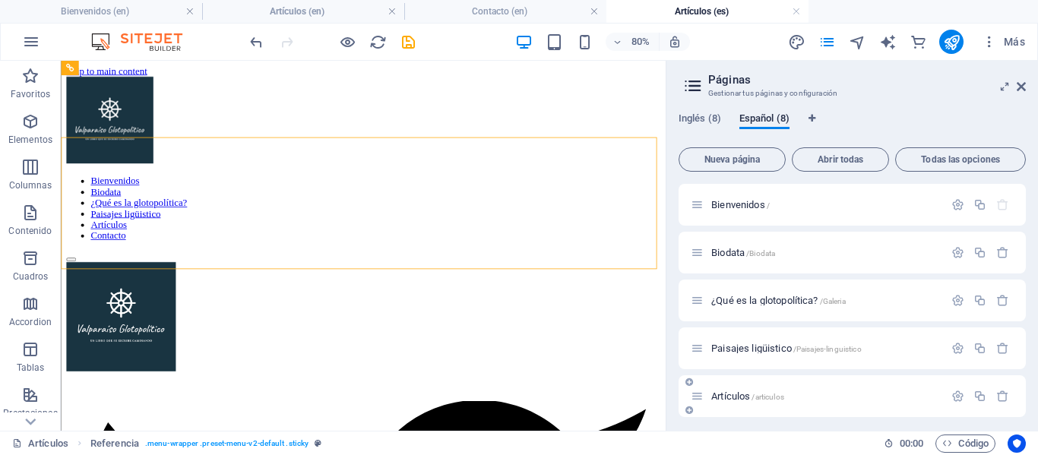
click at [747, 395] on span "Artículos /articulos" at bounding box center [747, 395] width 73 height 11
click at [956, 400] on icon "button" at bounding box center [957, 396] width 13 height 13
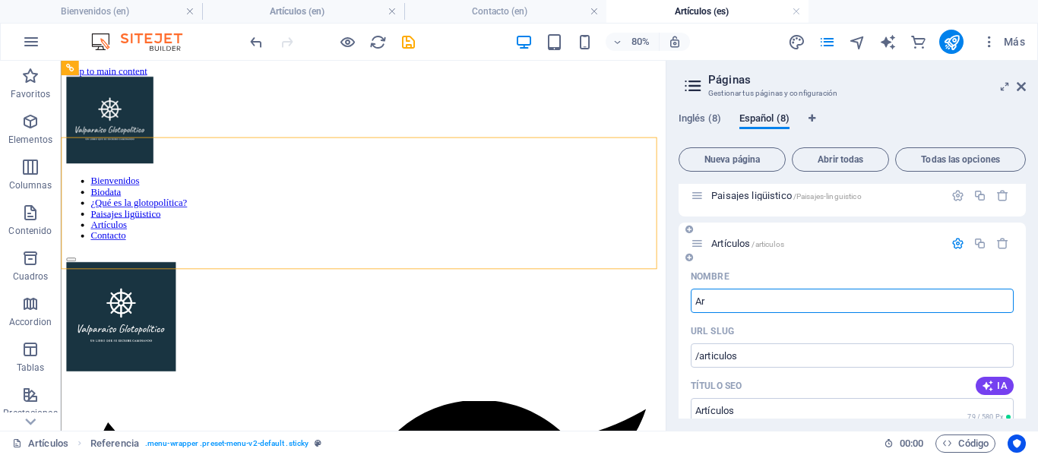
type input "A"
type input "Pa"
type input "/"
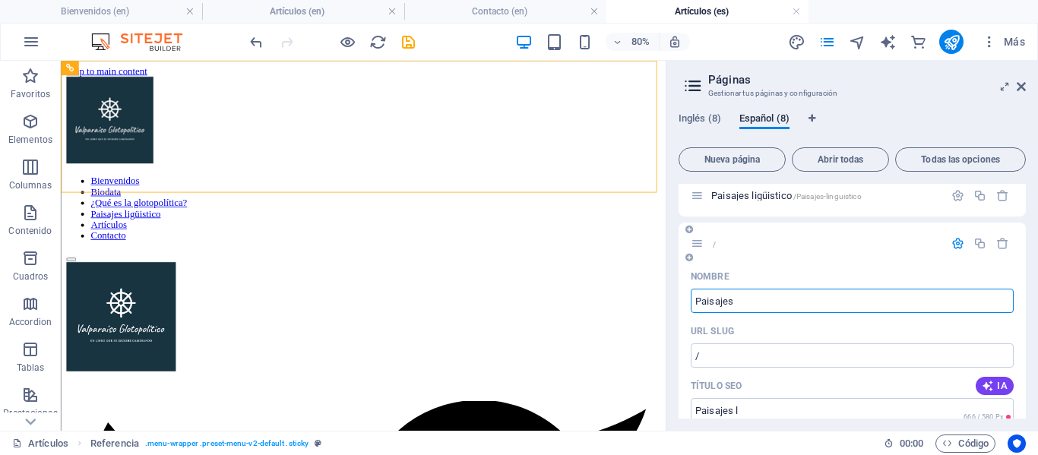
type input "Paisajes L"
type input "/paisajes-l"
type input "Paisajes l"
type input "Paisajes Lite"
type input "Paisajes L"
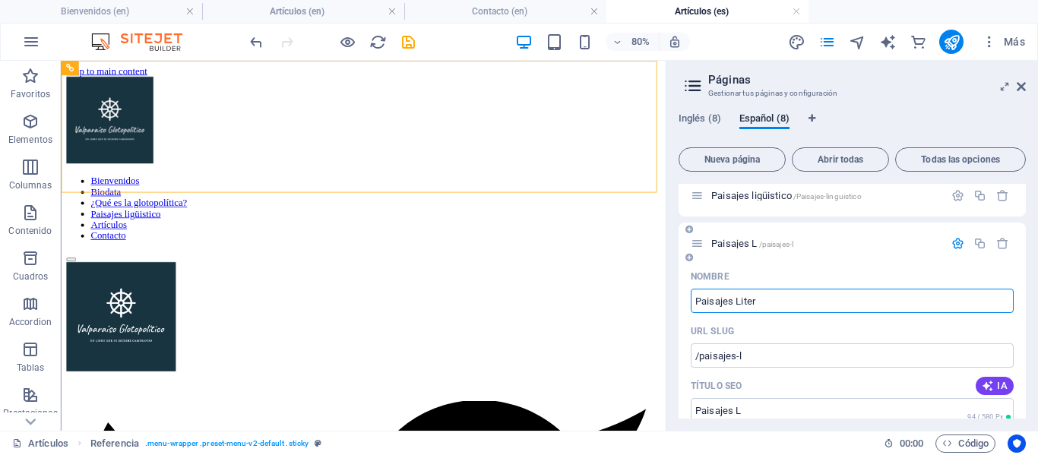
type input "Paisajes Litera"
type input "/paisajes-liter"
type input "Paisajes Liter"
type input "Paisajes Literarios"
type input "/paisajes-literarios"
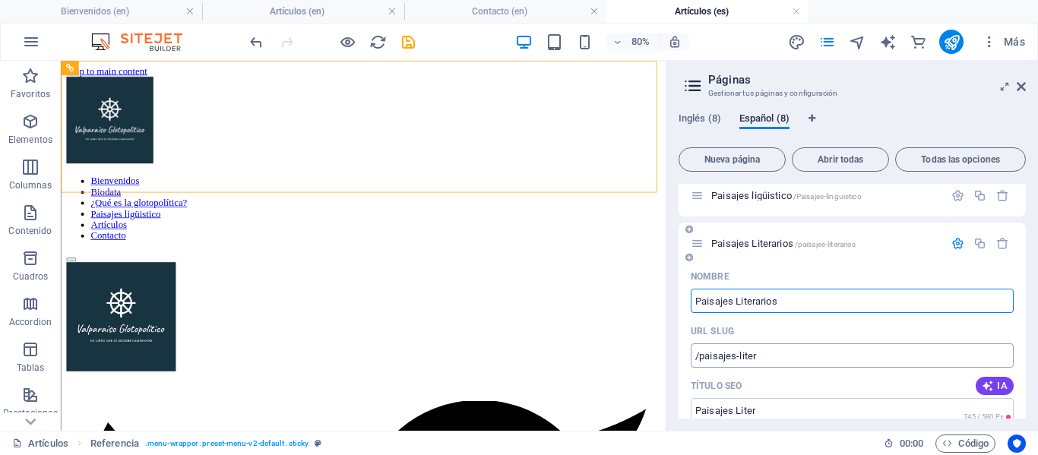
type input "Paisajes Literarios"
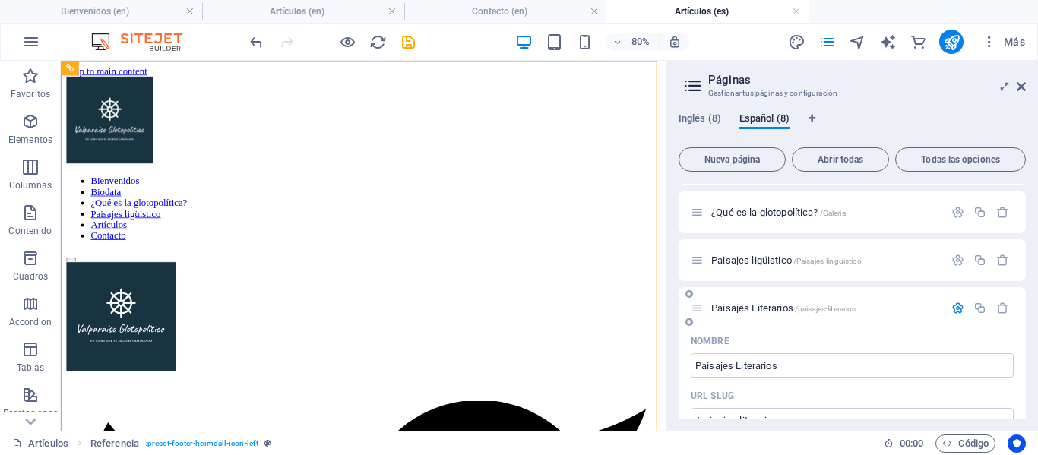
scroll to position [87, 0]
click at [762, 313] on span "Paisajes Literarios /paisajes-literarios" at bounding box center [783, 308] width 144 height 11
click at [779, 305] on span "Paisajes Literarios /paisajes-literarios" at bounding box center [783, 308] width 144 height 11
click at [766, 258] on span "Paisajes ligüistico /Paisajes-linguistico" at bounding box center [786, 260] width 150 height 11
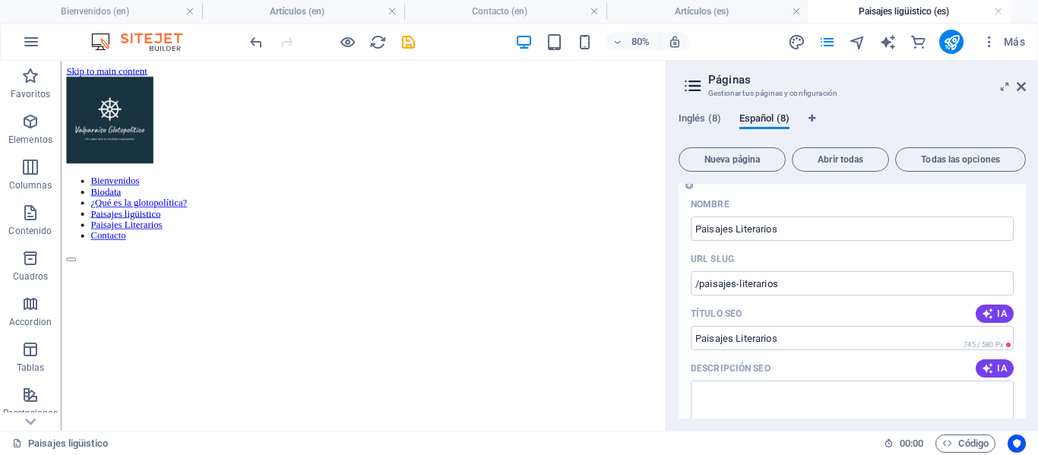
scroll to position [226, 0]
click at [757, 330] on input "Paisajes Literarios" at bounding box center [852, 337] width 323 height 24
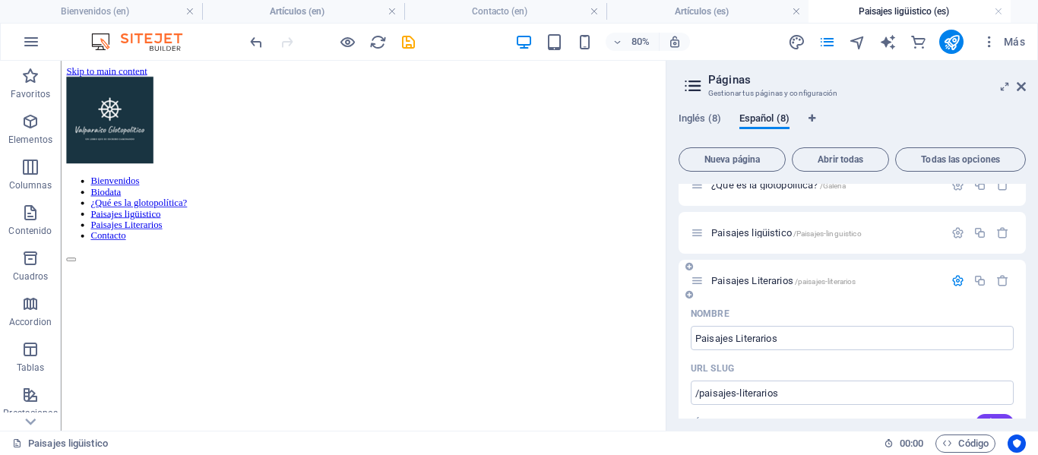
scroll to position [92, 0]
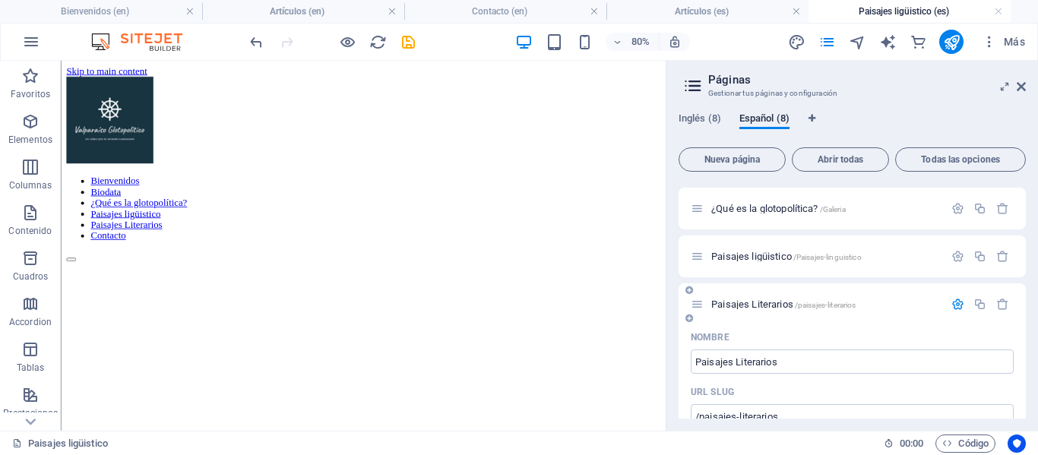
click at [760, 302] on span "Paisajes Literarios /paisajes-literarios" at bounding box center [783, 304] width 144 height 11
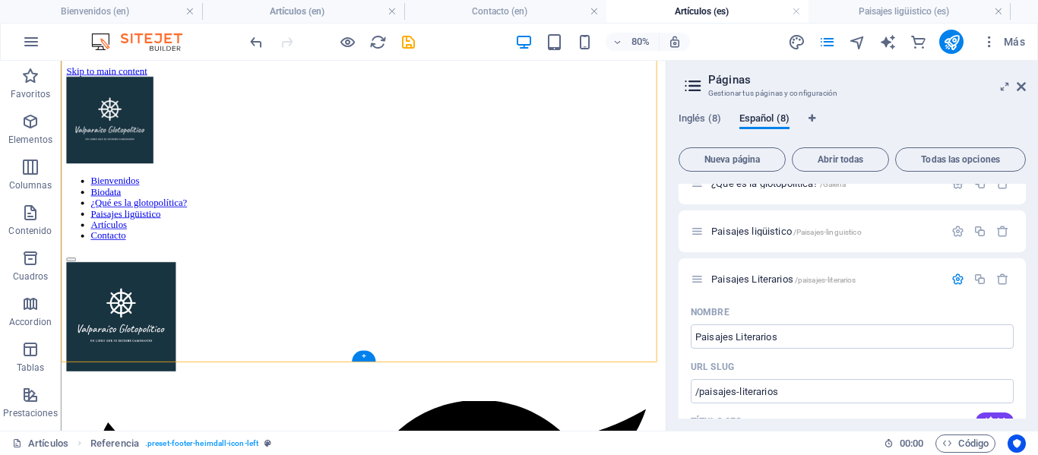
scroll to position [96, 0]
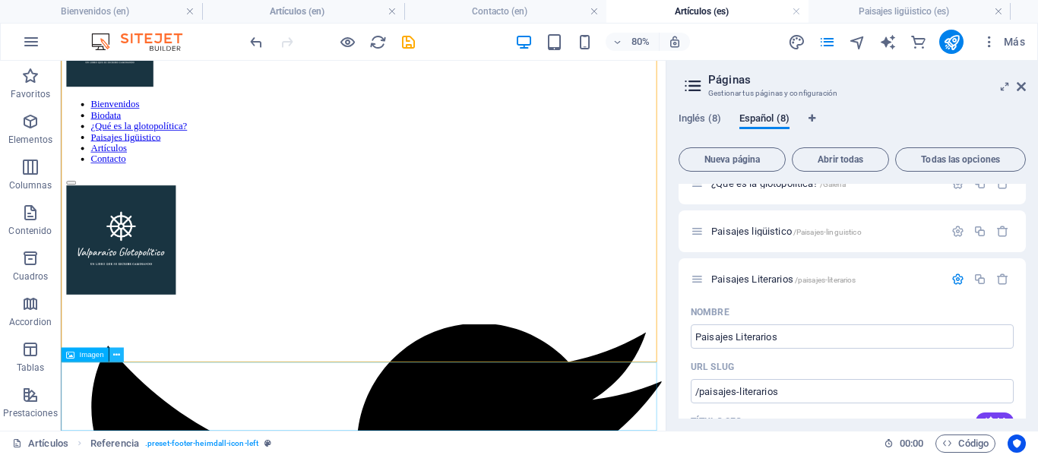
click at [114, 353] on icon at bounding box center [115, 355] width 7 height 13
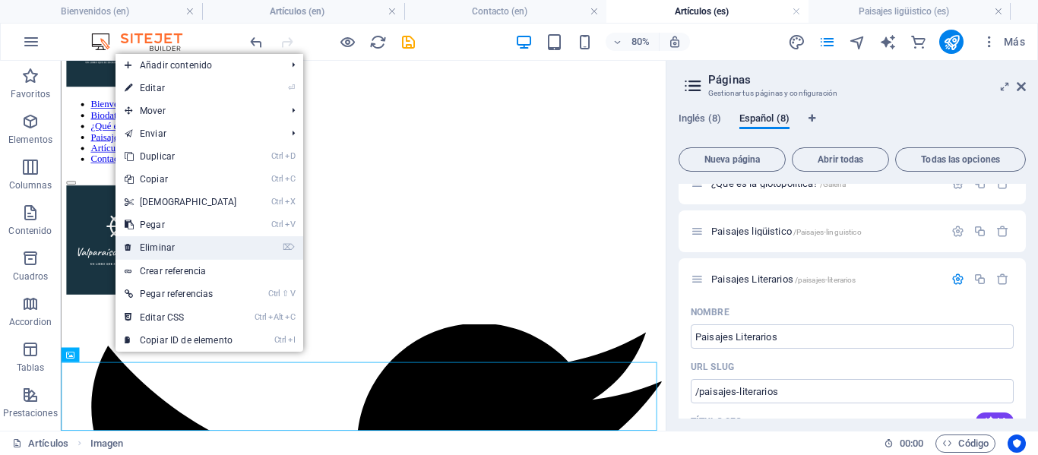
click at [190, 242] on link "⌦ Eliminar" at bounding box center [180, 247] width 131 height 23
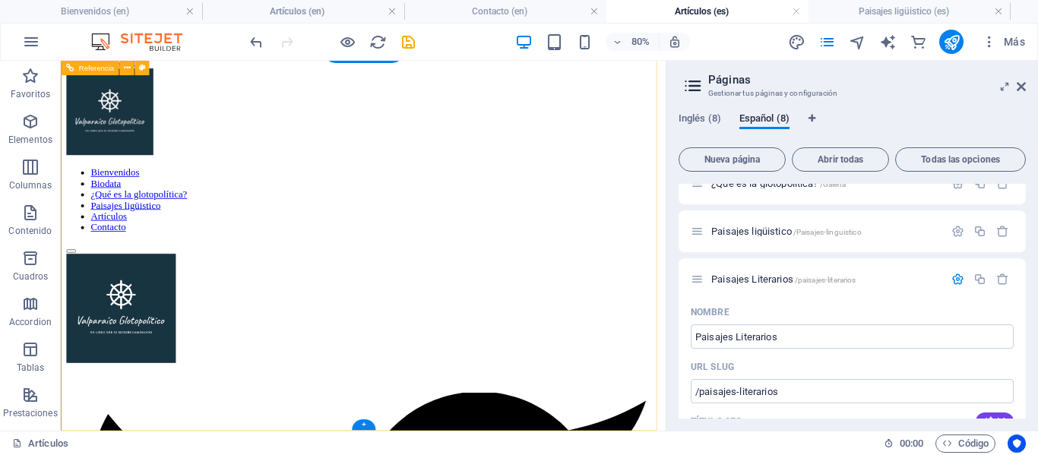
scroll to position [0, 0]
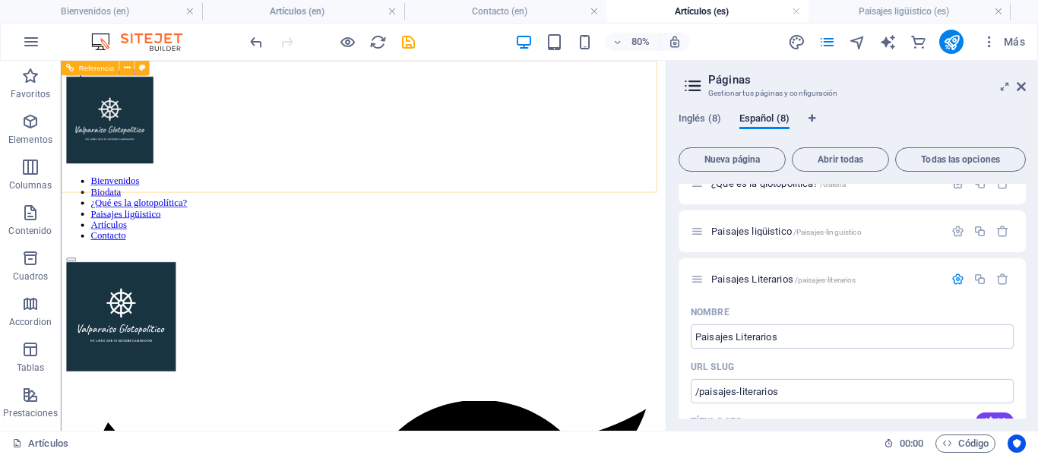
click at [362, 209] on div "Bienvenidos Biodata ¿Qué es la glotopolítica? Paisajes ligüistico Artículos Con…" at bounding box center [439, 197] width 744 height 232
click at [125, 65] on icon at bounding box center [126, 68] width 7 height 13
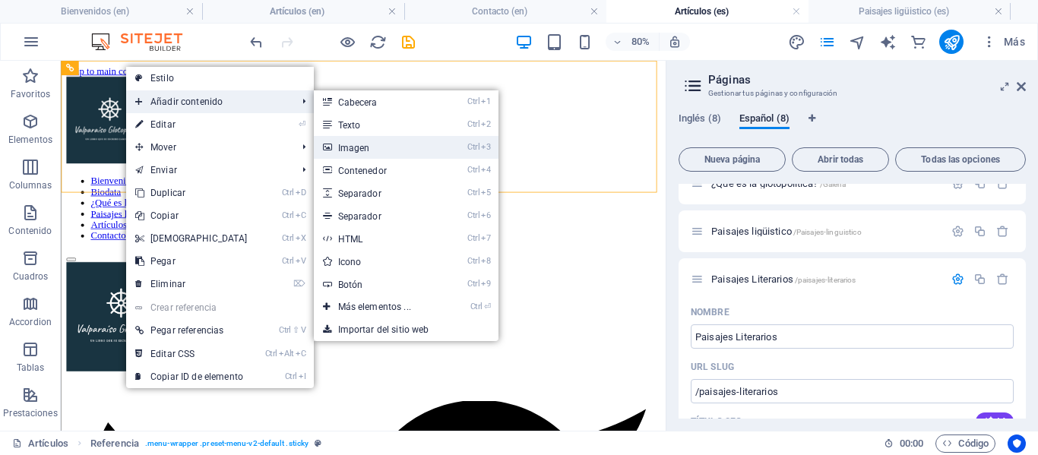
click at [380, 147] on link "Ctrl 3 Imagen" at bounding box center [378, 147] width 128 height 23
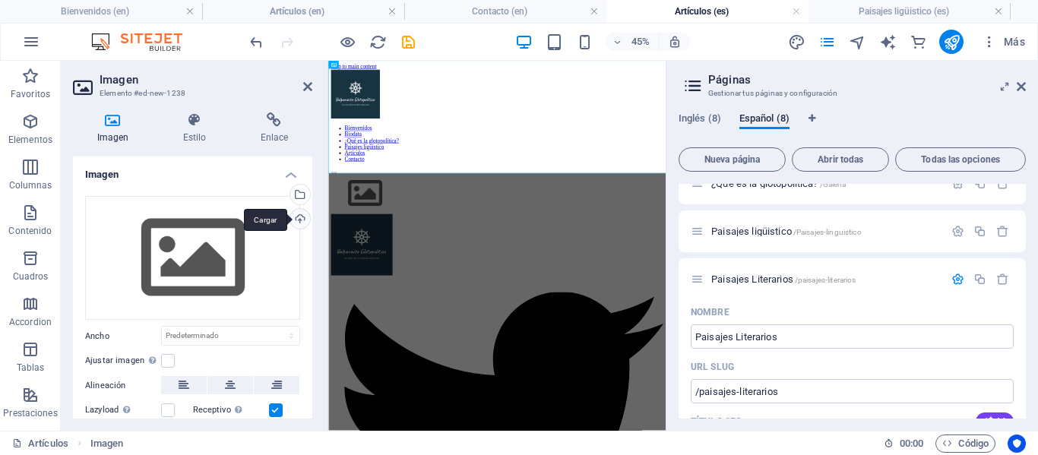
click at [299, 215] on div "Cargar" at bounding box center [298, 220] width 23 height 23
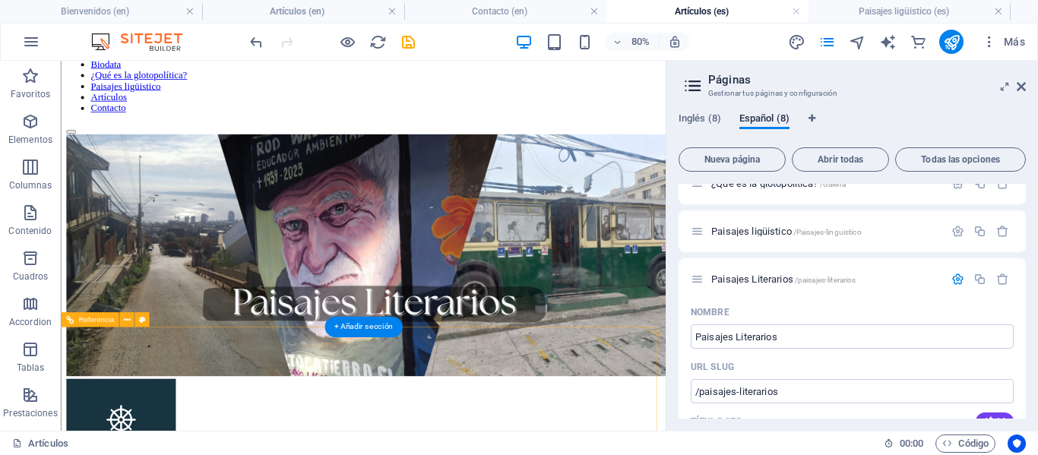
scroll to position [127, 0]
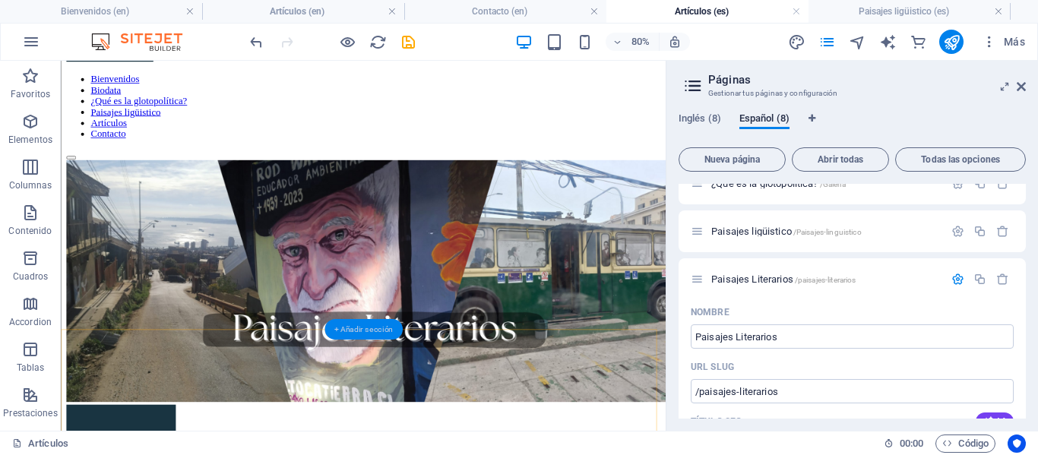
click at [383, 330] on div "+ Añadir sección" at bounding box center [363, 329] width 78 height 21
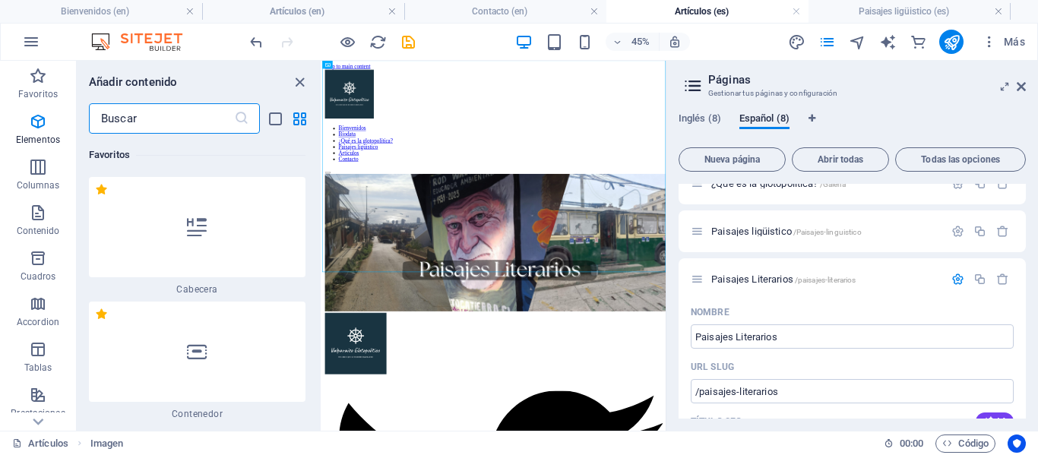
scroll to position [4907, 0]
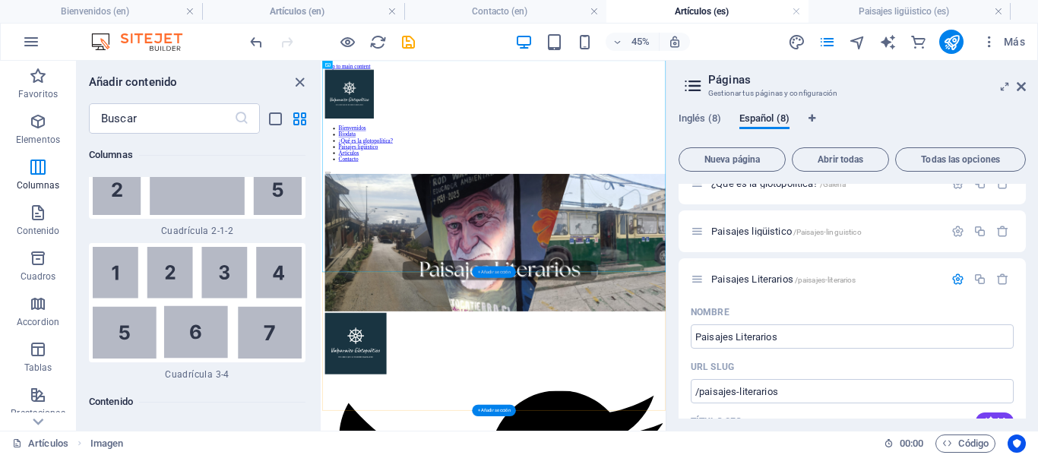
click at [491, 271] on div "+ Añadir sección" at bounding box center [494, 272] width 44 height 11
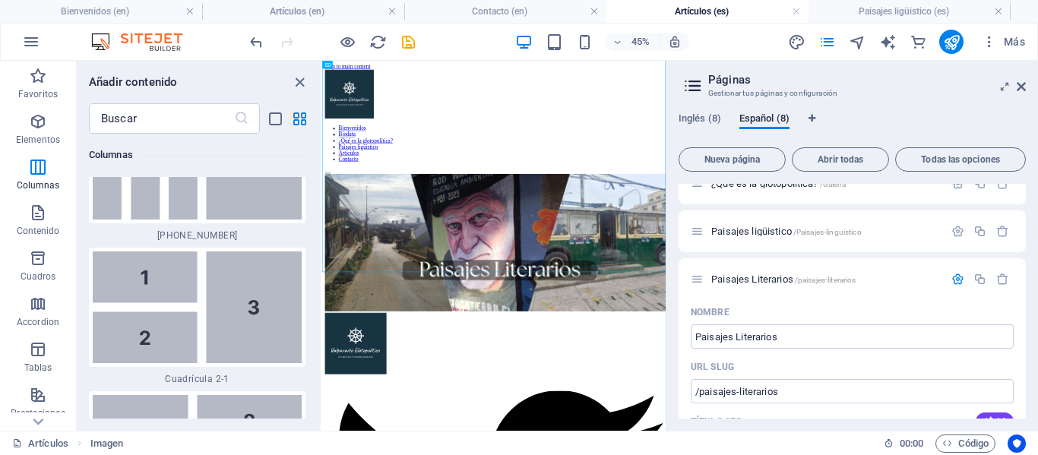
scroll to position [3321, 0]
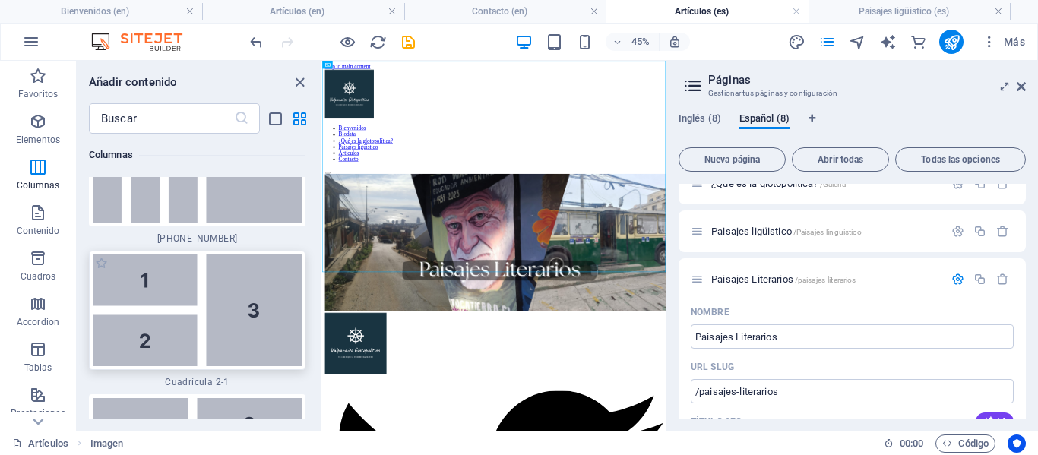
click at [227, 346] on img at bounding box center [197, 310] width 209 height 112
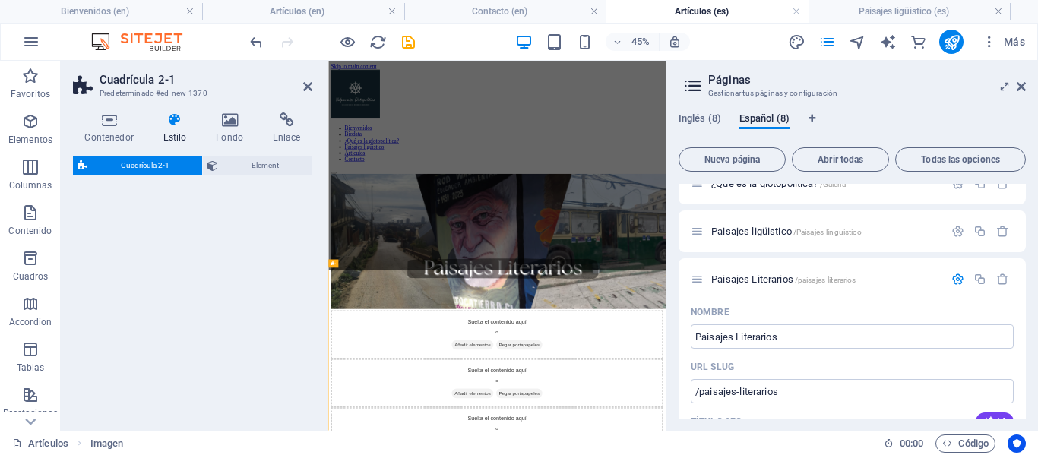
select select "rem"
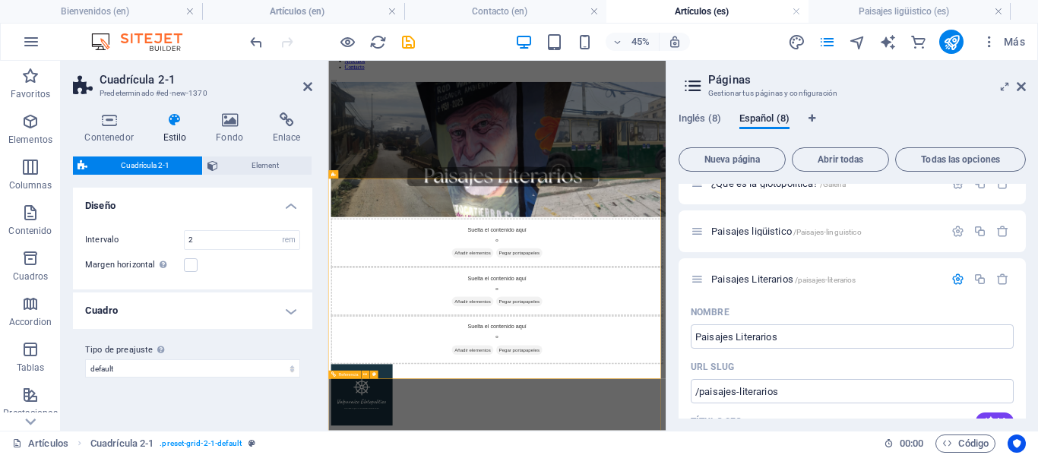
scroll to position [198, 0]
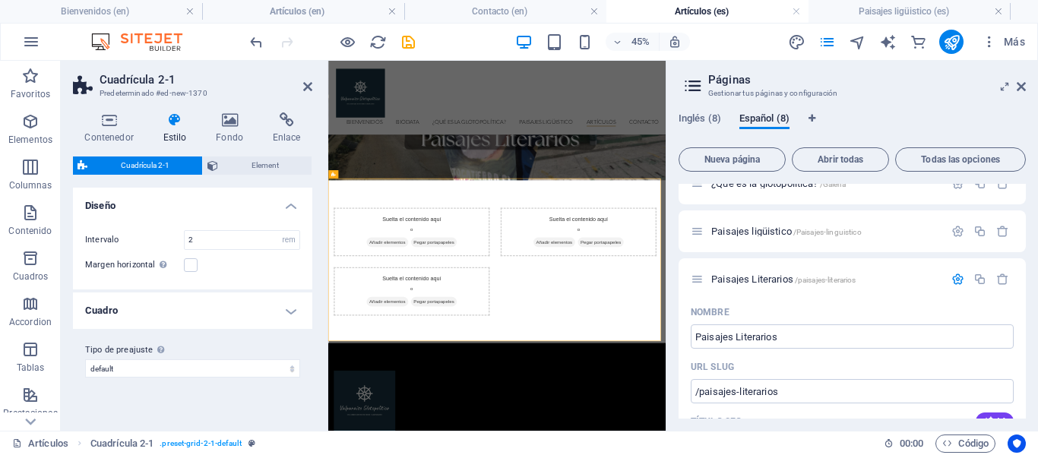
click at [312, 87] on aside "Cuadrícula 2-1 Predeterminado #ed-new-1370 Contenedor Estilo Fondo Enlace Tamañ…" at bounding box center [194, 246] width 267 height 370
click at [304, 90] on icon at bounding box center [307, 87] width 9 height 12
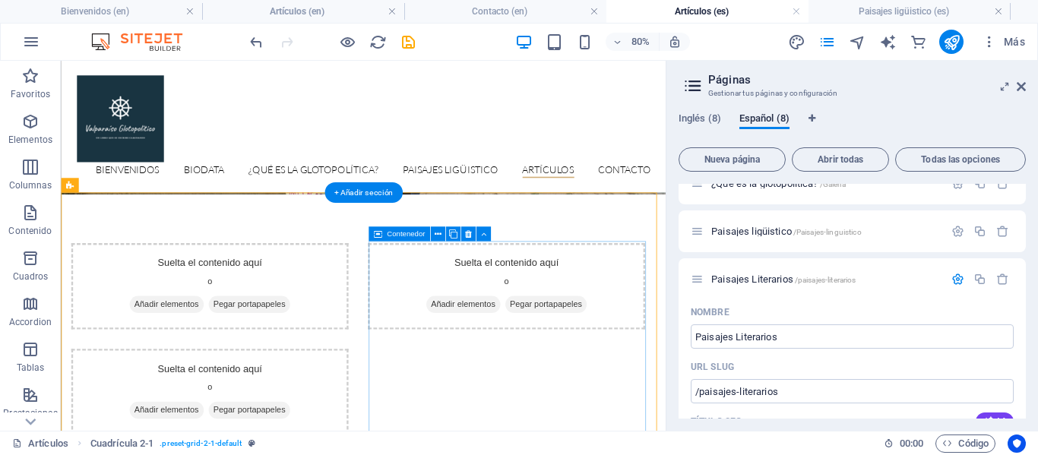
scroll to position [301, 0]
click at [581, 362] on span "Añadir elementos" at bounding box center [563, 364] width 93 height 21
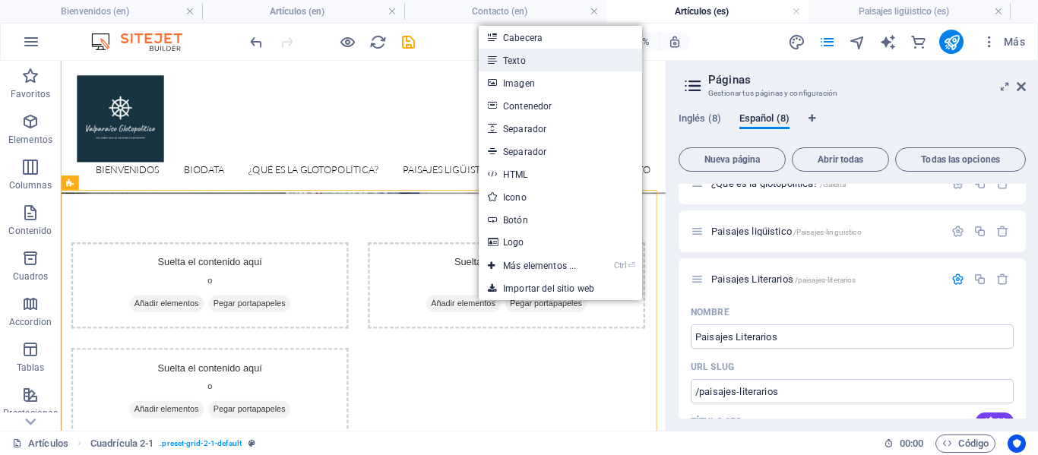
click at [523, 58] on link "Texto" at bounding box center [560, 60] width 163 height 23
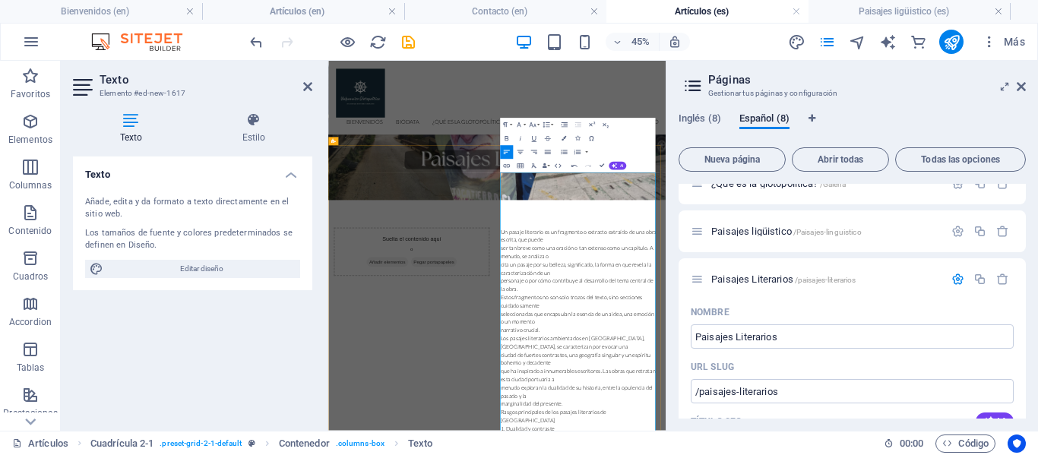
scroll to position [153, 0]
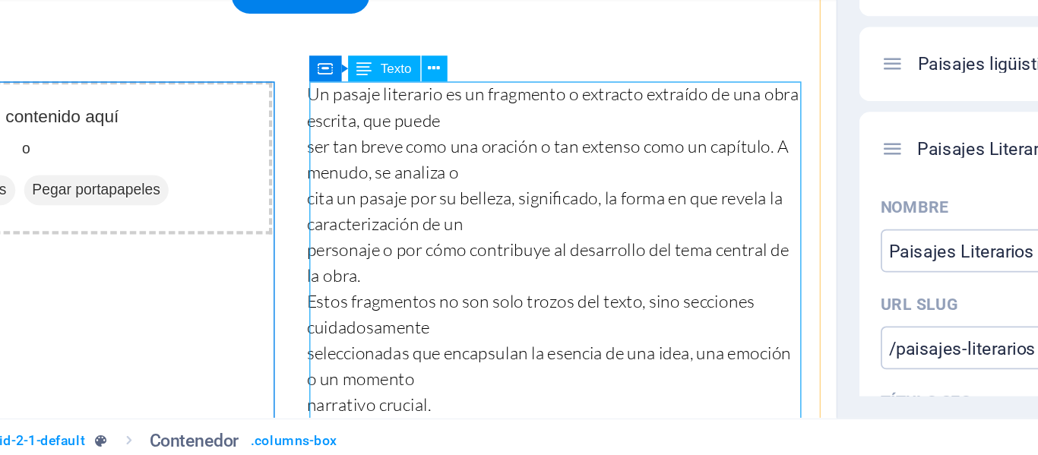
scroll to position [317, 0]
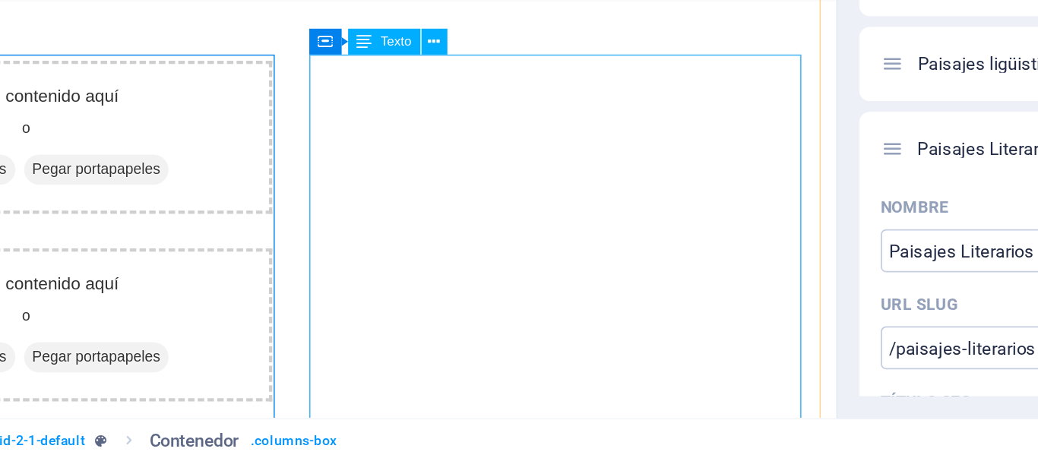
click at [0, 373] on figure at bounding box center [118, 402] width 687 height 137
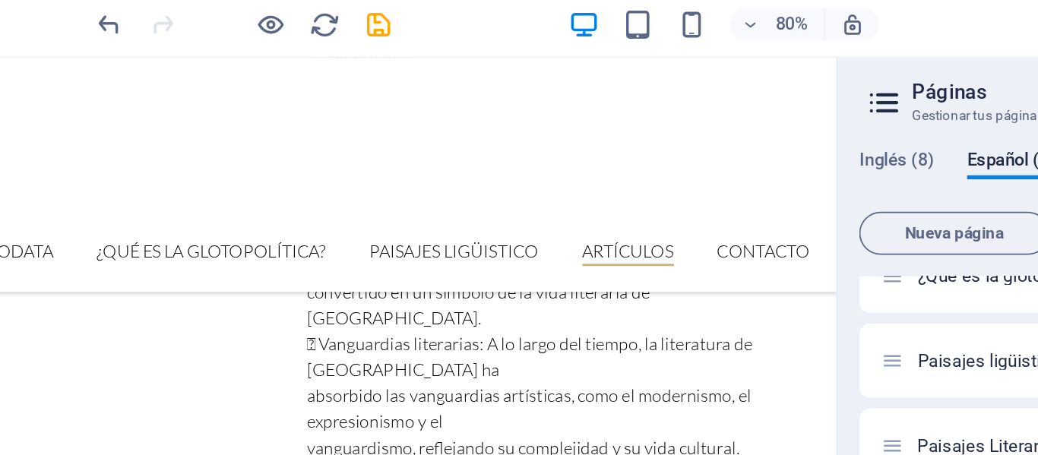
scroll to position [1666, 0]
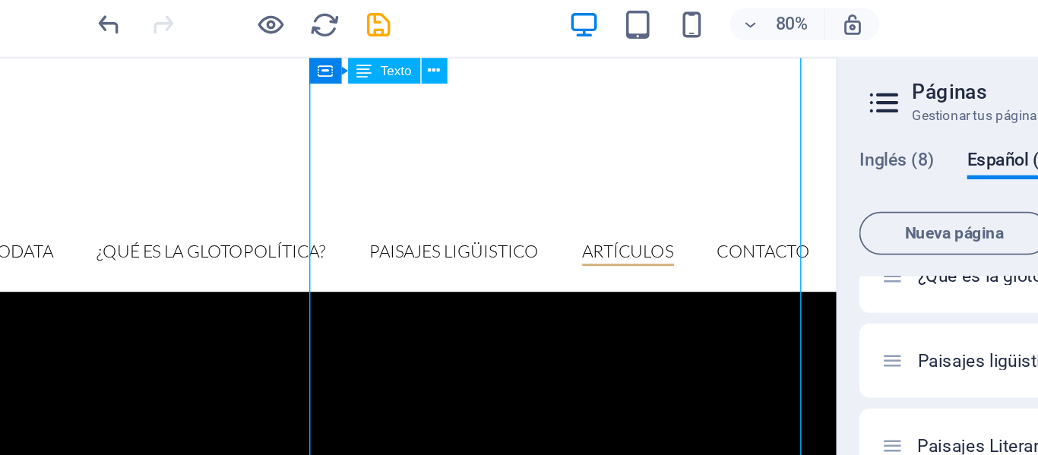
scroll to position [119, 0]
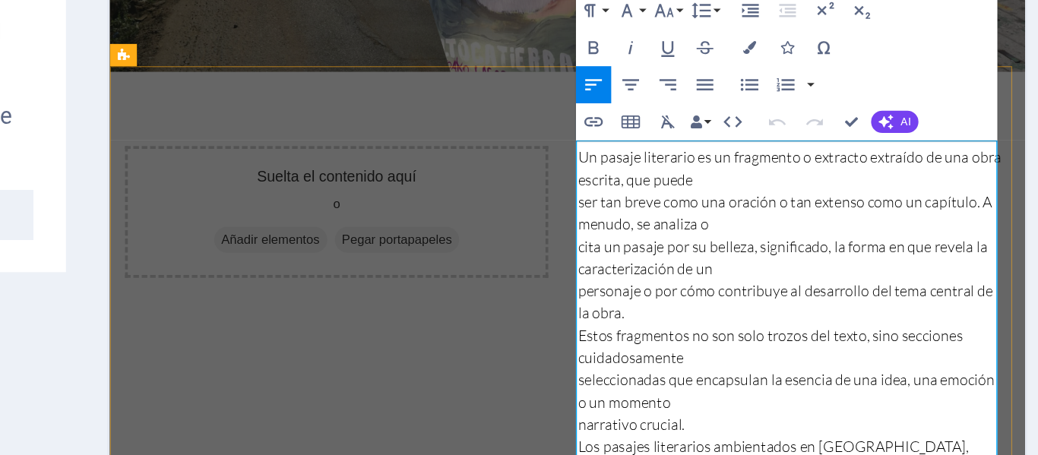
click at [521, 99] on p "ser tan breve como una oración o tan extenso como un capítulo. A menudo, se ana…" at bounding box center [664, 111] width 346 height 36
click at [495, 96] on p "ser tan breve como una oración o tan extenso como un capítulo. A menudo, se ana…" at bounding box center [664, 111] width 346 height 36
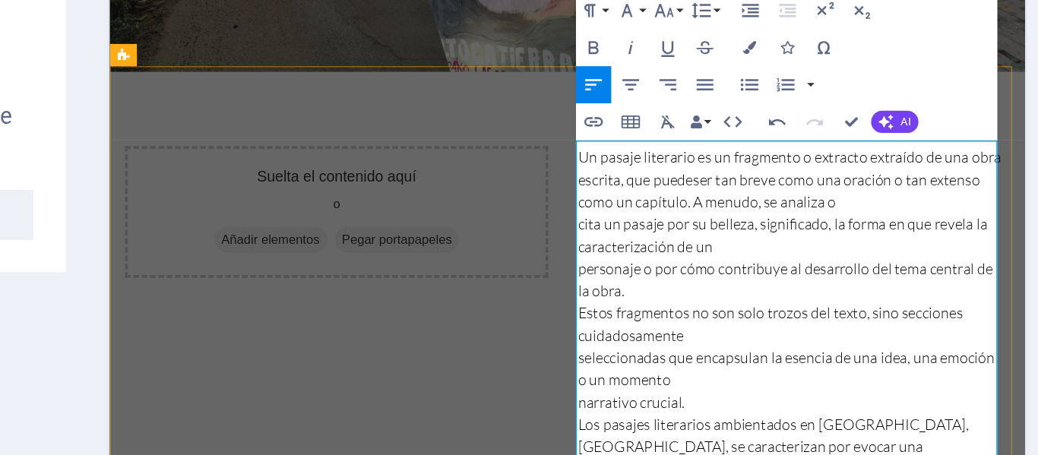
drag, startPoint x: 495, startPoint y: 122, endPoint x: 793, endPoint y: 119, distance: 298.6
click at [793, 119] on p "cita un pasaje por su belleza, significado, la forma en que revela la caracteri…" at bounding box center [664, 130] width 346 height 36
click at [494, 123] on p "cita un pasaje por su belleza, significado, la forma en que revela la caracteri…" at bounding box center [664, 130] width 346 height 36
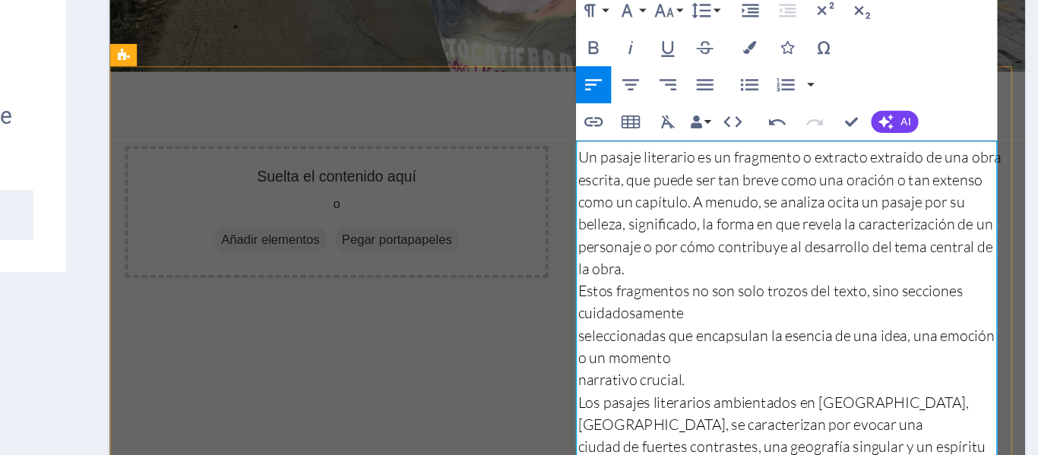
drag, startPoint x: 500, startPoint y: 121, endPoint x: 493, endPoint y: 115, distance: 9.1
click at [493, 115] on p "Un pasaje literario es un fragmento o extracto extraído de una obra escrita, qu…" at bounding box center [664, 93] width 346 height 73
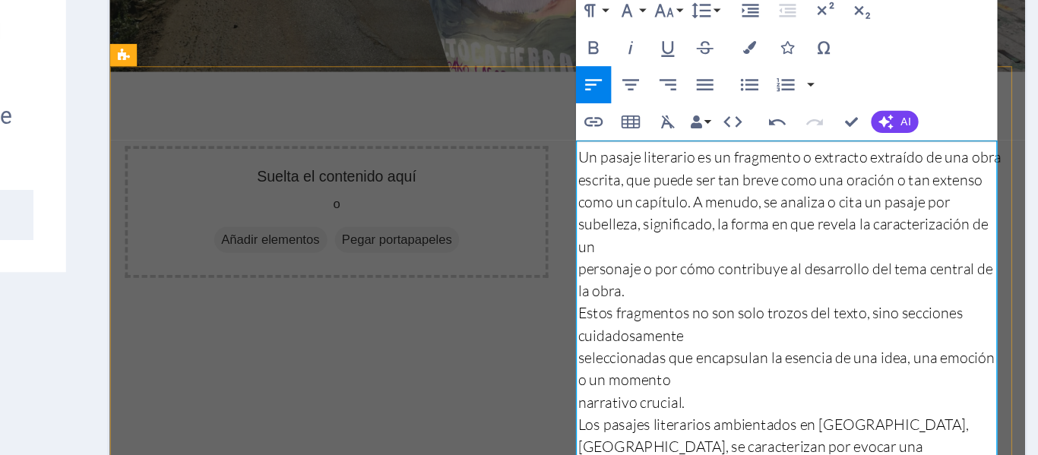
click at [498, 221] on p "seleccionadas que encapsulan la esencia de una idea, una emoción o un momento" at bounding box center [664, 239] width 346 height 36
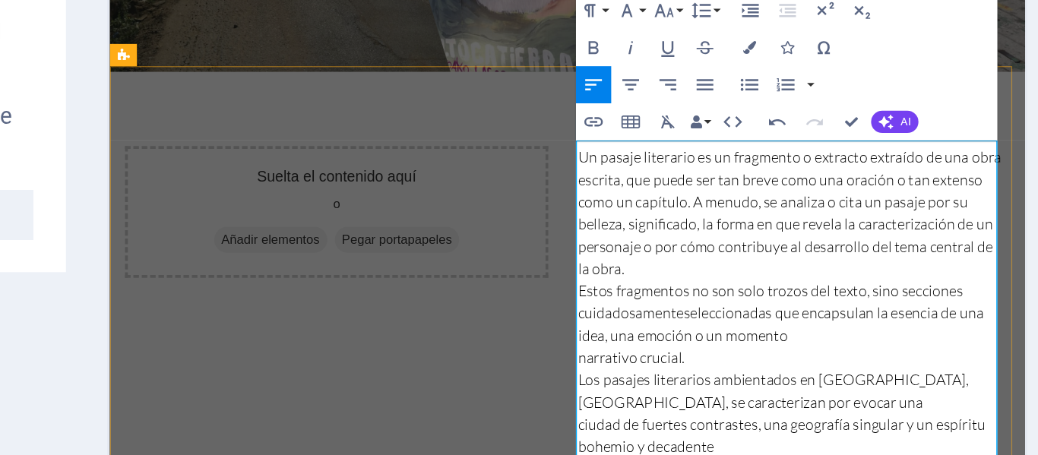
click at [500, 231] on p "narrativo crucial." at bounding box center [664, 230] width 346 height 18
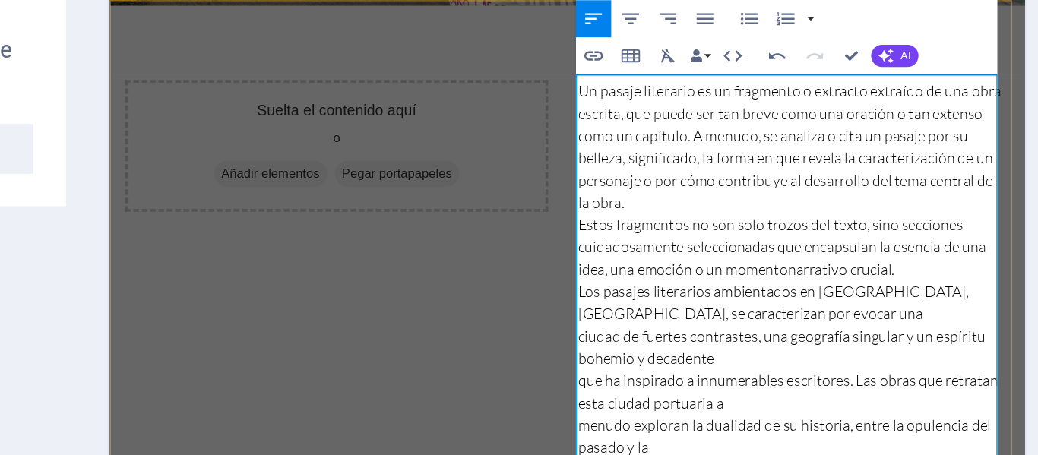
click at [500, 200] on p "ciudad de fuertes contrastes, una geografía singular y un espíritu bohemio y de…" at bounding box center [664, 209] width 346 height 36
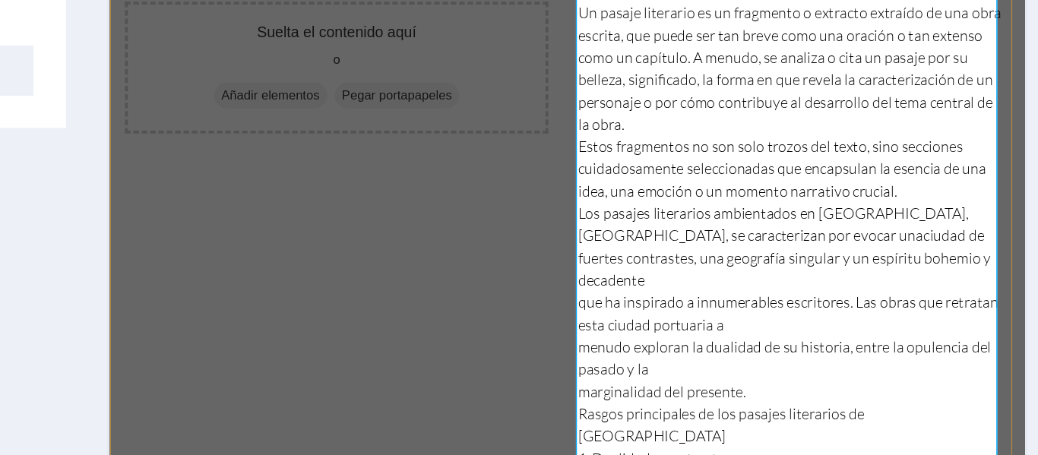
click at [492, 150] on p "que ha inspirado a innumerables escritores. Las obras que retratan esta ciudad …" at bounding box center [664, 168] width 346 height 36
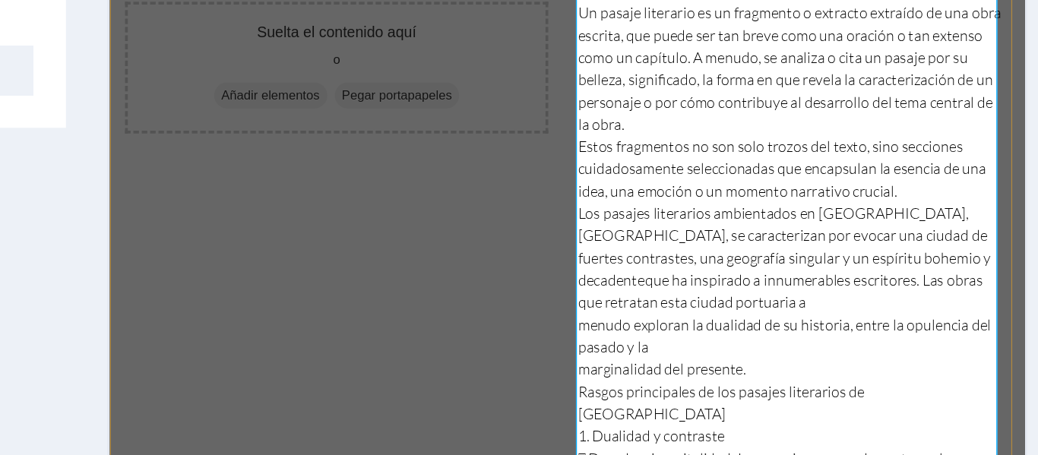
click at [495, 168] on p "menudo exploran la dualidad de su historia, entre la opulencia del pasado y la" at bounding box center [664, 186] width 346 height 36
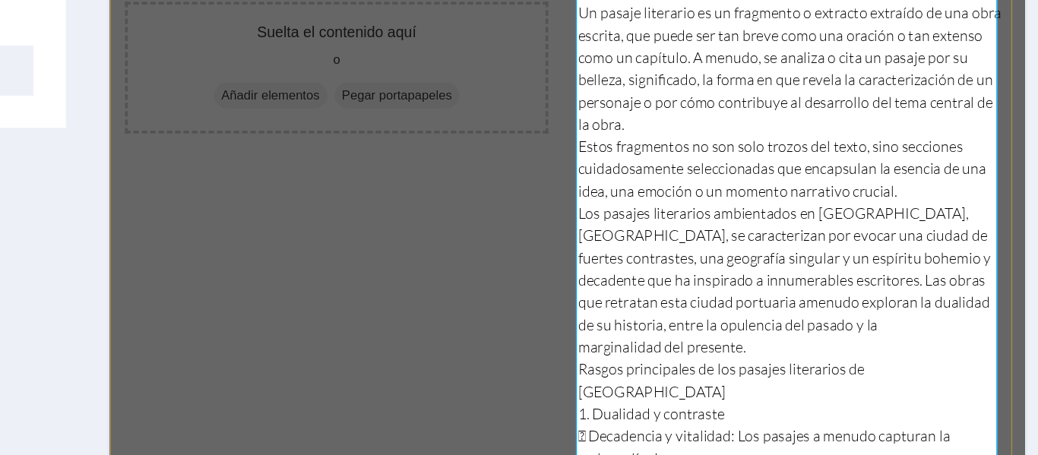
click at [497, 188] on p "marginalidad del presente." at bounding box center [664, 195] width 346 height 18
click at [778, 204] on p "Rasgos principales de los pasajes literarios de [GEOGRAPHIC_DATA]" at bounding box center [664, 222] width 346 height 36
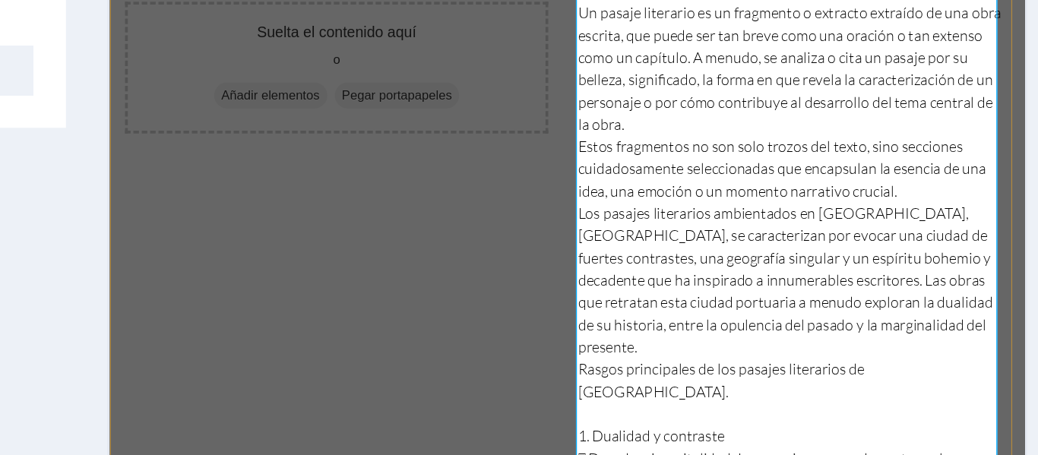
scroll to position [156, 0]
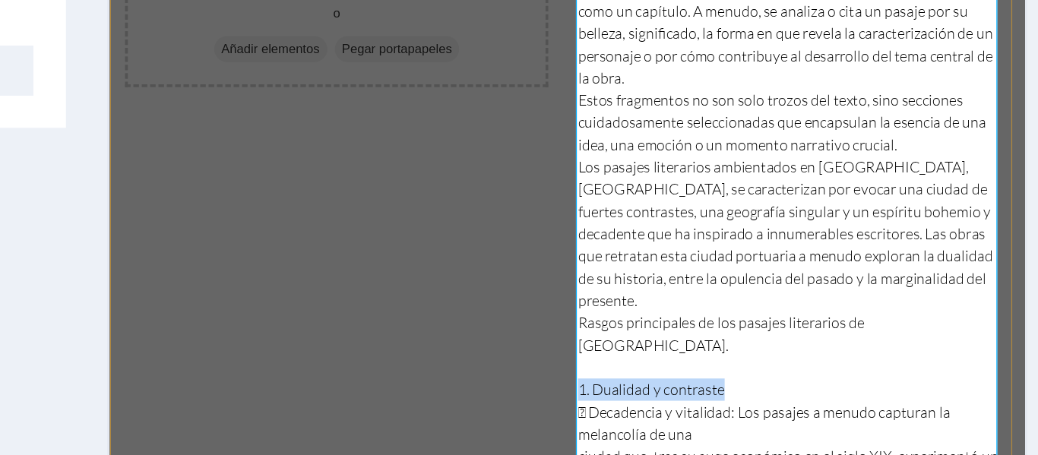
drag, startPoint x: 617, startPoint y: 188, endPoint x: 487, endPoint y: 192, distance: 130.0
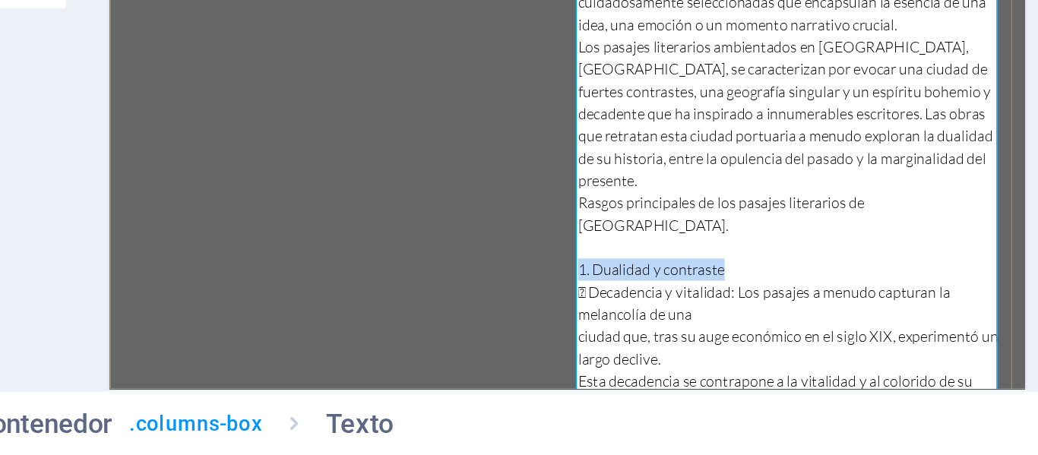
scroll to position [0, 0]
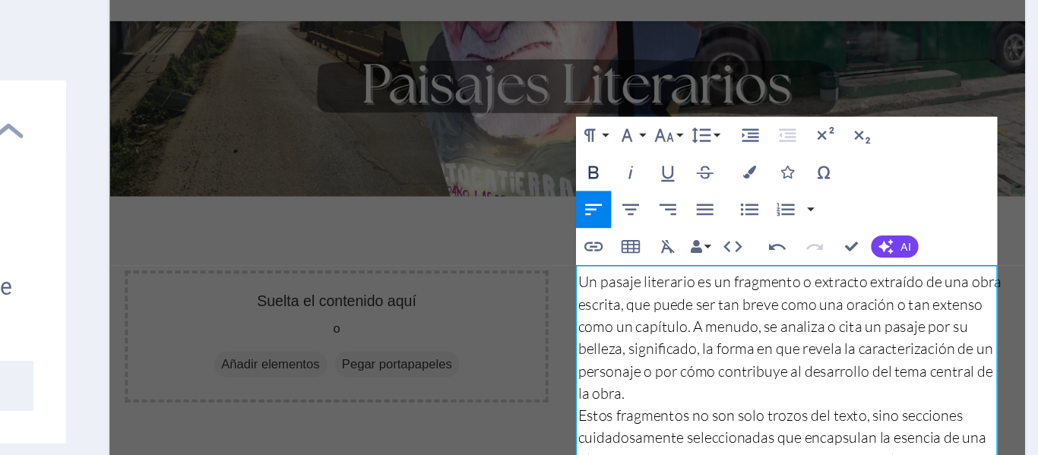
click at [506, 189] on icon "button" at bounding box center [506, 191] width 8 height 8
click at [516, 190] on icon "button" at bounding box center [520, 191] width 8 height 8
click at [581, 254] on p "Un pasaje literario es un fragmento o extracto extraído de una obra escrita, qu…" at bounding box center [664, 226] width 346 height 73
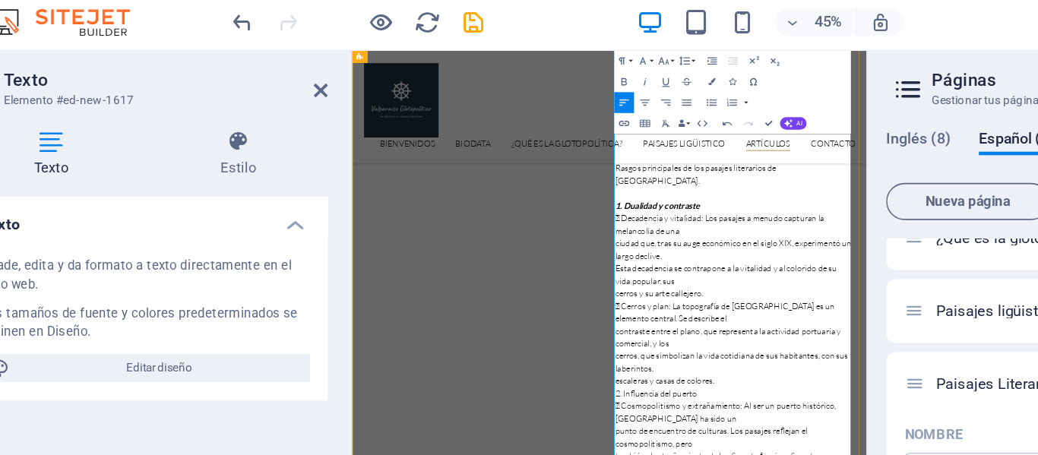
scroll to position [654, 0]
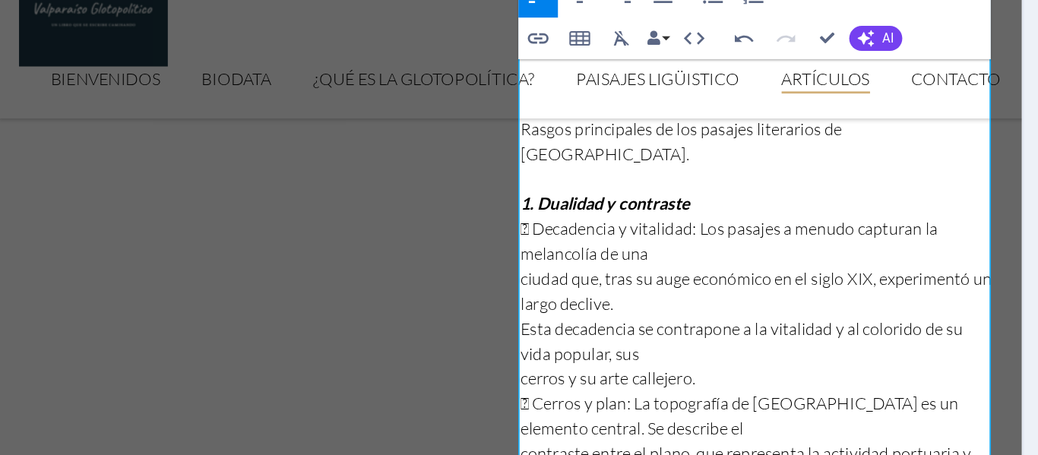
click at [381, 131] on p " Decadencia y vitalidad: Los pasajes a menudo capturan la melancolía de una" at bounding box center [551, 149] width 346 height 36
click at [380, 167] on p "ciudad que, tras su auge económico en el siglo XIX, experimentó un largo decliv…" at bounding box center [551, 185] width 346 height 36
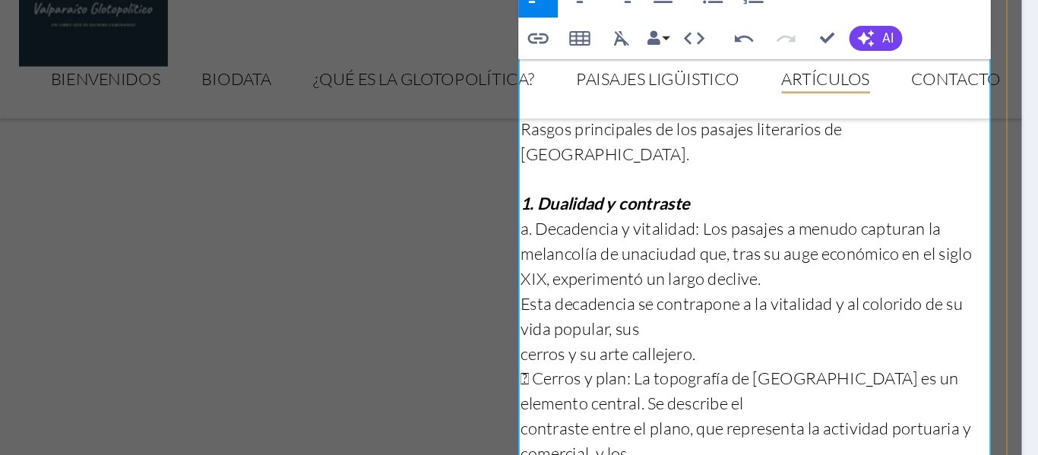
click at [382, 222] on p "cerros y su arte callejero." at bounding box center [551, 231] width 346 height 18
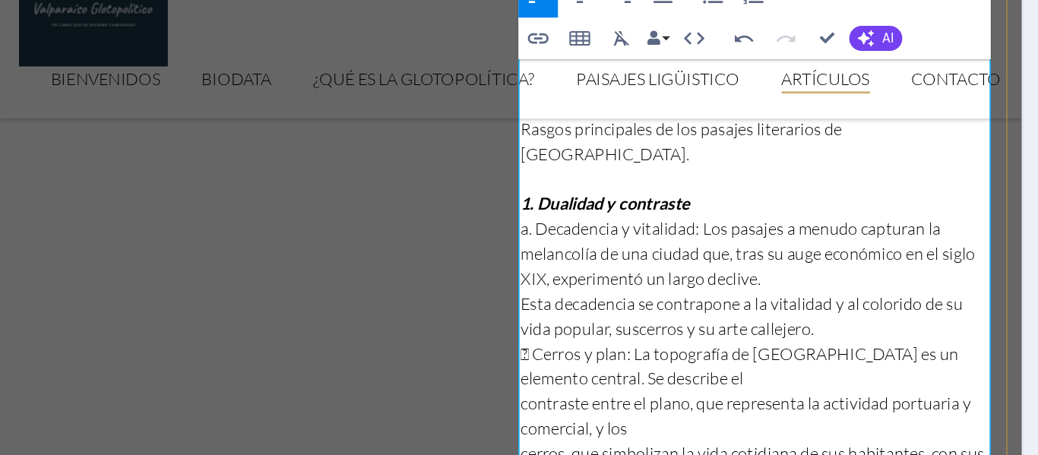
click at [384, 222] on p " Cerros y plan: La topografía de [GEOGRAPHIC_DATA] es un elemento central. Se …" at bounding box center [551, 240] width 346 height 36
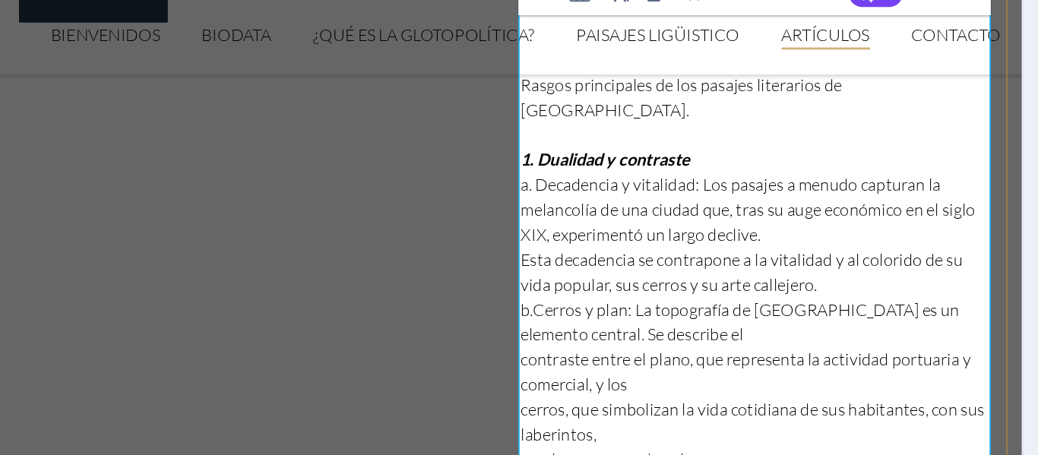
click at [378, 214] on p "contraste entre el plano, que representa la actividad portuaria y comercial, y …" at bounding box center [551, 232] width 346 height 36
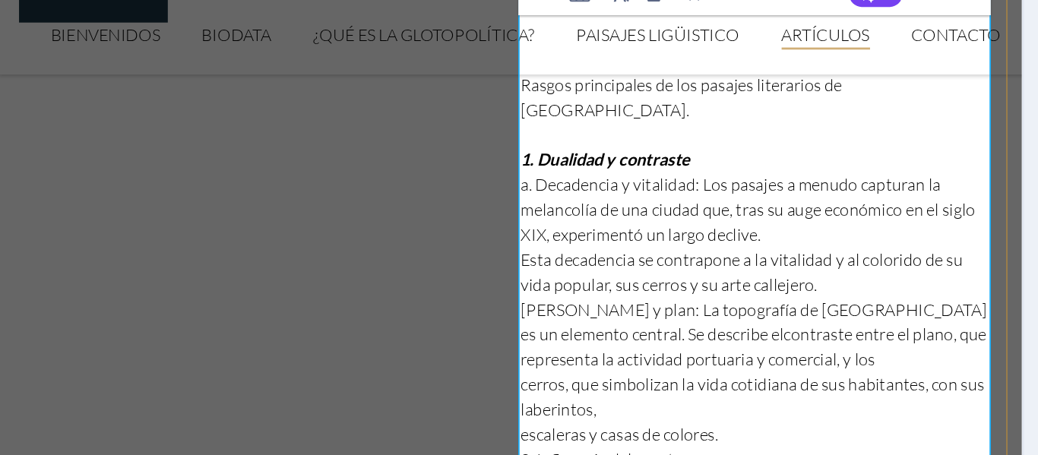
click at [381, 232] on p "cerros, que simbolizan la vida cotidiana de sus habitantes, con sus laberintos," at bounding box center [551, 250] width 346 height 36
click at [386, 251] on p "escaleras y casas de colores." at bounding box center [551, 260] width 346 height 18
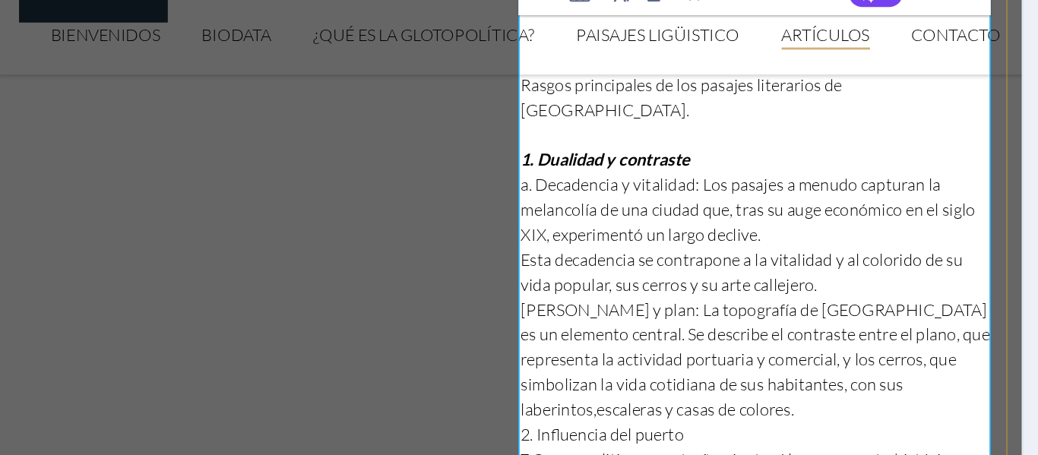
click at [431, 220] on p "[PERSON_NAME] y plan: La topografía de [GEOGRAPHIC_DATA] es un elemento central…" at bounding box center [551, 223] width 346 height 91
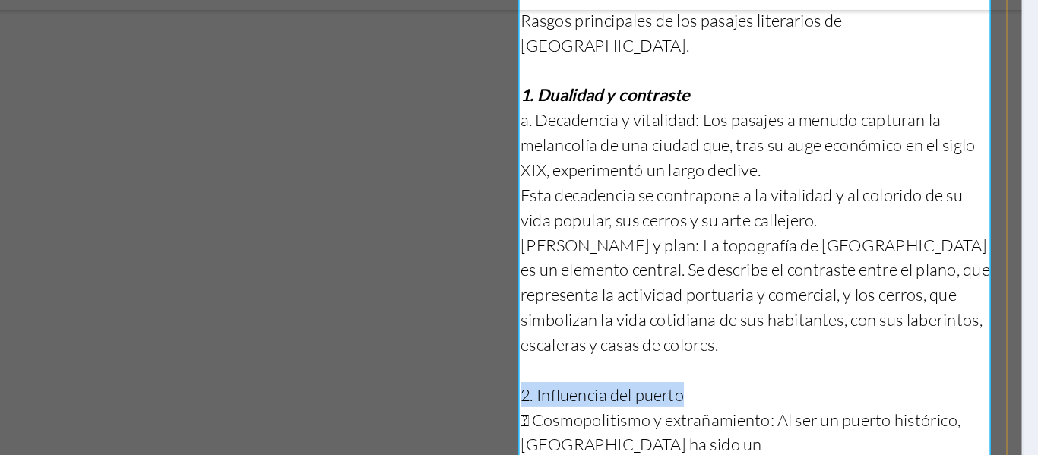
drag, startPoint x: 506, startPoint y: 191, endPoint x: 374, endPoint y: 191, distance: 132.2
click at [374, 191] on div "Suelta el contenido aquí o Añadir elementos Pegar portapapeles Suelta el conten…" at bounding box center [370, 414] width 750 height 1635
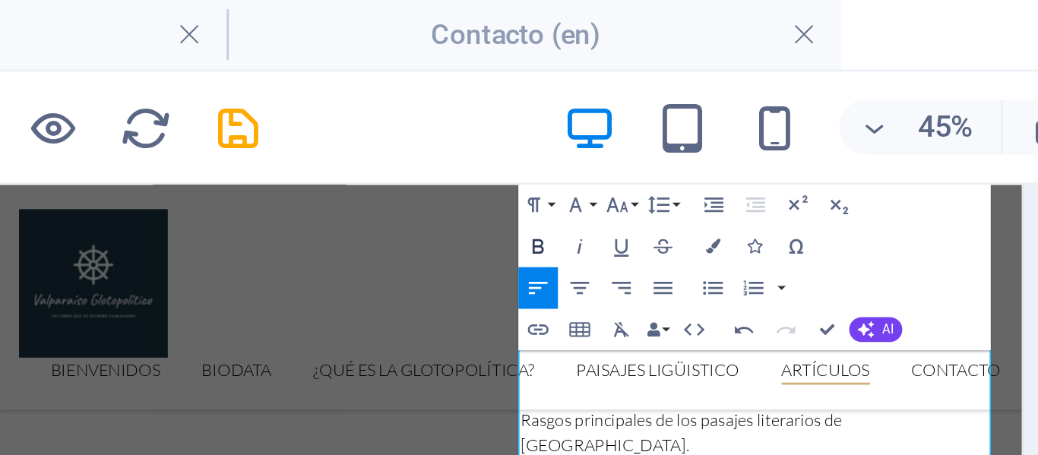
click at [507, 80] on icon "button" at bounding box center [506, 81] width 4 height 5
click at [518, 80] on icon "button" at bounding box center [520, 81] width 8 height 8
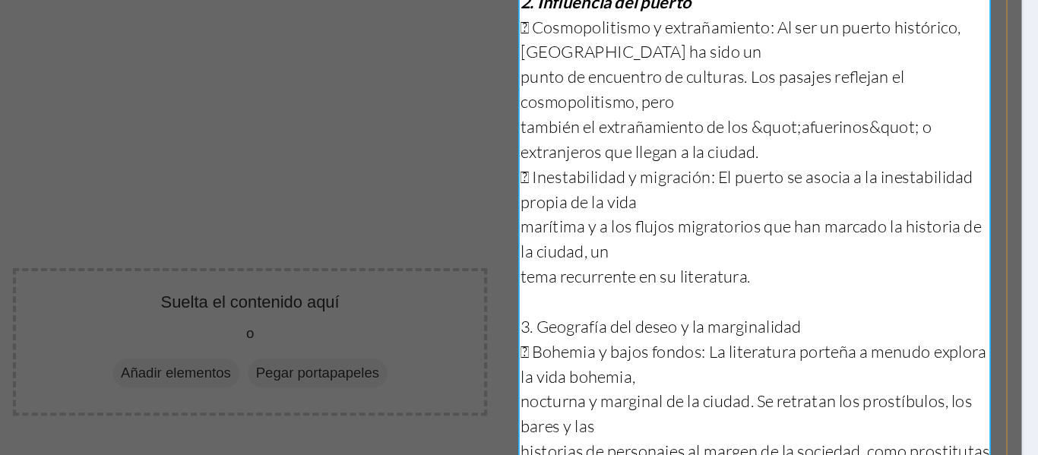
click at [384, 84] on p " Bohemia y bajos fondos: La literatura porteña a menudo explora la vida bohemi…" at bounding box center [551, 102] width 346 height 36
click at [384, 121] on p "nocturna y marginal de la ciudad. Se retratan los prostíbulos, los bares y las" at bounding box center [551, 139] width 346 height 36
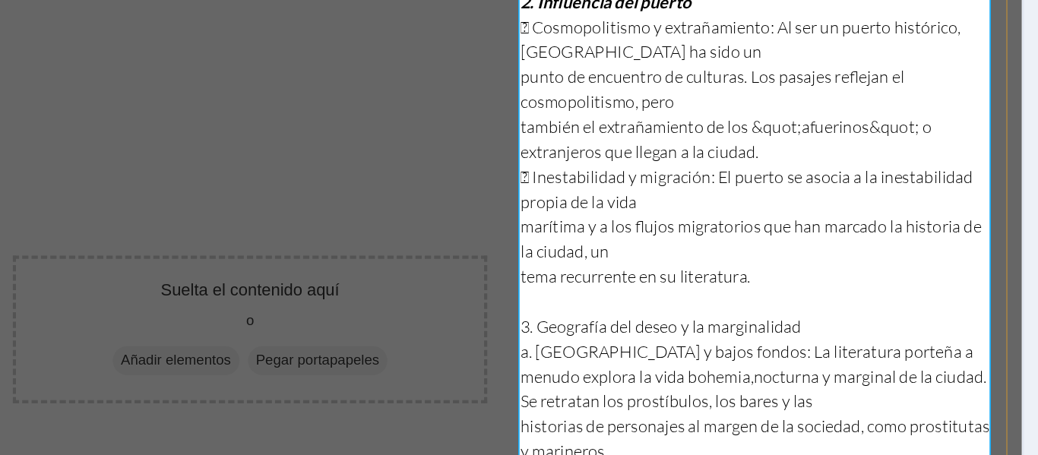
click at [384, 139] on p "historias de personajes al margen de la sociedad, como prostitutas y marineros." at bounding box center [551, 157] width 346 height 36
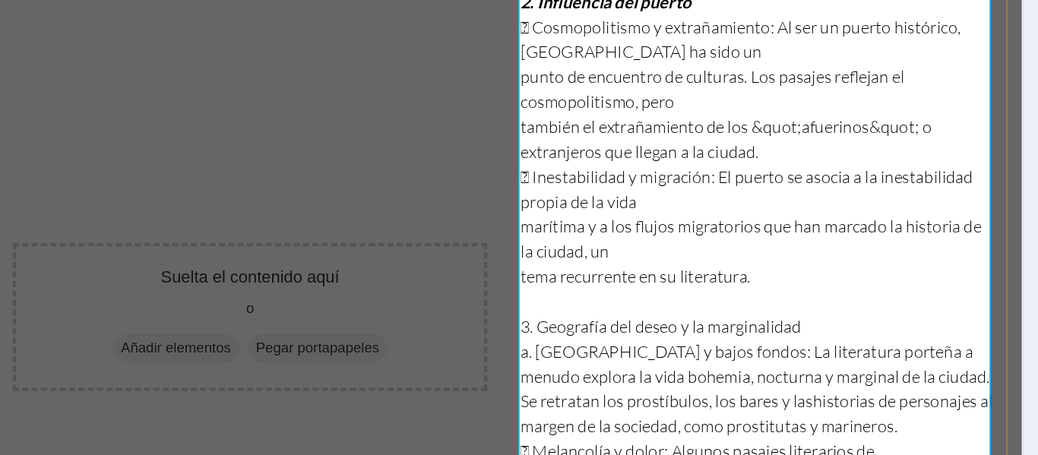
click at [383, 157] on p " Melancolía y dolor: Algunos pasajes literarios de [GEOGRAPHIC_DATA], como los…" at bounding box center [551, 175] width 346 height 36
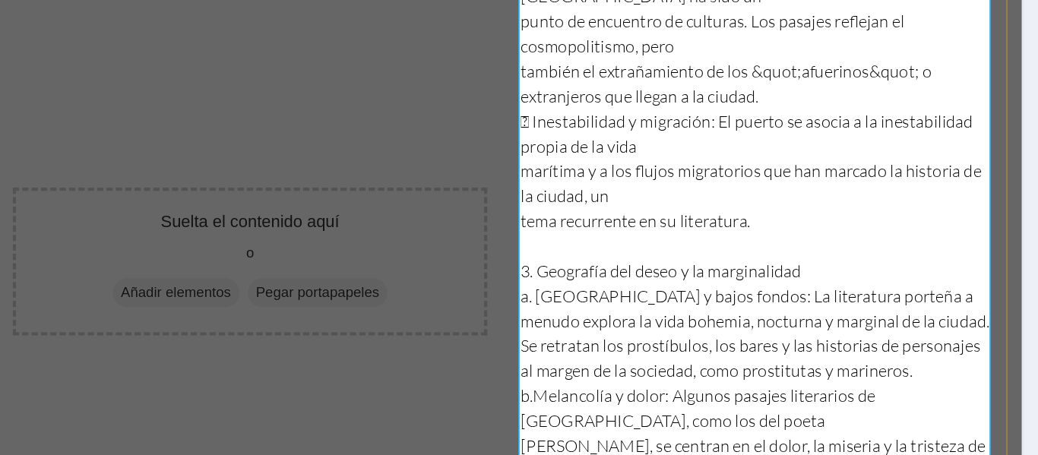
click at [385, 138] on p "[PERSON_NAME], se centran en el dolor, la miseria y la tristeza de sus habitant…" at bounding box center [551, 156] width 346 height 36
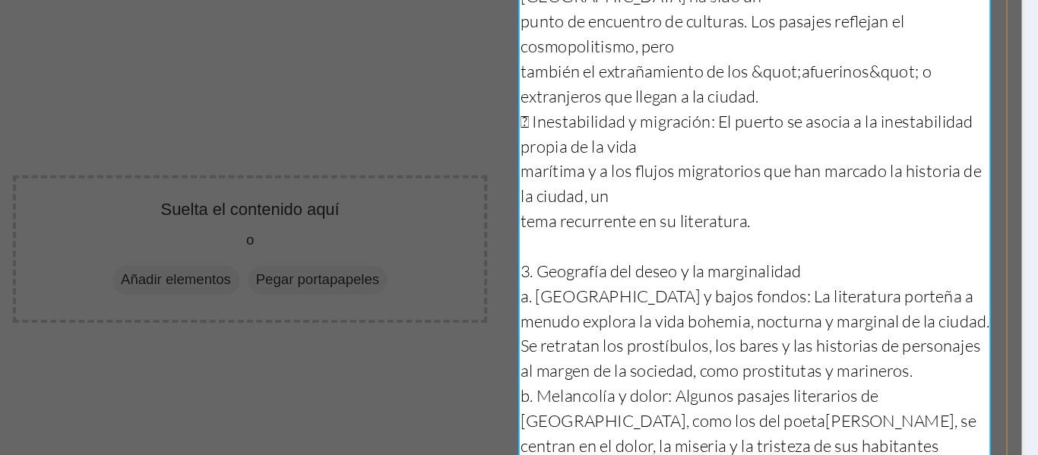
click at [385, 156] on p "más desfavorecidos." at bounding box center [551, 165] width 346 height 18
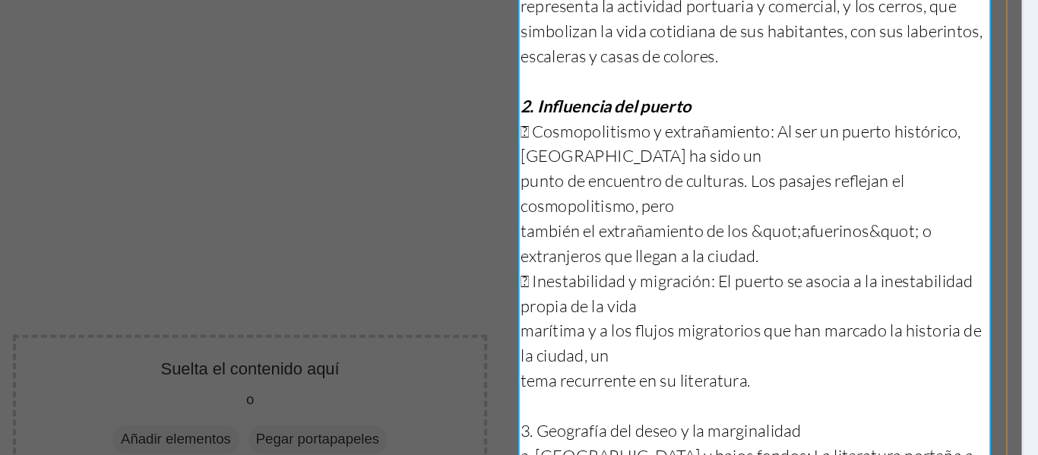
click at [387, 0] on p "punto de encuentro de culturas. Los pasajes reflejan el cosmopolitismo, pero" at bounding box center [551, 6] width 346 height 36
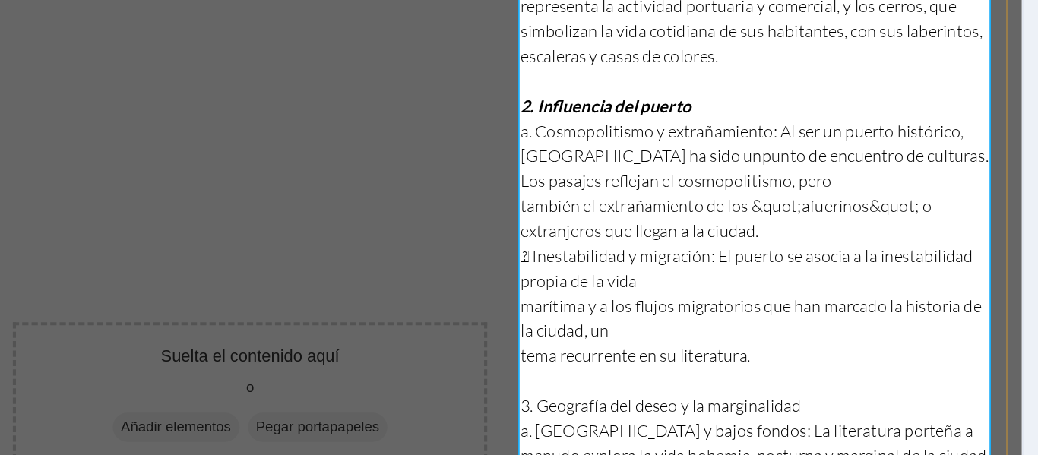
click at [386, 6] on p "también el extrañamiento de los &quot;afuerinos&quot; o extranjeros que llegan …" at bounding box center [551, 24] width 346 height 36
click at [384, 43] on p " Inestabilidad y migración: El puerto se asocia a la inestabilidad propia de l…" at bounding box center [551, 61] width 346 height 36
click at [386, 79] on p "marítima y a los flujos migratorios que han marcado la historia de la ciudad, un" at bounding box center [551, 97] width 346 height 36
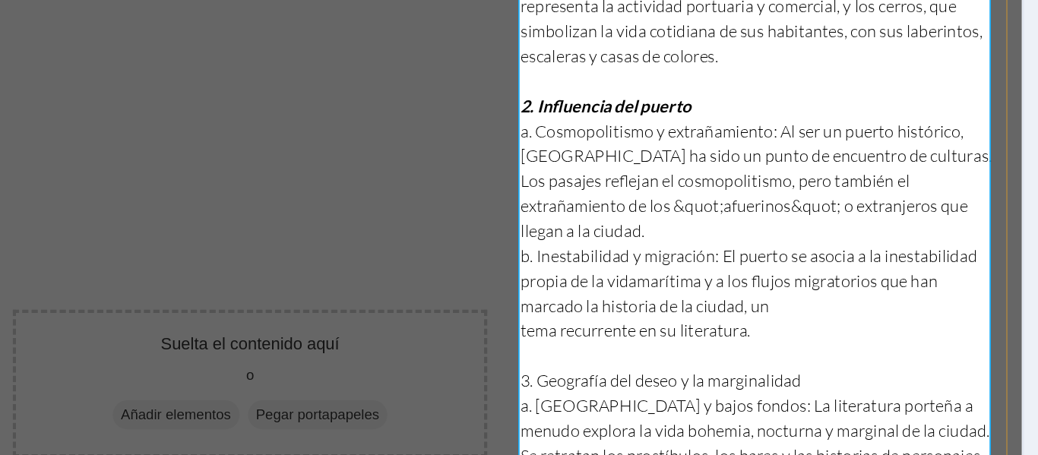
click at [383, 97] on p "tema recurrente en su literatura." at bounding box center [551, 106] width 346 height 18
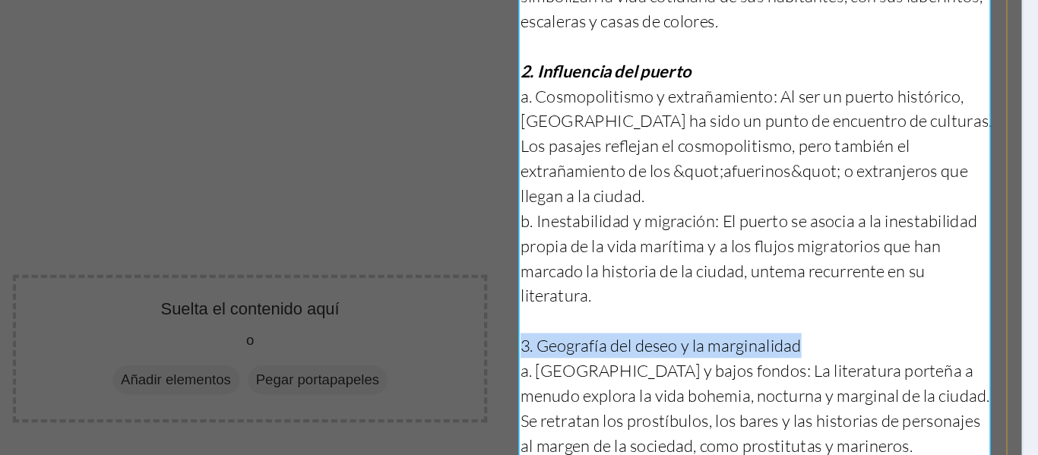
drag, startPoint x: 582, startPoint y: 43, endPoint x: 375, endPoint y: 42, distance: 207.4
click at [375, 42] on div "Suelta el contenido aquí o Añadir elementos Pegar portapapeles Suelta el conten…" at bounding box center [370, 45] width 750 height 1544
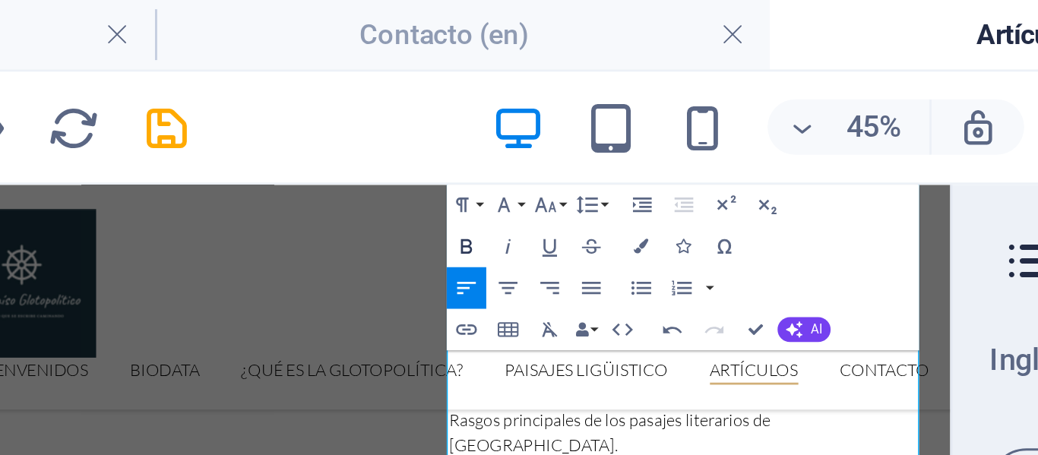
click at [504, 81] on icon "button" at bounding box center [506, 81] width 8 height 8
click at [517, 81] on icon "button" at bounding box center [520, 81] width 8 height 8
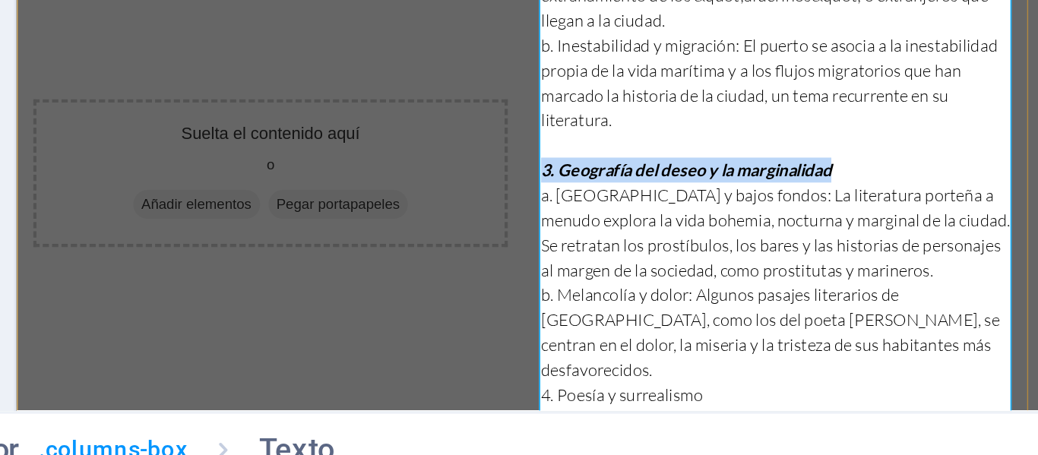
scroll to position [0, 0]
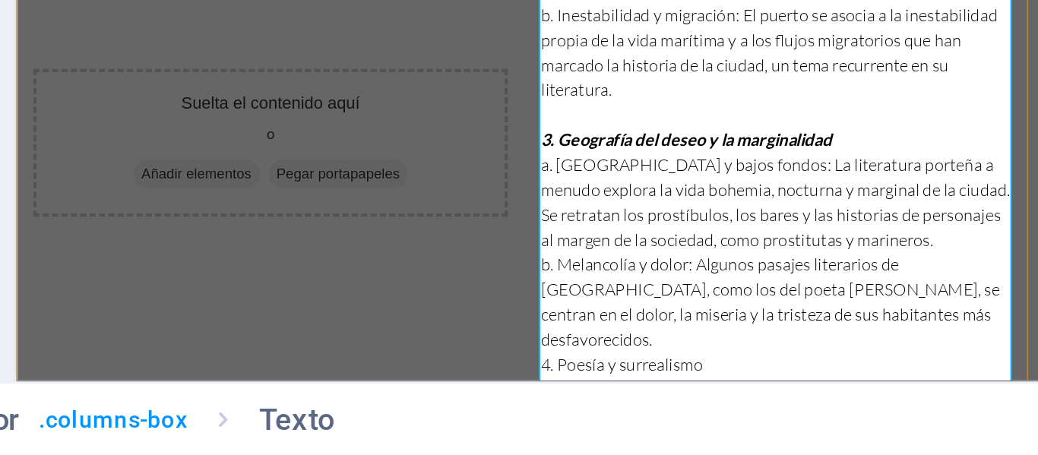
click at [691, 0] on p "b. Melancolía y dolor: Algunos pasajes literarios de [GEOGRAPHIC_DATA], como lo…" at bounding box center [572, 21] width 346 height 73
click at [698, 0] on p "b. Melancolía y dolor: Algunos pasajes literarios de [GEOGRAPHIC_DATA], como lo…" at bounding box center [572, 21] width 346 height 73
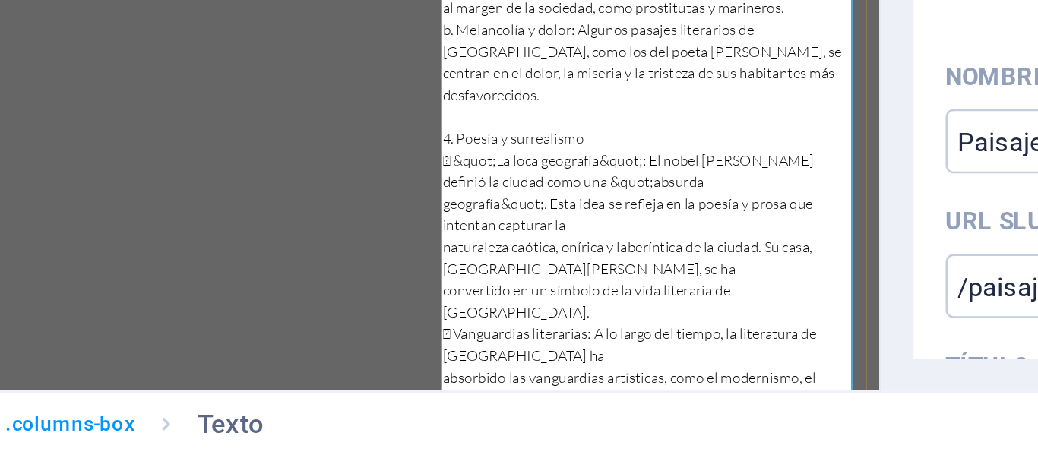
click at [375, 31] on p " &quot;La loca geografía&quot;: El nobel [PERSON_NAME] definió la ciudad como …" at bounding box center [542, 49] width 346 height 36
click at [372, 68] on p "geografía&quot;. Esta idea se refleja en la poesía y prosa que intentan captura…" at bounding box center [542, 86] width 346 height 36
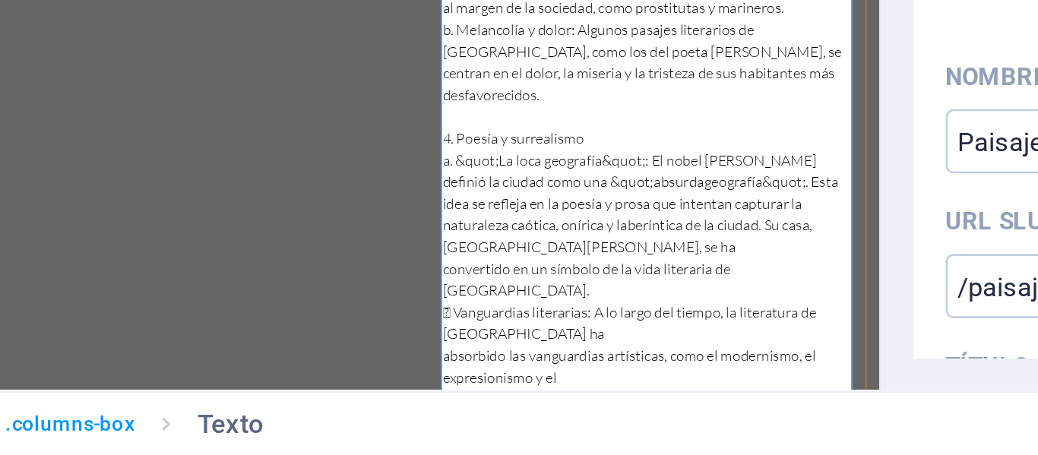
click at [373, 86] on p "naturaleza caótica, onírica y laberíntica de la ciudad. Su casa, [GEOGRAPHIC_DA…" at bounding box center [542, 104] width 346 height 36
click at [369, 86] on p "naturaleza caótica, onírica y laberíntica de la ciudad. Su casa, [GEOGRAPHIC_DA…" at bounding box center [542, 104] width 346 height 36
click at [371, 122] on p "convertido en un símbolo de la vida literaria de [GEOGRAPHIC_DATA]." at bounding box center [542, 140] width 346 height 36
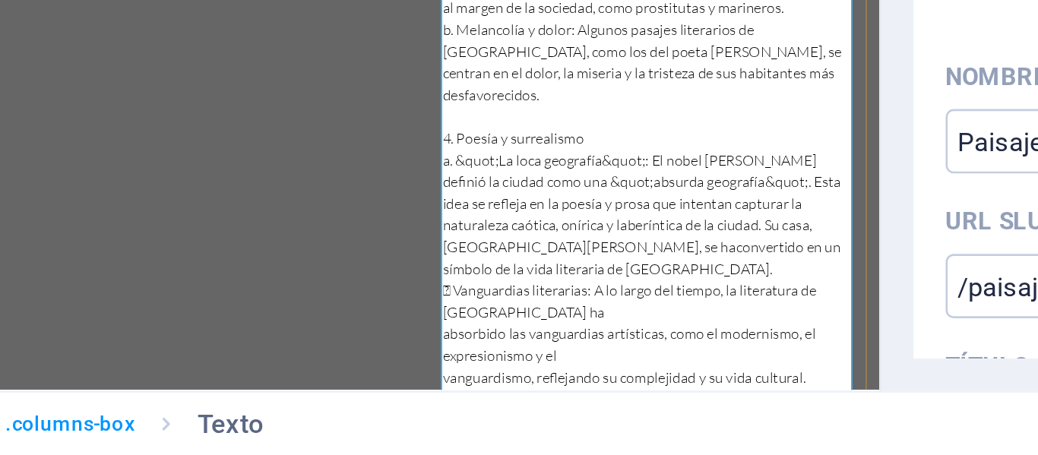
click at [374, 141] on p " Vanguardias literarias: A lo largo del tiempo, la literatura de [GEOGRAPHIC_D…" at bounding box center [542, 159] width 346 height 36
click at [373, 177] on p "absorbido las vanguardias artísticas, como el modernismo, el expresionismo y el" at bounding box center [542, 195] width 346 height 36
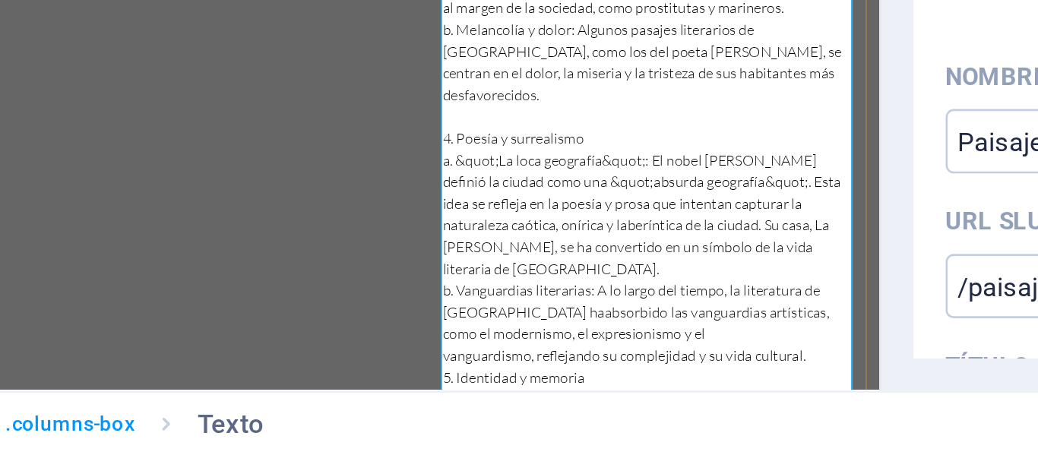
click at [374, 195] on p "vanguardismo, reflejando su complejidad y su vida cultural." at bounding box center [542, 204] width 346 height 18
click at [547, 141] on p "b. Vanguardias literarias: A lo largo del tiempo, la literatura de [GEOGRAPHIC_…" at bounding box center [542, 177] width 346 height 73
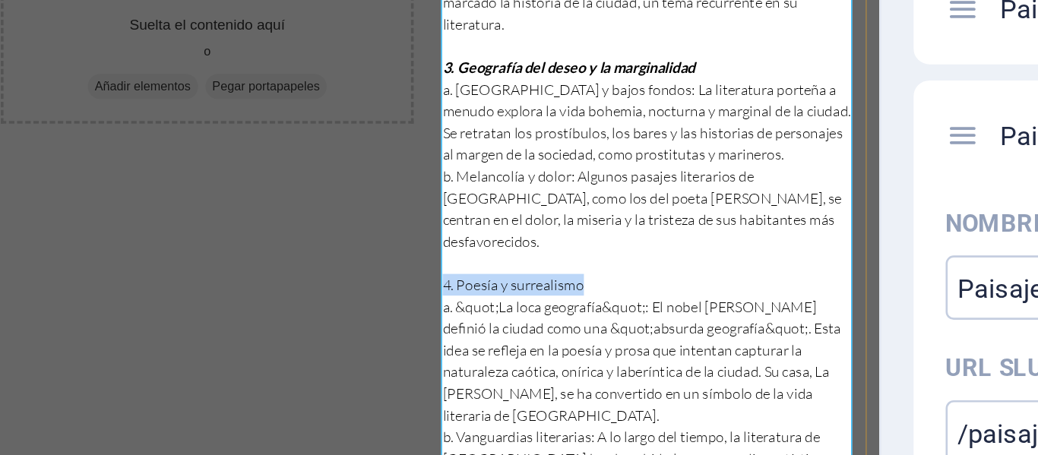
drag, startPoint x: 493, startPoint y: 90, endPoint x: 360, endPoint y: 93, distance: 133.0
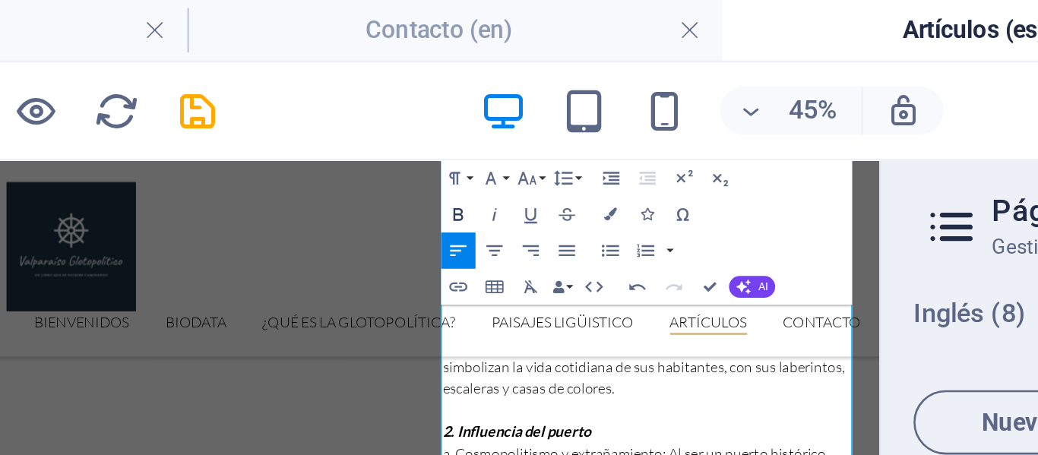
click at [507, 79] on icon "button" at bounding box center [506, 81] width 4 height 5
click at [518, 81] on icon "button" at bounding box center [520, 81] width 8 height 8
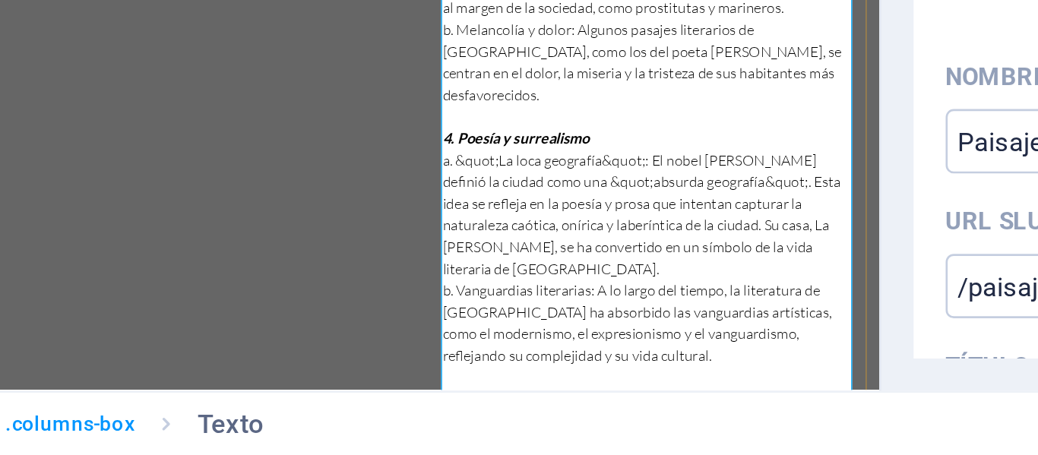
click at [504, 232] on p "5. Identidad y memoria" at bounding box center [542, 241] width 346 height 18
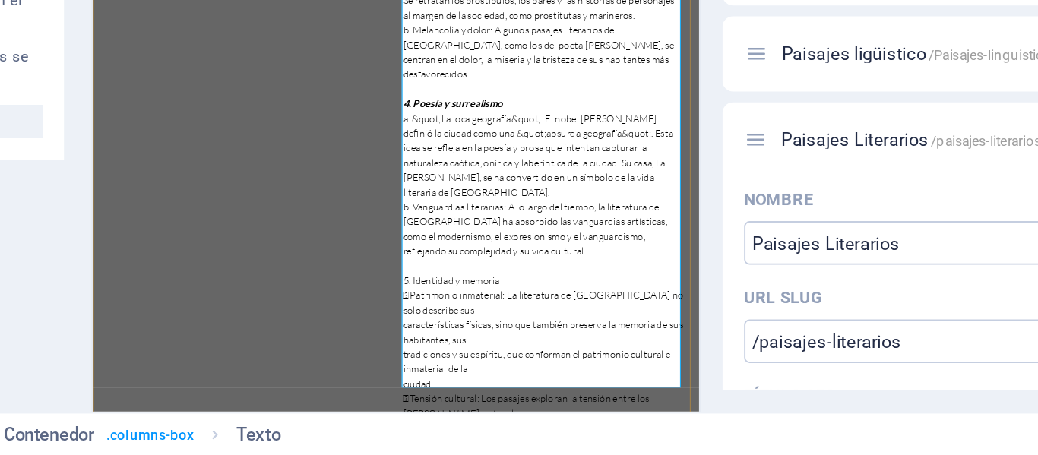
scroll to position [1070, 0]
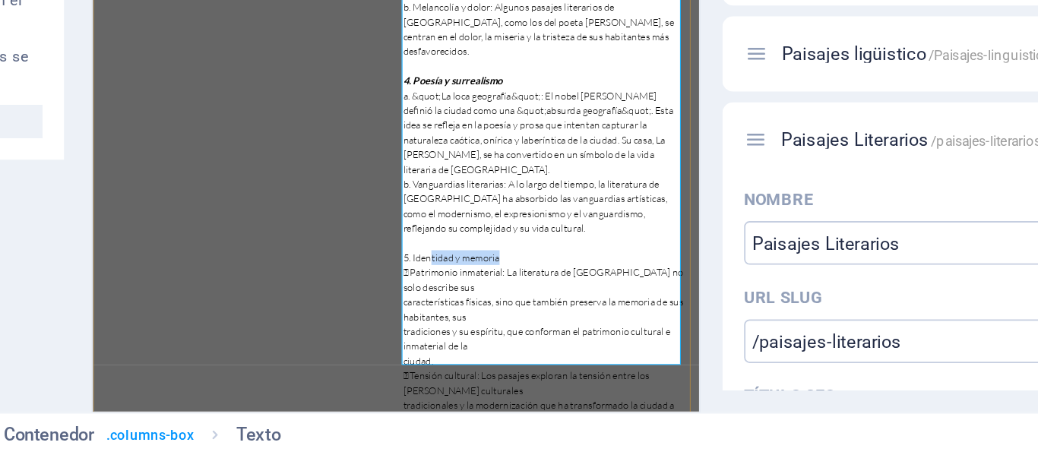
drag, startPoint x: 608, startPoint y: 287, endPoint x: 509, endPoint y: 288, distance: 99.5
click at [509, 371] on p "5. Identidad y memoria" at bounding box center [649, 380] width 346 height 18
click at [611, 371] on p "5. Identidad y memoria" at bounding box center [649, 380] width 346 height 18
drag, startPoint x: 618, startPoint y: 289, endPoint x: 469, endPoint y: 280, distance: 149.2
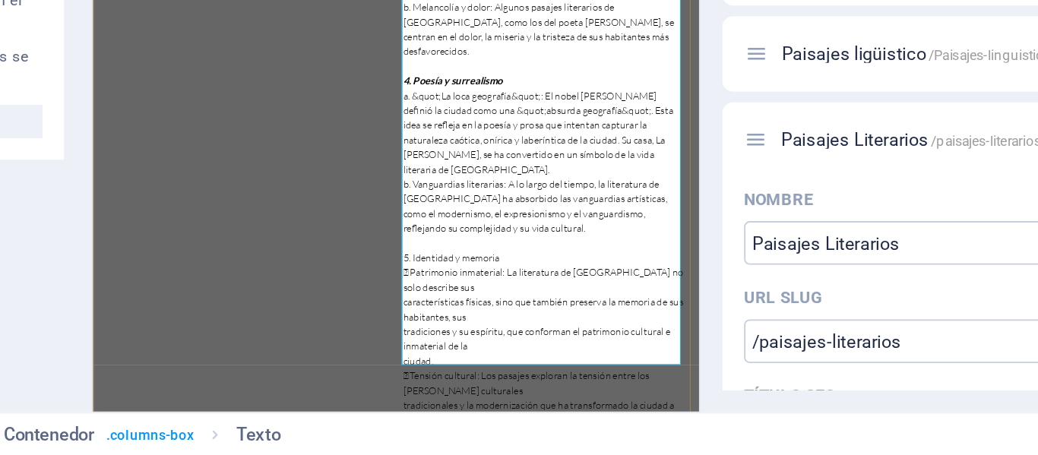
click at [479, 389] on p " Patrimonio inmaterial: La literatura de [GEOGRAPHIC_DATA] no solo describe sus" at bounding box center [649, 407] width 346 height 36
click at [481, 425] on p "características físicas, sino que también preserva la memoria de sus habitantes…" at bounding box center [649, 443] width 346 height 36
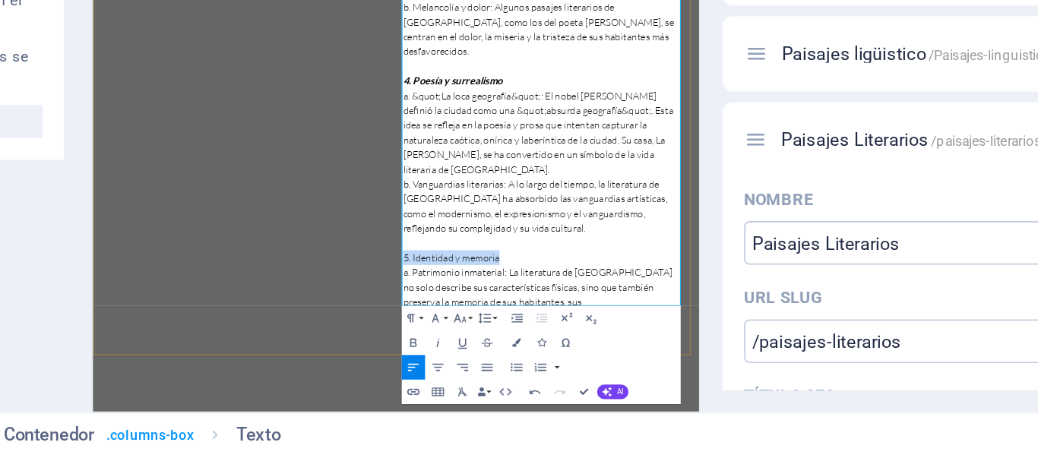
drag, startPoint x: 596, startPoint y: 283, endPoint x: 473, endPoint y: 283, distance: 122.3
click at [476, 371] on p "5. Identidad y memoria" at bounding box center [649, 380] width 346 height 18
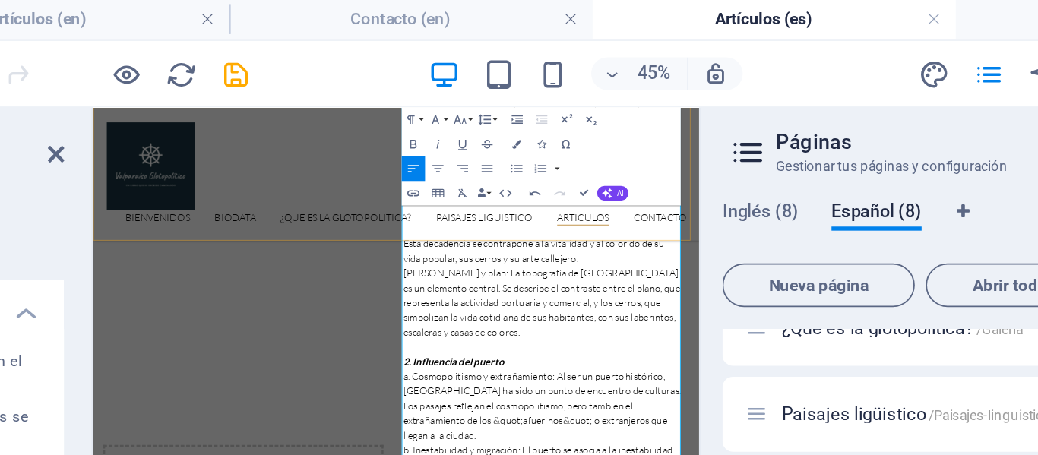
scroll to position [782, 0]
click at [511, 88] on button "Align Left" at bounding box center [506, 95] width 13 height 14
click at [508, 81] on icon "button" at bounding box center [506, 81] width 8 height 8
click at [522, 81] on icon "button" at bounding box center [520, 81] width 8 height 8
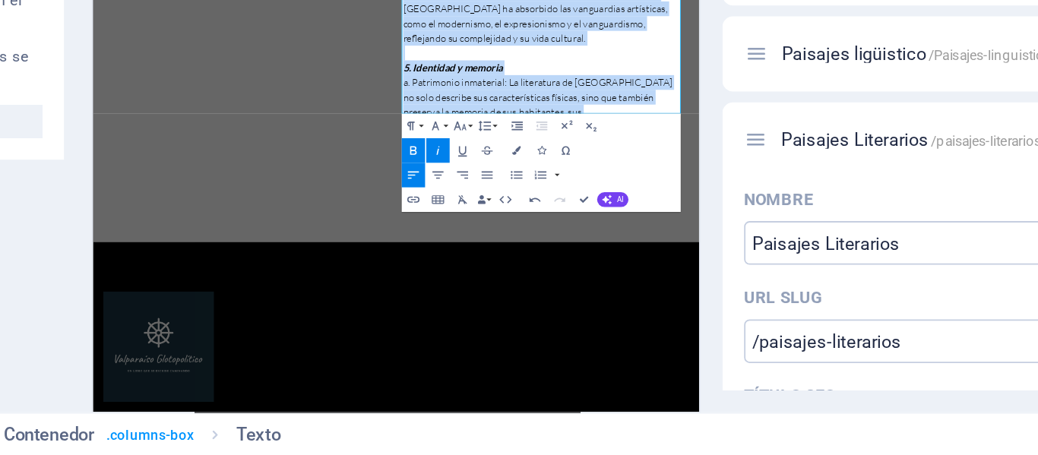
scroll to position [1307, 0]
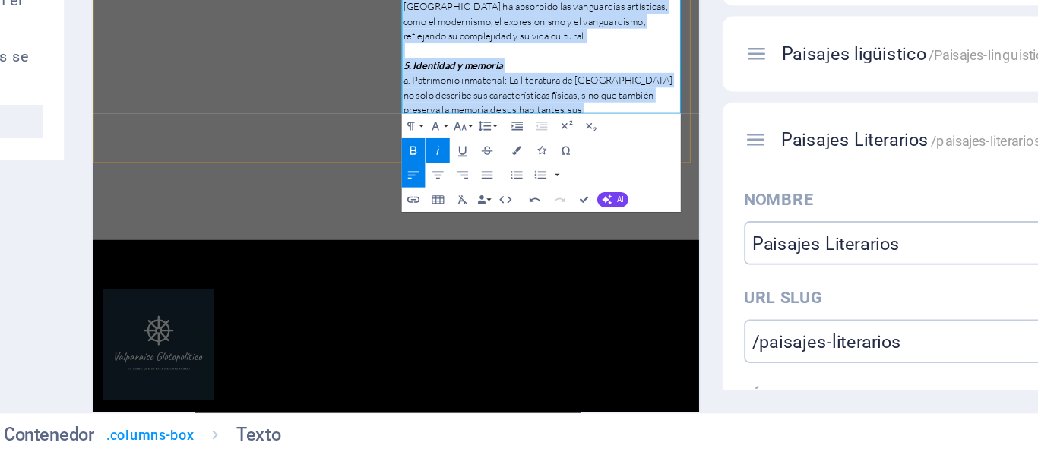
drag, startPoint x: 477, startPoint y: -26, endPoint x: 651, endPoint y: 196, distance: 281.9
click at [506, 285] on icon "button" at bounding box center [506, 285] width 8 height 8
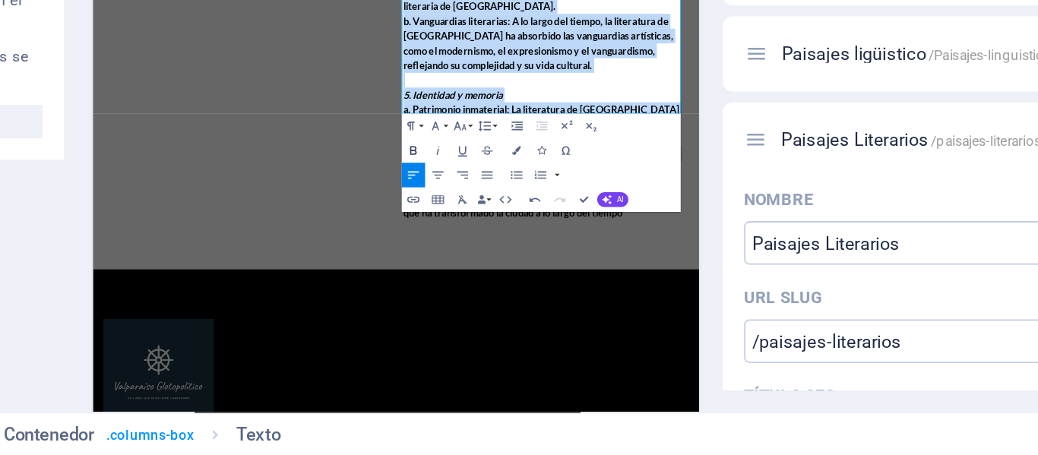
scroll to position [1344, 0]
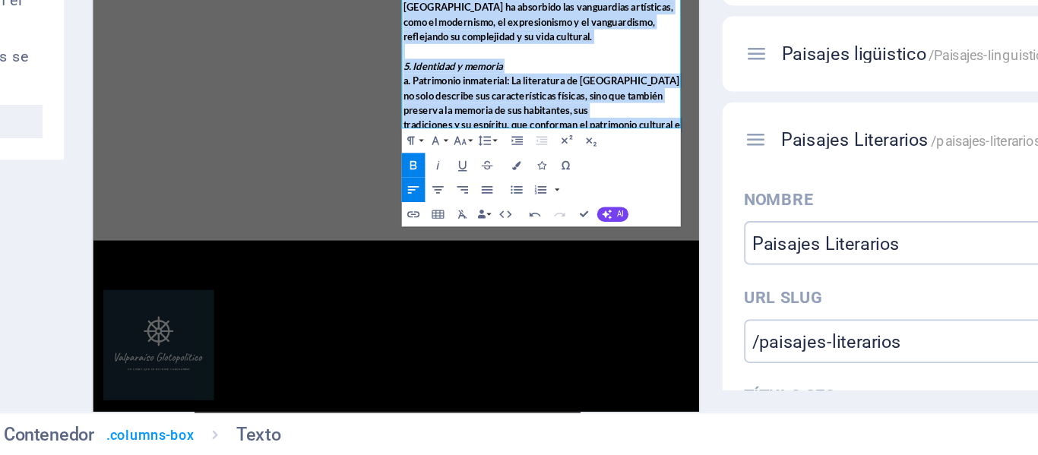
click at [506, 289] on icon "button" at bounding box center [506, 293] width 8 height 8
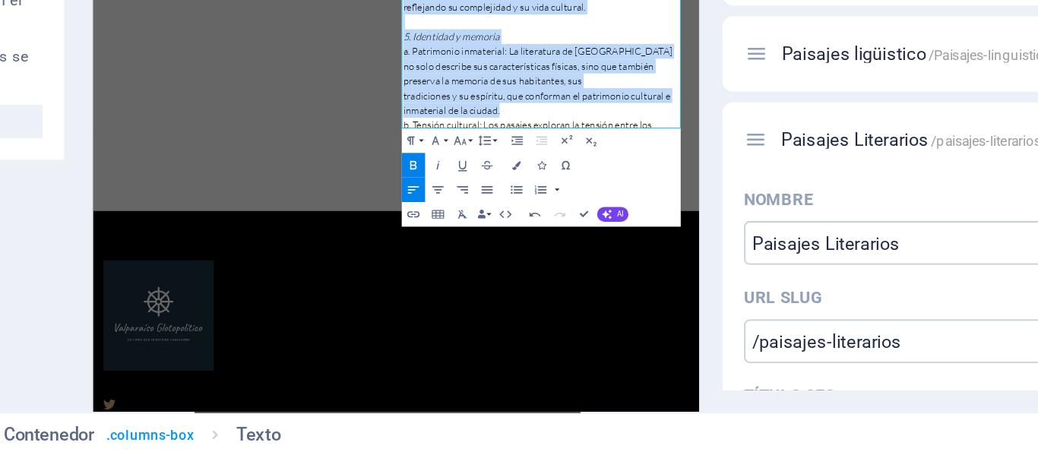
scroll to position [1307, 0]
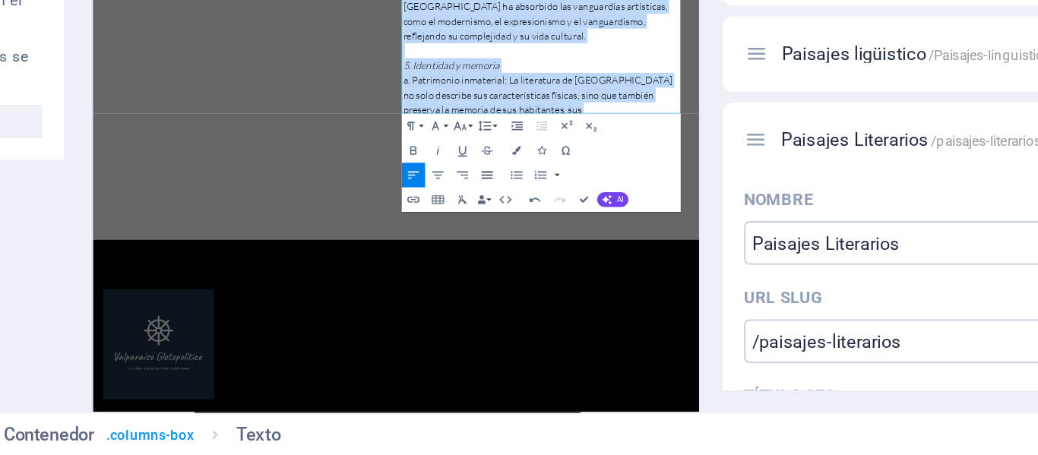
click at [548, 301] on icon "button" at bounding box center [547, 299] width 8 height 8
click at [646, 242] on p "b. Tensión cultural: Los pasajes exploran la tensión entre los [PERSON_NAME] cu…" at bounding box center [649, 269] width 346 height 55
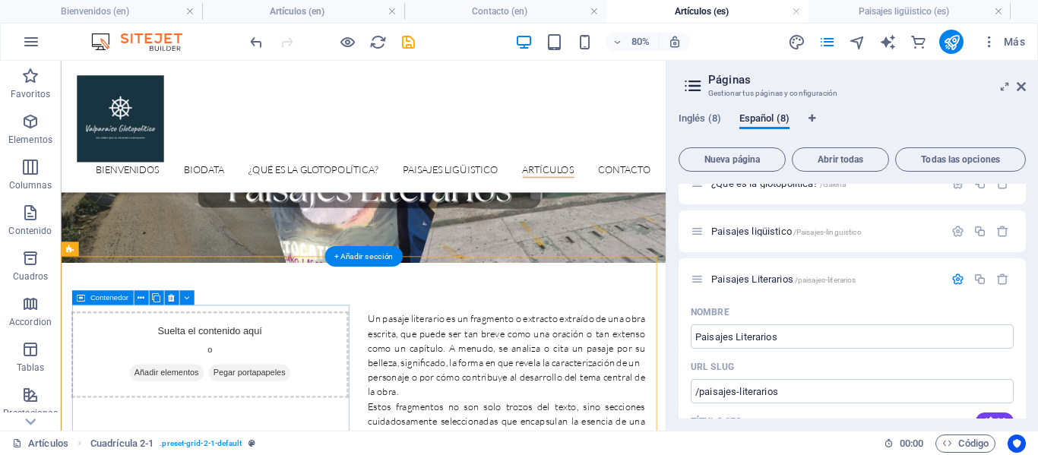
scroll to position [199, 0]
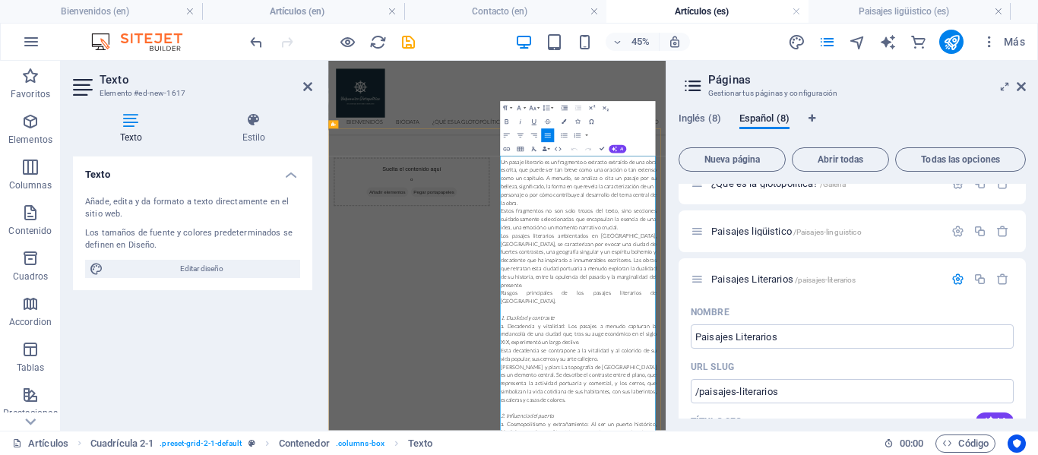
scroll to position [311, 0]
drag, startPoint x: 856, startPoint y: 587, endPoint x: 710, endPoint y: 590, distance: 146.6
click at [507, 118] on icon "button" at bounding box center [506, 121] width 8 height 8
drag, startPoint x: 841, startPoint y: 807, endPoint x: 707, endPoint y: 800, distance: 133.9
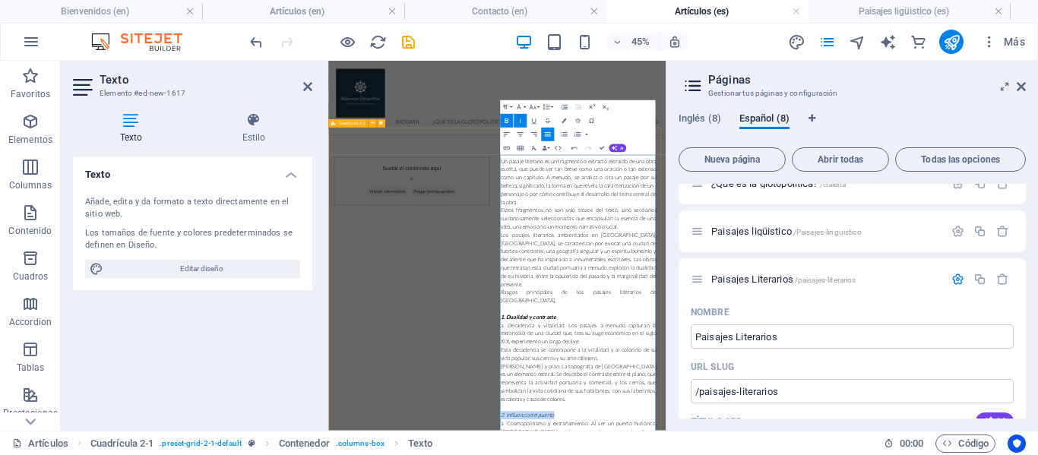
click at [504, 142] on button "Insert Link" at bounding box center [506, 148] width 13 height 14
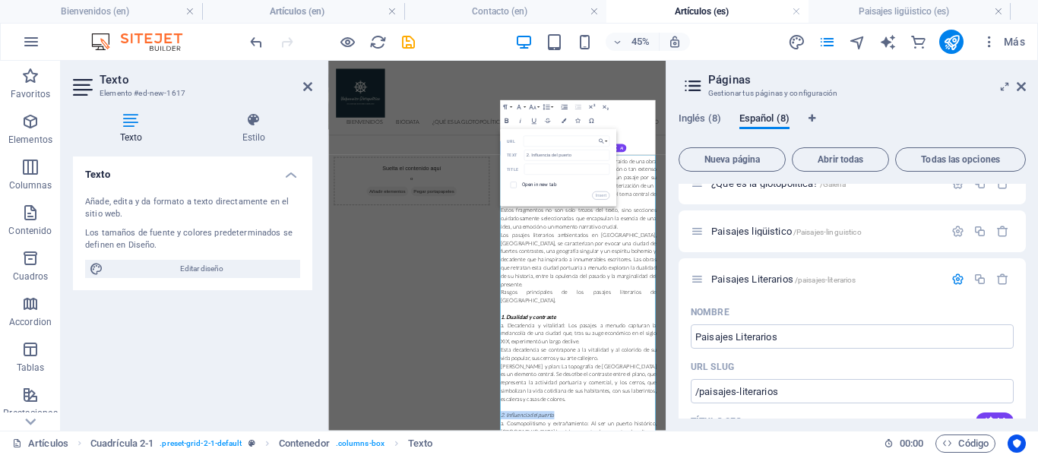
click at [504, 115] on button "Bold" at bounding box center [506, 121] width 13 height 14
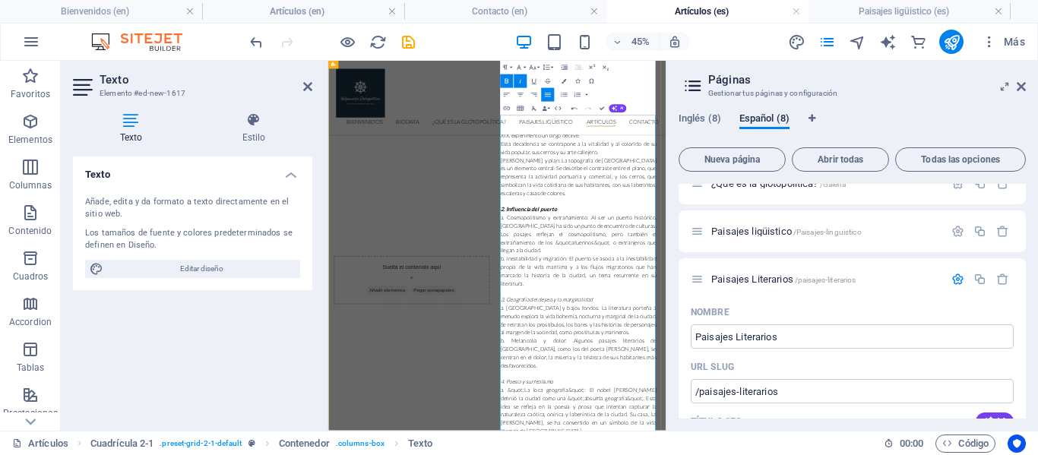
scroll to position [771, 0]
drag, startPoint x: 954, startPoint y: 526, endPoint x: 721, endPoint y: 520, distance: 233.3
click at [506, 81] on icon "button" at bounding box center [506, 81] width 8 height 8
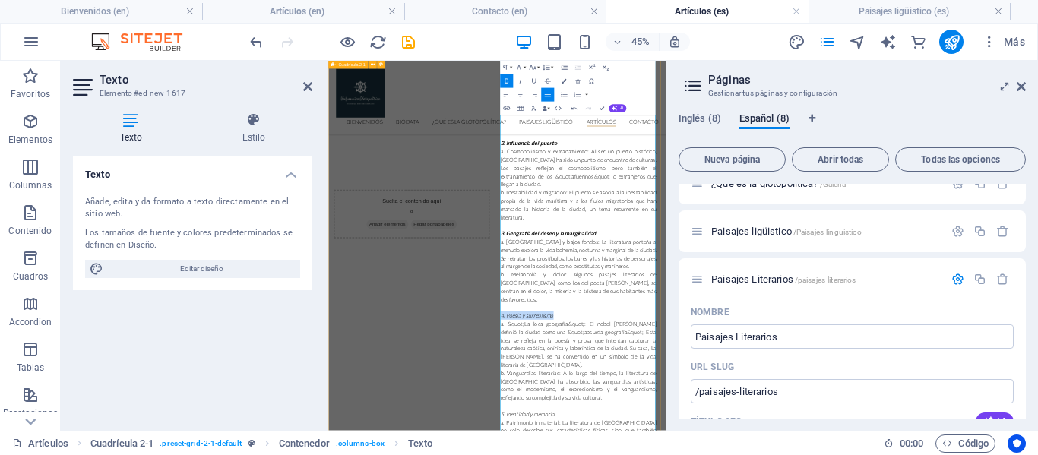
drag, startPoint x: 842, startPoint y: 543, endPoint x: 699, endPoint y: 555, distance: 144.1
click at [699, 454] on div "Suelta el contenido aquí o Añadir elementos Pegar portapapeles Suelta el conten…" at bounding box center [703, 336] width 750 height 1452
click at [503, 83] on icon "button" at bounding box center [506, 81] width 8 height 8
drag, startPoint x: 846, startPoint y: 746, endPoint x: 694, endPoint y: 753, distance: 152.1
click at [694, 454] on div "Suelta el contenido aquí o Añadir elementos Pegar portapapeles Suelta el conten…" at bounding box center [703, 336] width 750 height 1452
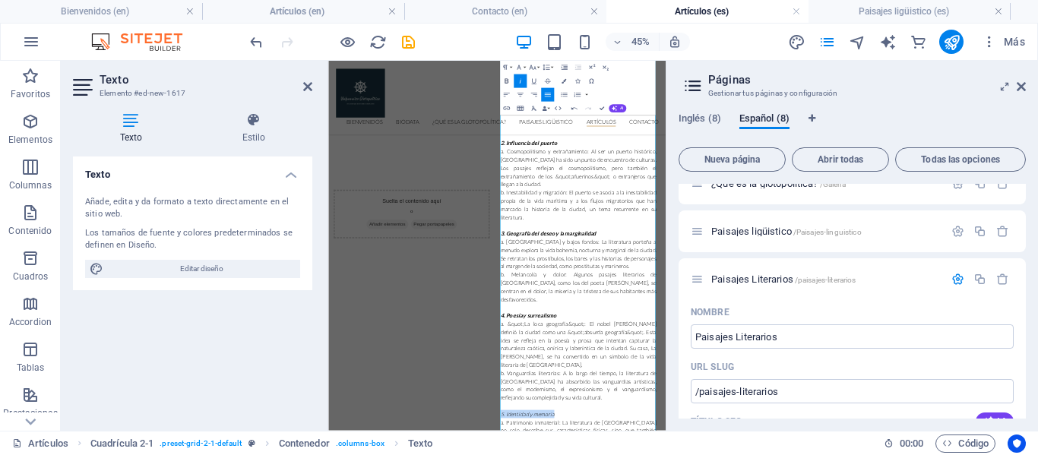
click at [506, 78] on icon "button" at bounding box center [506, 81] width 8 height 8
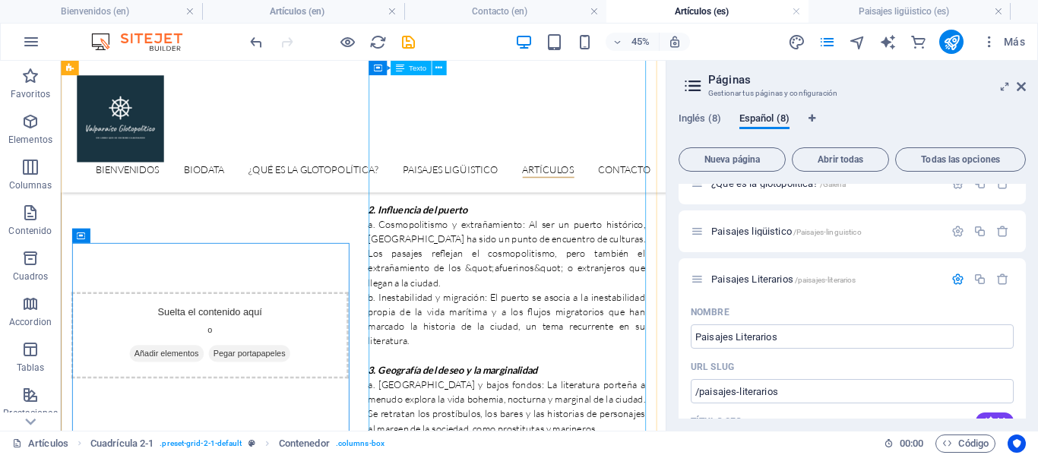
scroll to position [918, 0]
click at [583, 352] on div "Un pasaje literario es un fragmento o extracto extraído de una obra escrita, qu…" at bounding box center [617, 335] width 346 height 1331
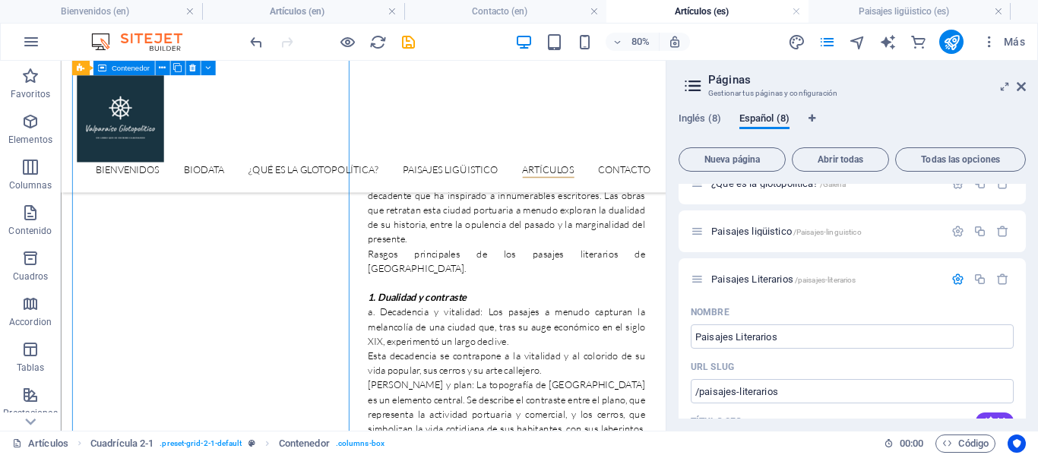
scroll to position [586, 0]
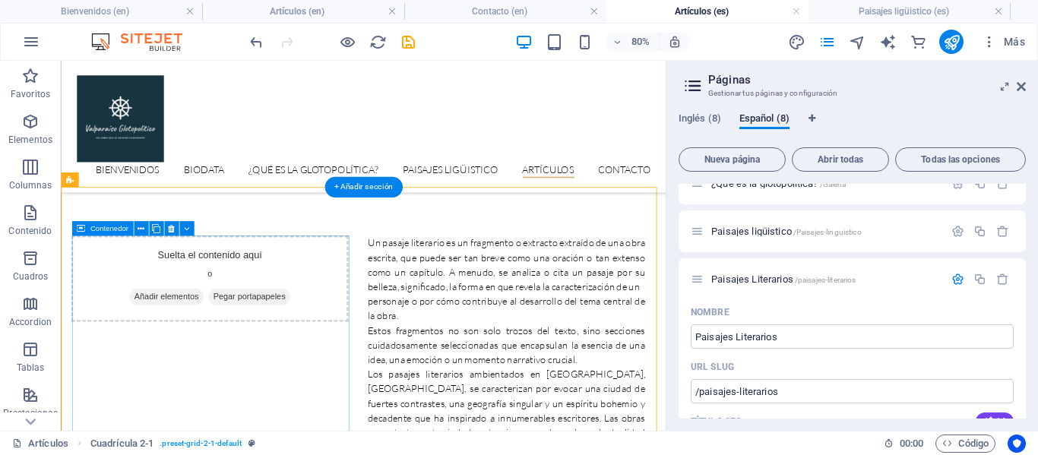
scroll to position [311, 0]
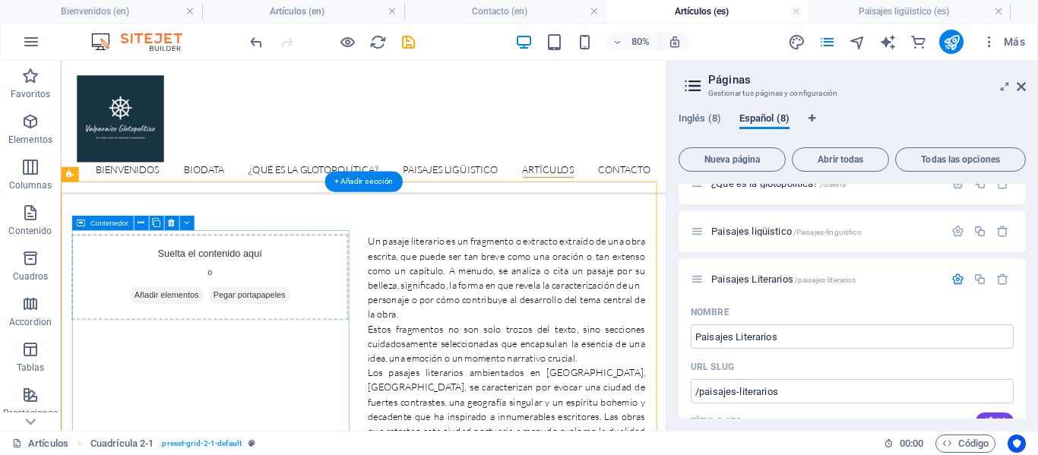
click at [205, 347] on span "Añadir elementos" at bounding box center [192, 353] width 93 height 21
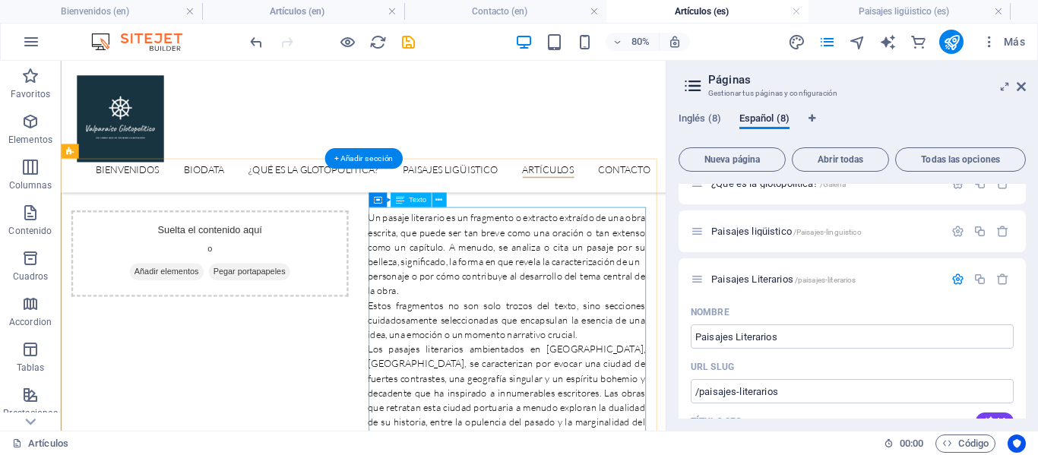
scroll to position [340, 0]
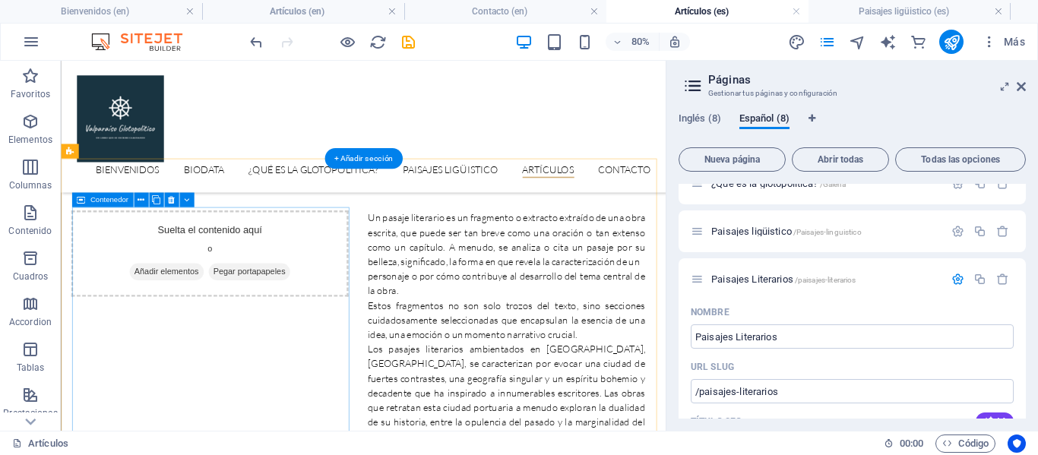
click at [195, 317] on span "Añadir elementos" at bounding box center [192, 324] width 93 height 21
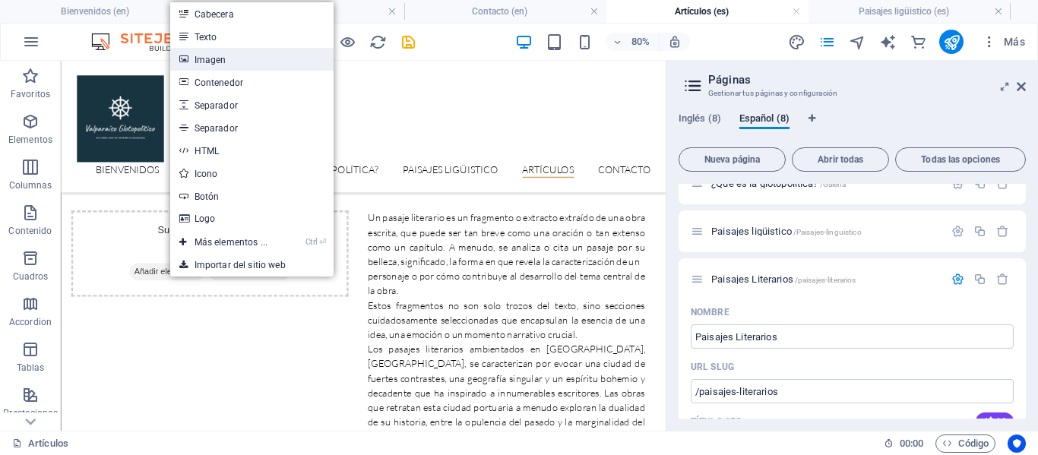
click at [227, 54] on link "Imagen" at bounding box center [251, 59] width 163 height 23
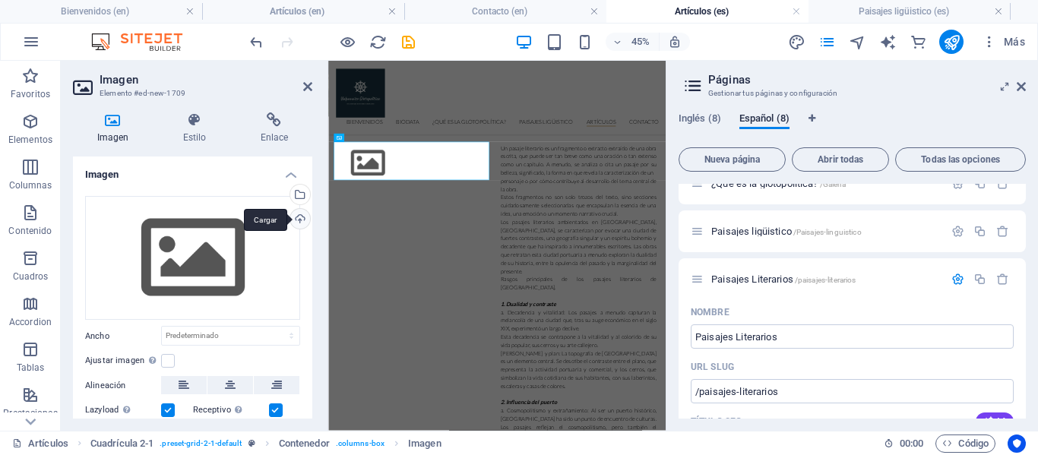
click at [298, 216] on div "Cargar" at bounding box center [298, 220] width 23 height 23
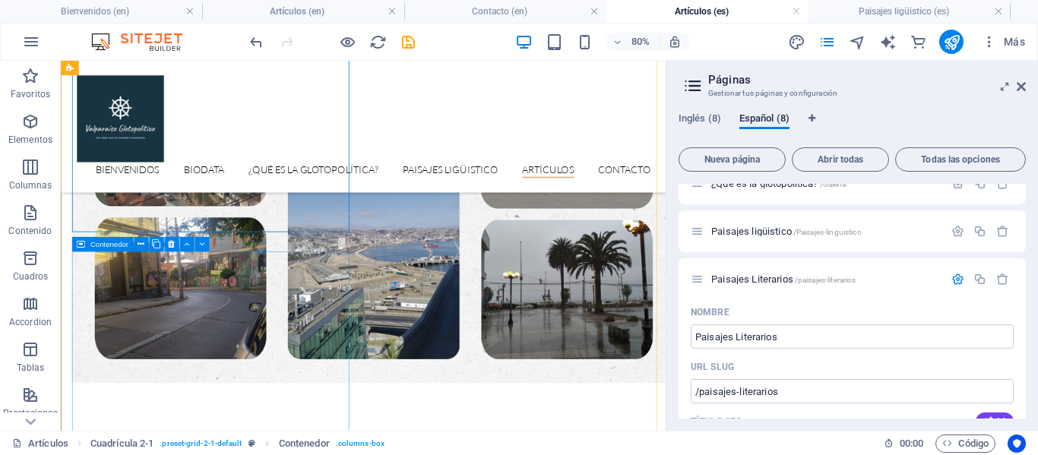
scroll to position [1070, 0]
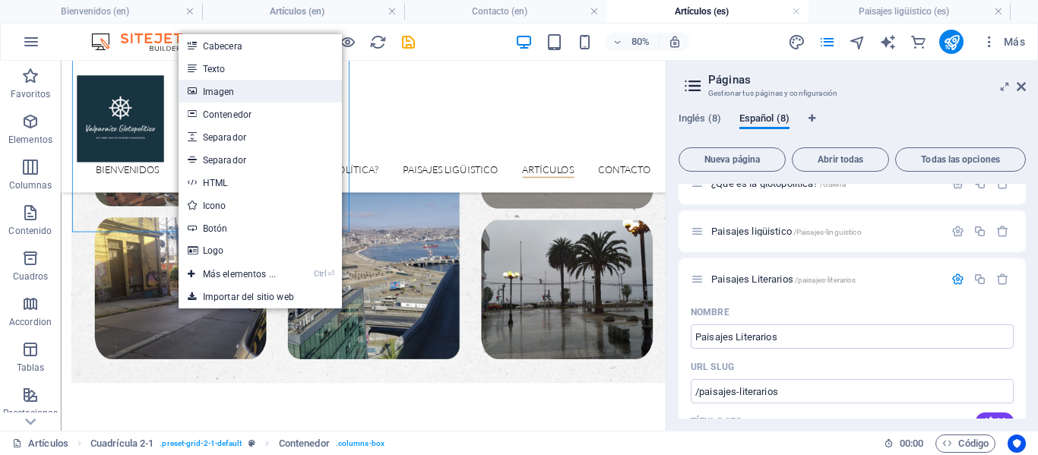
click at [212, 88] on link "Imagen" at bounding box center [260, 91] width 163 height 23
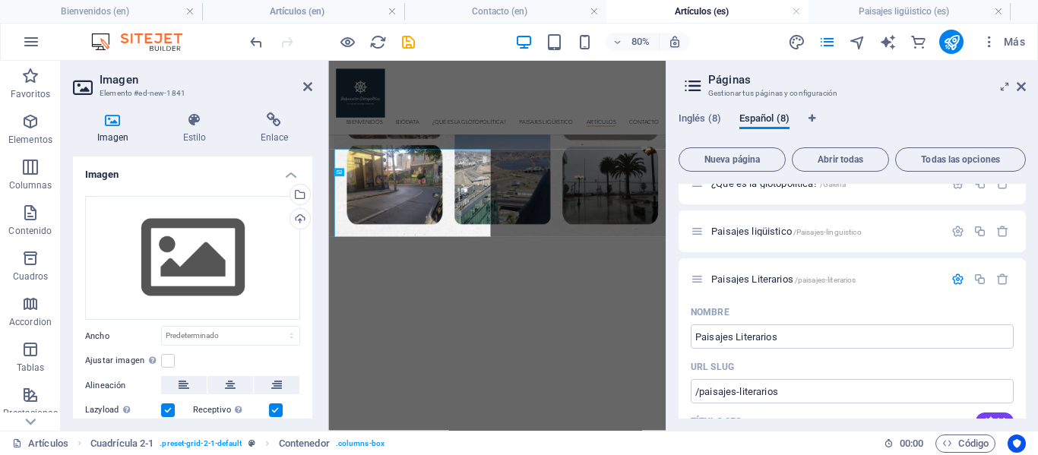
scroll to position [1068, 0]
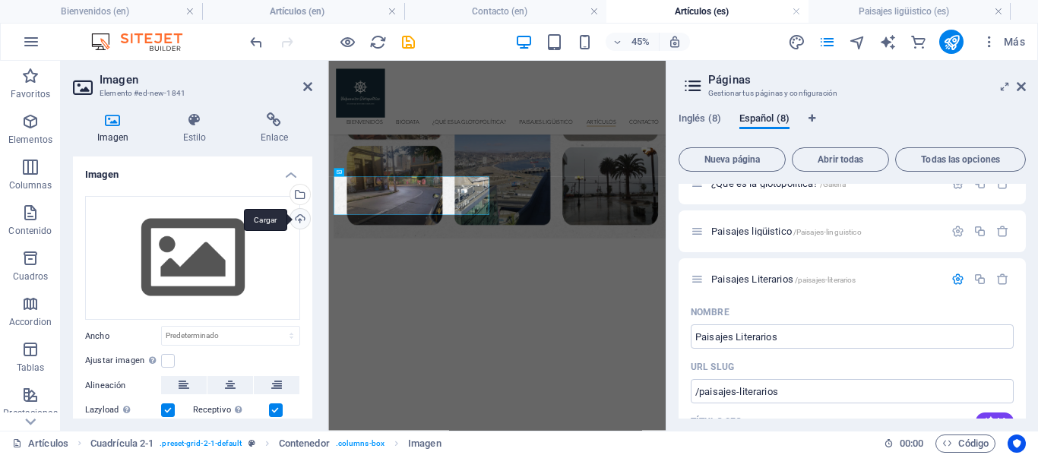
click at [294, 224] on div "Cargar" at bounding box center [298, 220] width 23 height 23
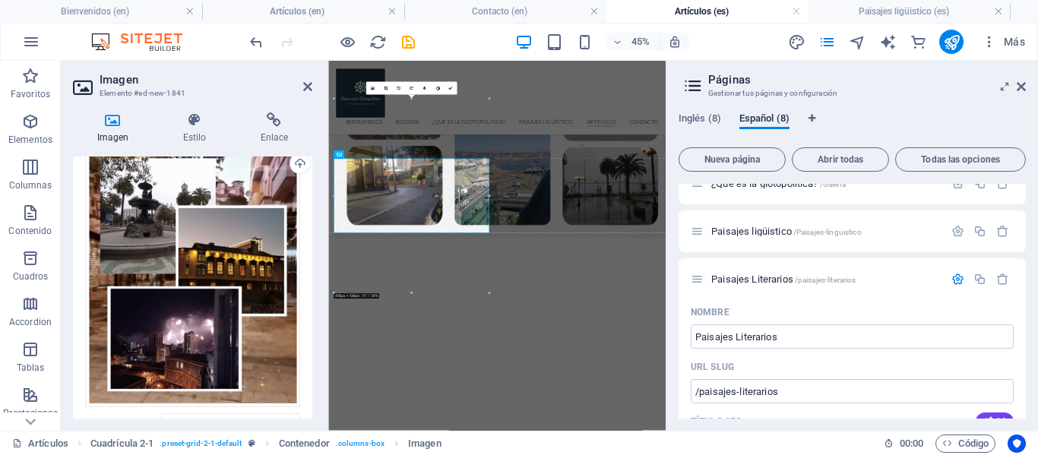
scroll to position [55, 0]
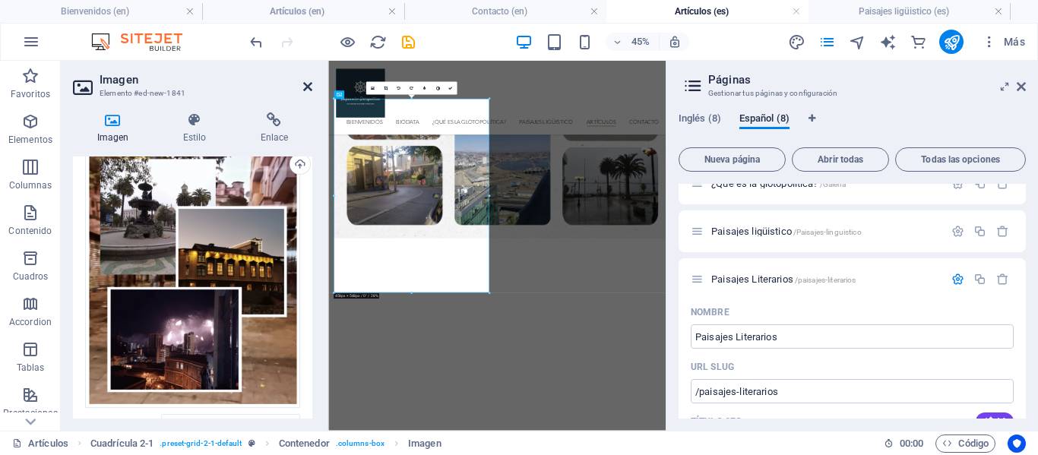
click at [309, 86] on icon at bounding box center [307, 87] width 9 height 12
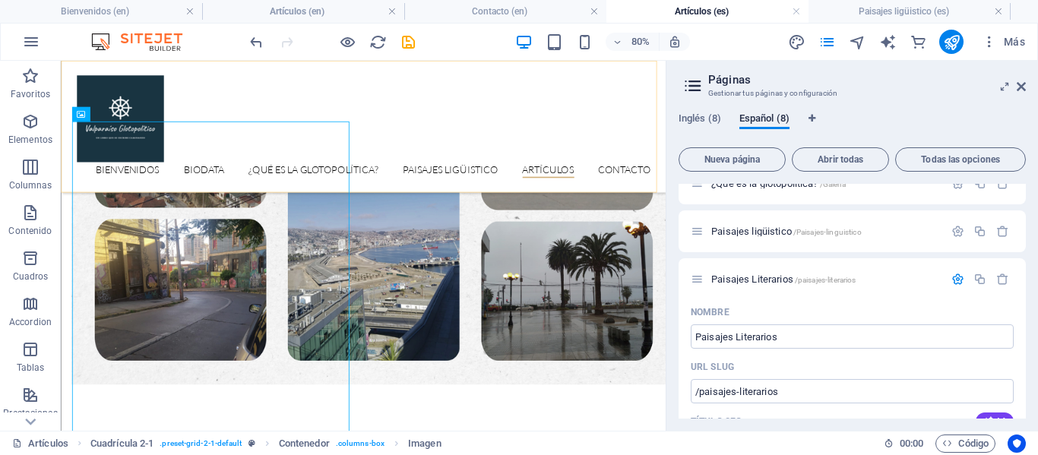
scroll to position [1070, 0]
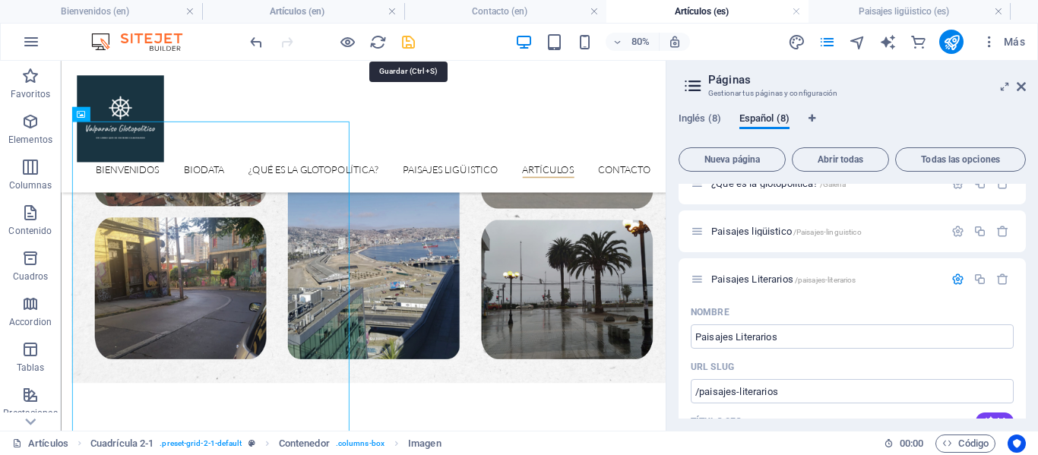
drag, startPoint x: 409, startPoint y: 44, endPoint x: 549, endPoint y: 71, distance: 143.0
click at [409, 44] on icon "save" at bounding box center [408, 41] width 17 height 17
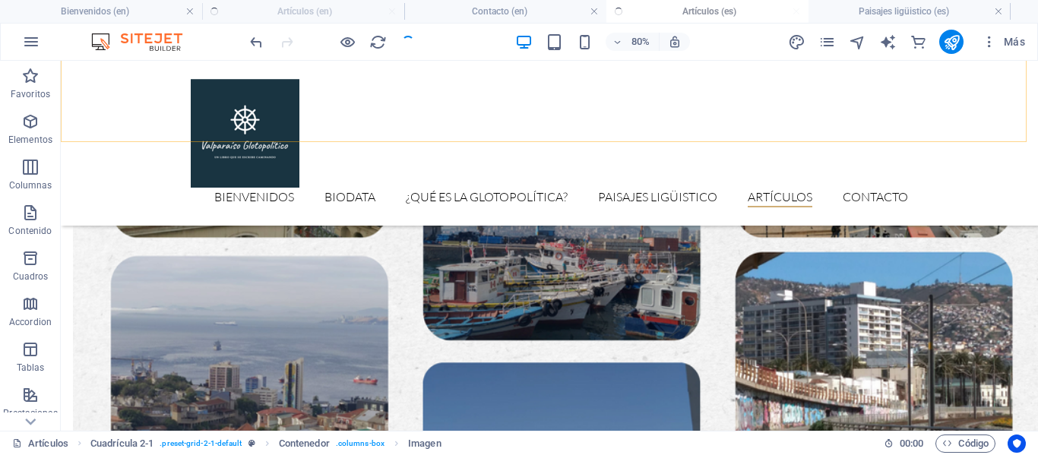
scroll to position [1158, 0]
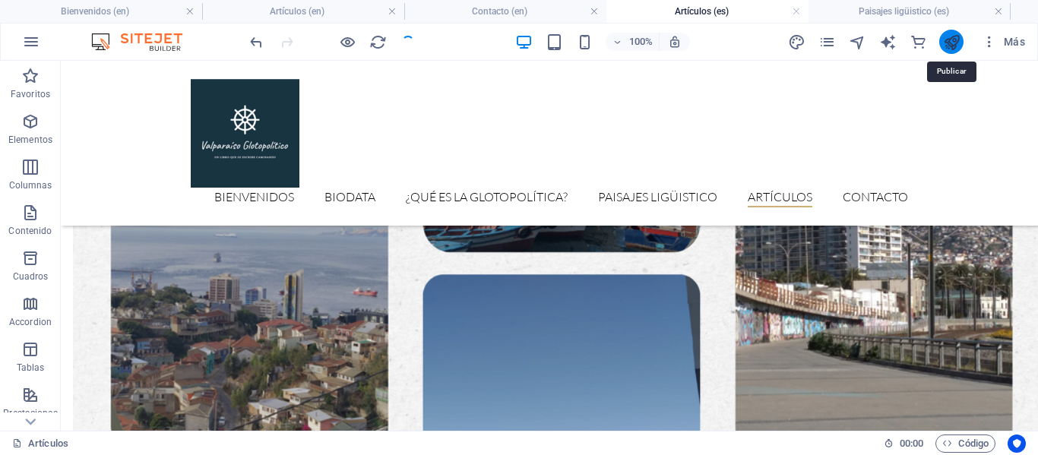
click at [945, 37] on icon "publish" at bounding box center [951, 41] width 17 height 17
